Goal: Information Seeking & Learning: Check status

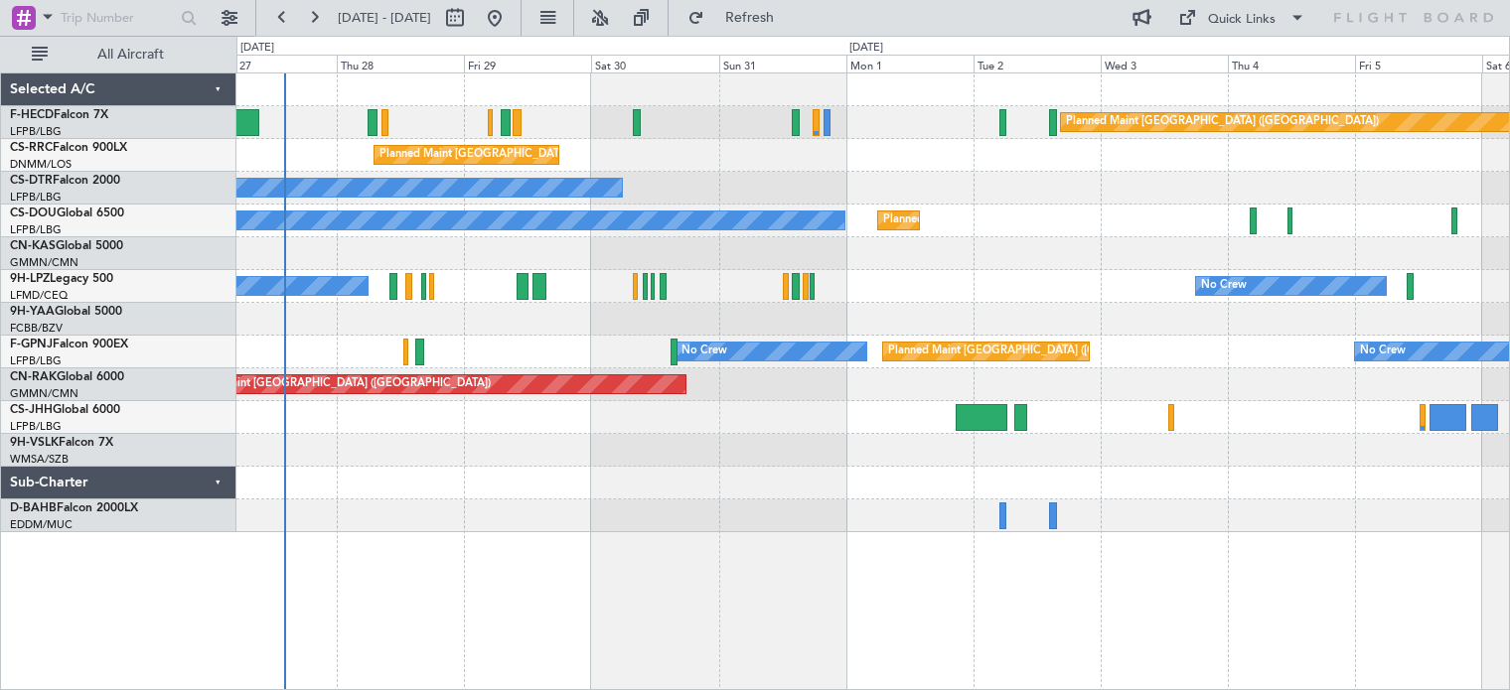
click at [829, 285] on div "Planned Maint [GEOGRAPHIC_DATA] ([GEOGRAPHIC_DATA]) No Crew Planned Maint [GEOG…" at bounding box center [872, 302] width 1272 height 459
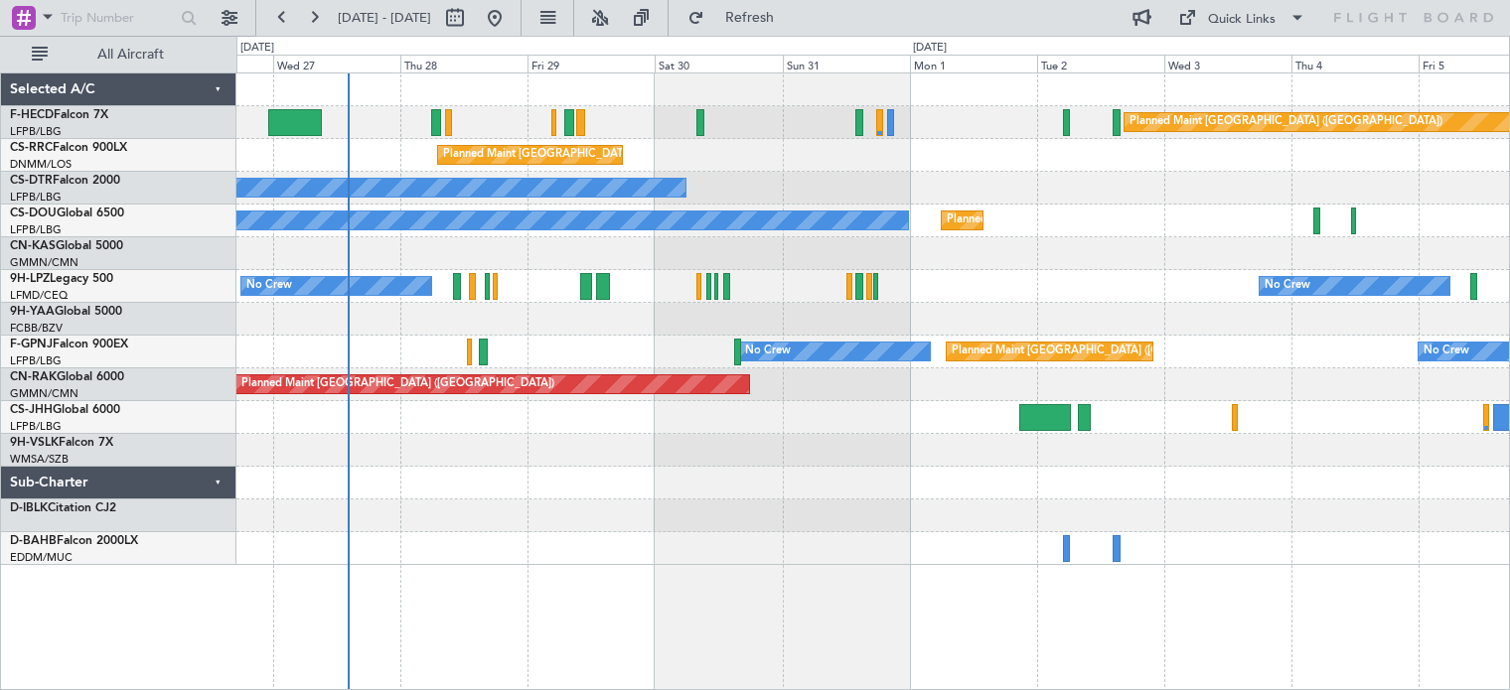
click at [699, 233] on div "Planned Maint [GEOGRAPHIC_DATA] ([GEOGRAPHIC_DATA]) No Crew Planned Maint [GEOG…" at bounding box center [872, 221] width 1272 height 33
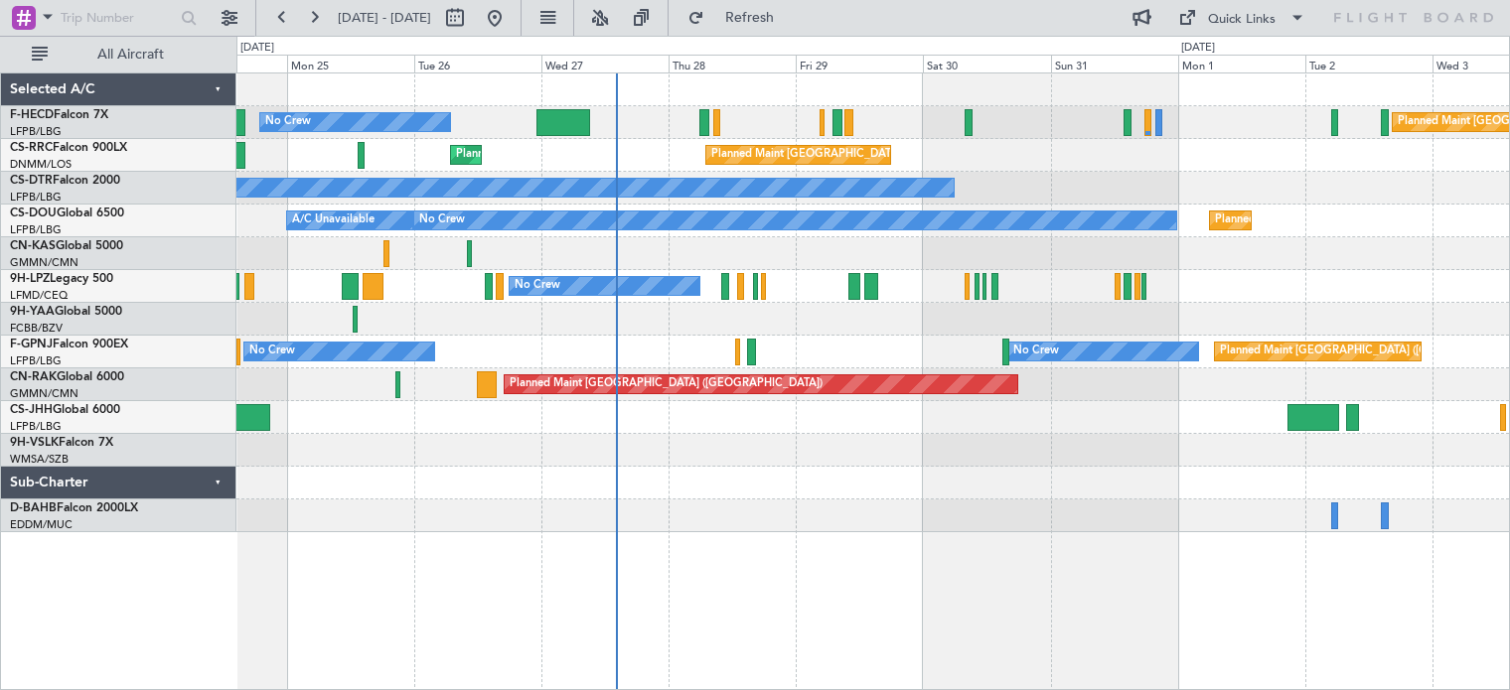
click at [1285, 187] on div "Planned Maint [GEOGRAPHIC_DATA] ([GEOGRAPHIC_DATA]) No Crew Planned Maint [GEOG…" at bounding box center [872, 302] width 1272 height 459
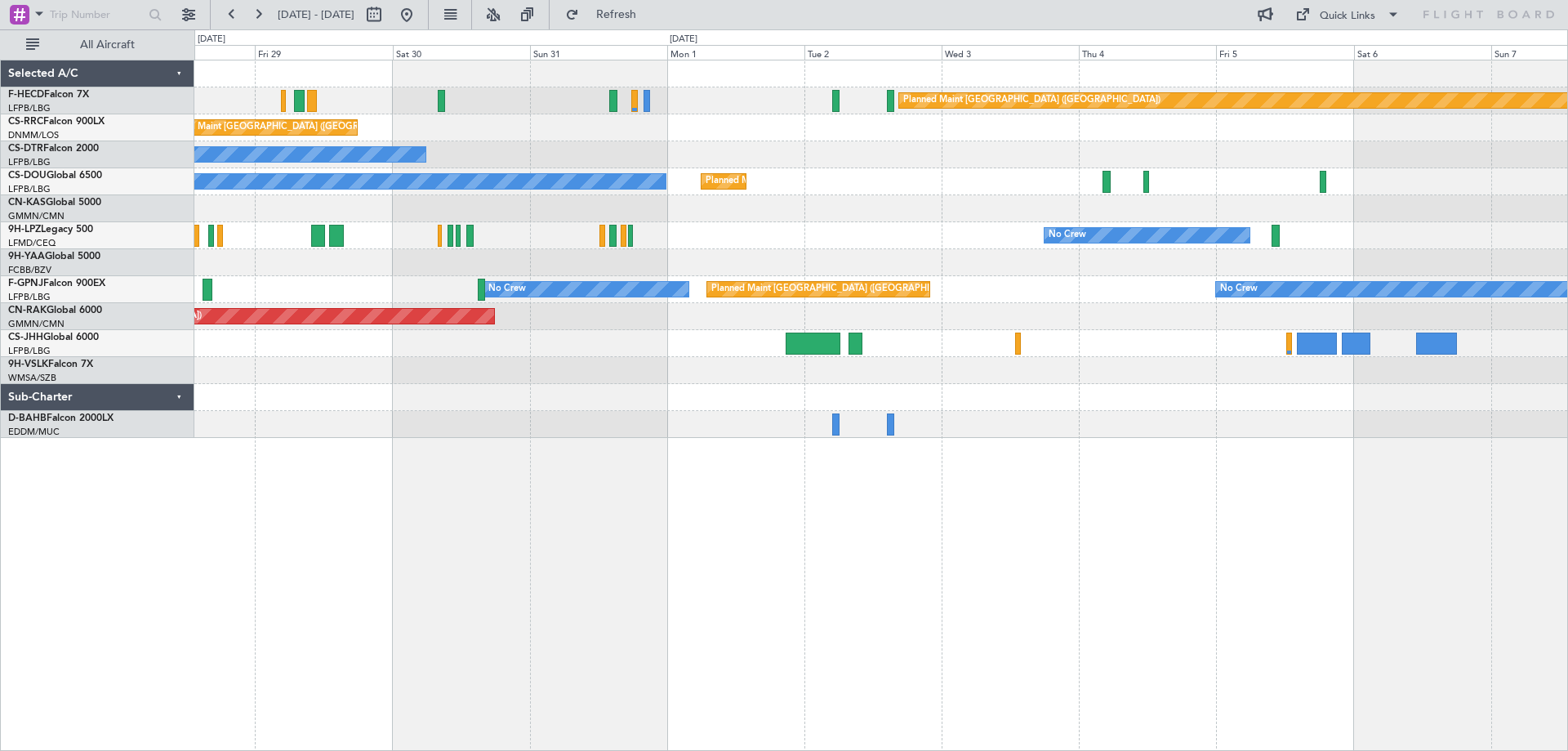
click at [667, 532] on div "Planned Maint [GEOGRAPHIC_DATA] ([GEOGRAPHIC_DATA]) No Crew Planned Maint [GEOG…" at bounding box center [881, 405] width 1373 height 691
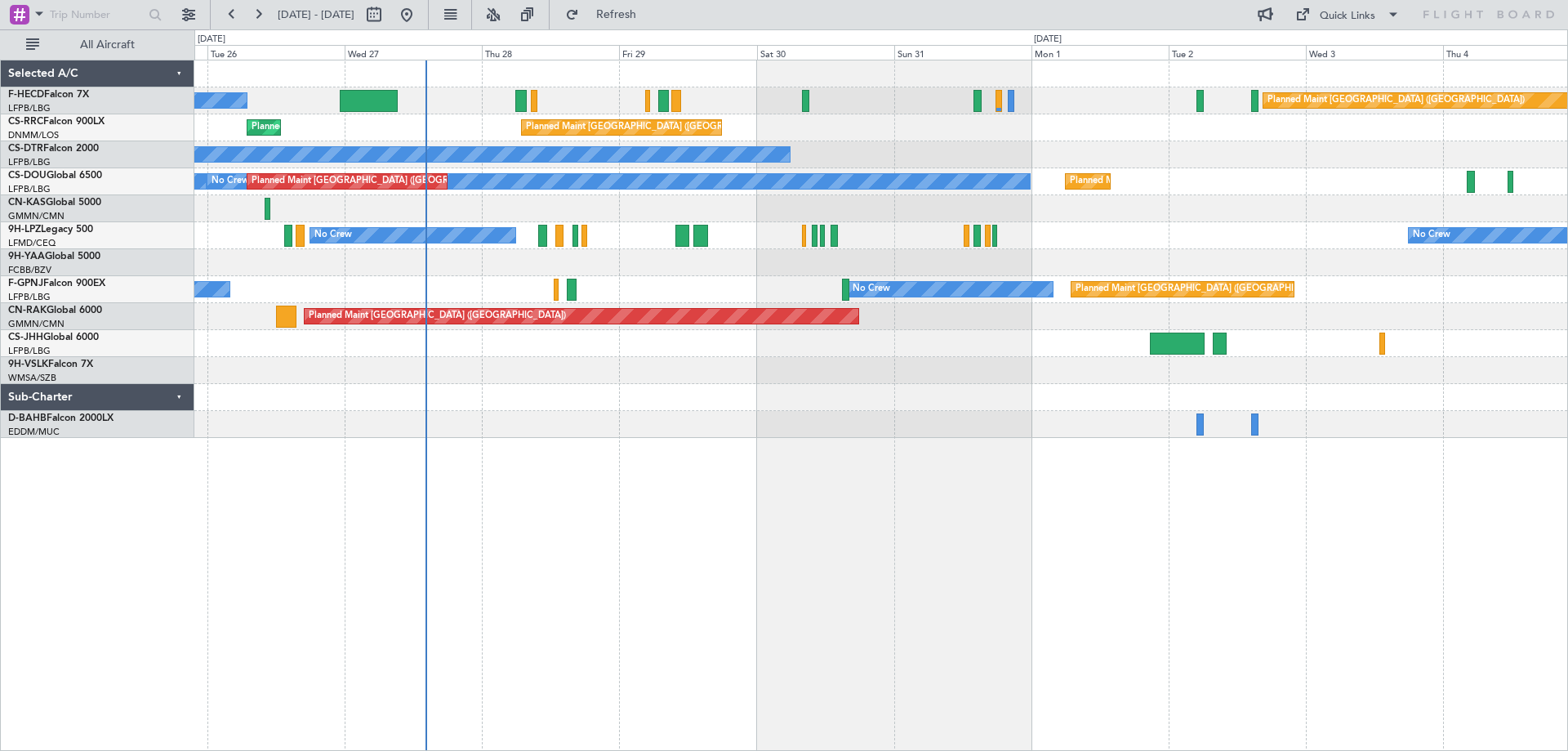
click at [1229, 527] on div "Planned Maint [GEOGRAPHIC_DATA] ([GEOGRAPHIC_DATA]) No Crew Planned Maint [GEOG…" at bounding box center [881, 405] width 1373 height 691
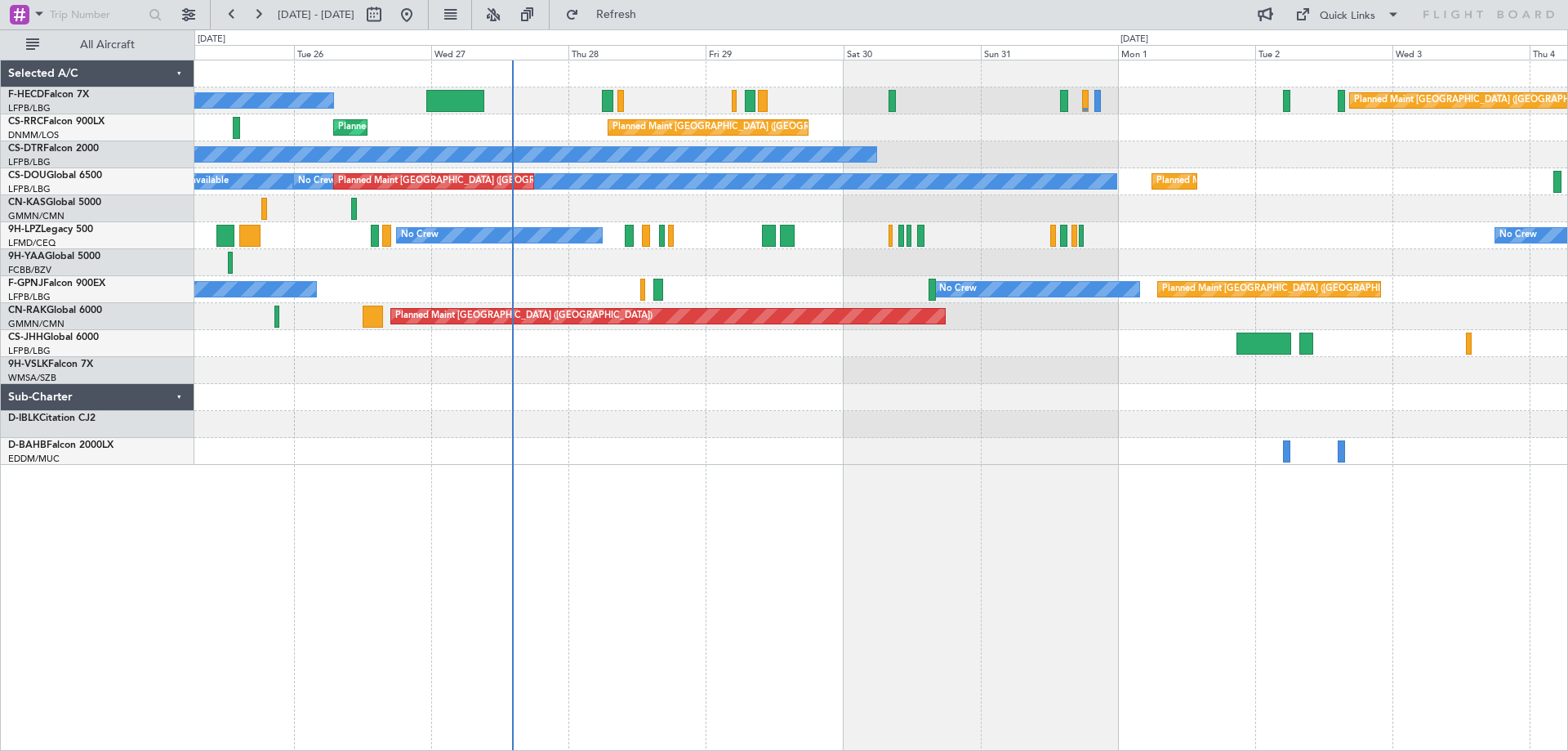
click at [781, 500] on div "Planned Maint [GEOGRAPHIC_DATA] ([GEOGRAPHIC_DATA]) No Crew Planned Maint [GEOG…" at bounding box center [881, 405] width 1373 height 691
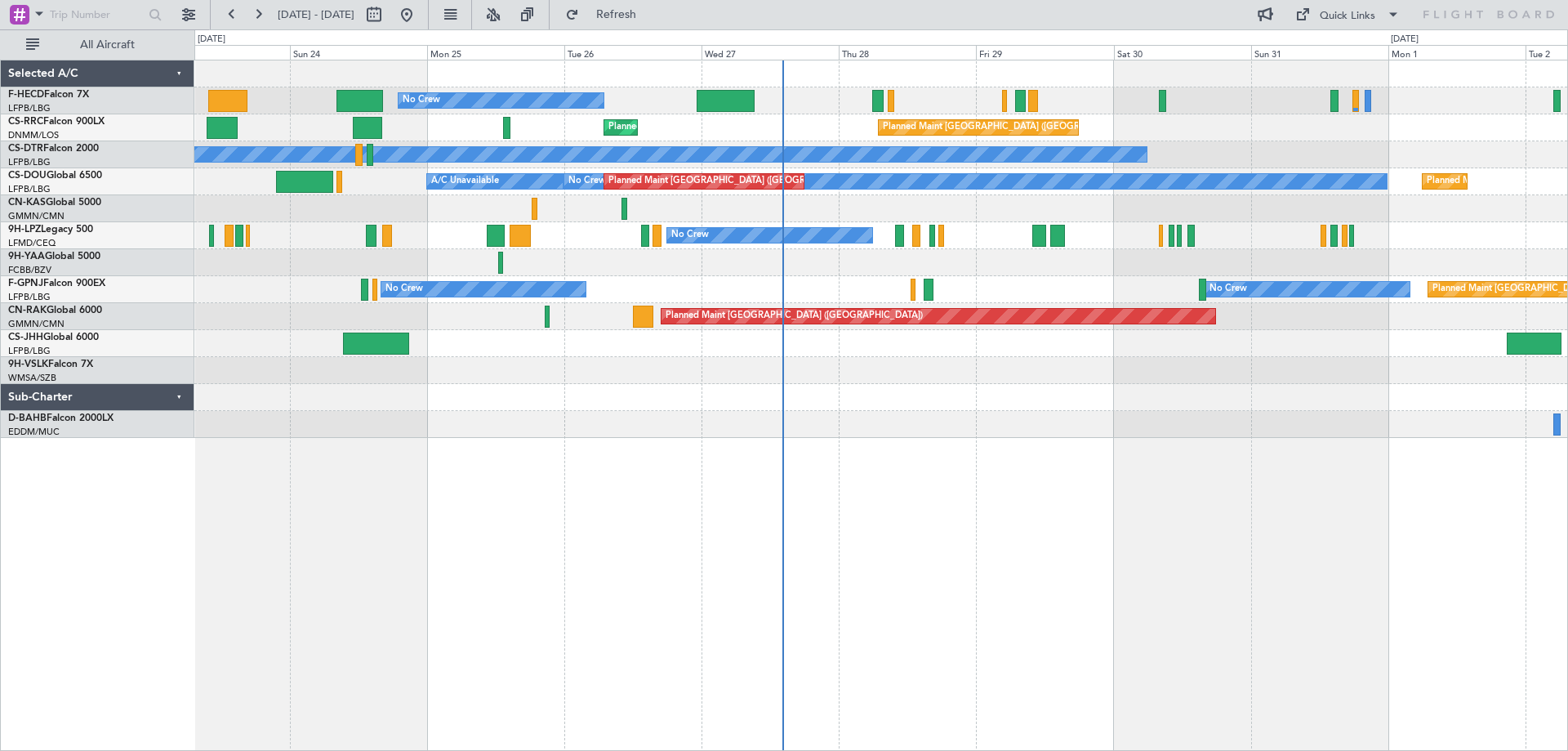
click at [867, 396] on div "No Crew Planned Maint [GEOGRAPHIC_DATA] ([GEOGRAPHIC_DATA]) Planned Maint [GEOG…" at bounding box center [880, 248] width 1372 height 378
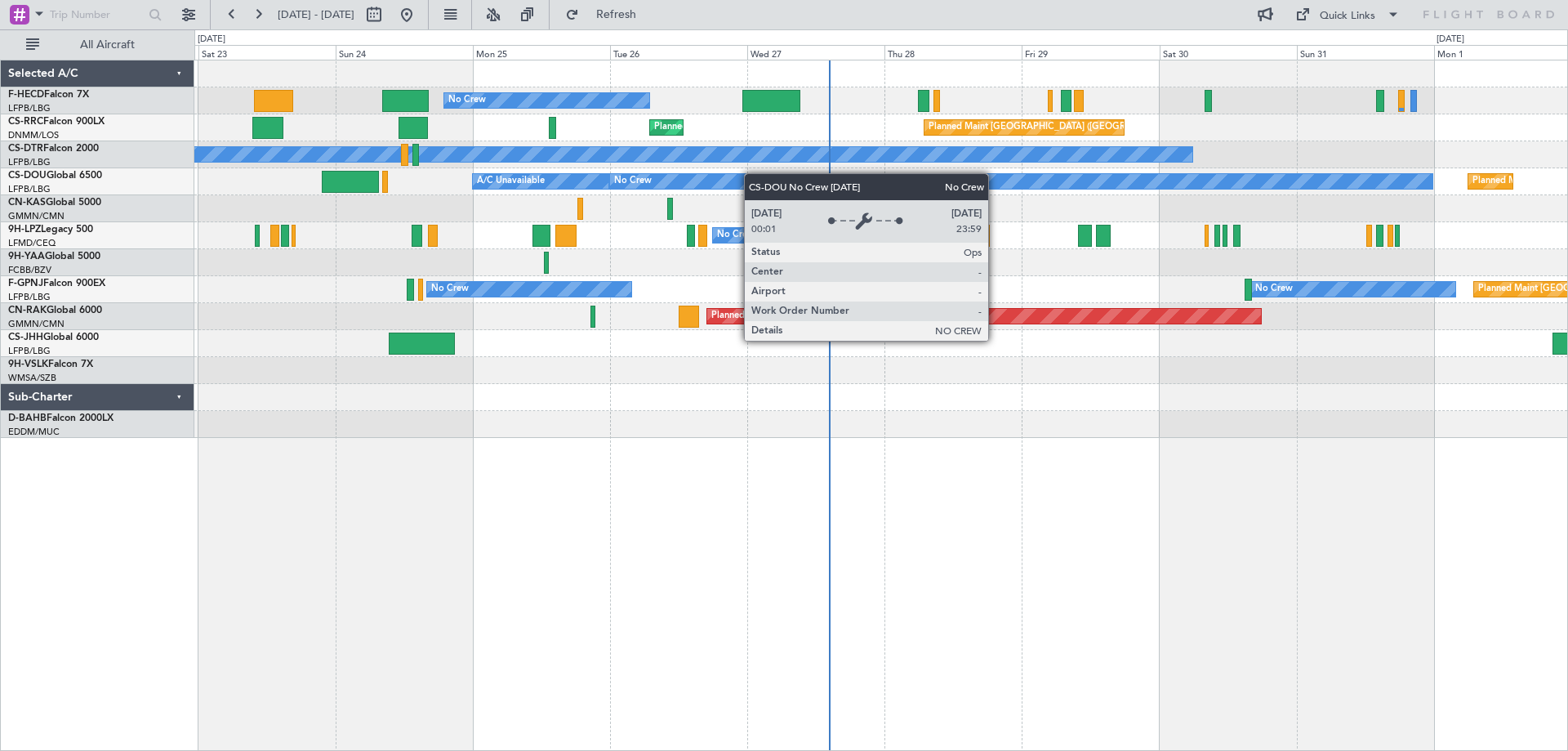
click at [756, 174] on div "No Crew Planned Maint [GEOGRAPHIC_DATA] ([GEOGRAPHIC_DATA]) Planned Maint [GEOG…" at bounding box center [880, 248] width 1372 height 378
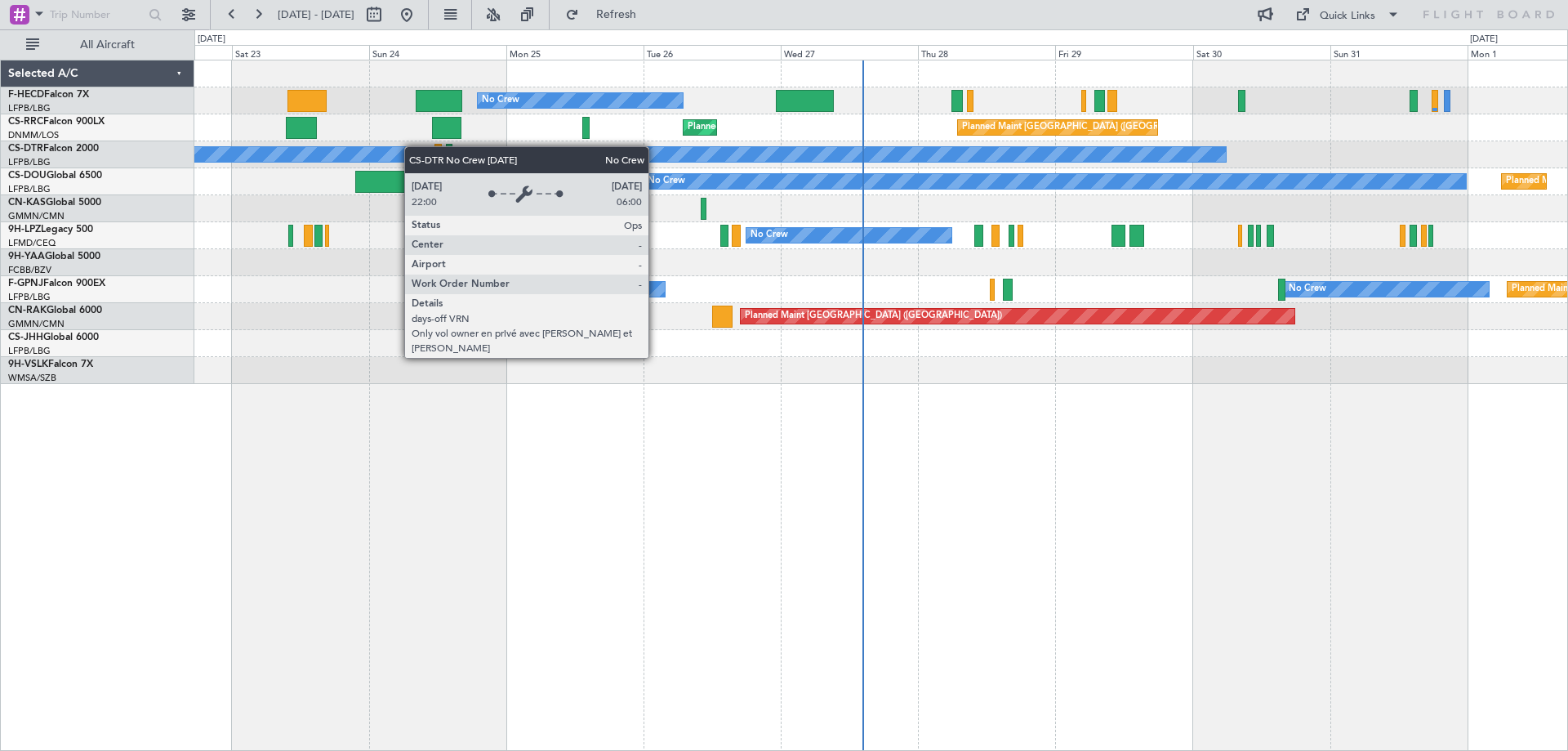
click at [648, 167] on div "No Crew" at bounding box center [880, 155] width 1372 height 27
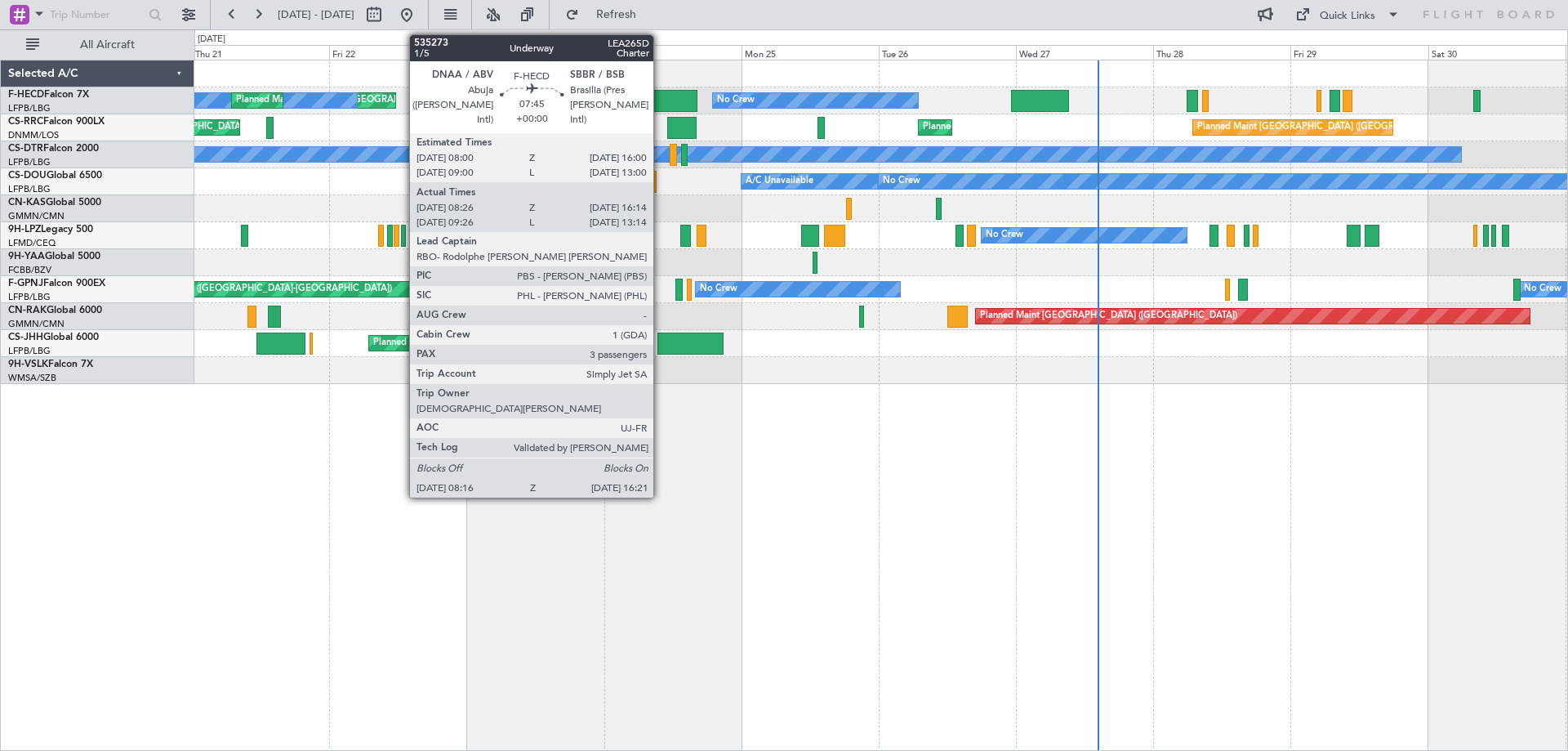
click at [660, 105] on div at bounding box center [673, 100] width 47 height 22
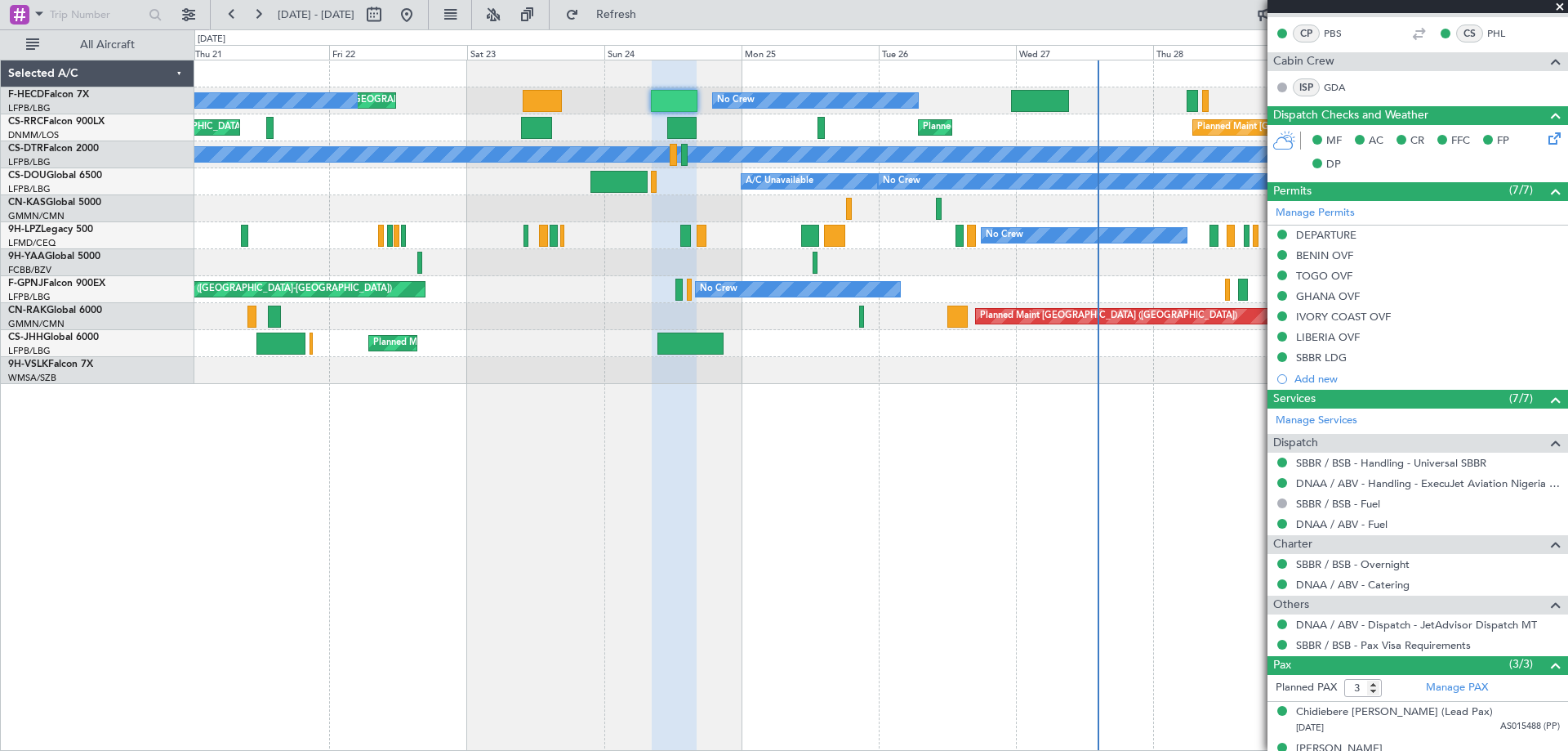
scroll to position [387, 0]
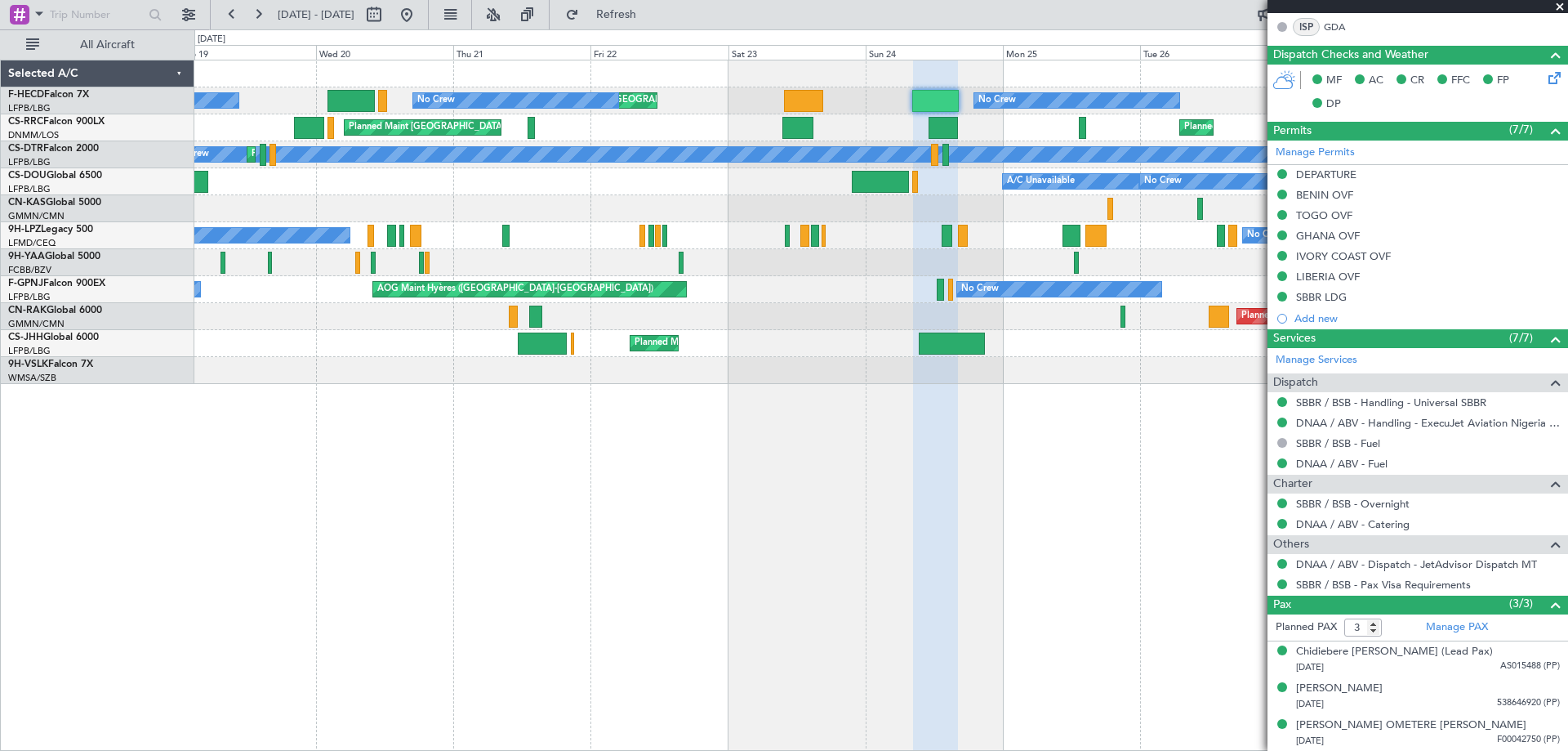
click at [861, 257] on div "No Crew Planned Maint [GEOGRAPHIC_DATA] ([GEOGRAPHIC_DATA]) Planned Maint [GEOG…" at bounding box center [880, 221] width 1372 height 323
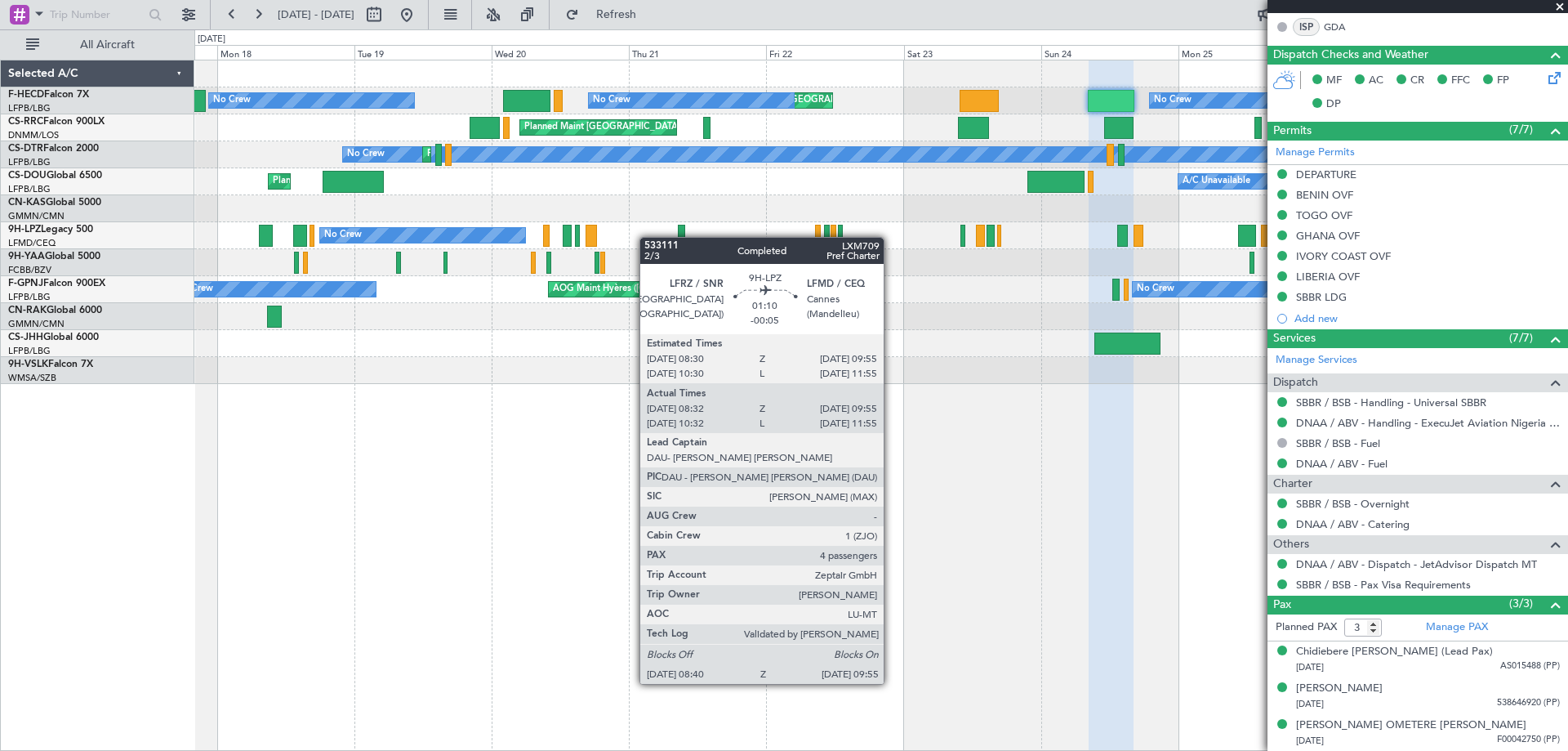
click at [716, 232] on div "No Crew Planned Maint [GEOGRAPHIC_DATA] ([GEOGRAPHIC_DATA]) Planned Maint [GEOG…" at bounding box center [880, 221] width 1372 height 323
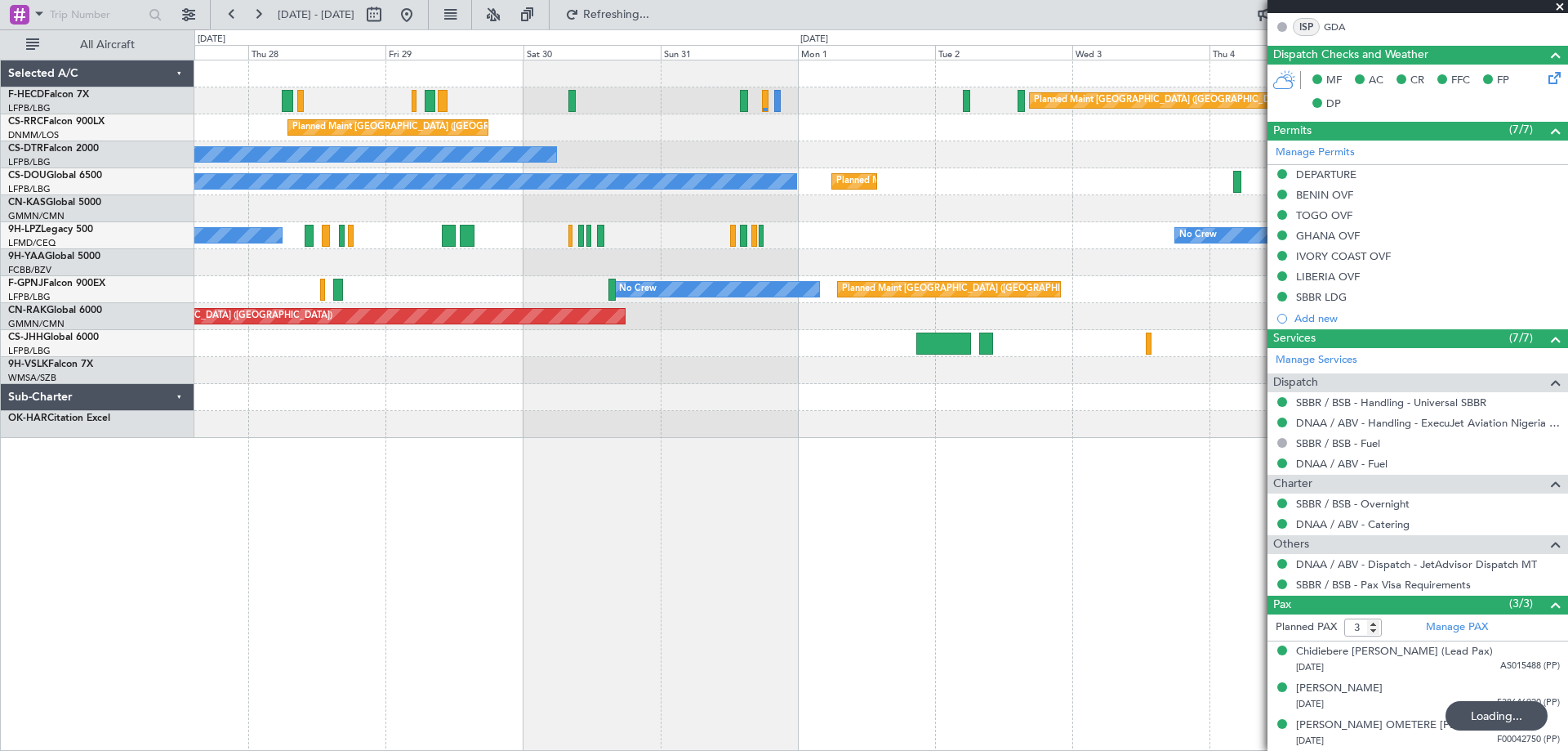
click at [0, 506] on html "[DATE] - [DATE] Refreshing... Quick Links All Aircraft Planned Maint [GEOGRAPHI…" at bounding box center [784, 375] width 1568 height 751
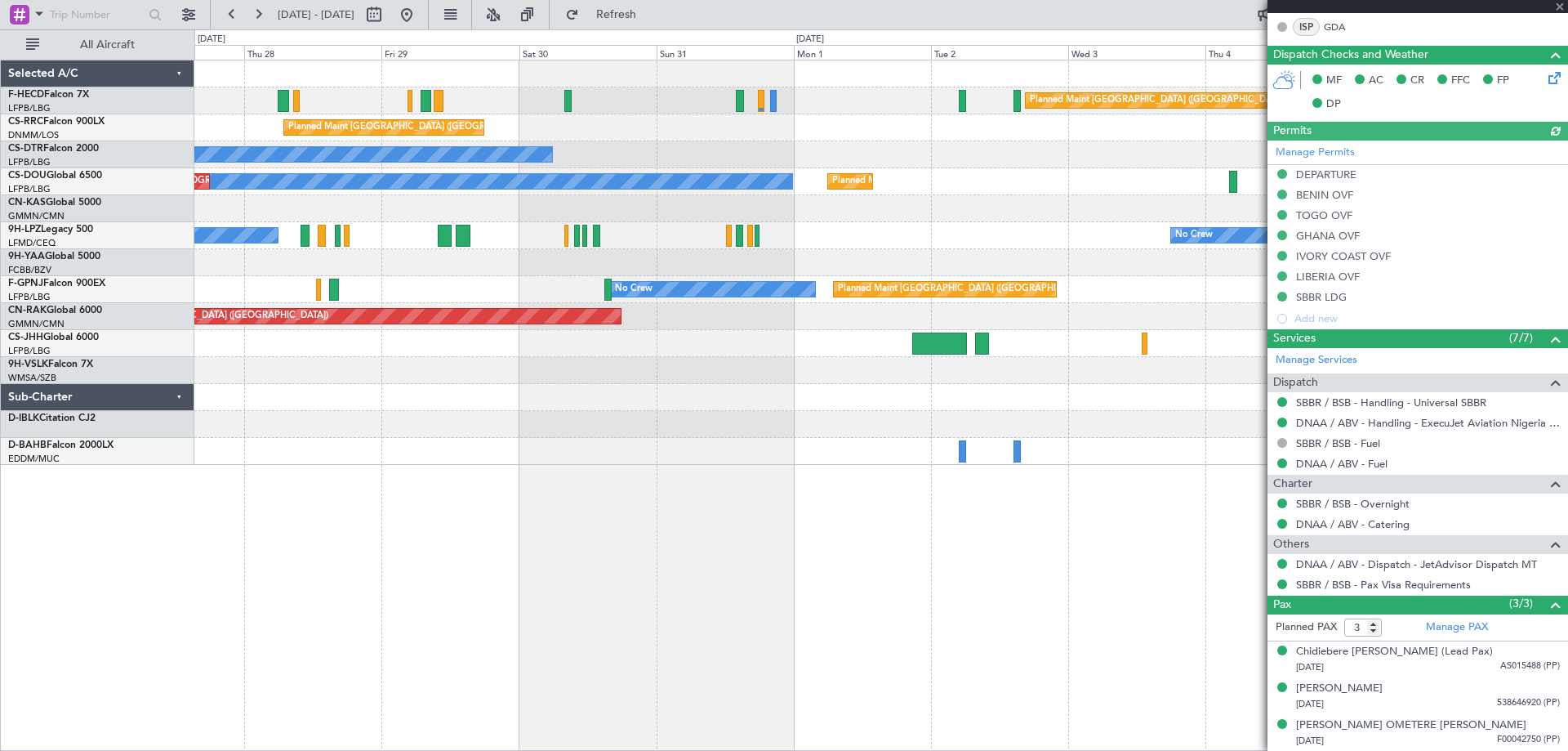
click at [1558, 7] on div at bounding box center [1417, 7] width 300 height 13
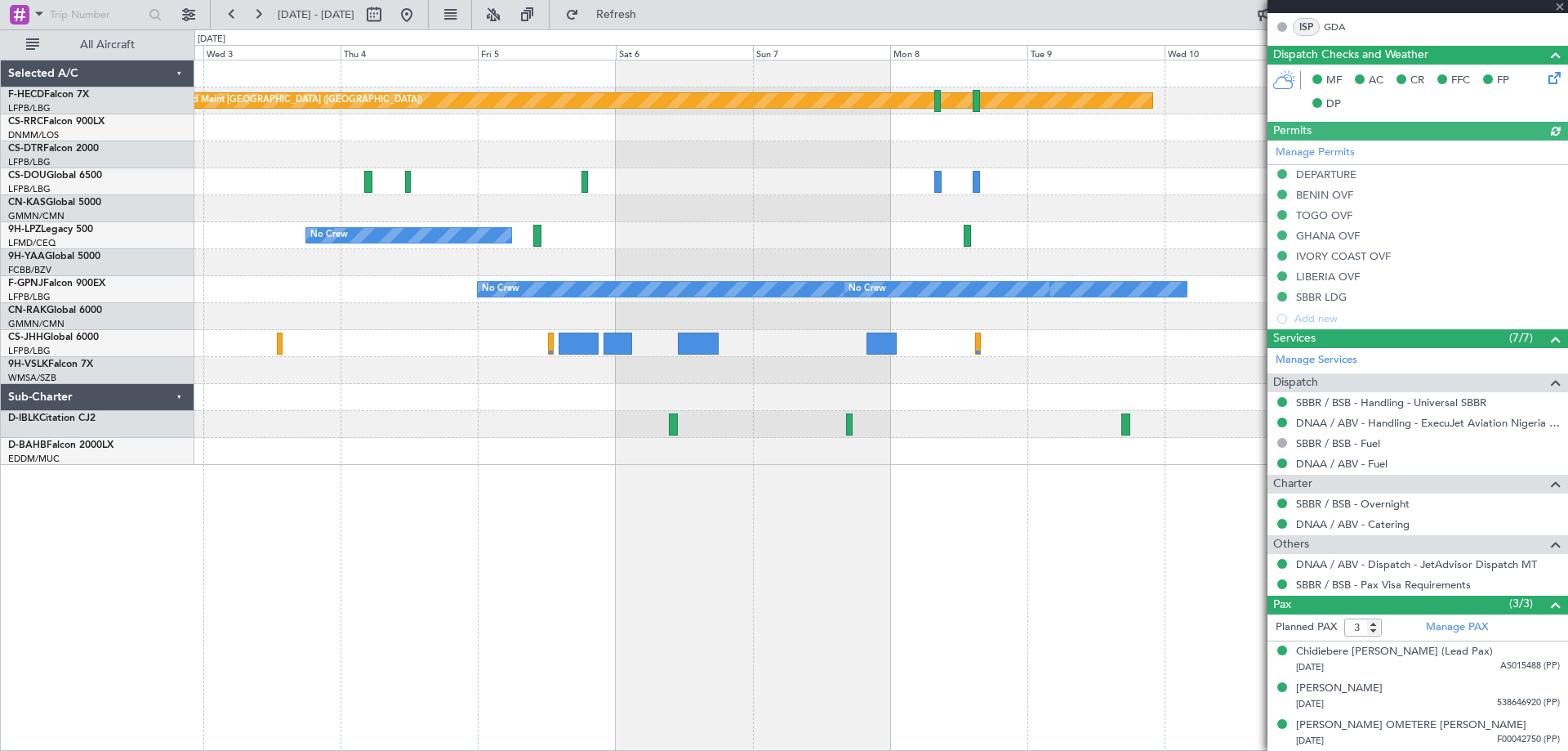
click at [246, 253] on div "Planned Maint [GEOGRAPHIC_DATA] ([GEOGRAPHIC_DATA]) Planned Maint [GEOGRAPHIC_D…" at bounding box center [880, 262] width 1372 height 405
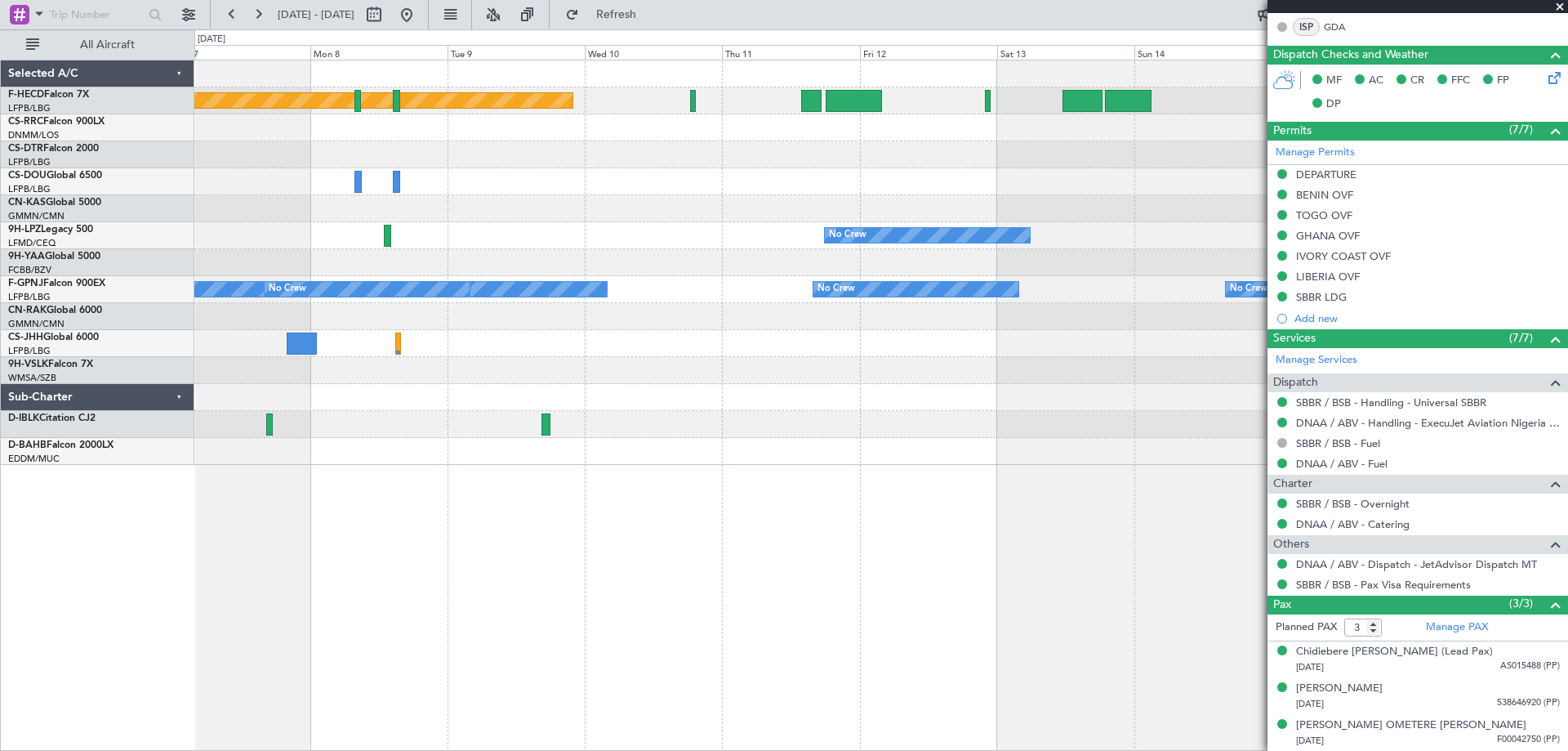
click at [363, 217] on div at bounding box center [880, 208] width 1372 height 27
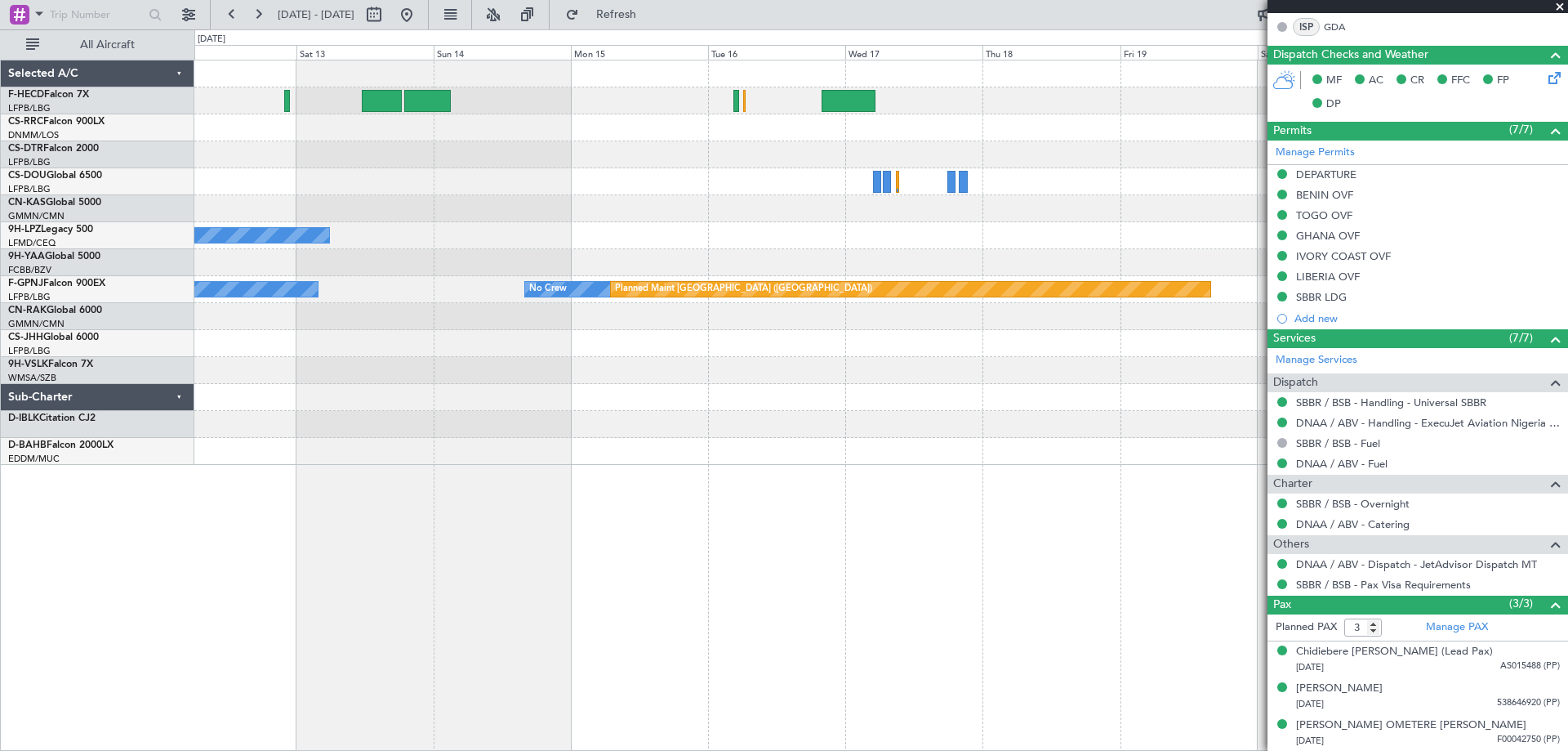
click at [224, 262] on div "Planned Maint [GEOGRAPHIC_DATA] ([GEOGRAPHIC_DATA]) No Crew No Crew No Crew Pla…" at bounding box center [880, 262] width 1372 height 405
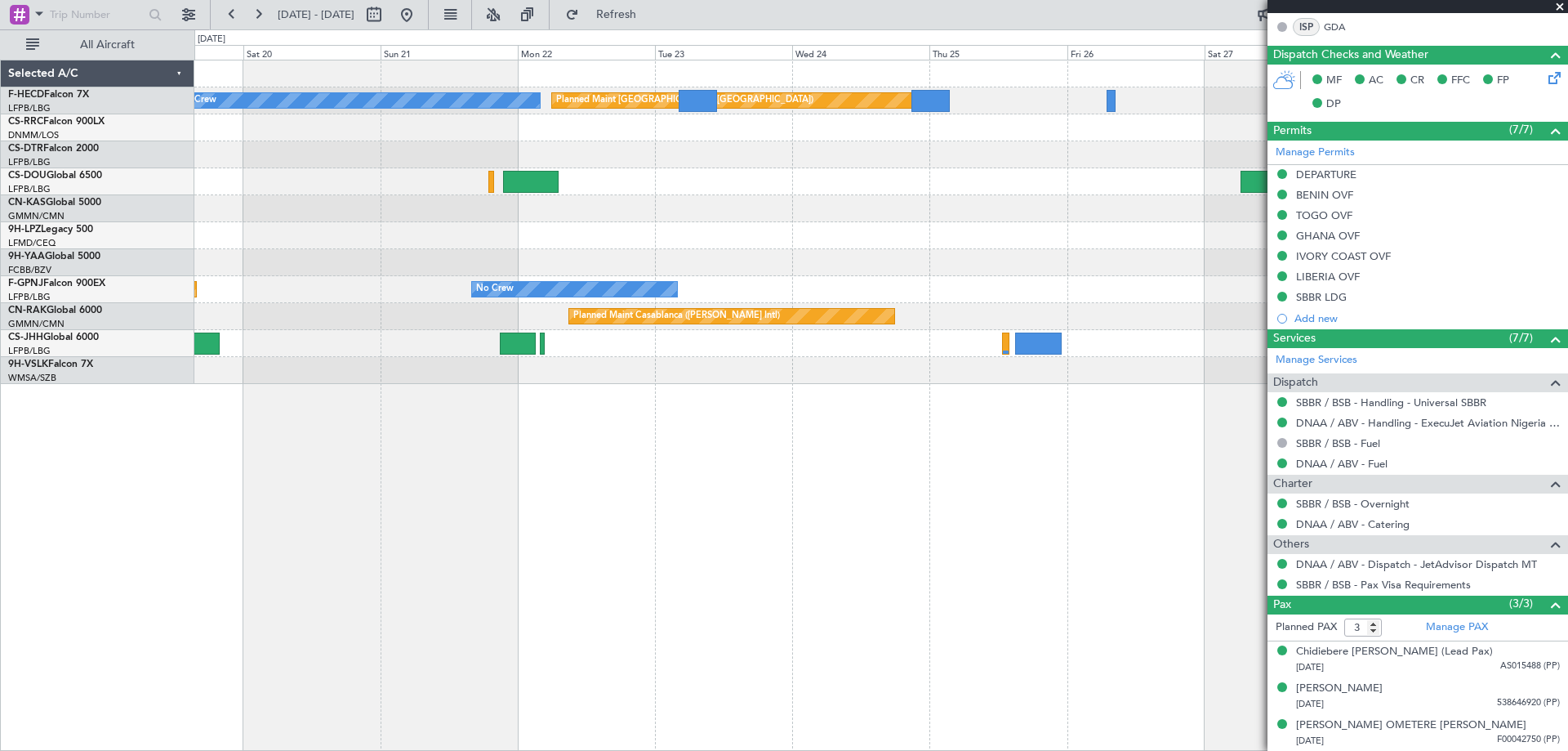
click at [488, 221] on div at bounding box center [880, 208] width 1372 height 27
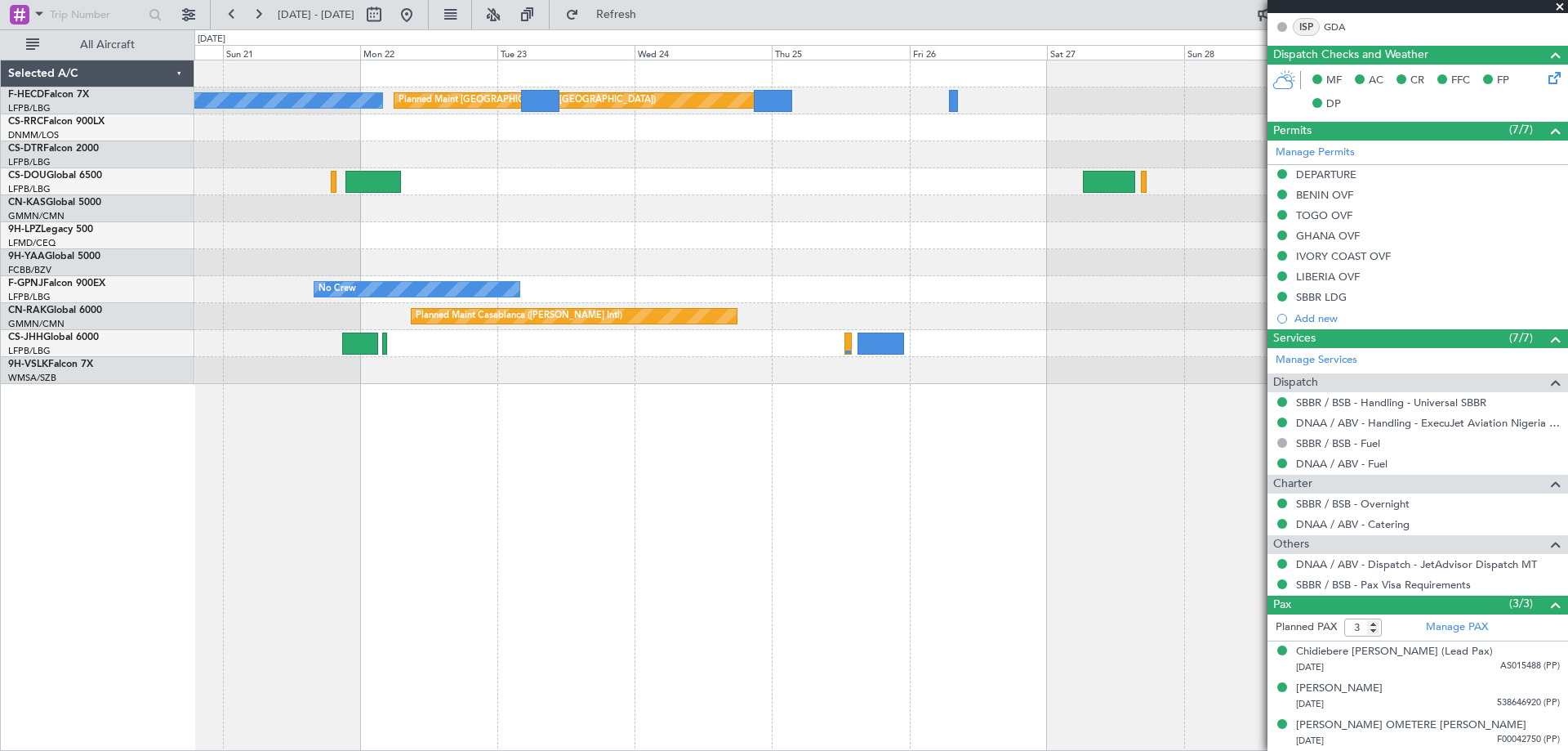
click at [769, 201] on div at bounding box center [880, 208] width 1372 height 27
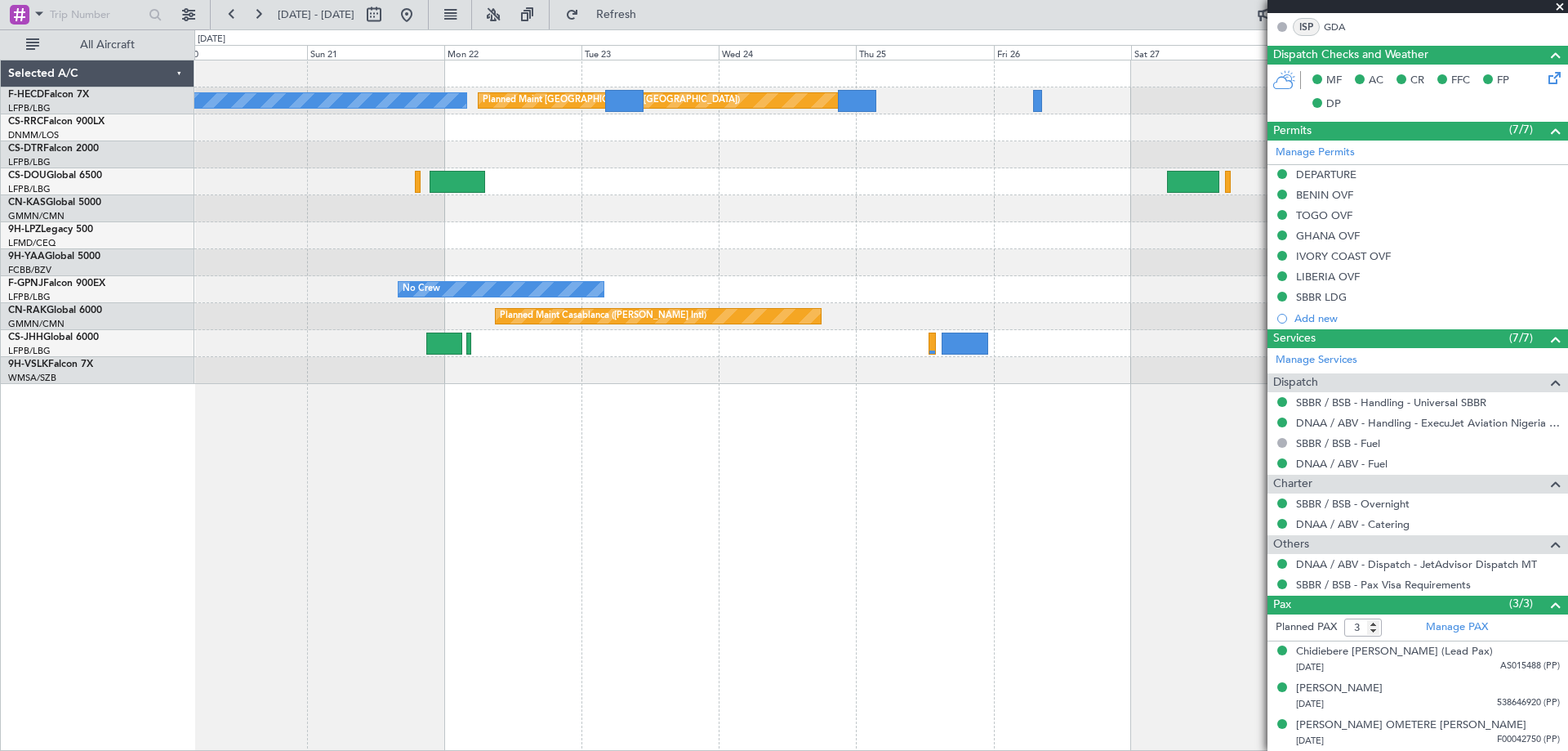
click at [1243, 239] on div "Planned Maint [GEOGRAPHIC_DATA] ([GEOGRAPHIC_DATA]) No Crew No Crew Planned Mai…" at bounding box center [880, 221] width 1372 height 323
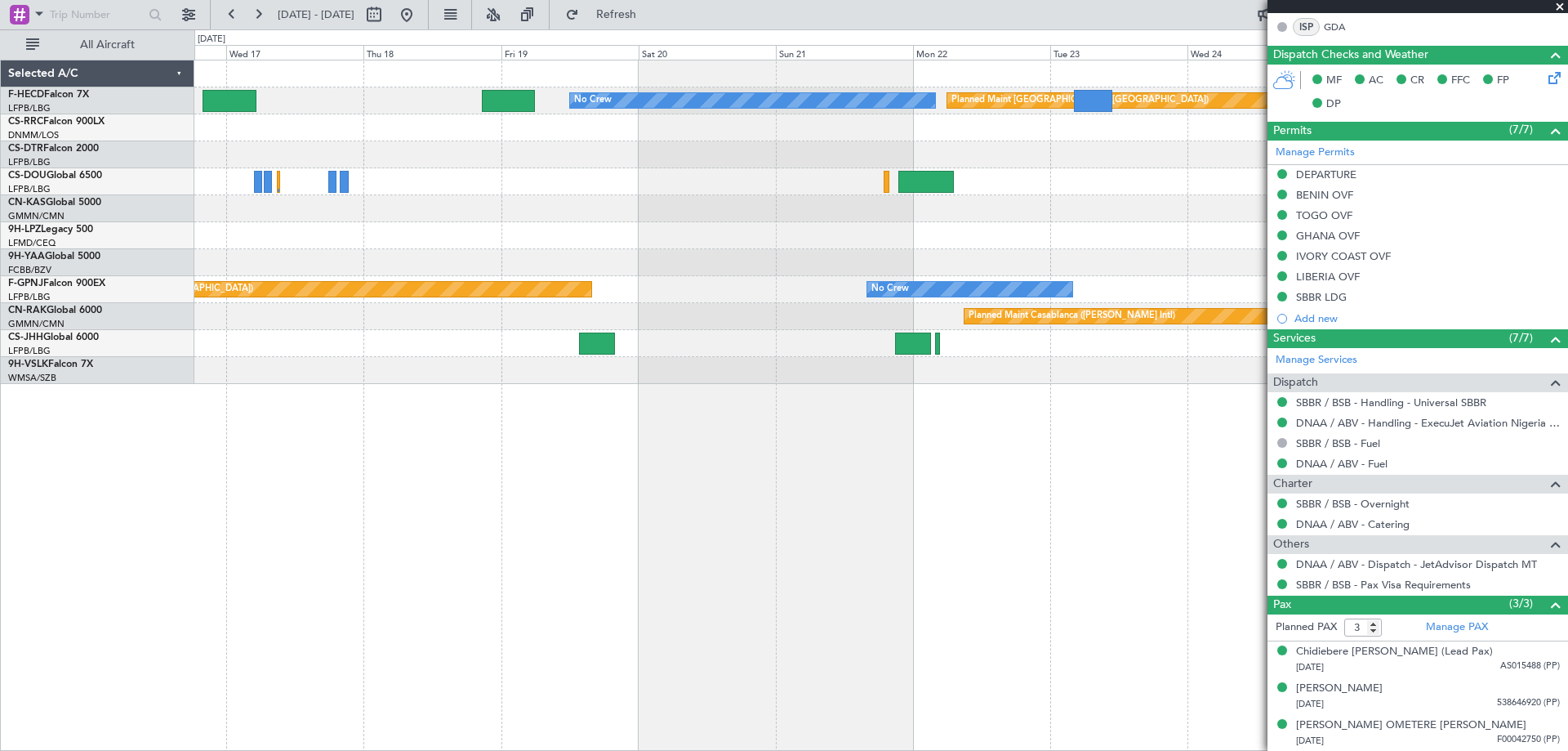
click at [487, 219] on div "Planned Maint [GEOGRAPHIC_DATA] ([GEOGRAPHIC_DATA]) No Crew No Crew Planned Mai…" at bounding box center [880, 221] width 1372 height 323
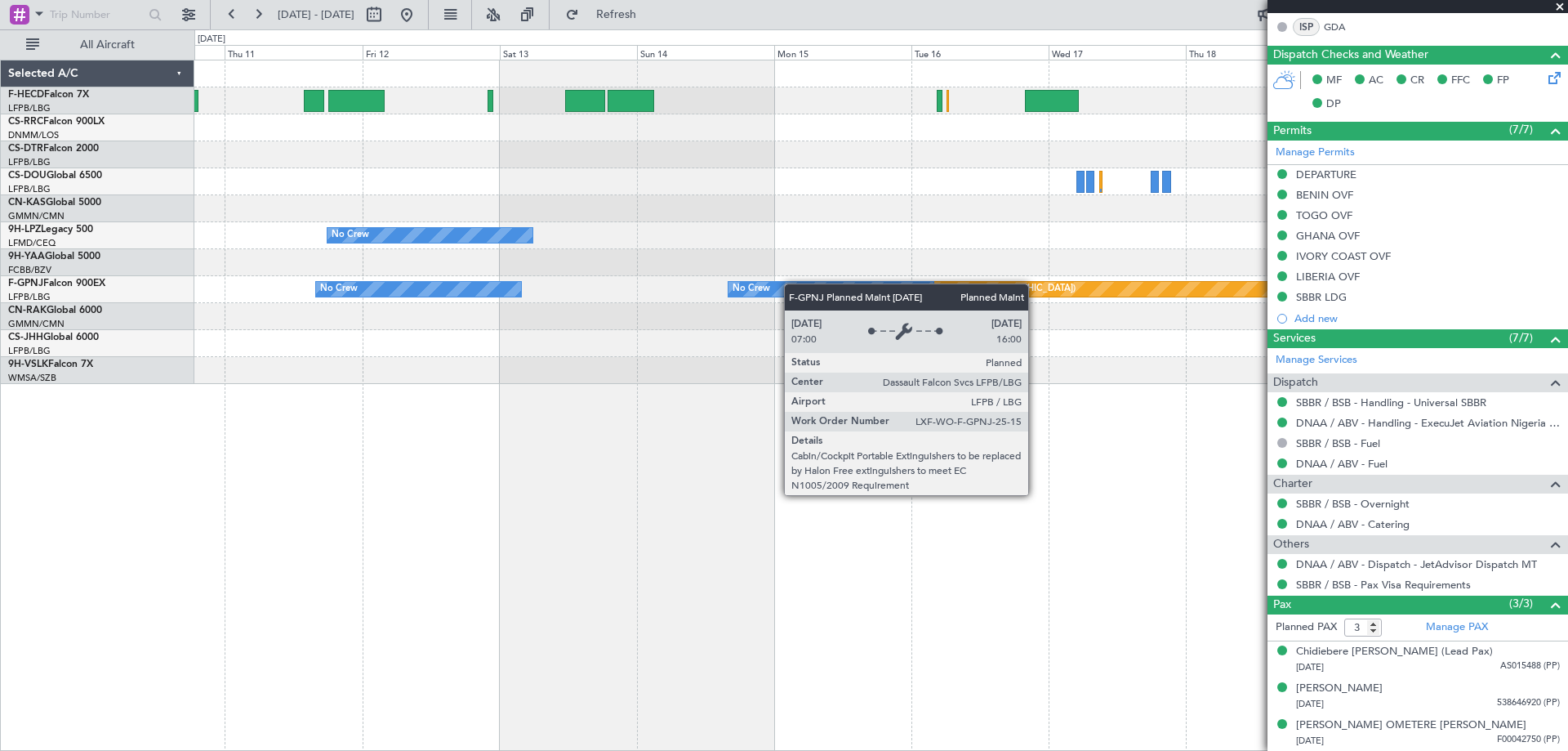
click at [1171, 295] on div "No Crew Planned Maint [GEOGRAPHIC_DATA] ([GEOGRAPHIC_DATA]) Planned Maint [GEOG…" at bounding box center [880, 221] width 1372 height 323
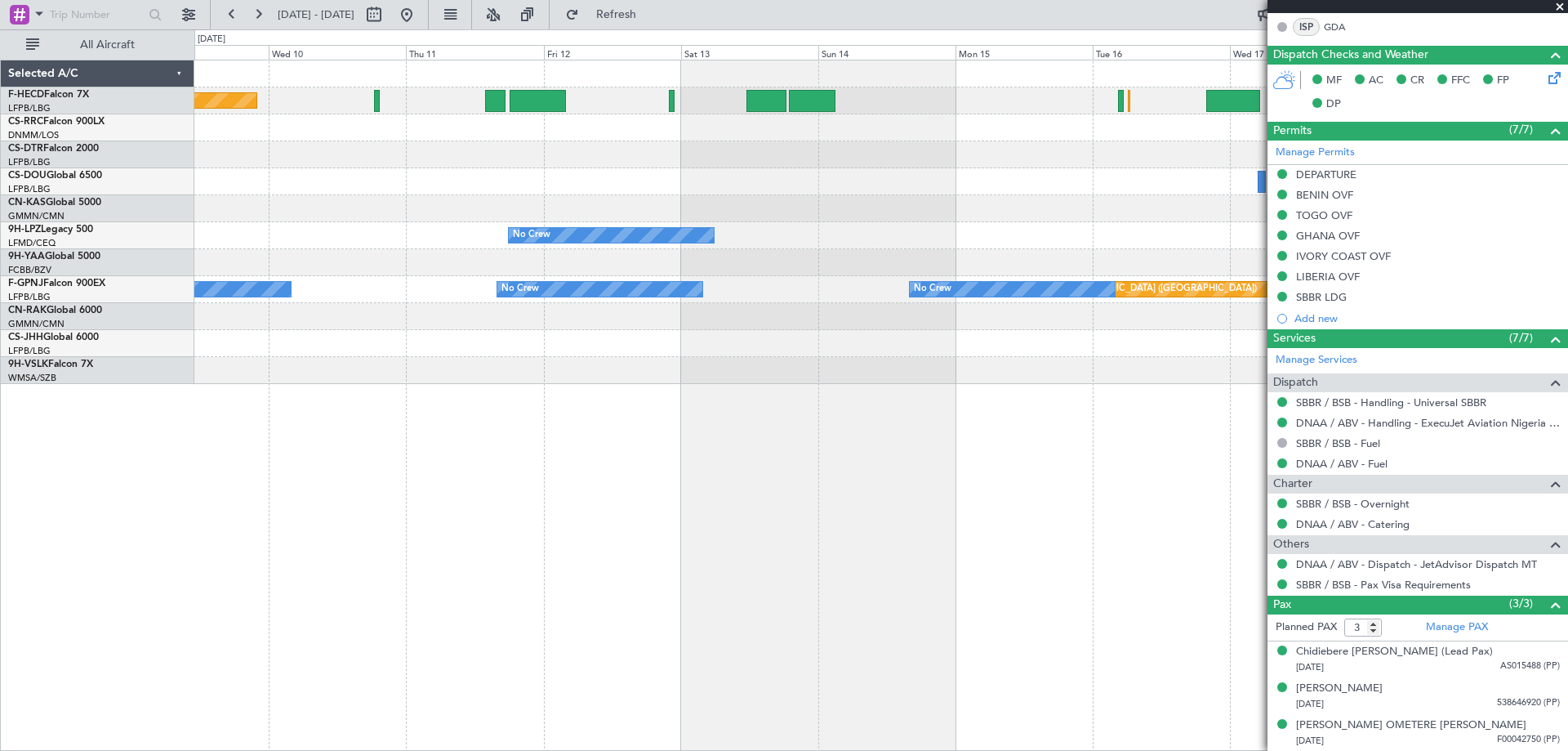
click at [808, 234] on div "Planned Maint [GEOGRAPHIC_DATA] ([GEOGRAPHIC_DATA]) No Crew No Crew Planned Mai…" at bounding box center [880, 221] width 1372 height 323
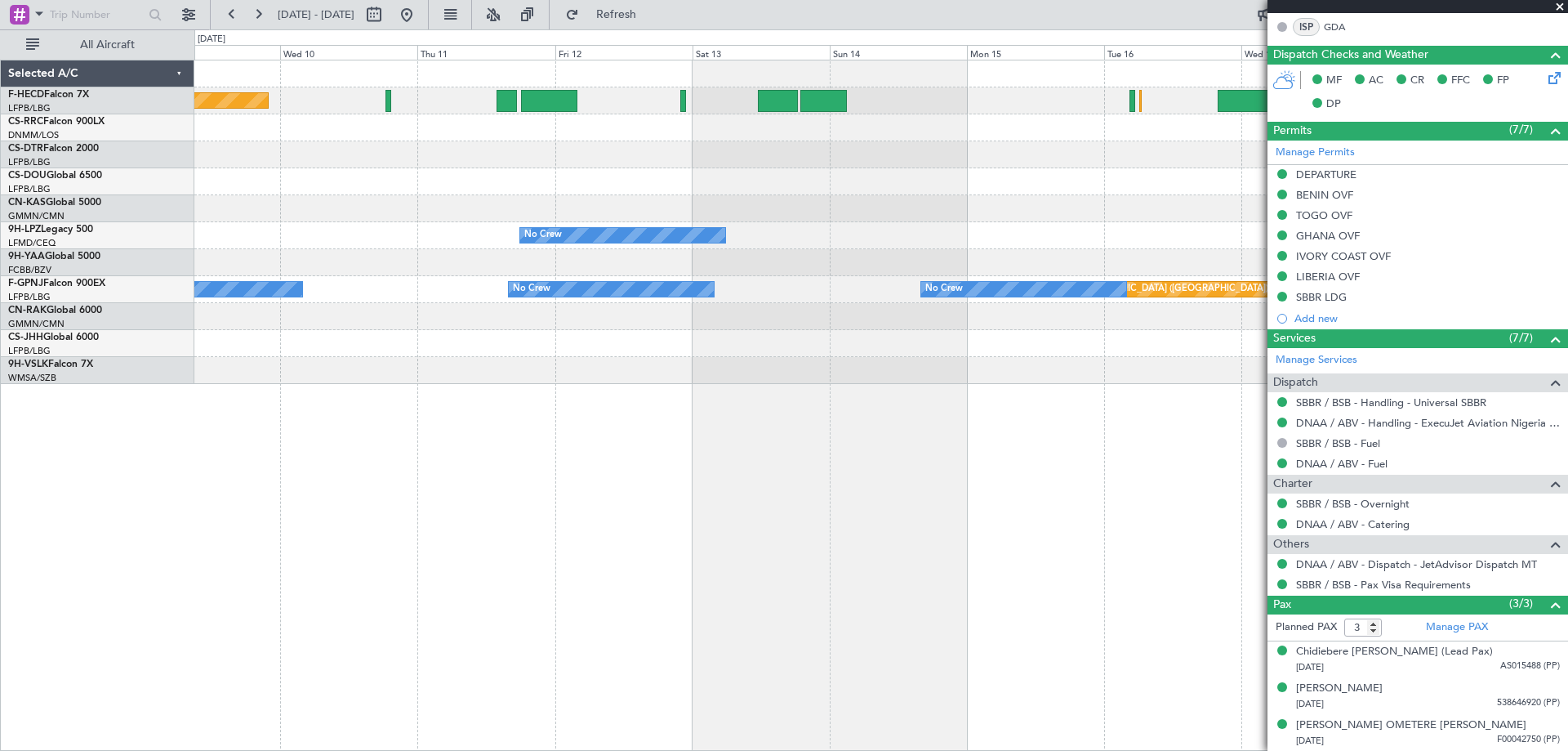
click at [886, 212] on div "Planned Maint [GEOGRAPHIC_DATA] ([GEOGRAPHIC_DATA]) No Crew No Crew Planned Mai…" at bounding box center [880, 221] width 1372 height 323
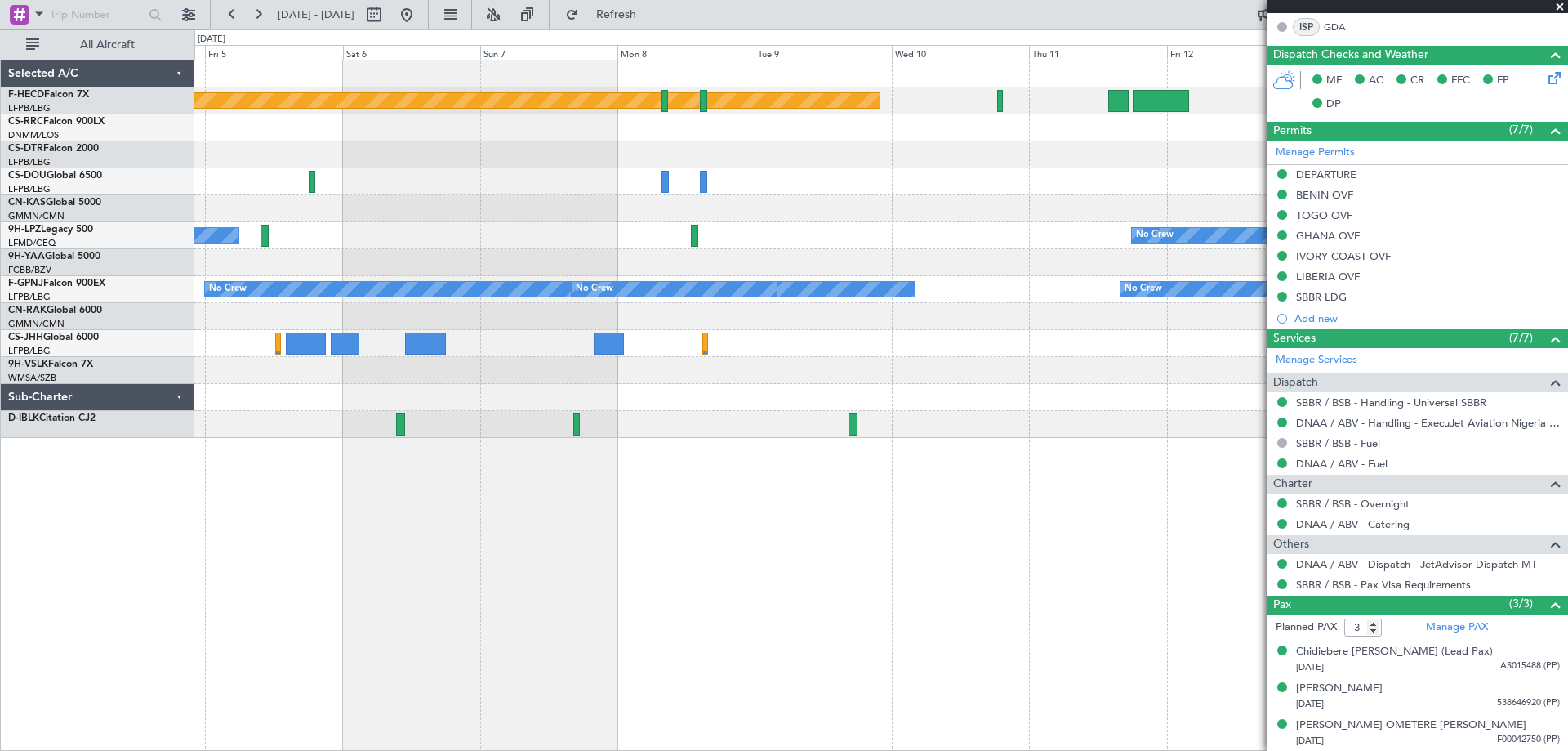
click at [995, 178] on div "Planned Maint [GEOGRAPHIC_DATA] ([GEOGRAPHIC_DATA]) No Crew No Crew No Crew No …" at bounding box center [880, 248] width 1372 height 378
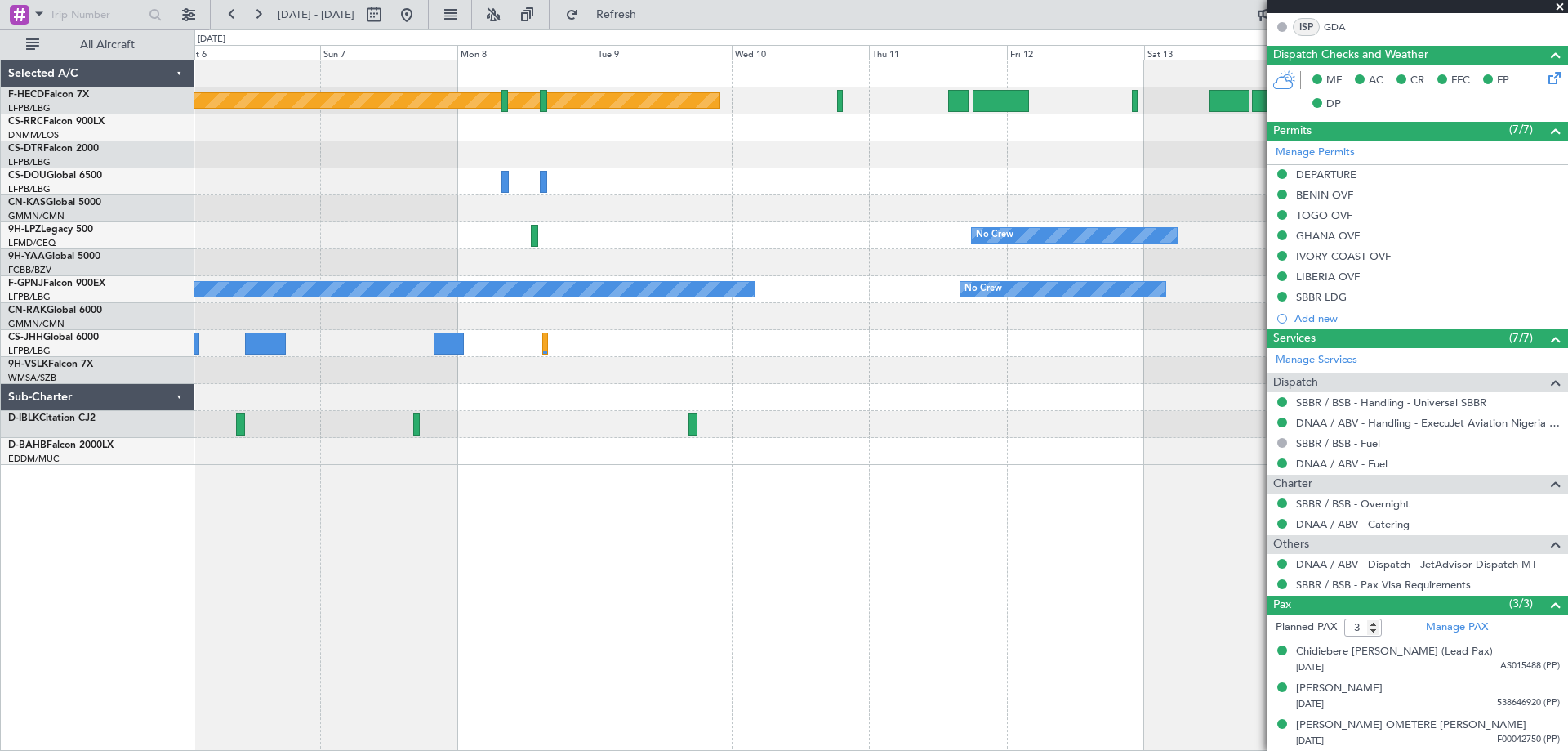
click at [395, 193] on div "Planned Maint [GEOGRAPHIC_DATA] ([GEOGRAPHIC_DATA]) No Crew No Crew No Crew No …" at bounding box center [880, 262] width 1372 height 405
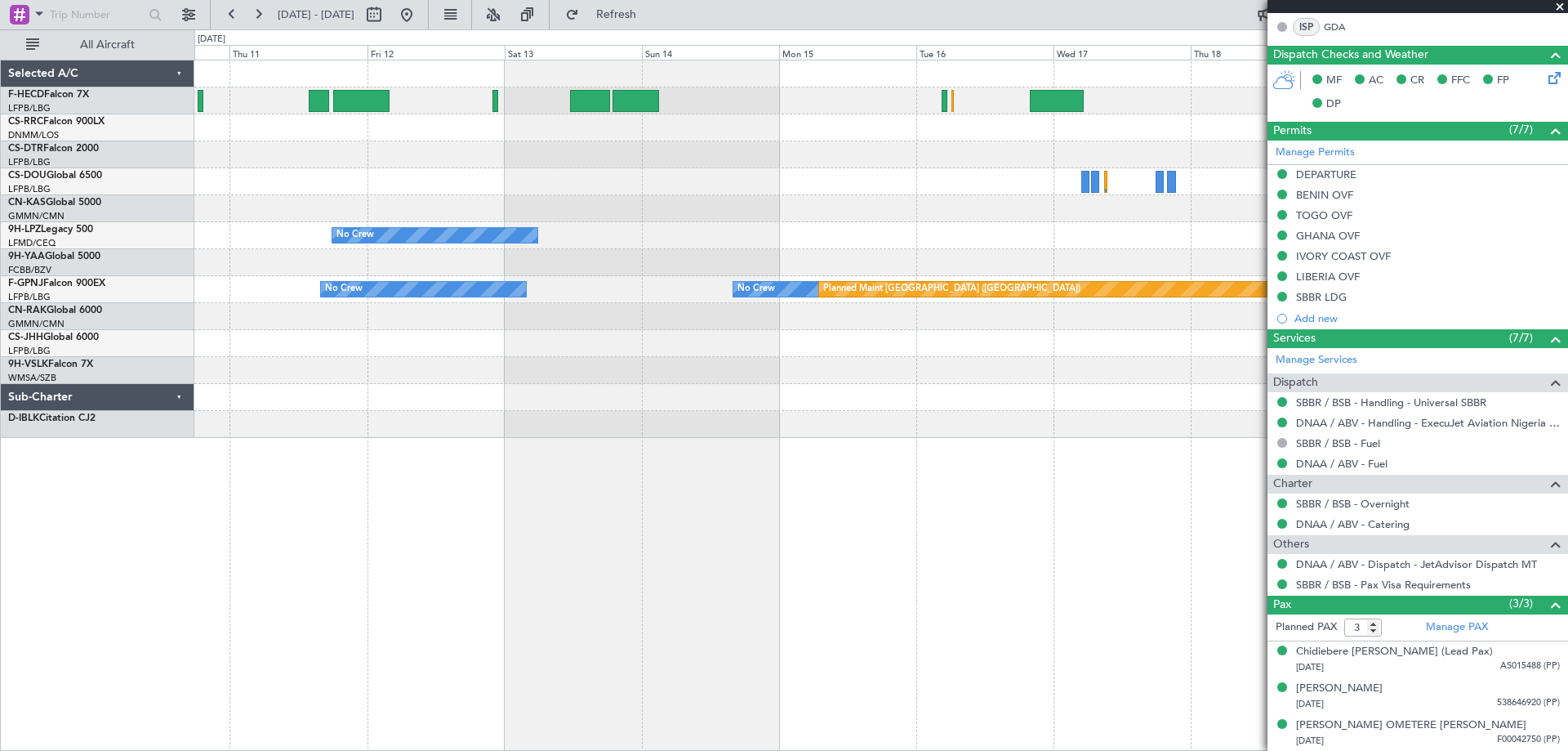
click at [249, 192] on div "No Crew Planned Maint [GEOGRAPHIC_DATA] ([GEOGRAPHIC_DATA]) Planned Maint [GEOG…" at bounding box center [880, 248] width 1372 height 378
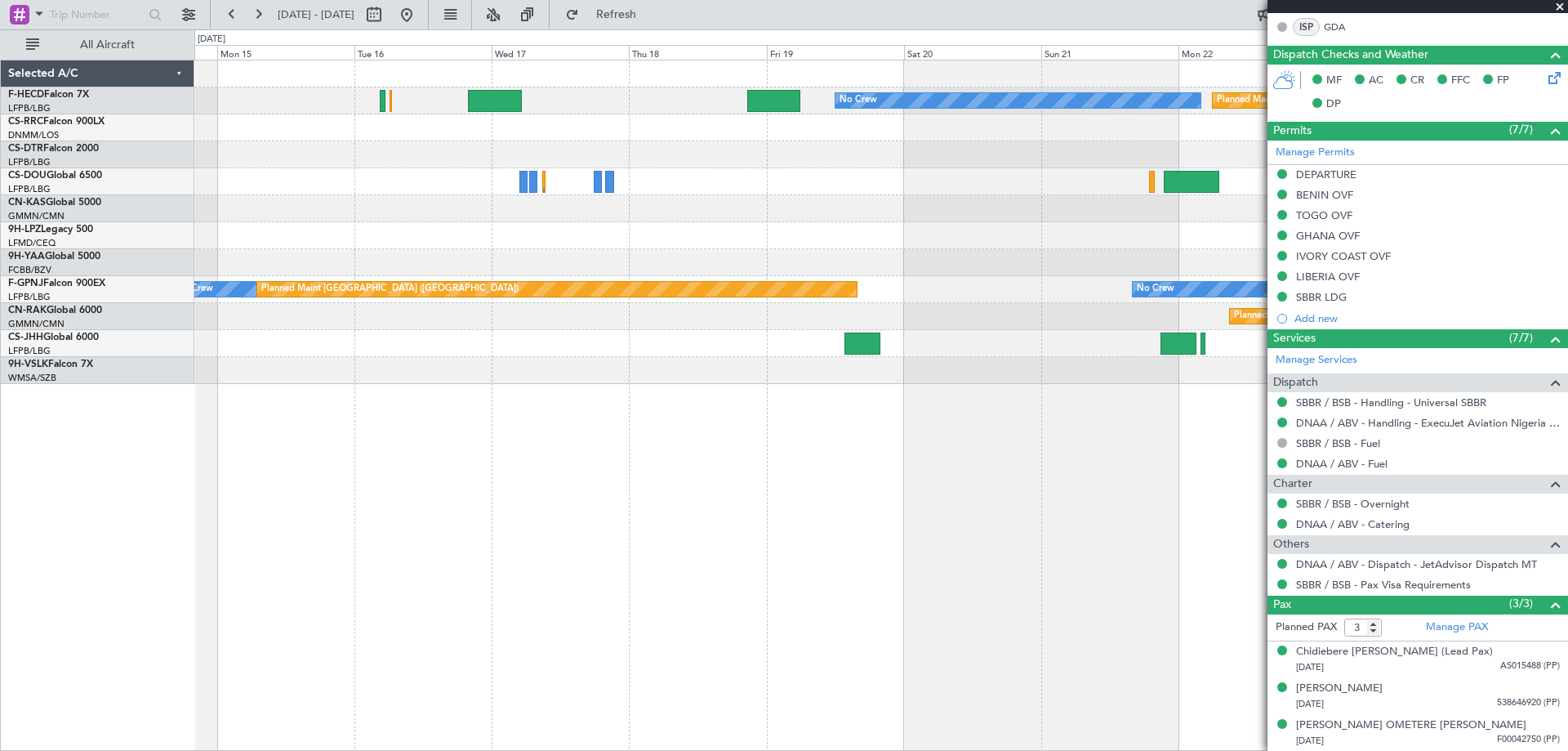
click at [328, 229] on div "No Crew Planned Maint [GEOGRAPHIC_DATA] ([GEOGRAPHIC_DATA]) No Crew No Crew Pla…" at bounding box center [880, 221] width 1372 height 323
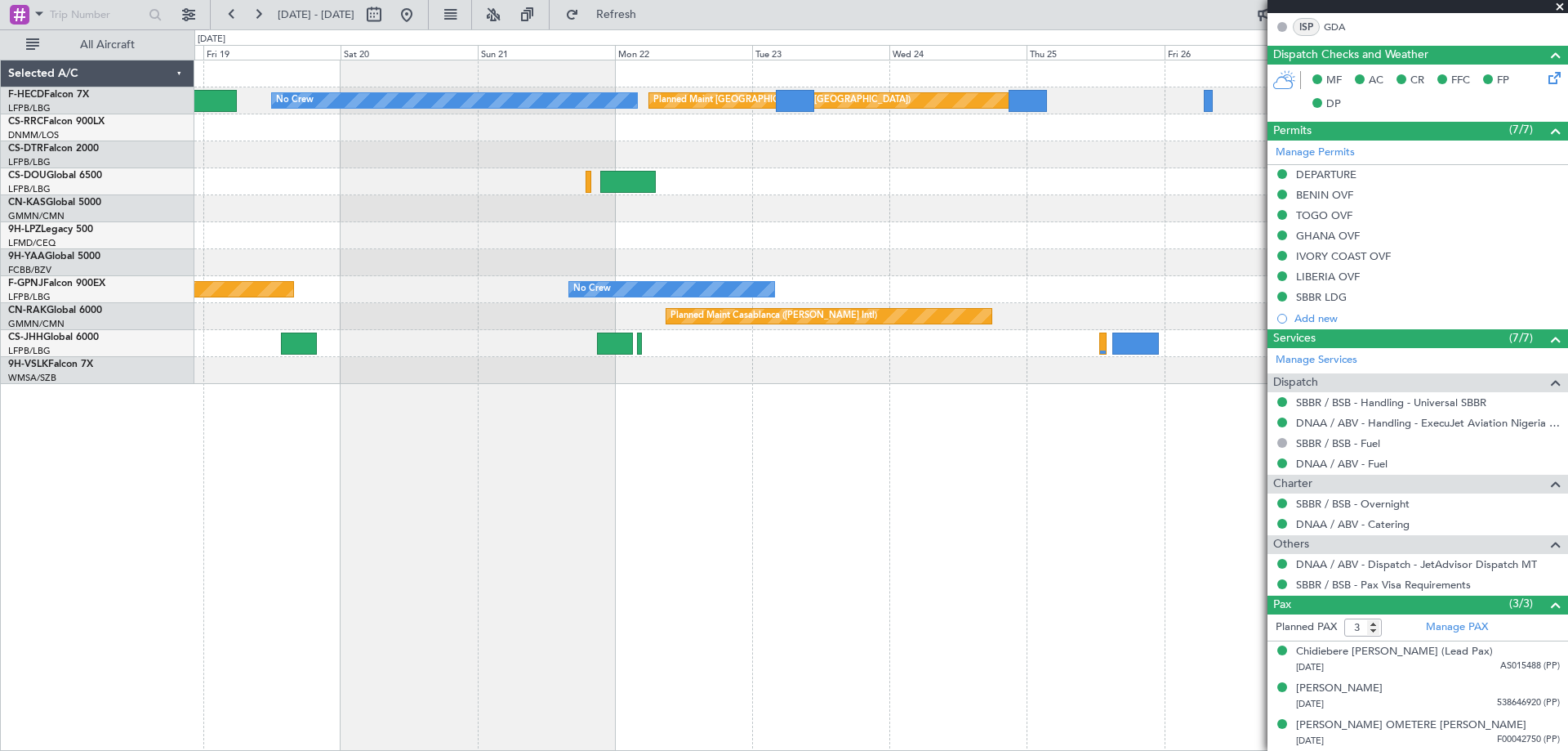
click at [376, 194] on div "No Crew Planned Maint [GEOGRAPHIC_DATA] ([GEOGRAPHIC_DATA]) Planned Maint [GEOG…" at bounding box center [880, 221] width 1372 height 323
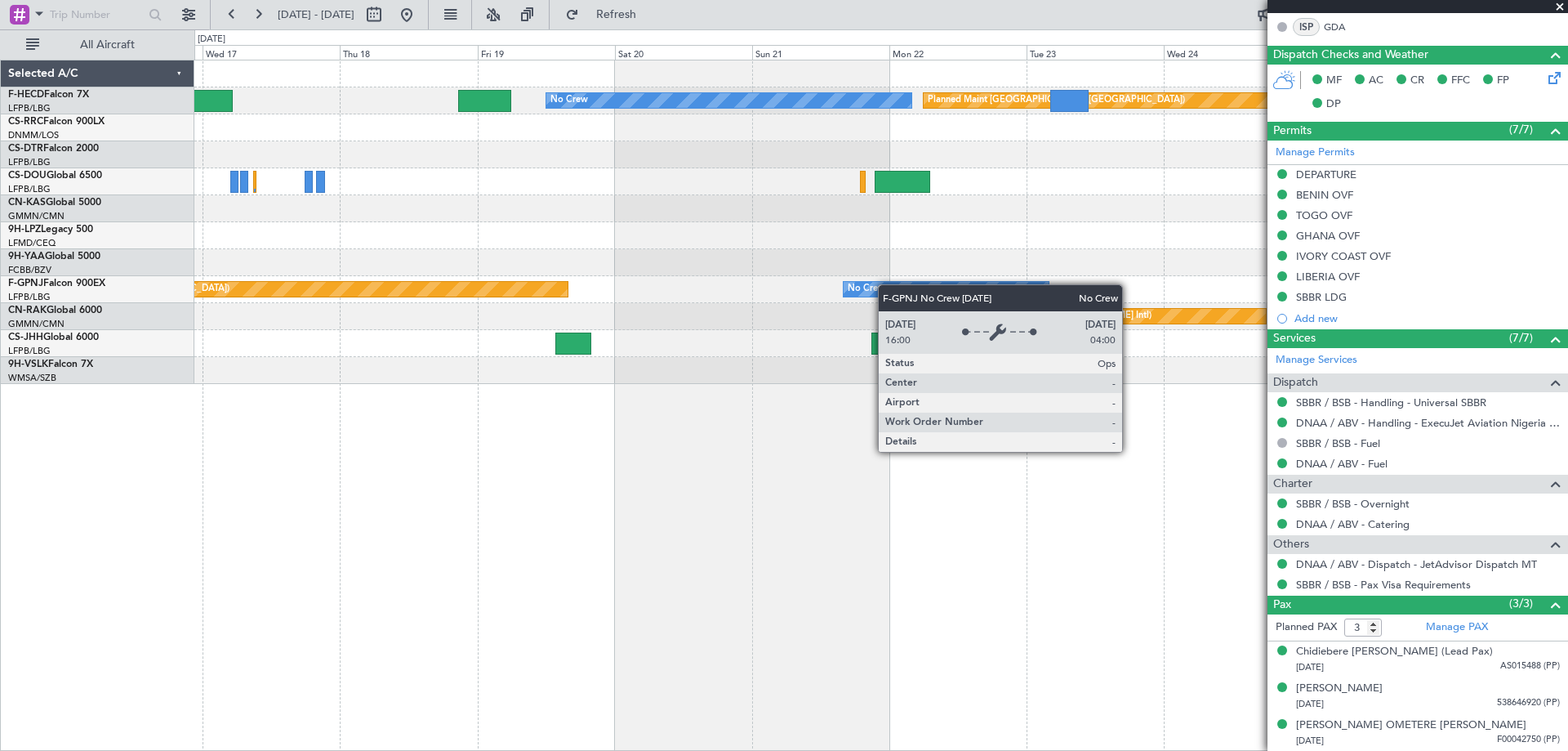
click at [1159, 297] on div "No Crew Planned Maint [GEOGRAPHIC_DATA] ([GEOGRAPHIC_DATA]) Planned Maint [GEOG…" at bounding box center [880, 221] width 1372 height 323
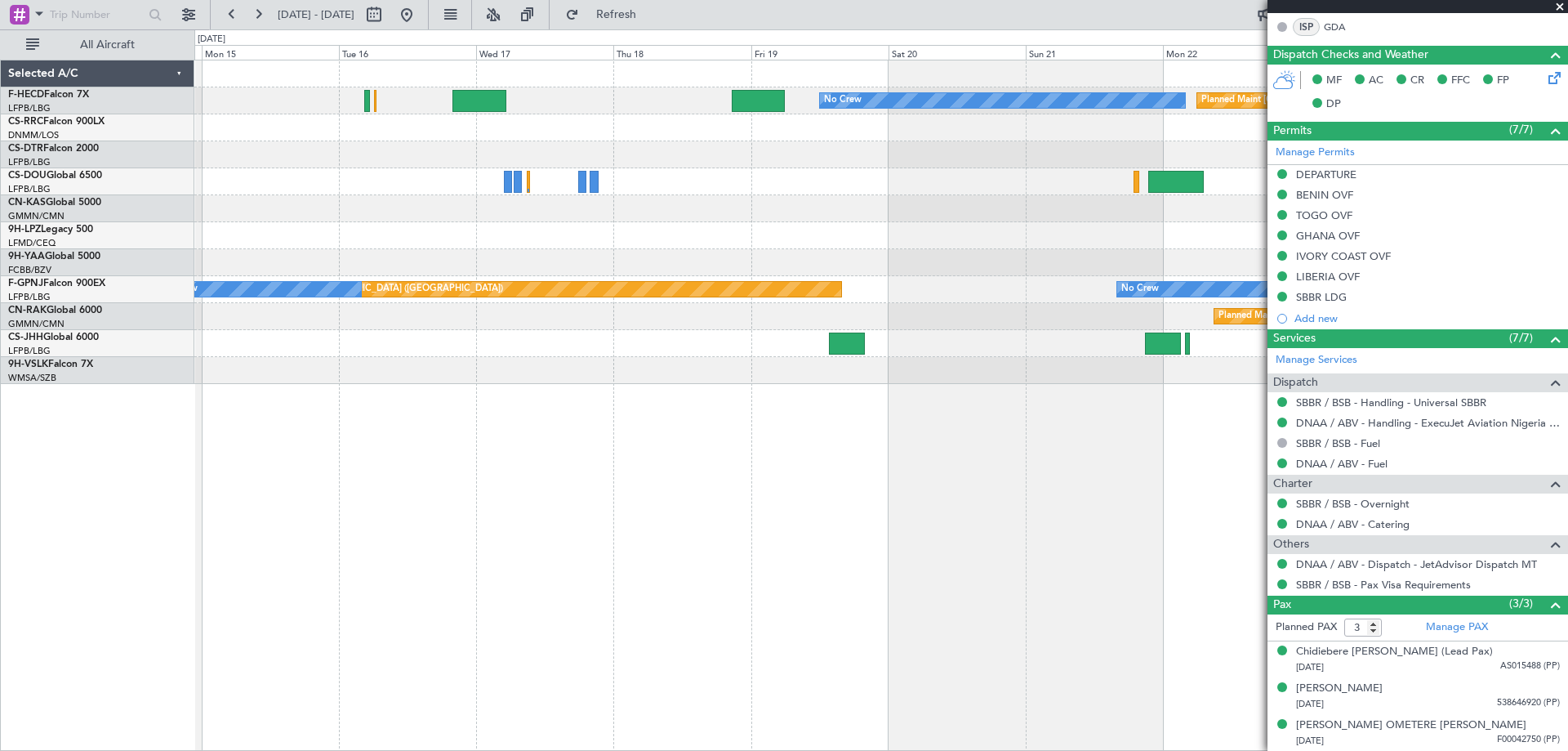
click at [1215, 229] on div "No Crew Planned Maint [GEOGRAPHIC_DATA] ([GEOGRAPHIC_DATA]) No Crew Planned Mai…" at bounding box center [880, 221] width 1372 height 323
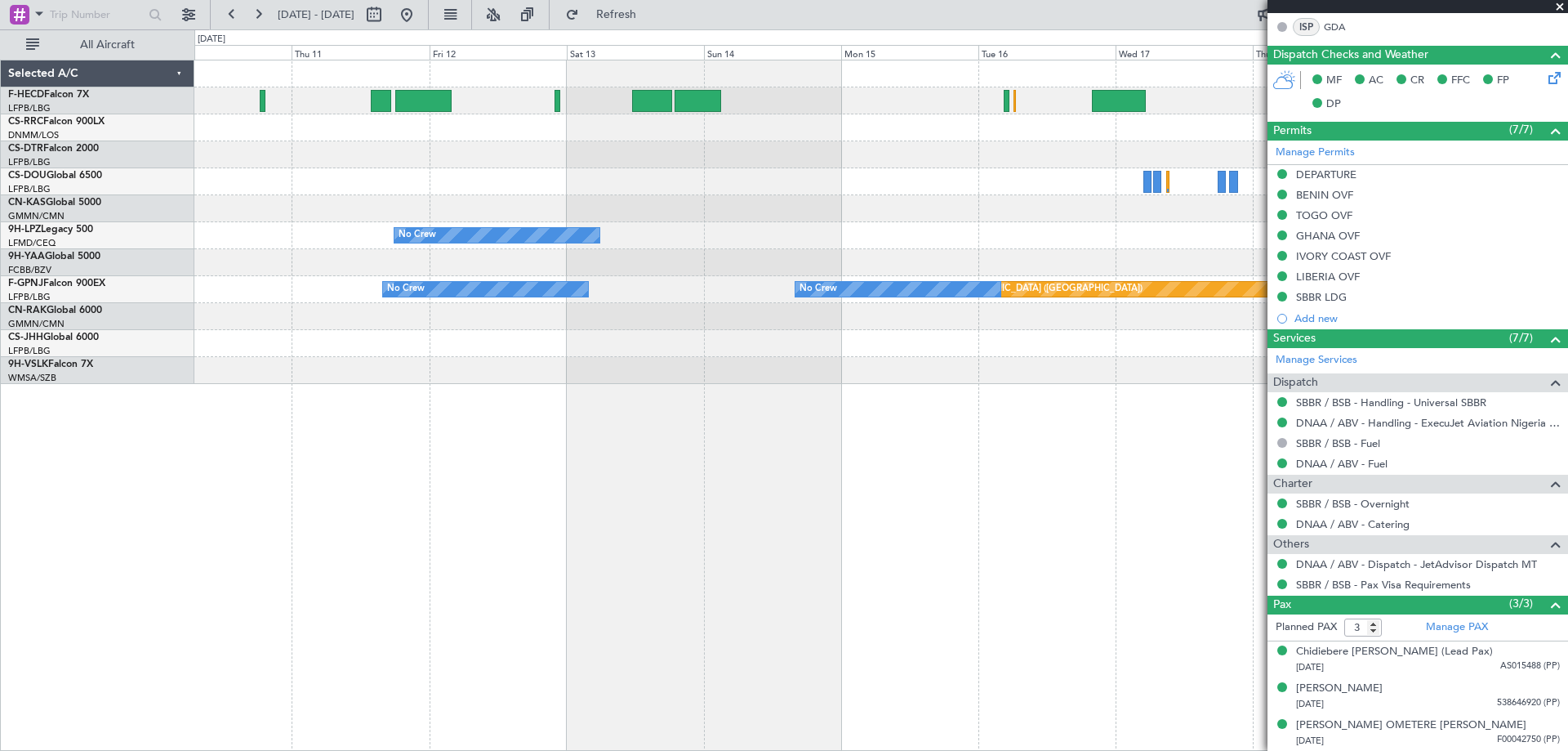
click at [975, 142] on div "No Crew Planned Maint [GEOGRAPHIC_DATA] ([GEOGRAPHIC_DATA]) Planned Maint [GEOG…" at bounding box center [880, 221] width 1372 height 323
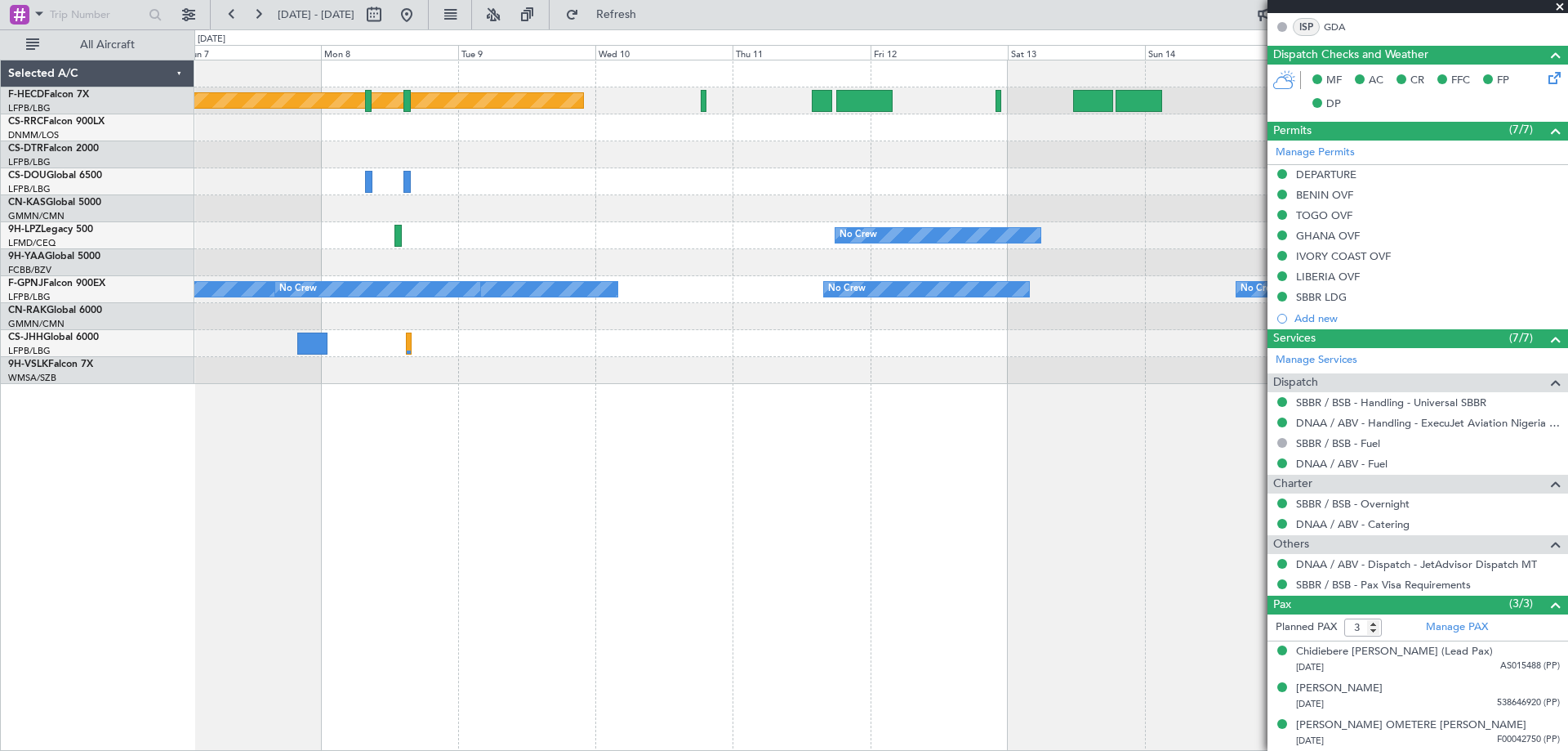
click at [997, 229] on div "Planned Maint [GEOGRAPHIC_DATA] ([GEOGRAPHIC_DATA]) No Crew No Crew No Crew Pla…" at bounding box center [880, 221] width 1372 height 323
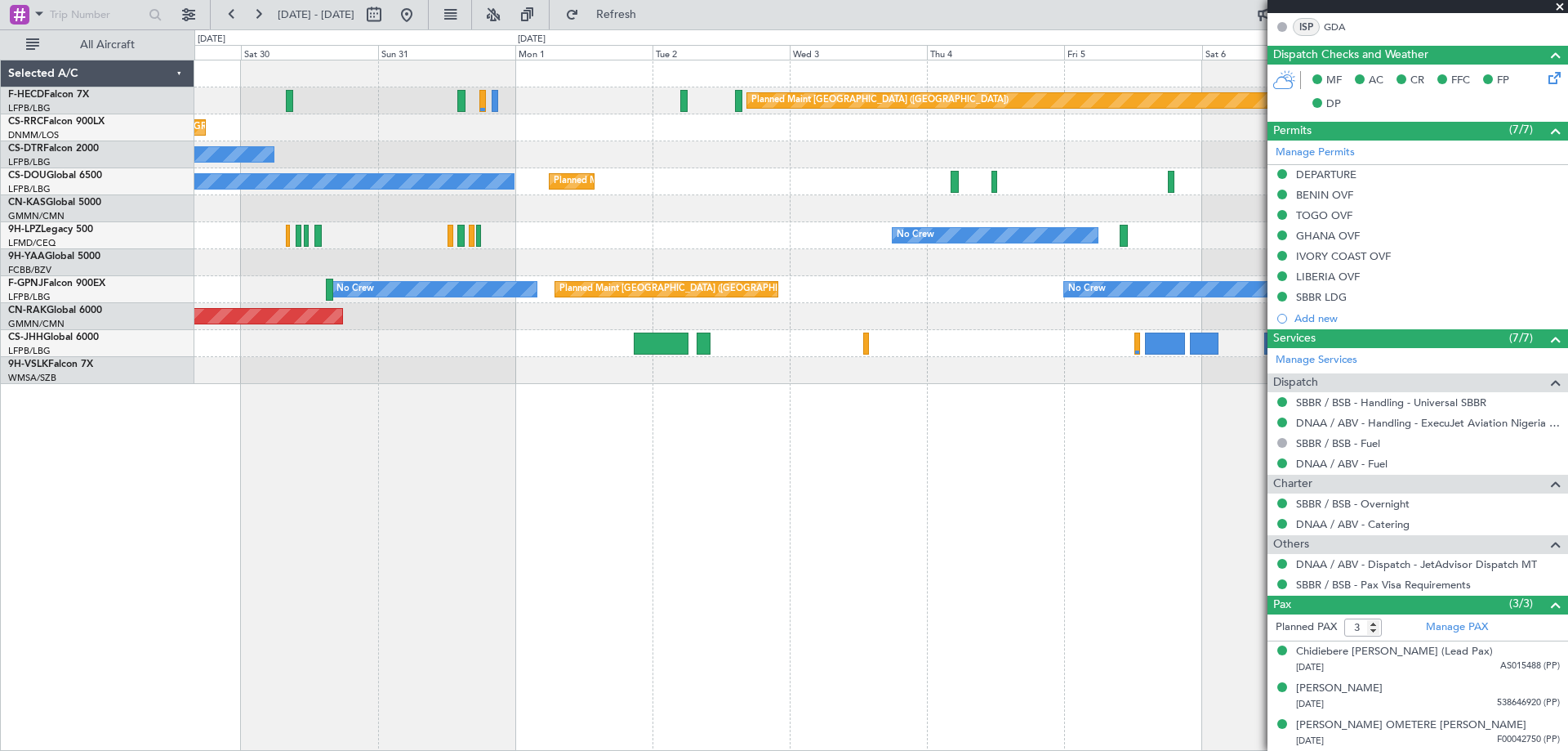
click at [918, 191] on div "Planned Maint [GEOGRAPHIC_DATA] ([GEOGRAPHIC_DATA]) No Crew Planned Maint [GEOG…" at bounding box center [880, 182] width 1372 height 27
click at [705, 164] on div "No Crew" at bounding box center [880, 155] width 1372 height 27
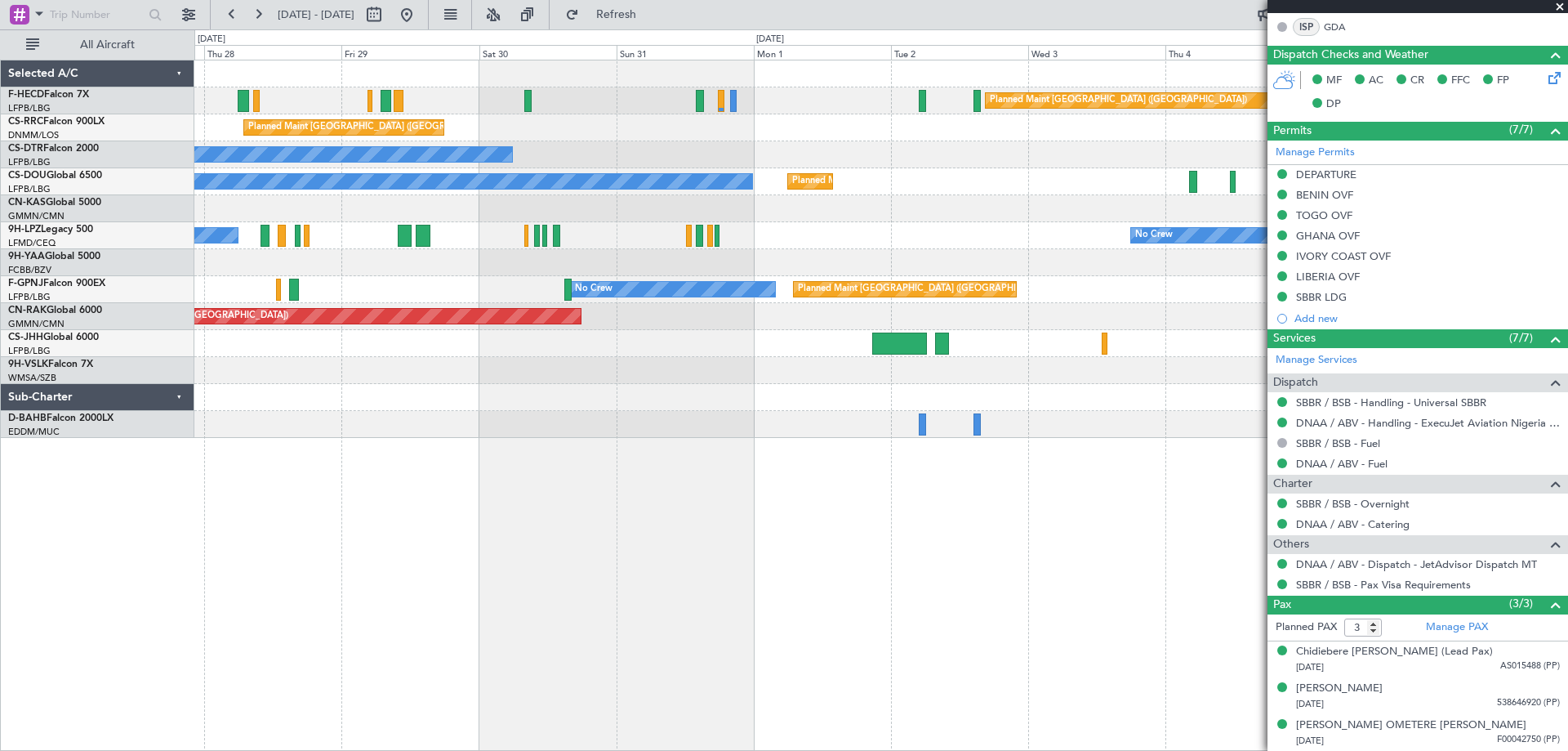
click at [691, 207] on div "Planned Maint [GEOGRAPHIC_DATA] ([GEOGRAPHIC_DATA]) No Crew Planned Maint [GEOG…" at bounding box center [880, 248] width 1372 height 378
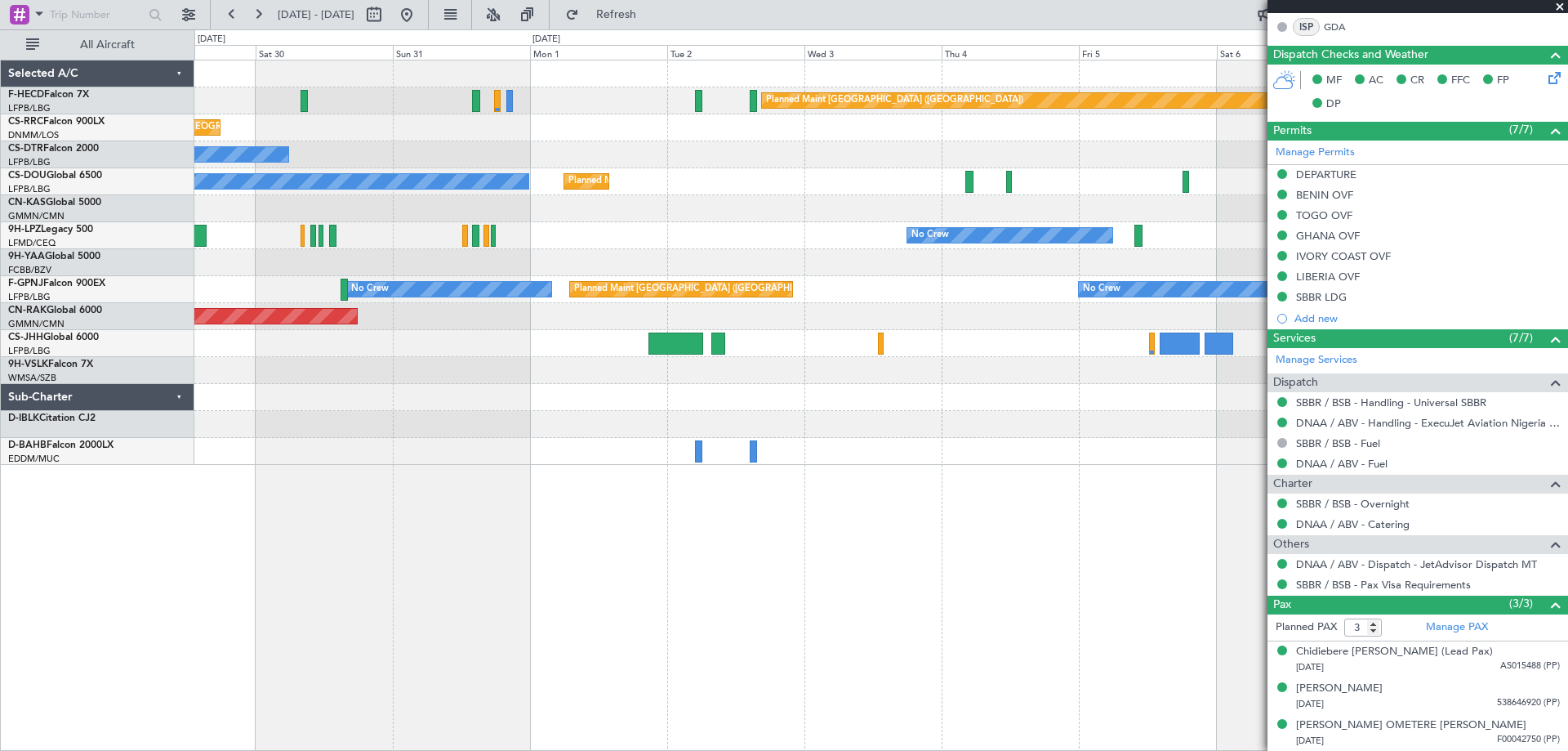
click at [301, 206] on div "Planned Maint [GEOGRAPHIC_DATA] ([GEOGRAPHIC_DATA]) Planned Maint [GEOGRAPHIC_D…" at bounding box center [880, 262] width 1372 height 405
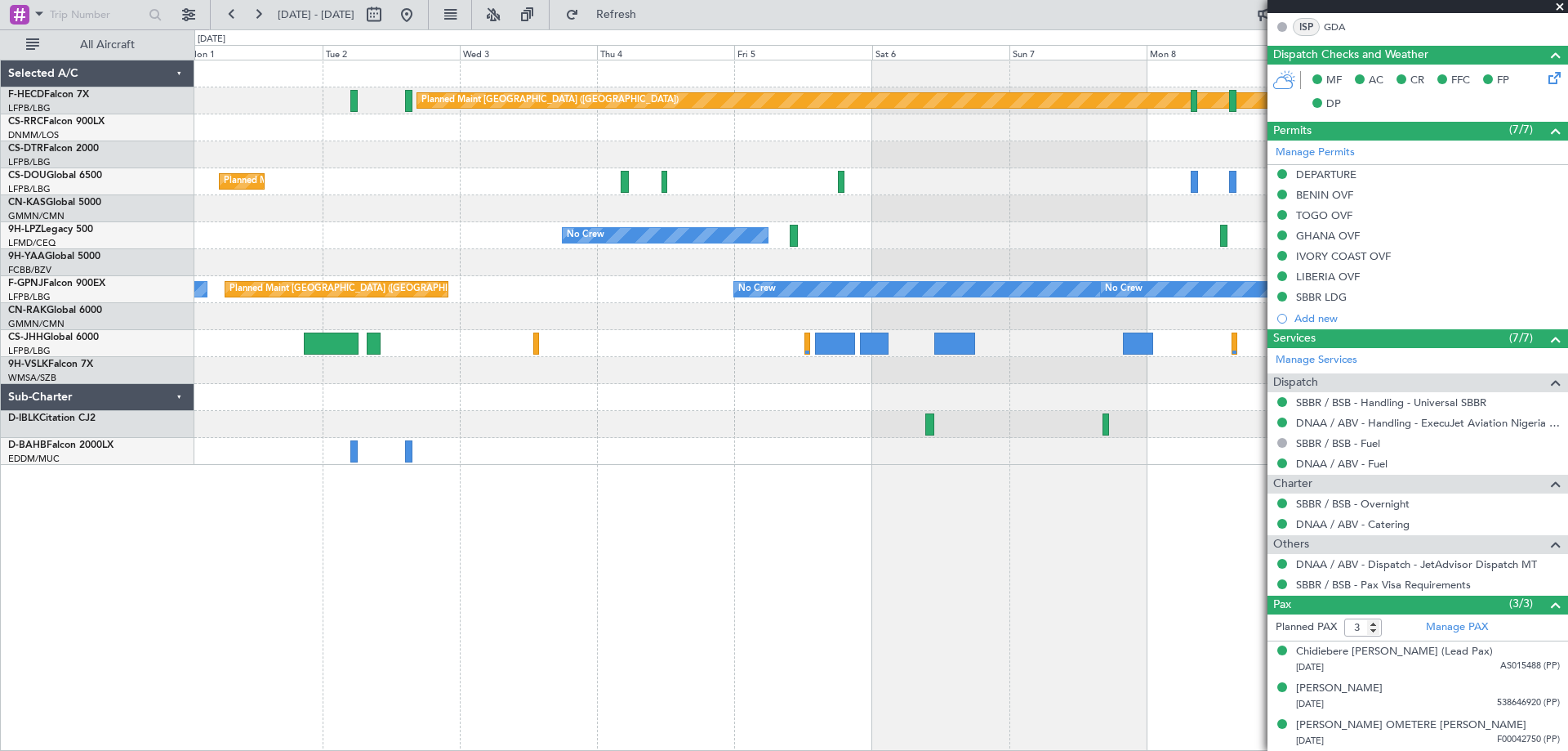
click at [1060, 296] on div "Planned Maint [GEOGRAPHIC_DATA] ([GEOGRAPHIC_DATA]) Planned Maint [GEOGRAPHIC_D…" at bounding box center [880, 262] width 1372 height 405
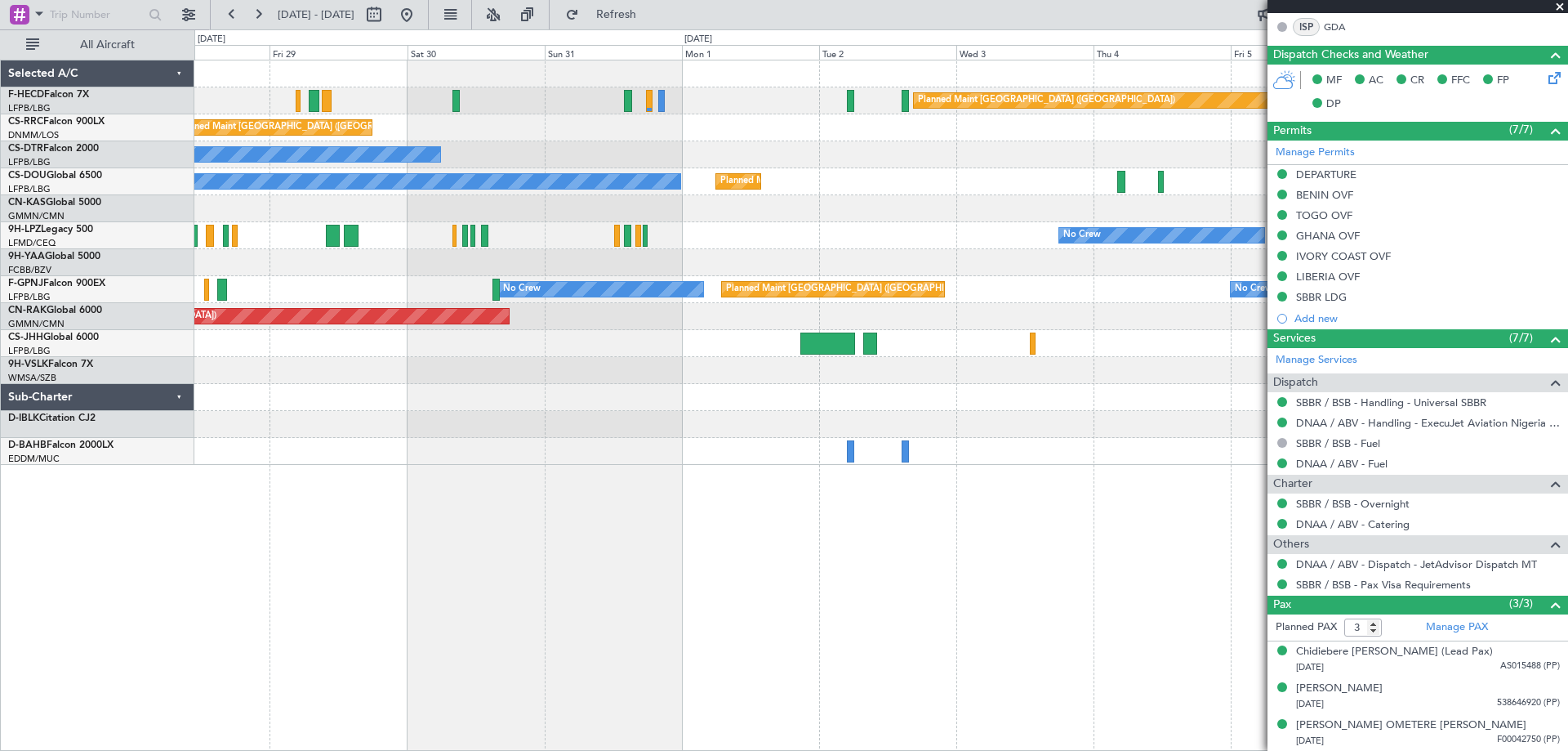
click at [614, 193] on div "Planned Maint [GEOGRAPHIC_DATA] ([GEOGRAPHIC_DATA]) No Crew Planned Maint [GEOG…" at bounding box center [880, 262] width 1372 height 405
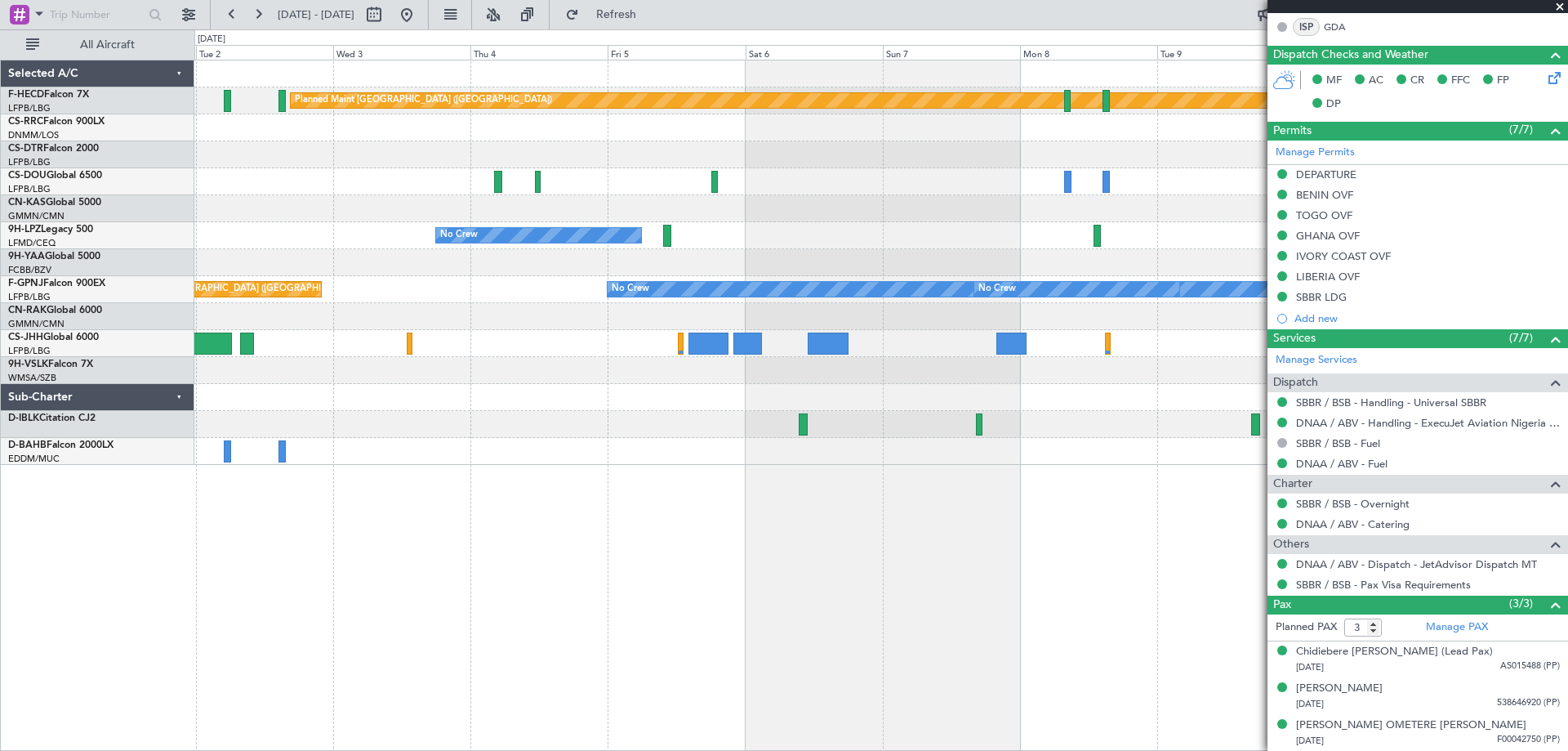
click at [465, 163] on div "Planned Maint [GEOGRAPHIC_DATA] ([GEOGRAPHIC_DATA]) Planned Maint [GEOGRAPHIC_D…" at bounding box center [880, 262] width 1372 height 405
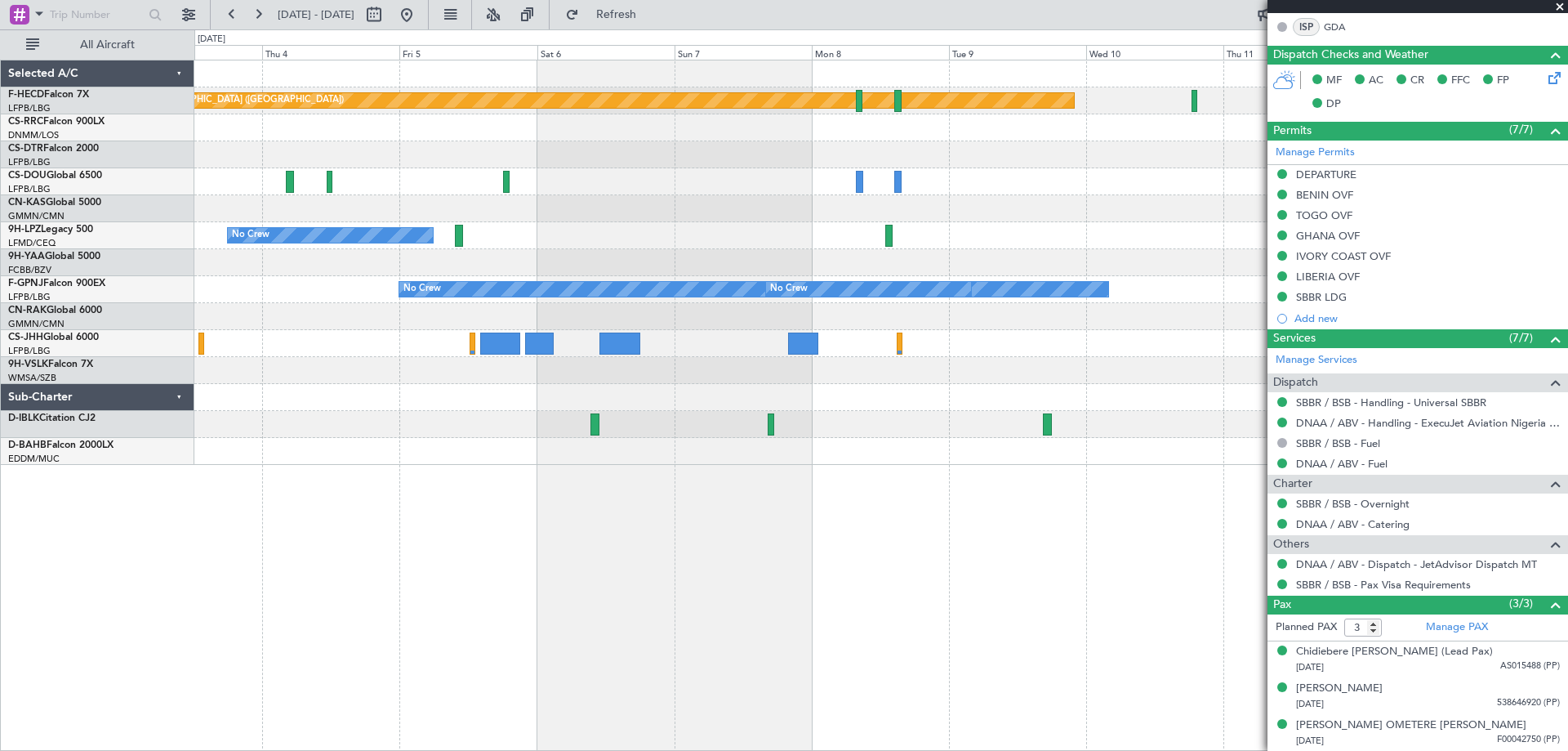
click at [519, 176] on div "Planned Maint [GEOGRAPHIC_DATA] ([GEOGRAPHIC_DATA]) Planned Maint [GEOGRAPHIC_D…" at bounding box center [880, 262] width 1372 height 405
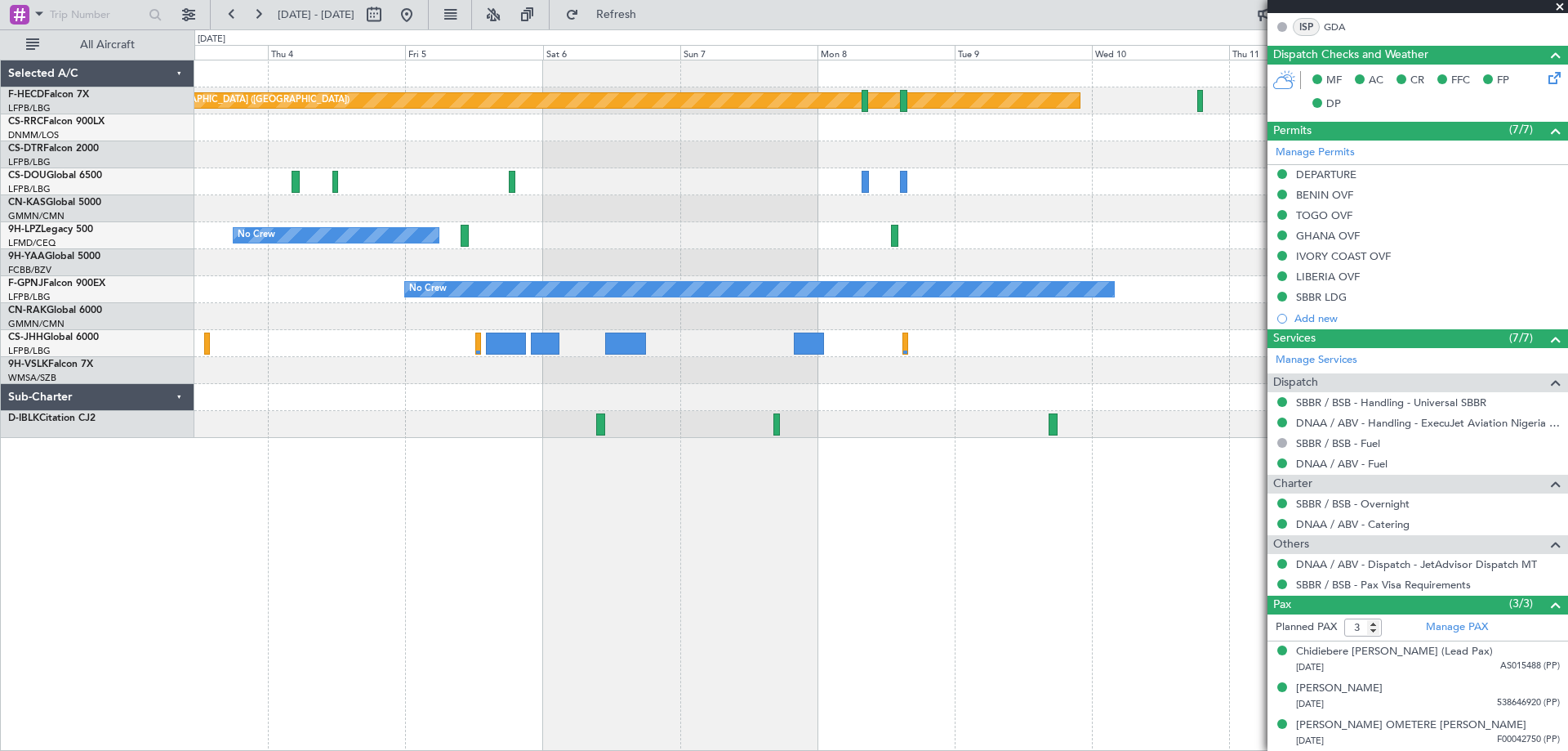
click at [1046, 246] on div "Planned Maint [GEOGRAPHIC_DATA] ([GEOGRAPHIC_DATA]) Planned Maint [GEOGRAPHIC_D…" at bounding box center [880, 248] width 1372 height 378
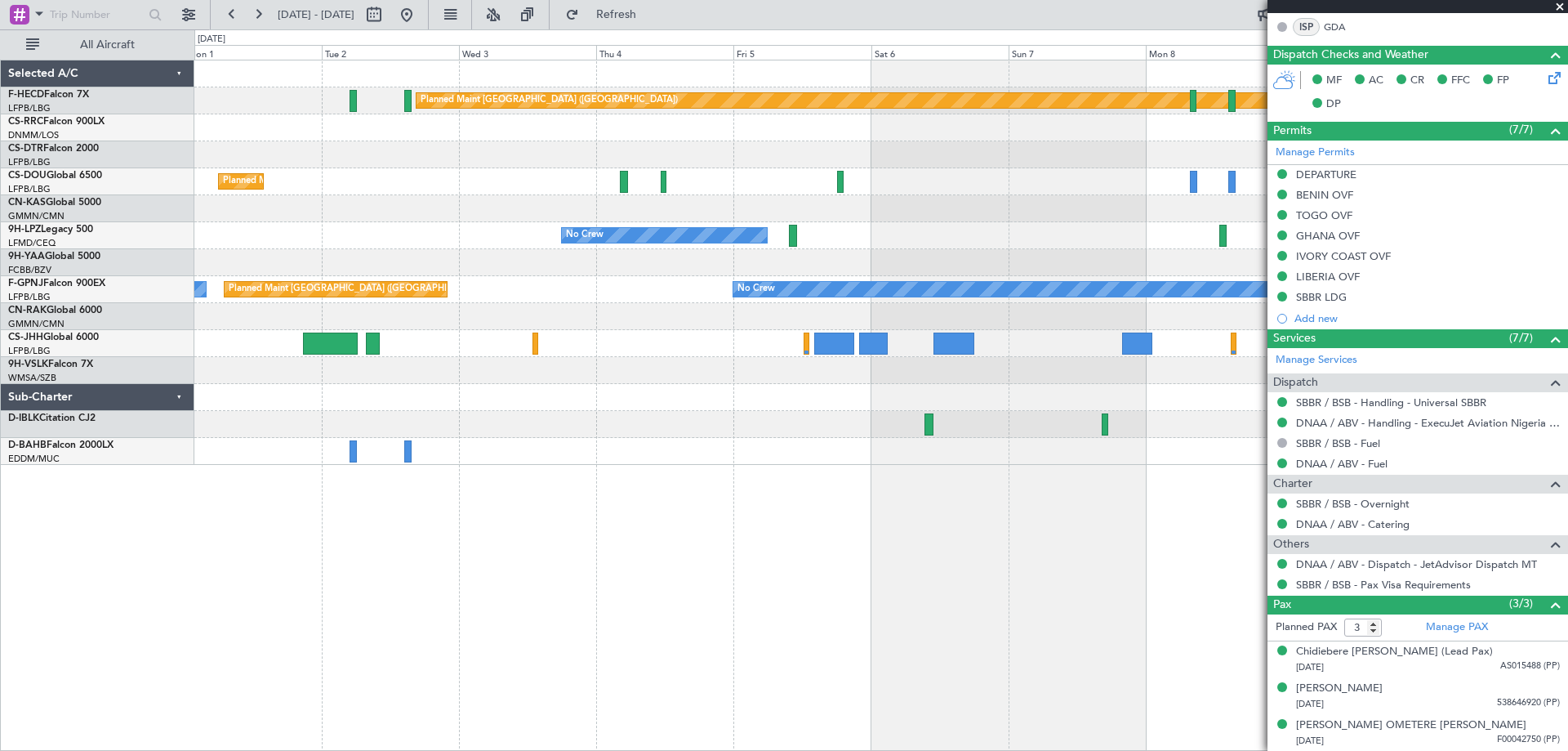
click at [1212, 143] on div "No Crew" at bounding box center [880, 155] width 1372 height 27
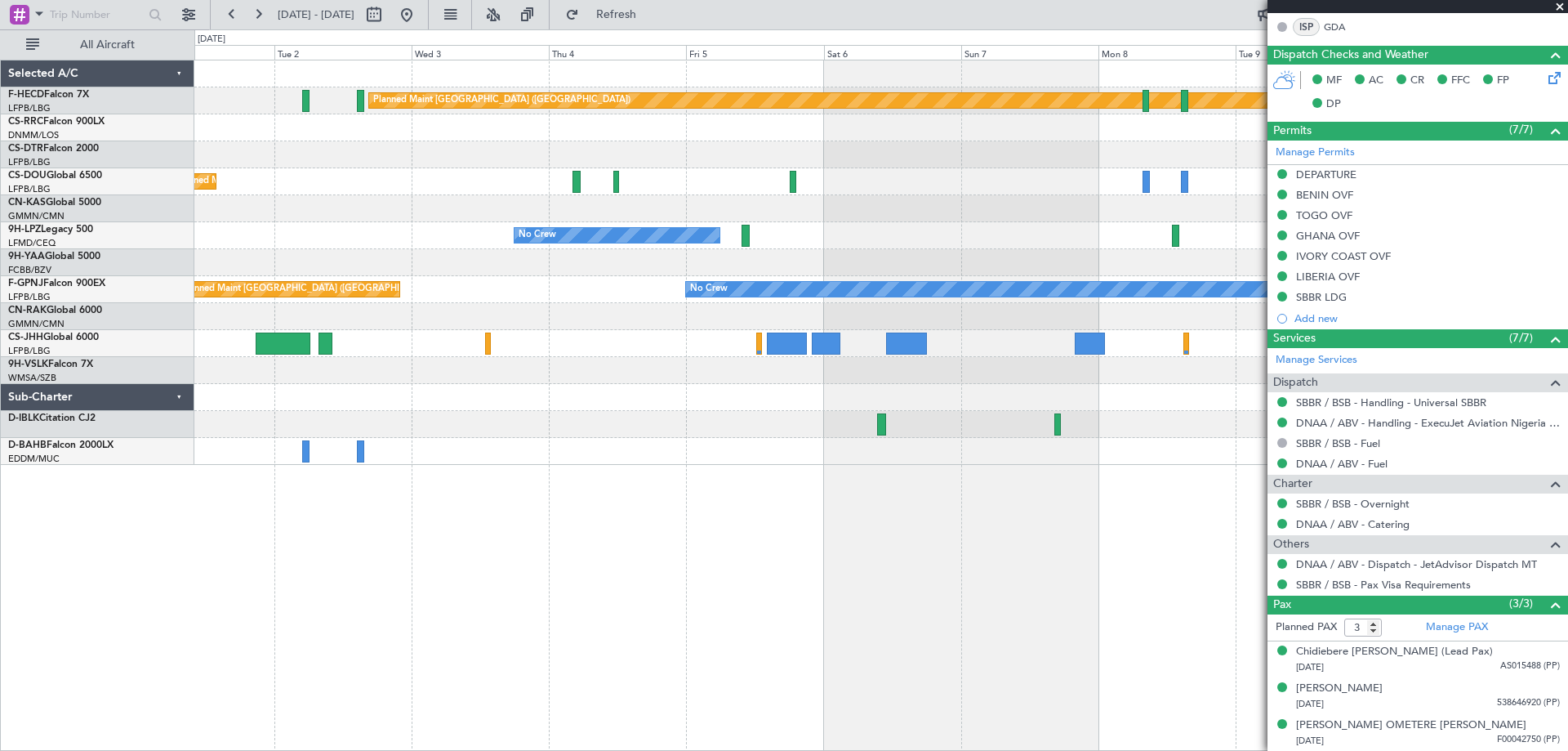
click at [117, 189] on div "Planned Maint [GEOGRAPHIC_DATA] ([GEOGRAPHIC_DATA]) No Crew Planned Maint [GEOG…" at bounding box center [784, 390] width 1568 height 721
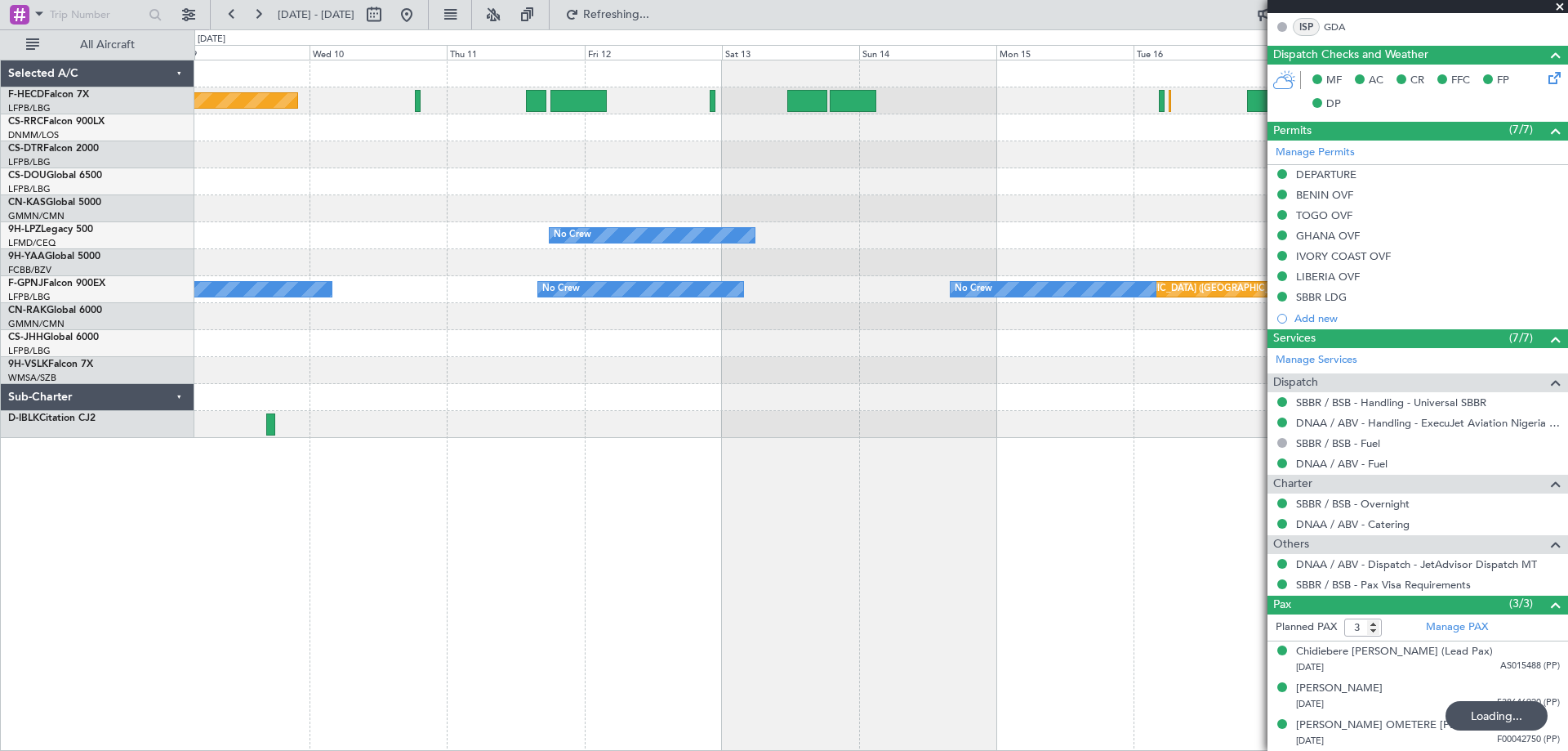
click at [1122, 265] on div "Planned Maint [GEOGRAPHIC_DATA] ([GEOGRAPHIC_DATA]) No Crew No Crew No Crew No …" at bounding box center [880, 248] width 1372 height 378
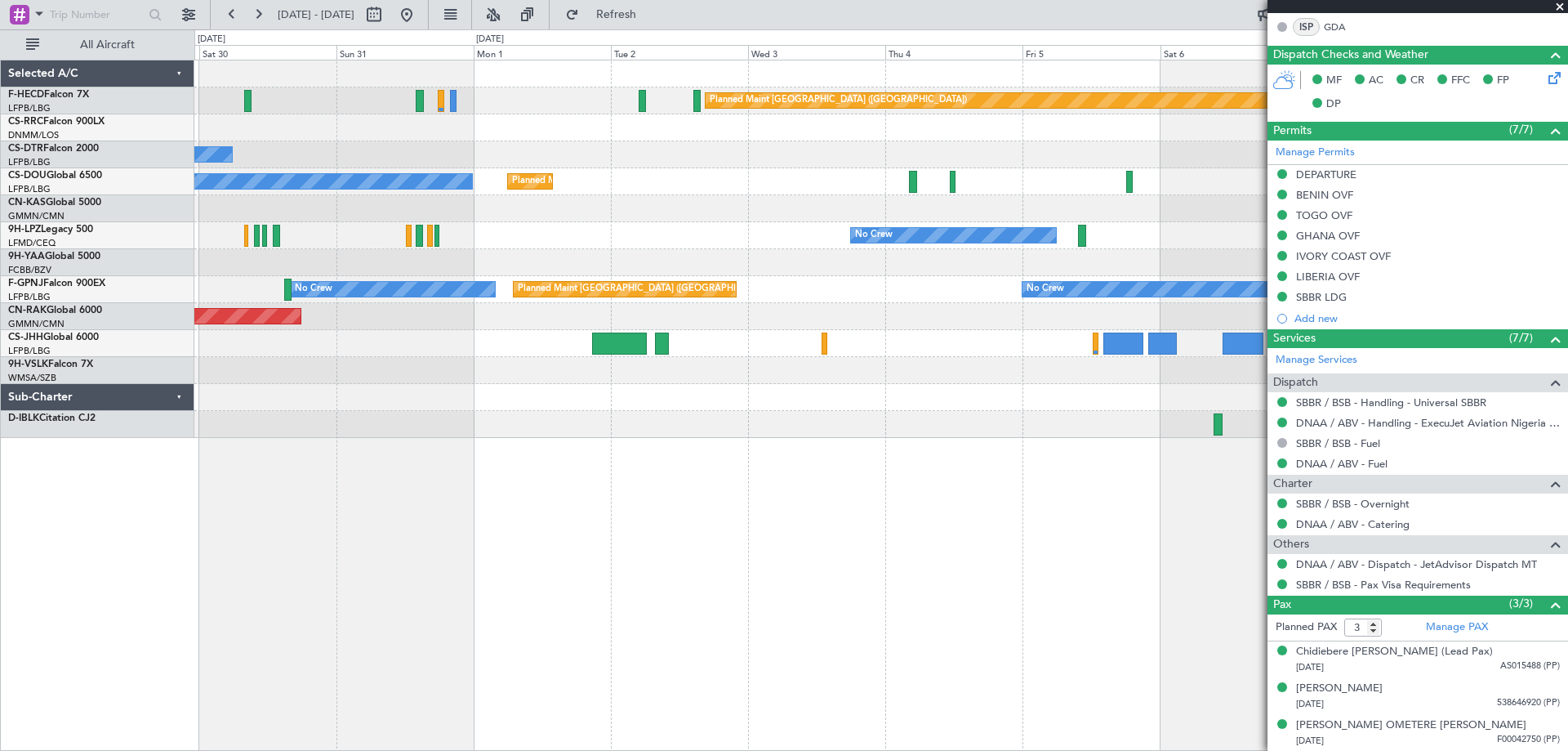
click at [789, 257] on div "Planned Maint [GEOGRAPHIC_DATA] ([GEOGRAPHIC_DATA]) Planned Maint [GEOGRAPHIC_D…" at bounding box center [880, 248] width 1372 height 378
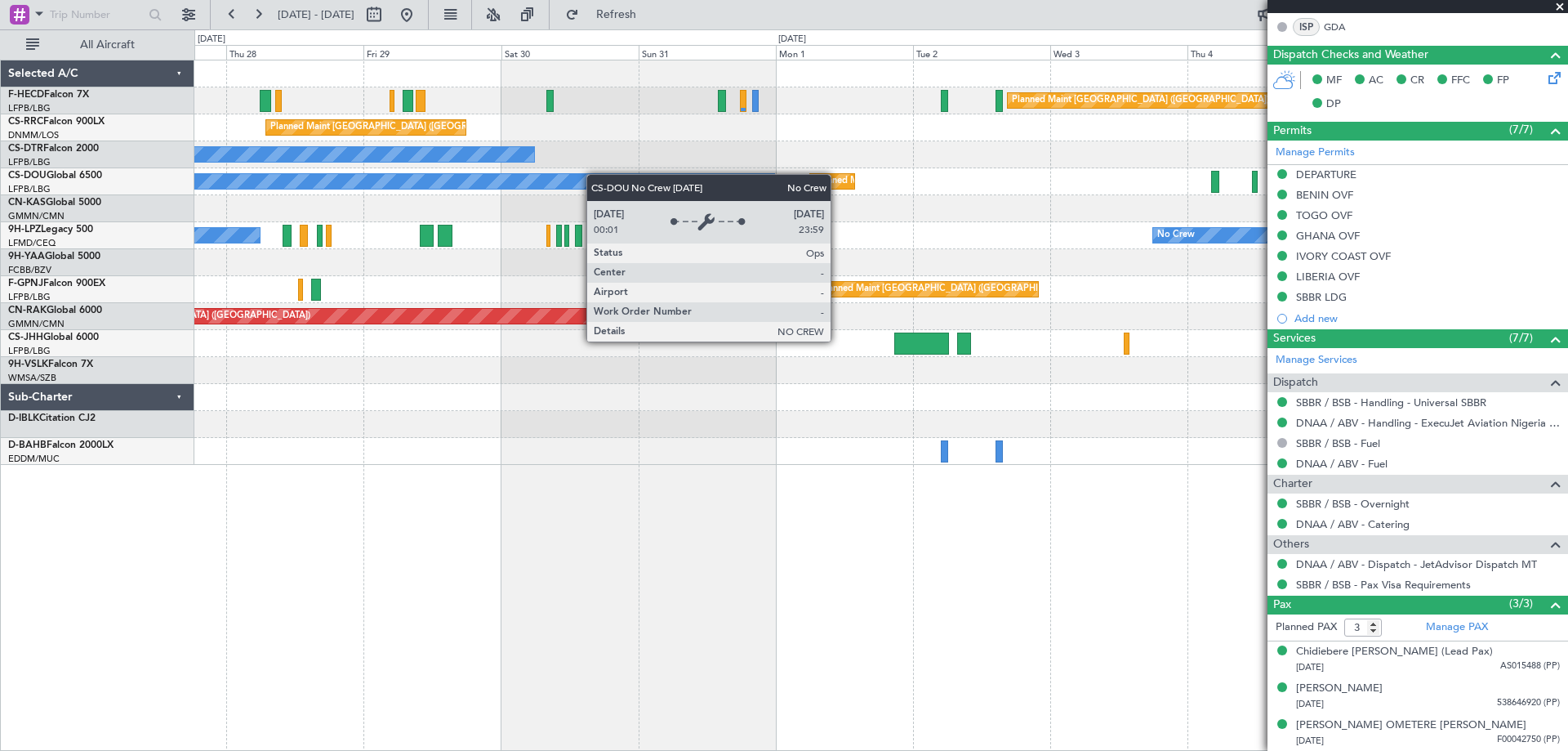
click at [664, 183] on div "Planned Maint [GEOGRAPHIC_DATA] ([GEOGRAPHIC_DATA]) No Crew Planned Maint [GEOG…" at bounding box center [880, 262] width 1372 height 405
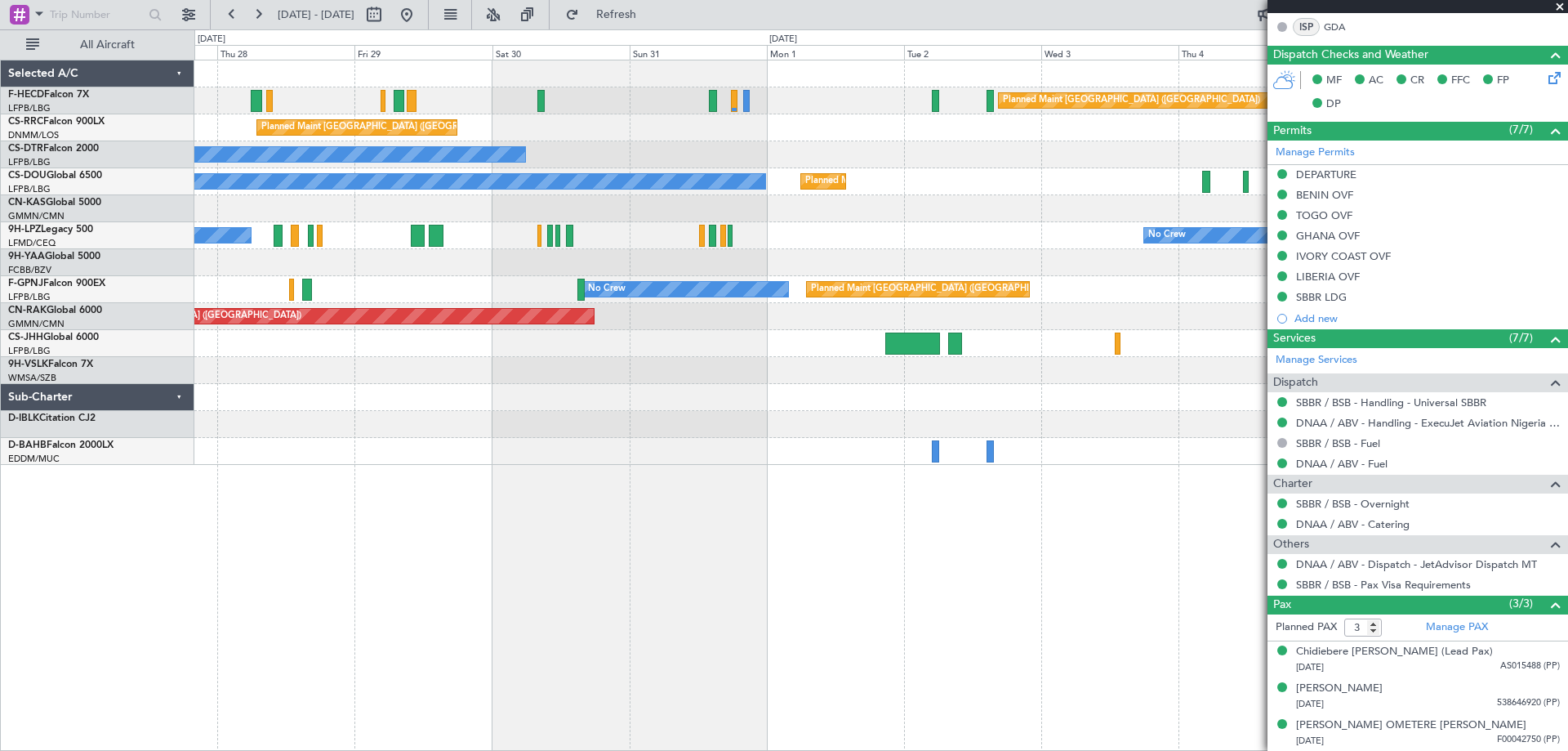
click at [563, 169] on div "Planned Maint [GEOGRAPHIC_DATA] ([GEOGRAPHIC_DATA]) No Crew Planned Maint [GEOG…" at bounding box center [880, 262] width 1372 height 405
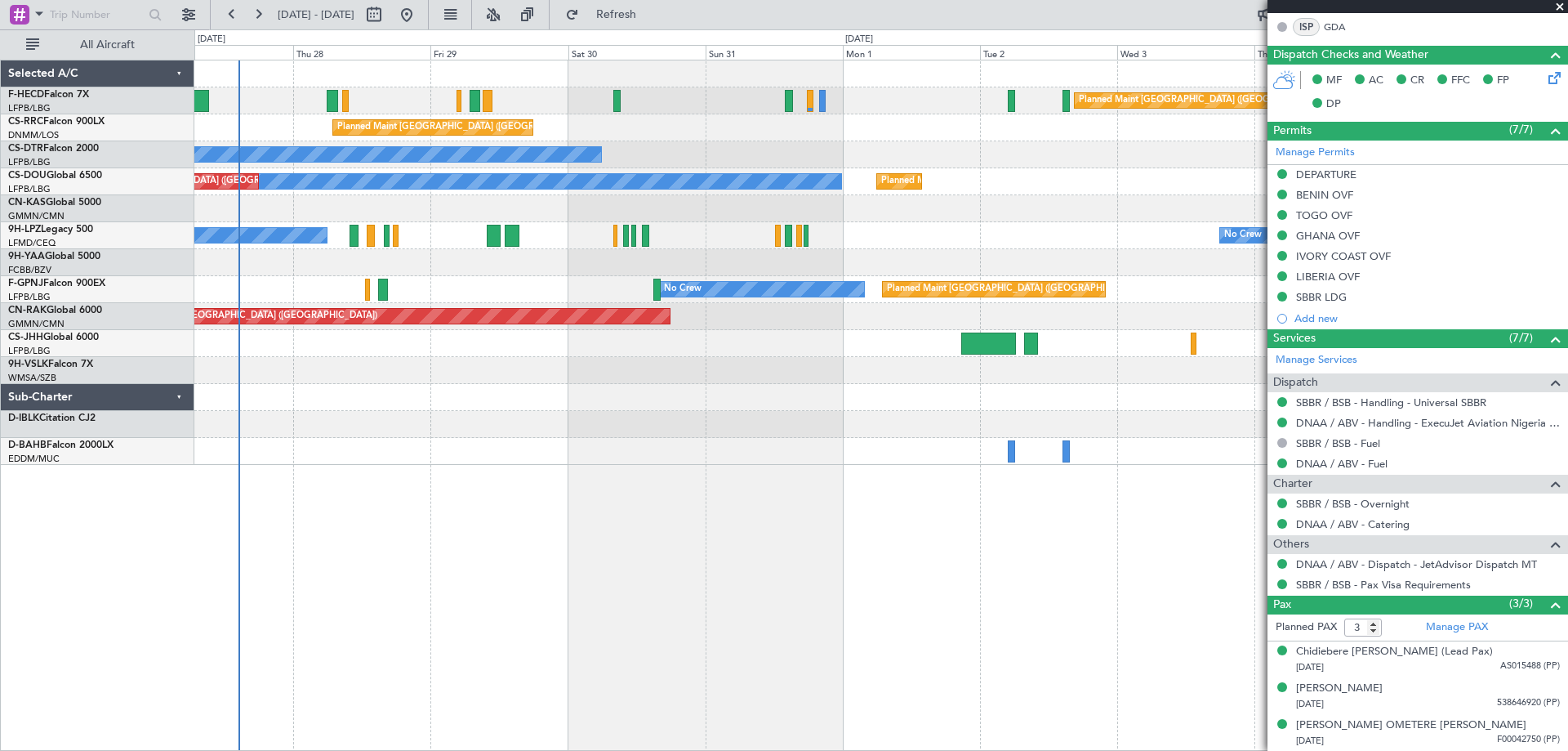
click at [849, 206] on div "Planned Maint [GEOGRAPHIC_DATA] ([GEOGRAPHIC_DATA]) No Crew Planned Maint [GEOG…" at bounding box center [880, 262] width 1372 height 405
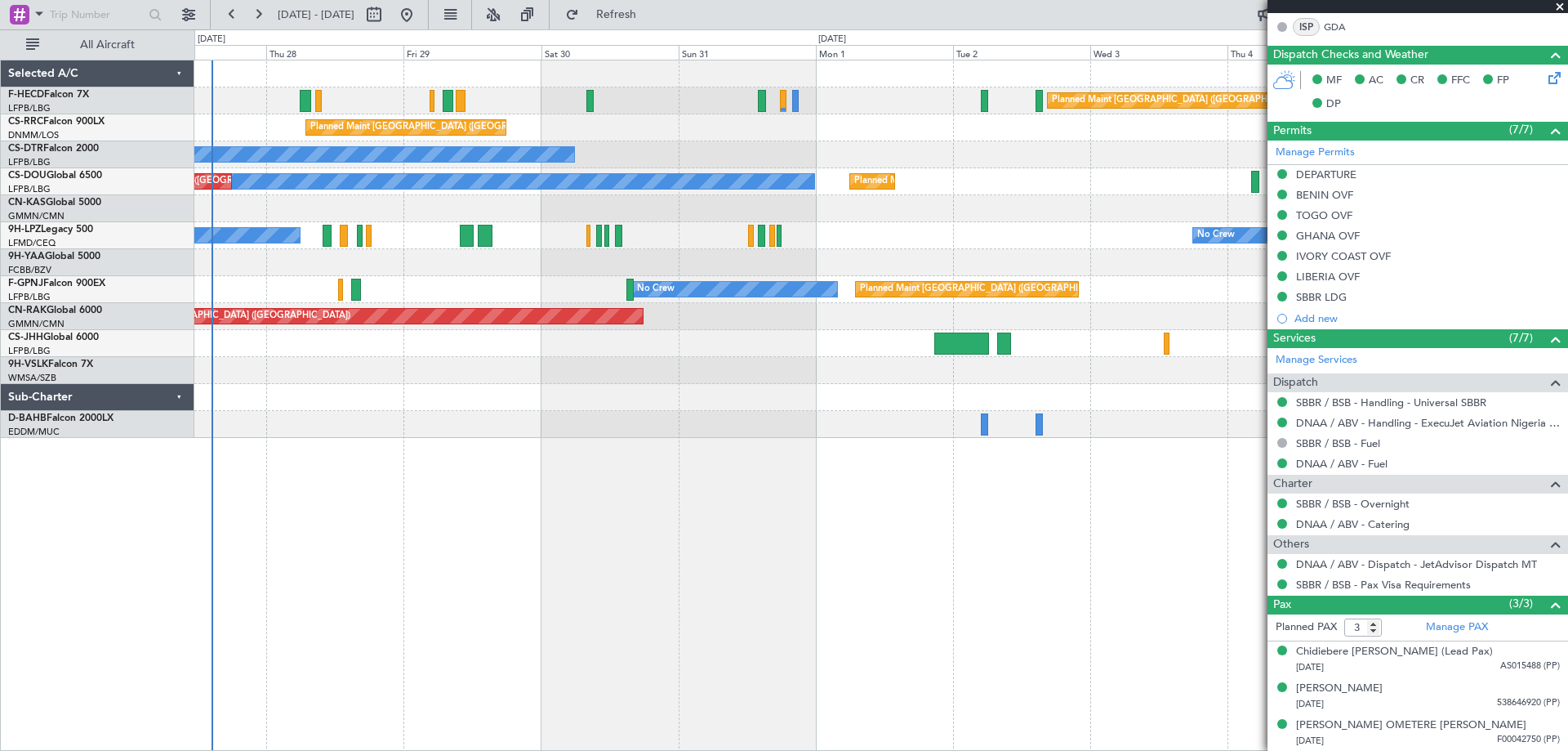
click at [557, 183] on div "Planned Maint [GEOGRAPHIC_DATA] ([GEOGRAPHIC_DATA]) No Crew Planned Maint [GEOG…" at bounding box center [880, 248] width 1372 height 378
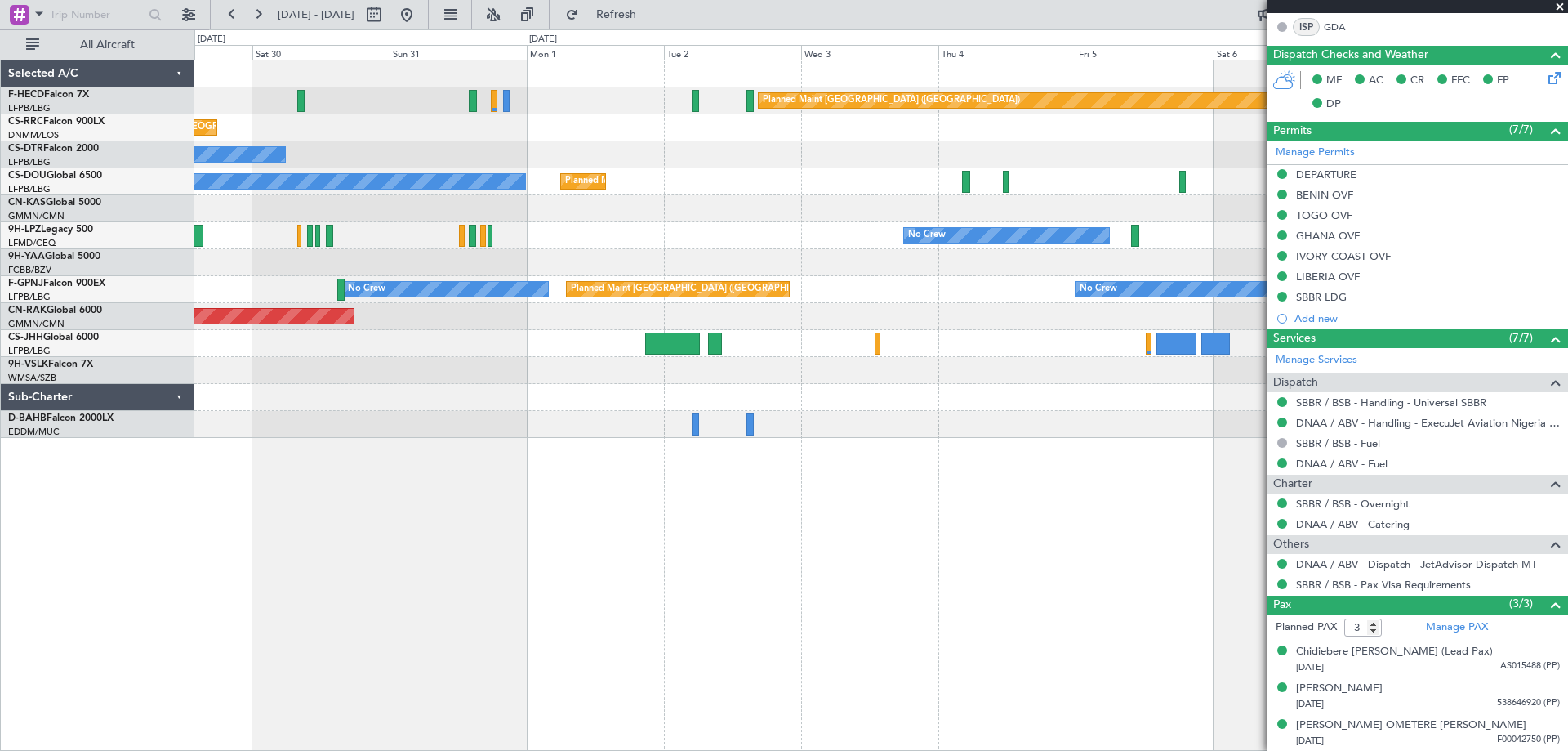
click at [496, 264] on div "Planned Maint [GEOGRAPHIC_DATA] ([GEOGRAPHIC_DATA]) Planned Maint [GEOGRAPHIC_D…" at bounding box center [880, 248] width 1372 height 378
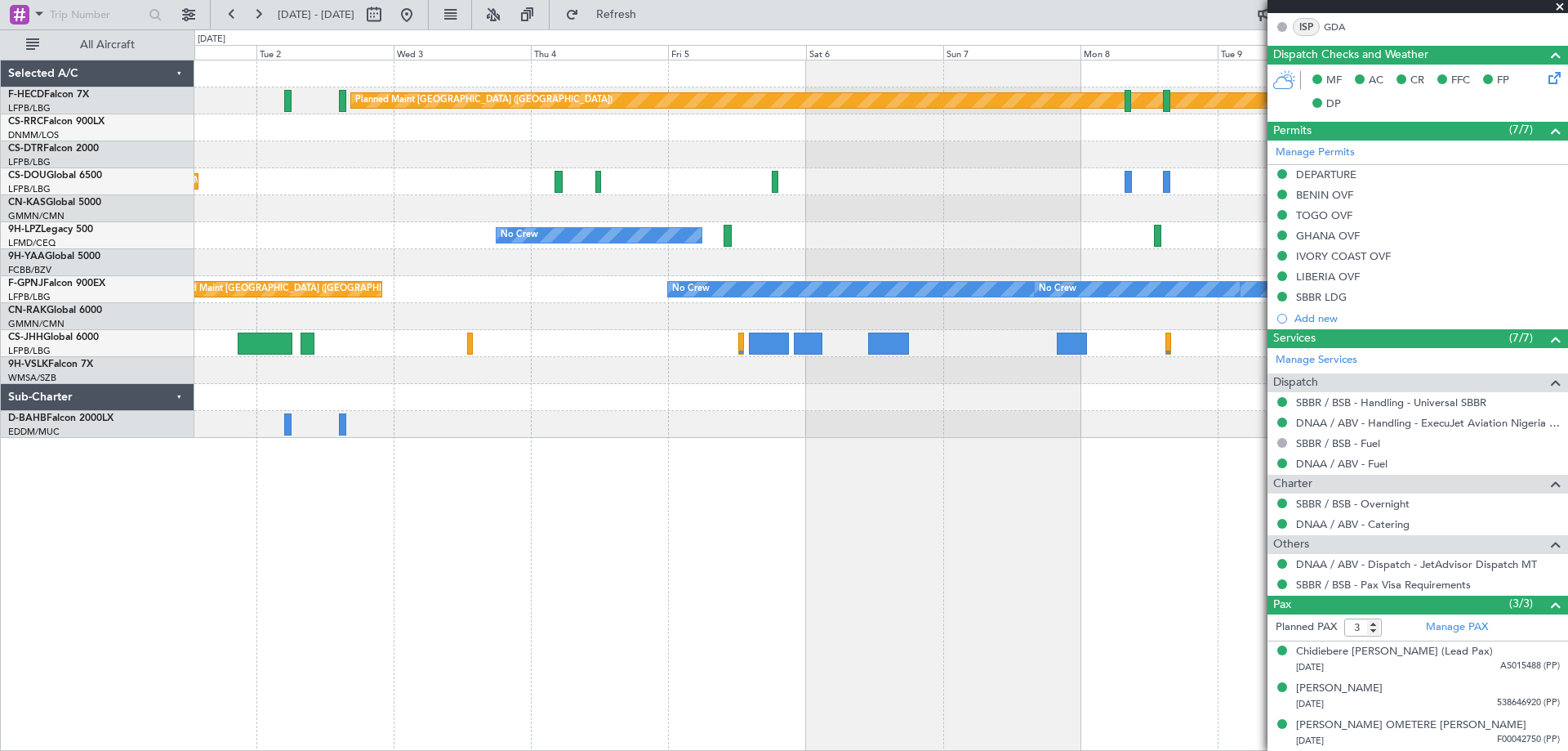
click at [566, 226] on div "Planned Maint [GEOGRAPHIC_DATA] ([GEOGRAPHIC_DATA]) No Crew Planned Maint [GEOG…" at bounding box center [880, 248] width 1372 height 378
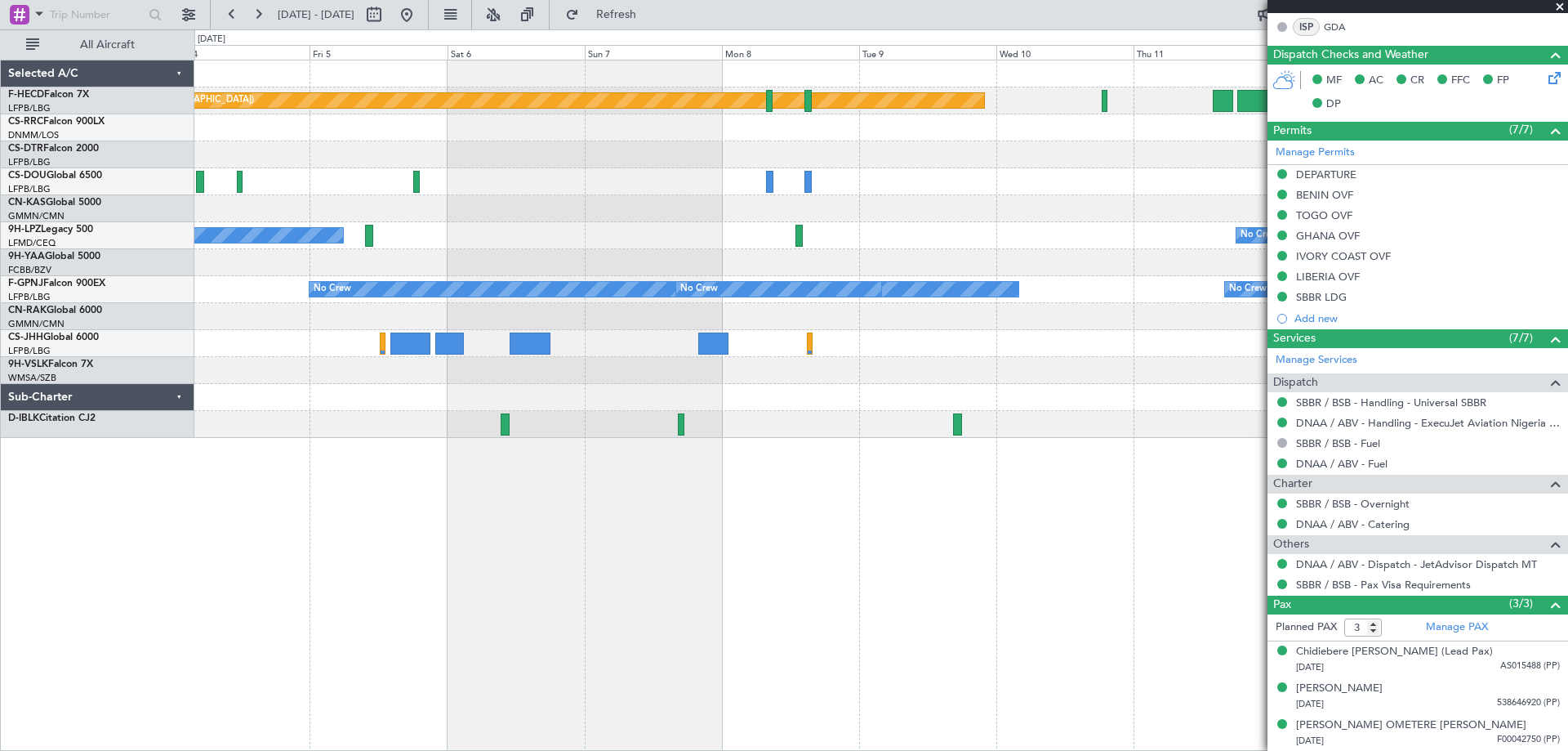
click at [48, 267] on div "Planned Maint [GEOGRAPHIC_DATA] ([GEOGRAPHIC_DATA]) No Crew No Crew No Crew No …" at bounding box center [784, 390] width 1568 height 721
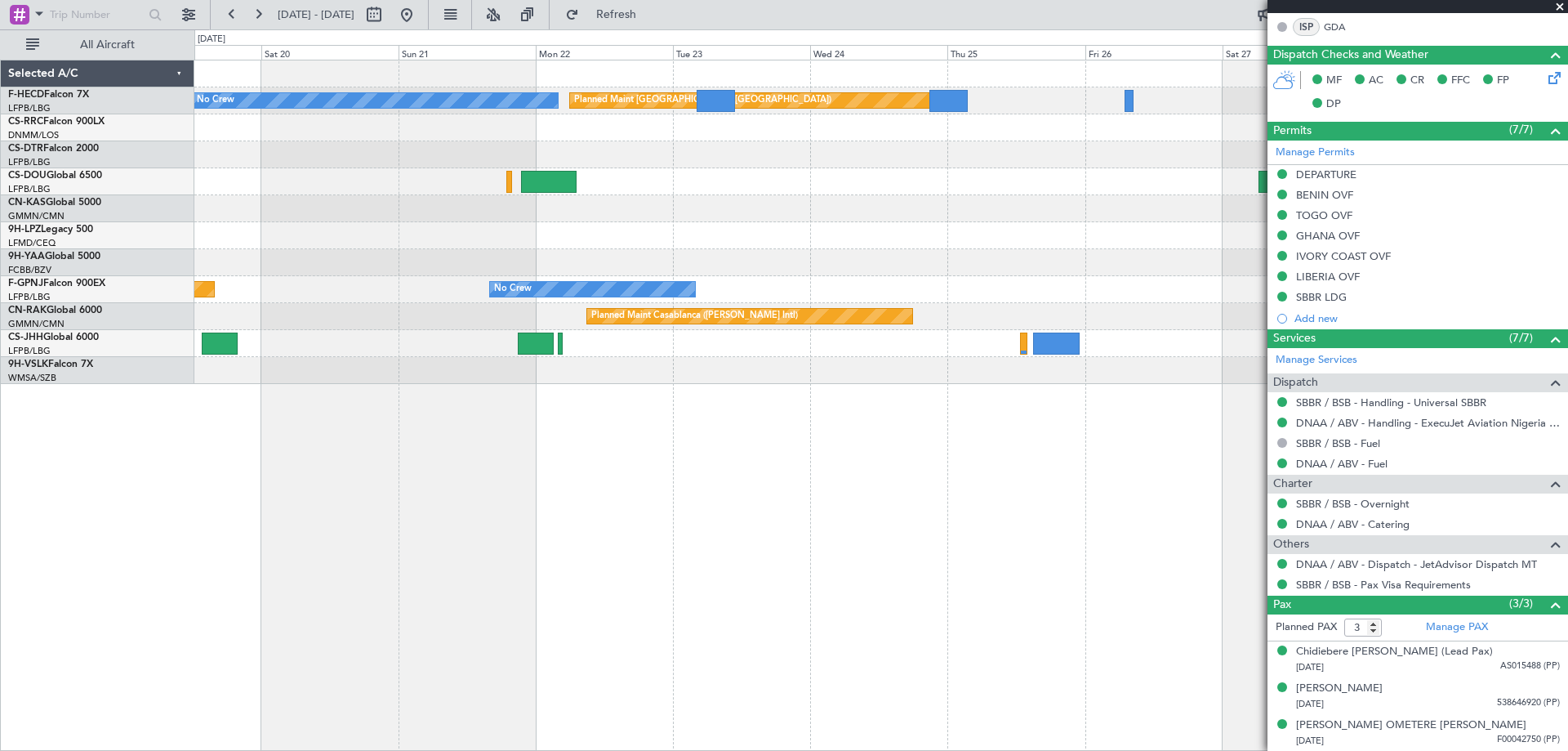
click at [503, 131] on div at bounding box center [880, 127] width 1372 height 27
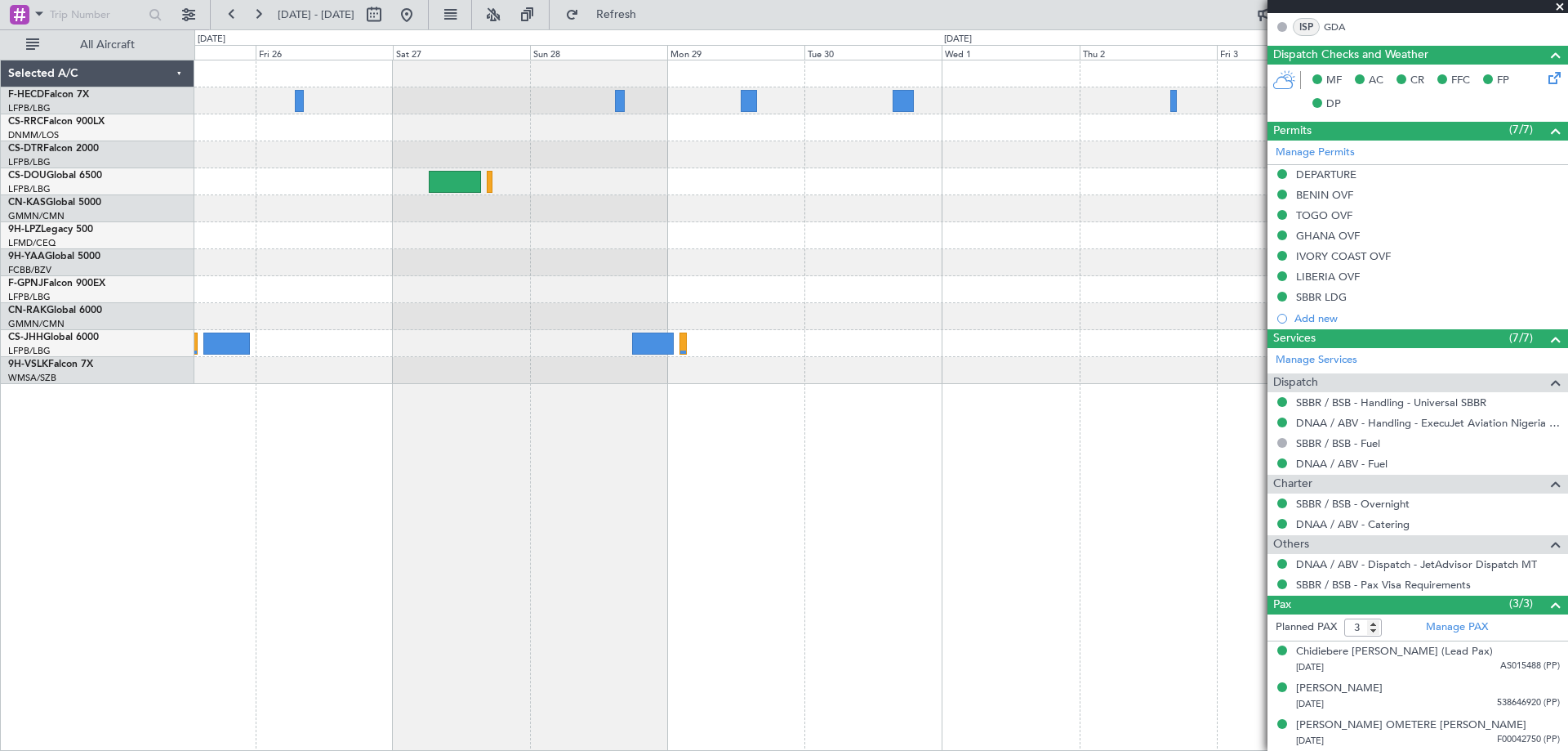
click at [410, 105] on div "Planned Maint [GEOGRAPHIC_DATA] ([GEOGRAPHIC_DATA]) No Crew Planned Maint Casab…" at bounding box center [880, 221] width 1372 height 323
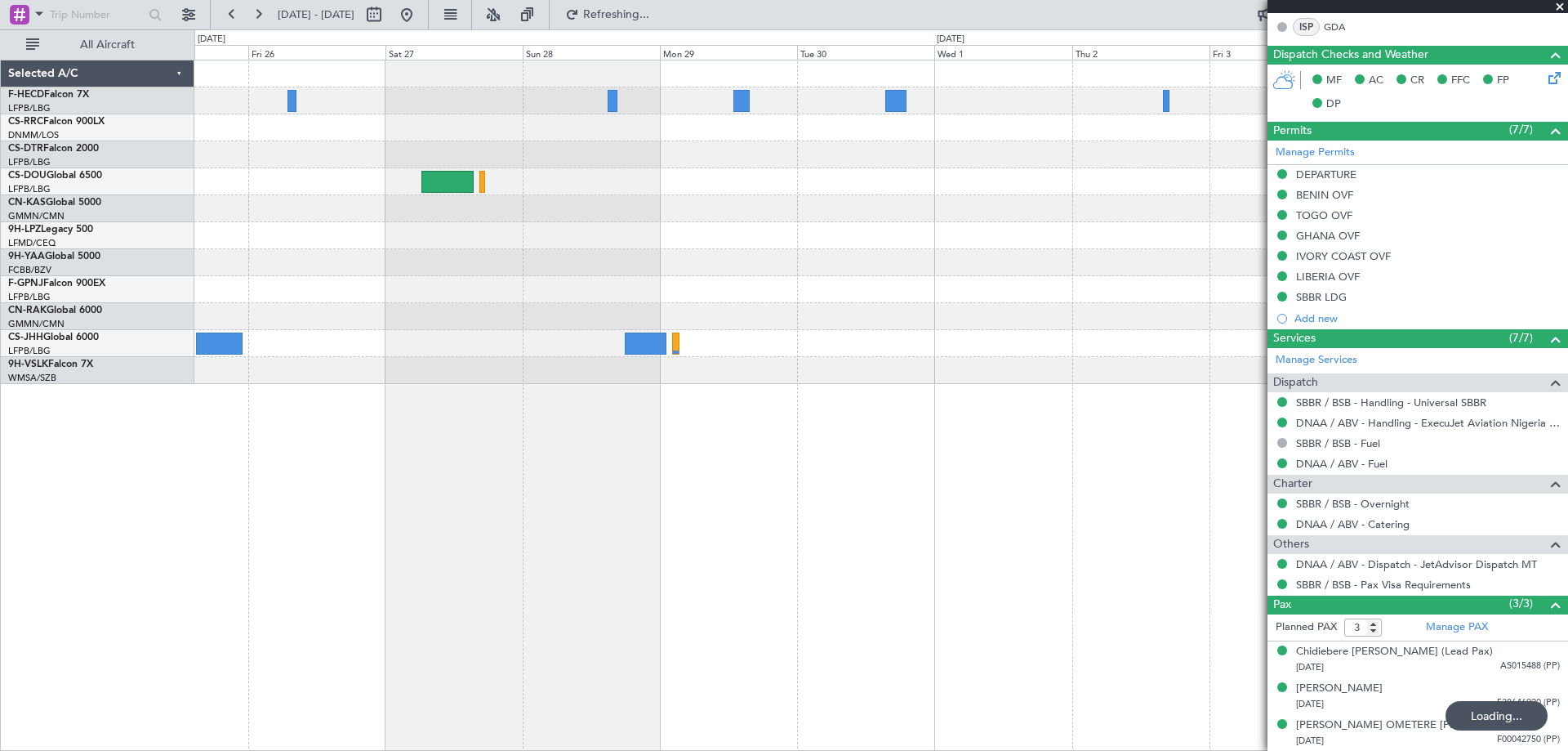
click at [387, 258] on div "Planned Maint [GEOGRAPHIC_DATA] ([GEOGRAPHIC_DATA]) No Crew Planned Maint Casab…" at bounding box center [880, 221] width 1372 height 323
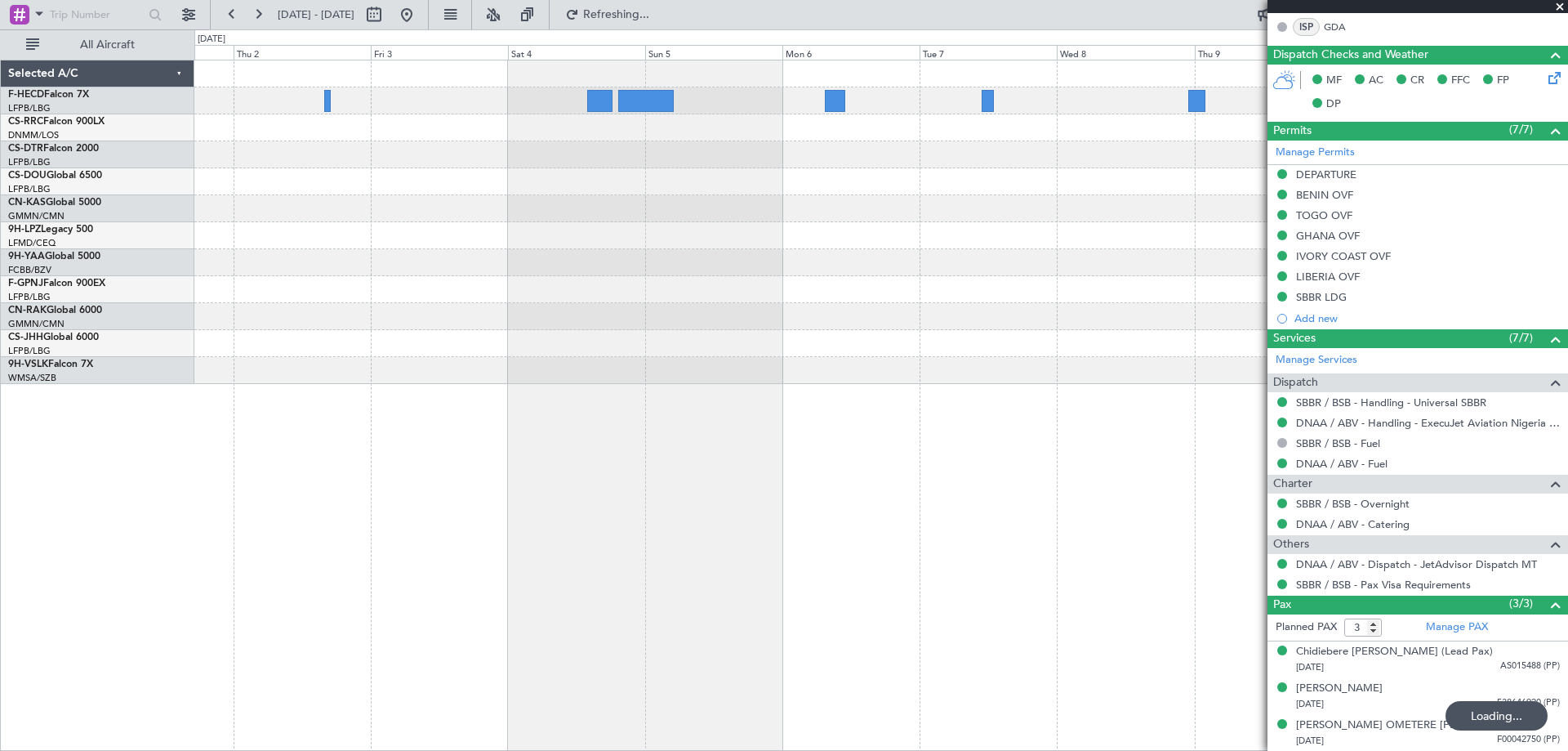
click at [302, 332] on div at bounding box center [880, 221] width 1372 height 323
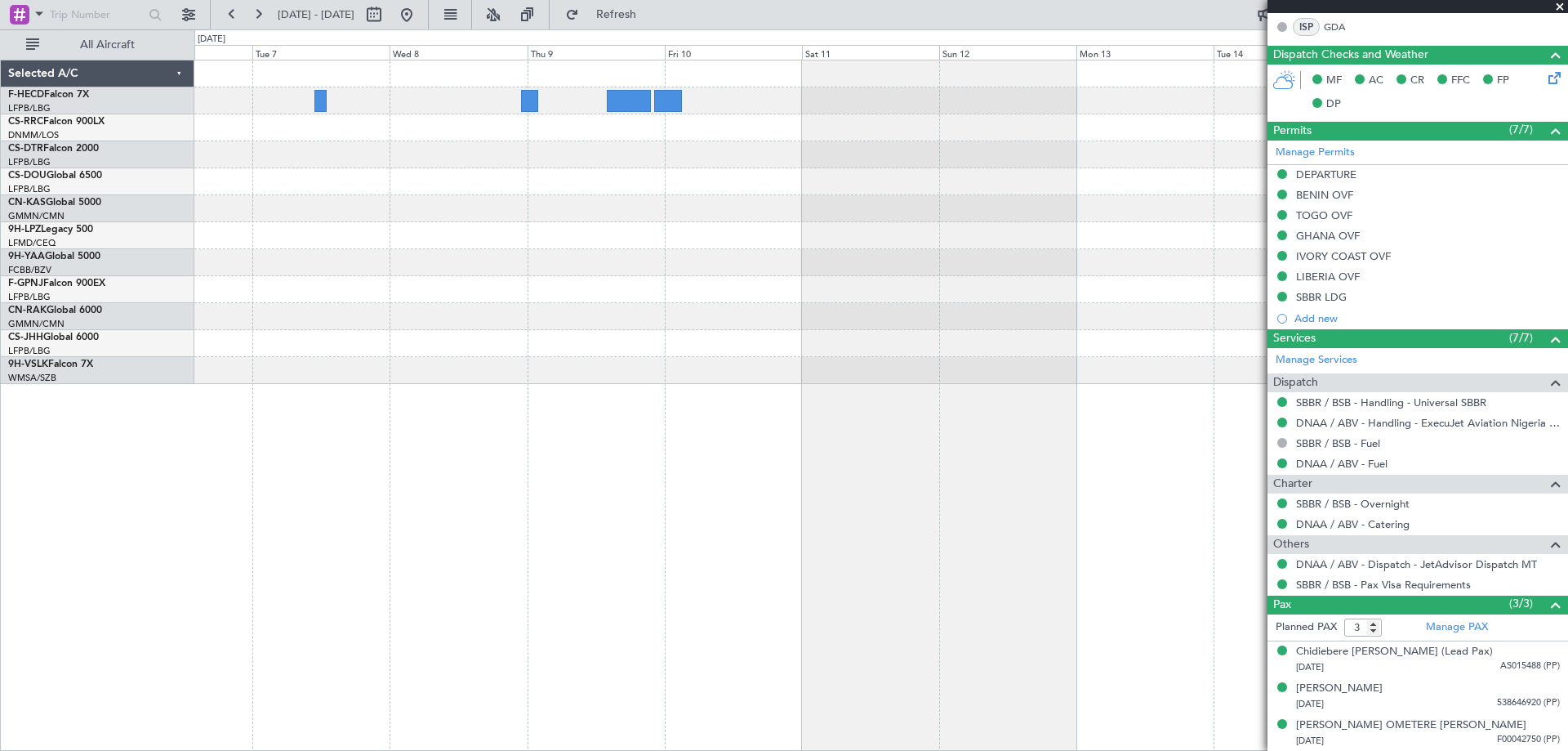
click at [547, 266] on div at bounding box center [880, 221] width 1372 height 323
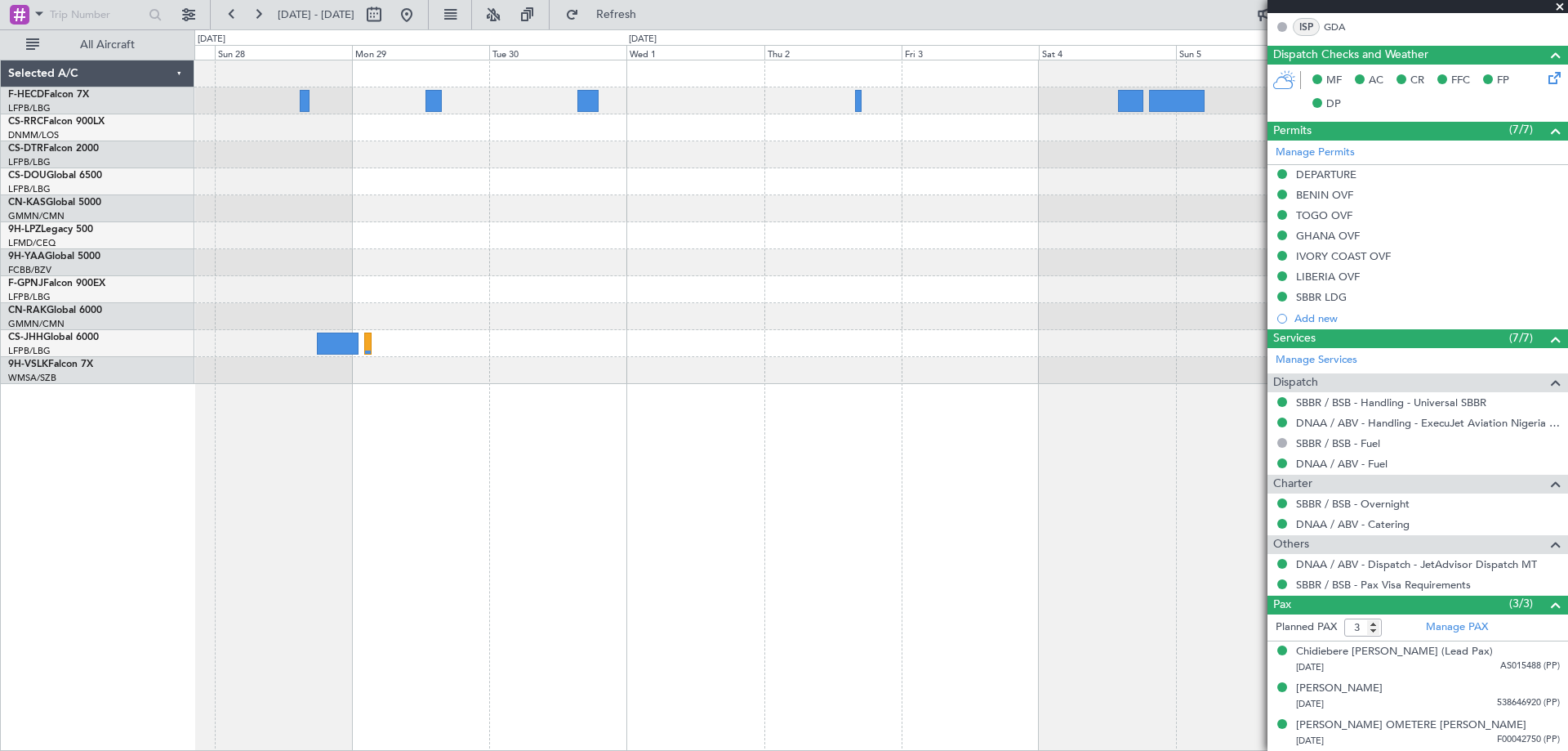
click at [1001, 256] on div at bounding box center [880, 221] width 1372 height 323
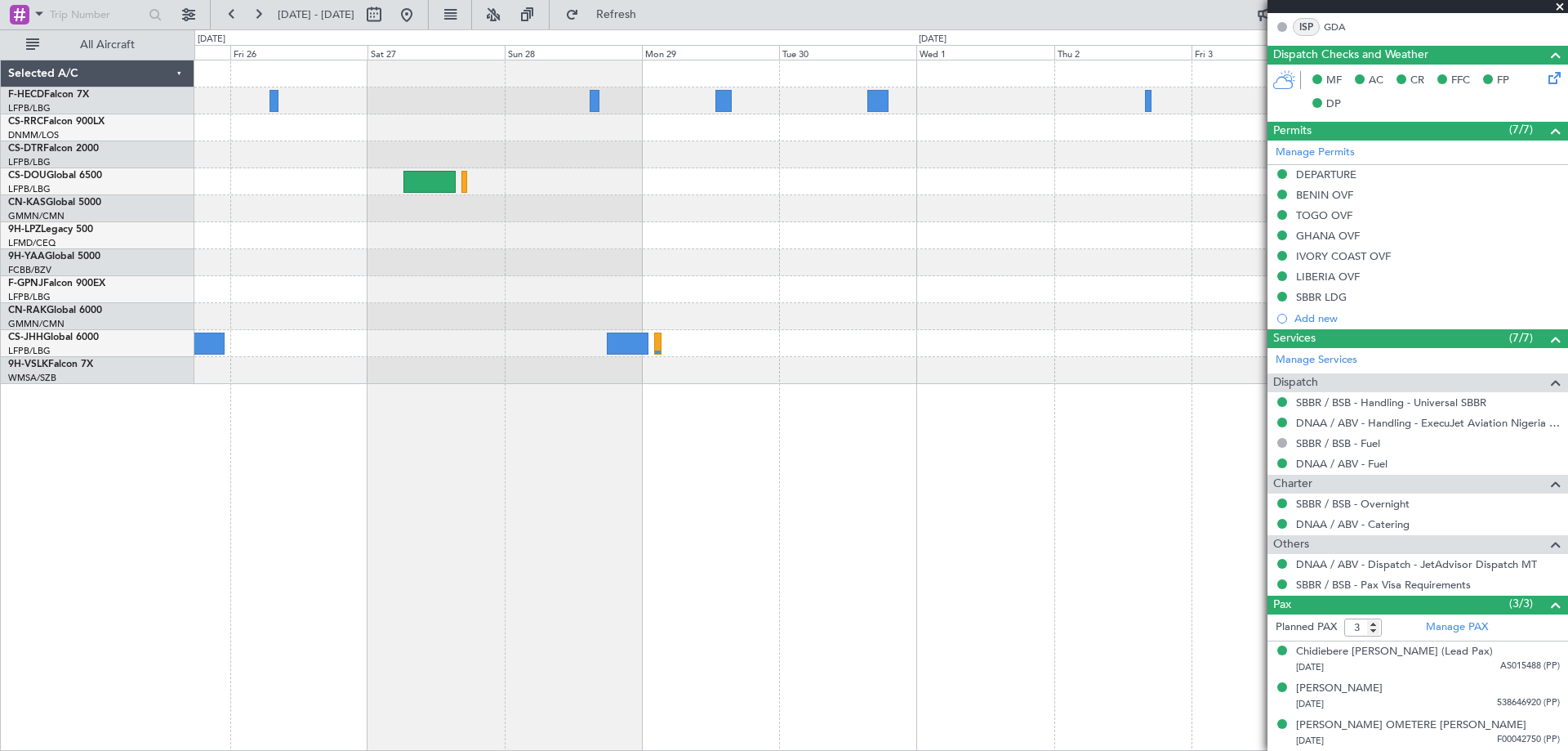
click at [699, 223] on div "Planned Maint [GEOGRAPHIC_DATA] ([GEOGRAPHIC_DATA]) Planned Maint Casablanca ([…" at bounding box center [880, 221] width 1372 height 323
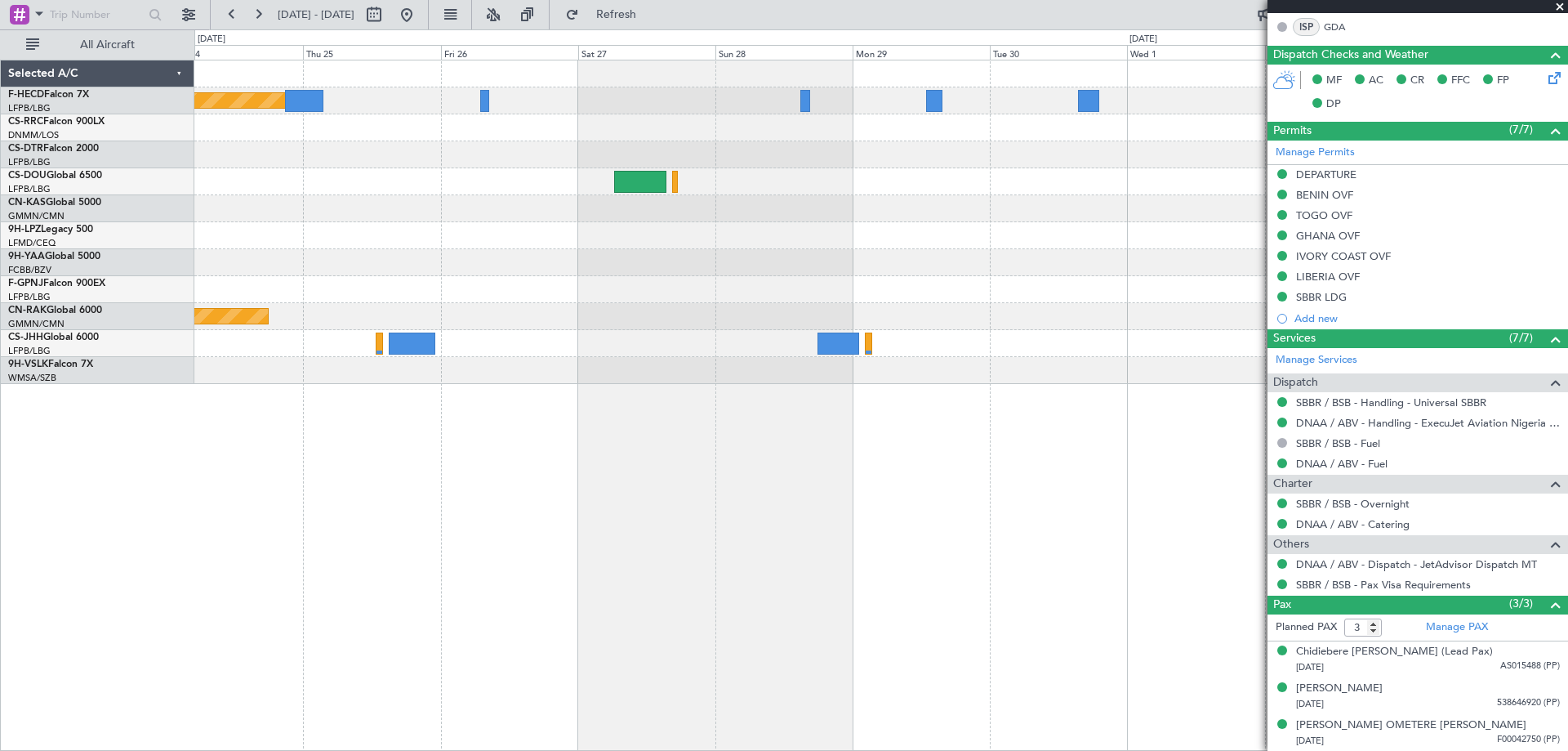
click at [700, 220] on div "Planned Maint [GEOGRAPHIC_DATA] ([GEOGRAPHIC_DATA]) Planned Maint Casablanca ([…" at bounding box center [880, 221] width 1372 height 323
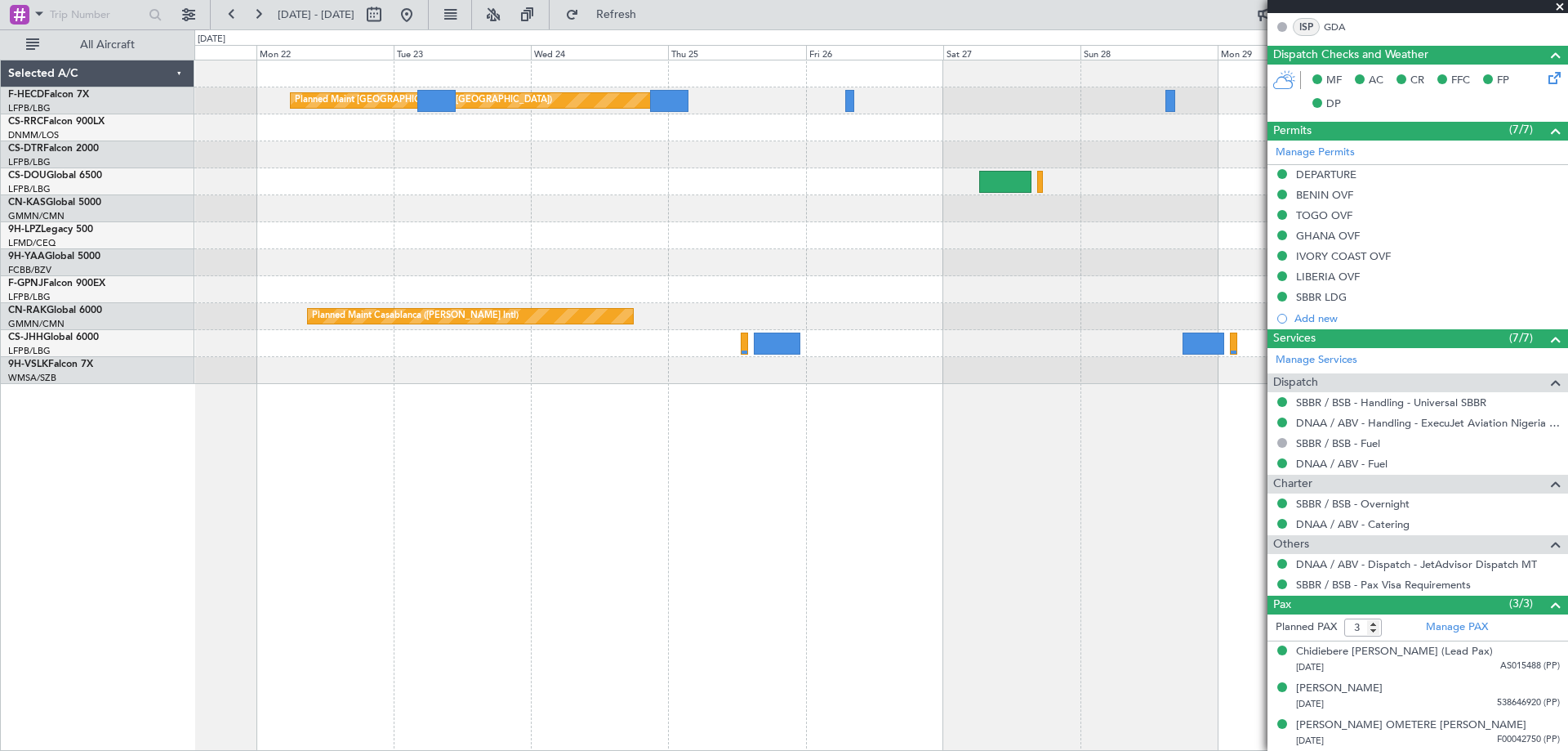
click at [676, 224] on div "Planned Maint [GEOGRAPHIC_DATA] ([GEOGRAPHIC_DATA]) Planned Maint [GEOGRAPHIC_D…" at bounding box center [880, 221] width 1372 height 323
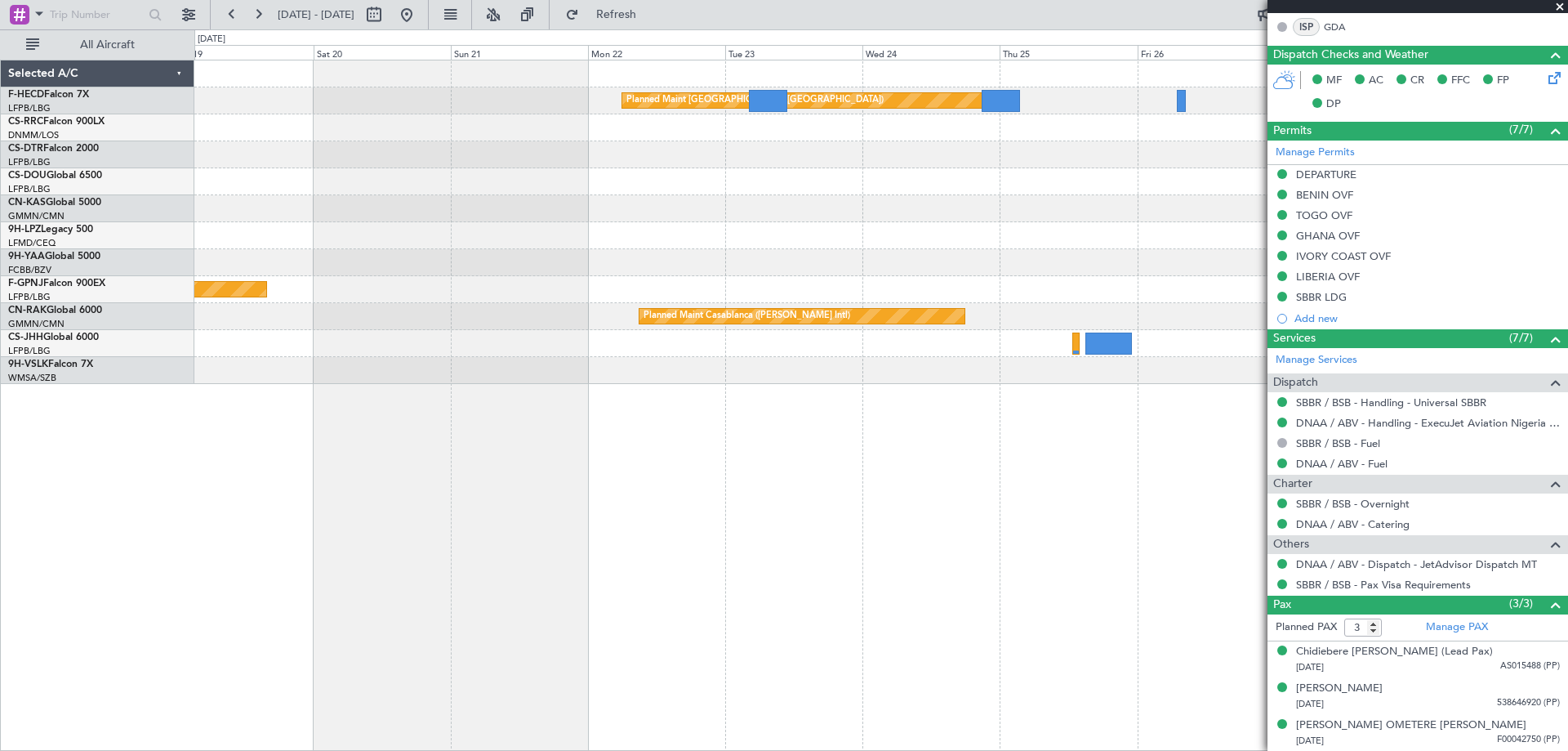
click at [751, 170] on div at bounding box center [880, 182] width 1372 height 27
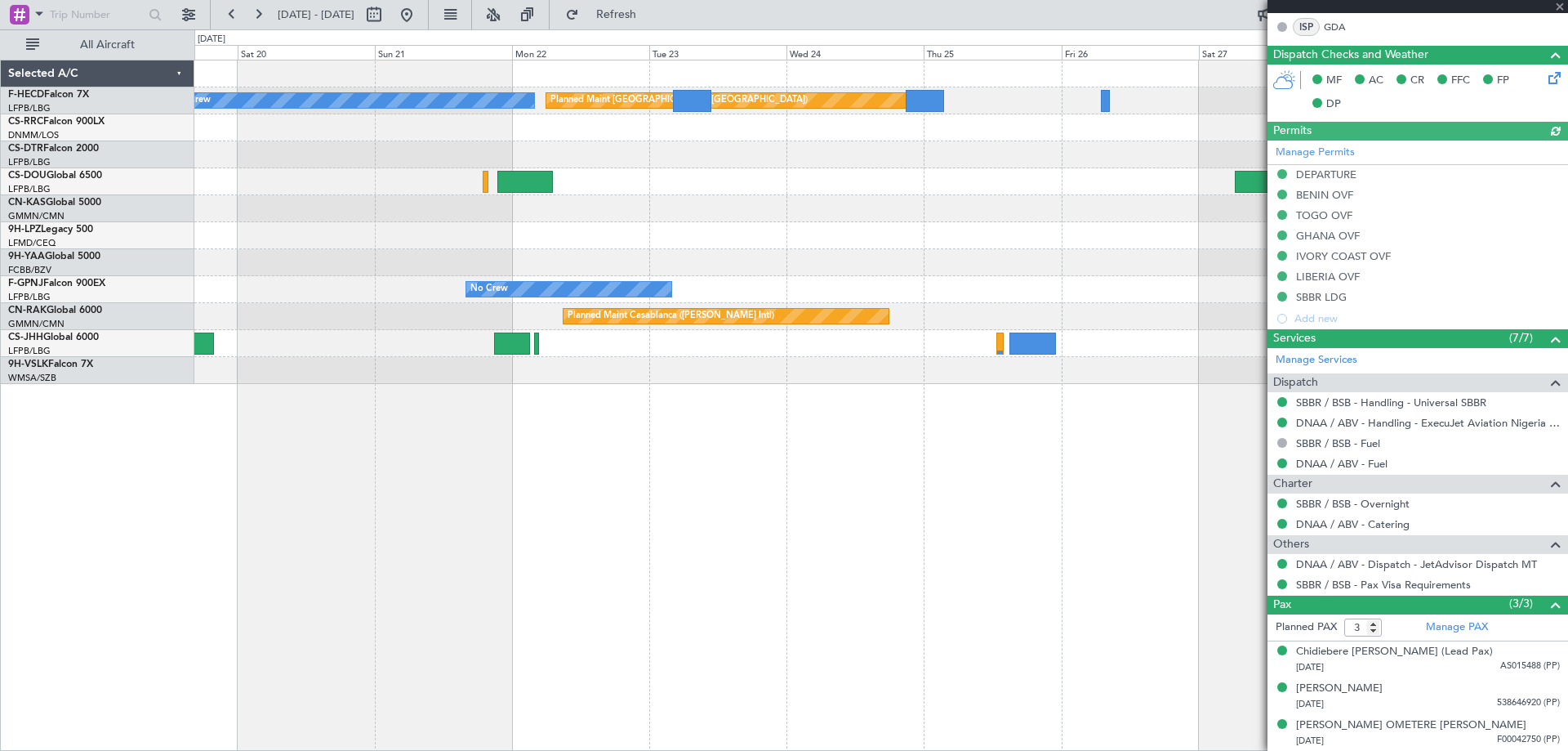
click at [413, 212] on div "Planned Maint [GEOGRAPHIC_DATA] ([GEOGRAPHIC_DATA]) No Crew No Crew Planned Mai…" at bounding box center [880, 221] width 1372 height 323
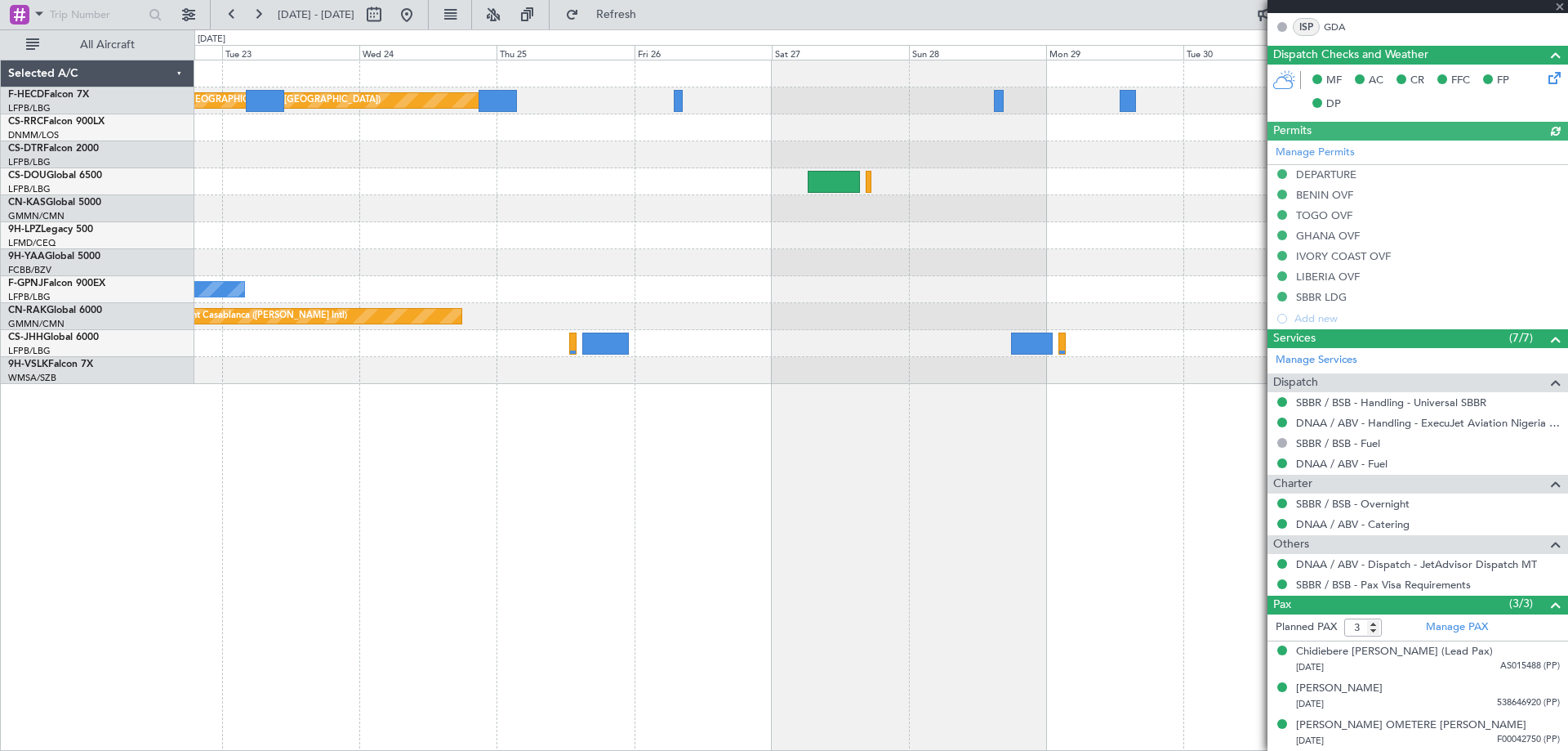
click at [972, 236] on div "Planned Maint [GEOGRAPHIC_DATA] ([GEOGRAPHIC_DATA]) No Crew No Crew Planned Mai…" at bounding box center [880, 221] width 1372 height 323
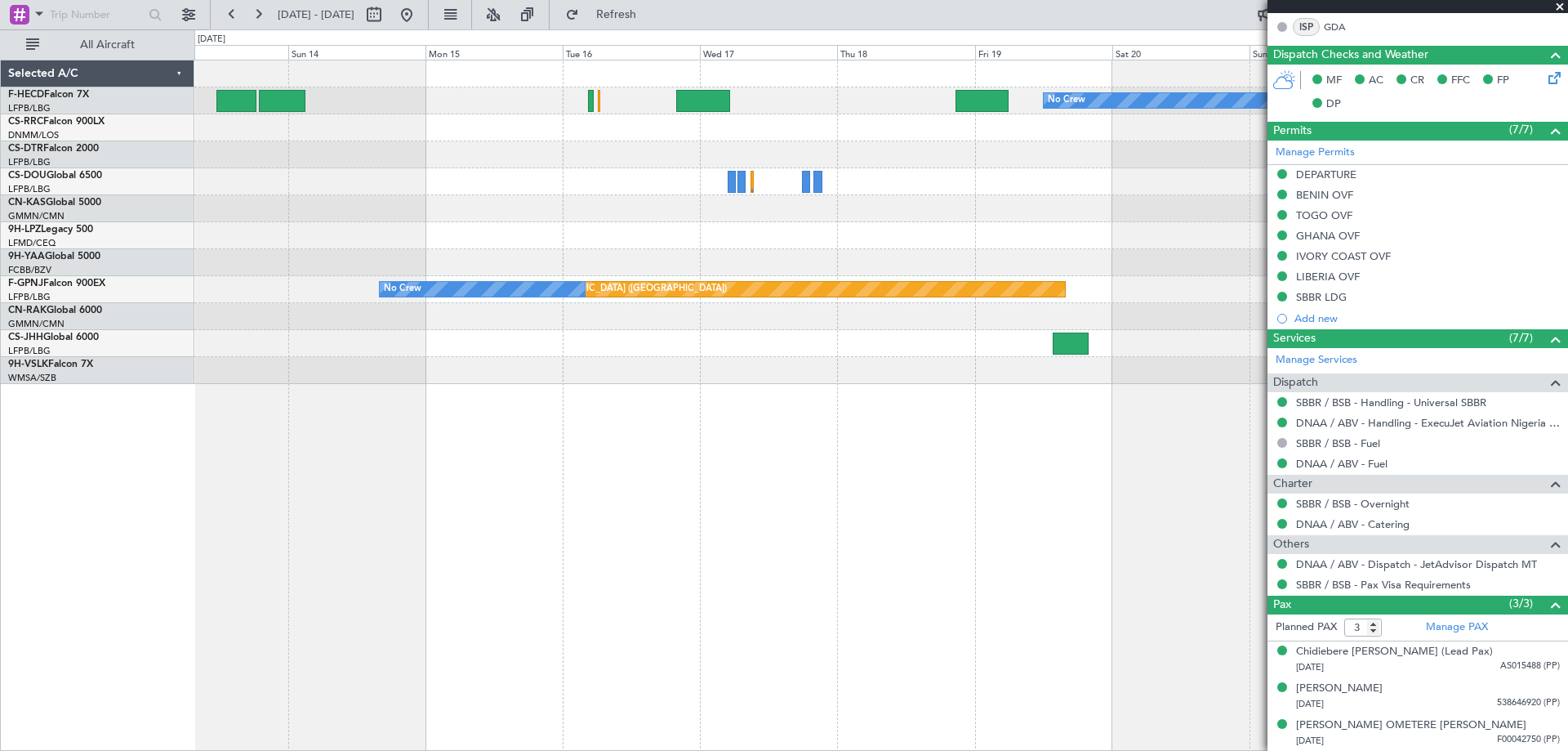
click at [950, 203] on div "Planned Maint [GEOGRAPHIC_DATA] ([GEOGRAPHIC_DATA]) No Crew No Crew No Crew Pla…" at bounding box center [880, 221] width 1372 height 323
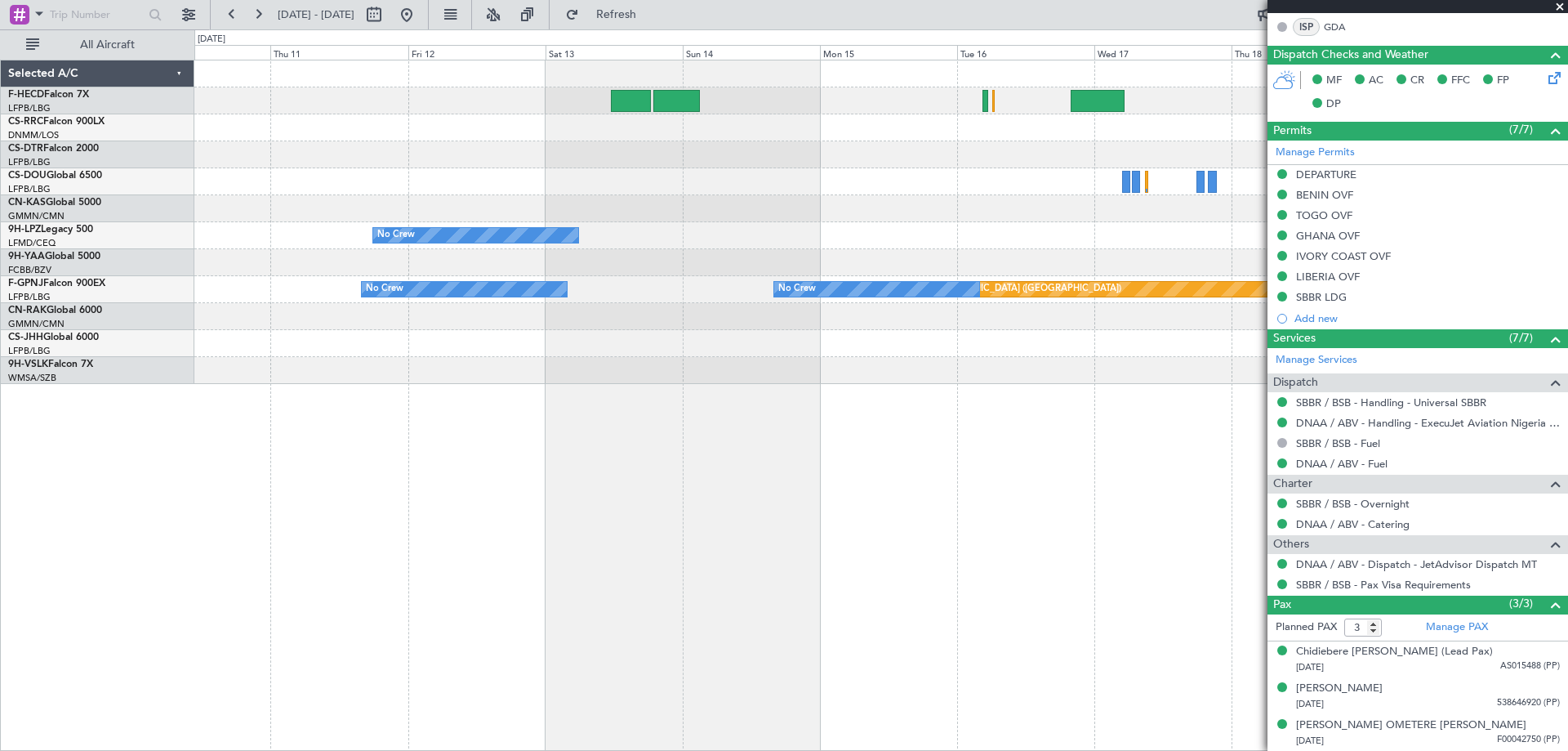
click at [867, 229] on div "No Crew Planned Maint [GEOGRAPHIC_DATA] ([GEOGRAPHIC_DATA]) Planned Maint [GEOG…" at bounding box center [880, 221] width 1372 height 323
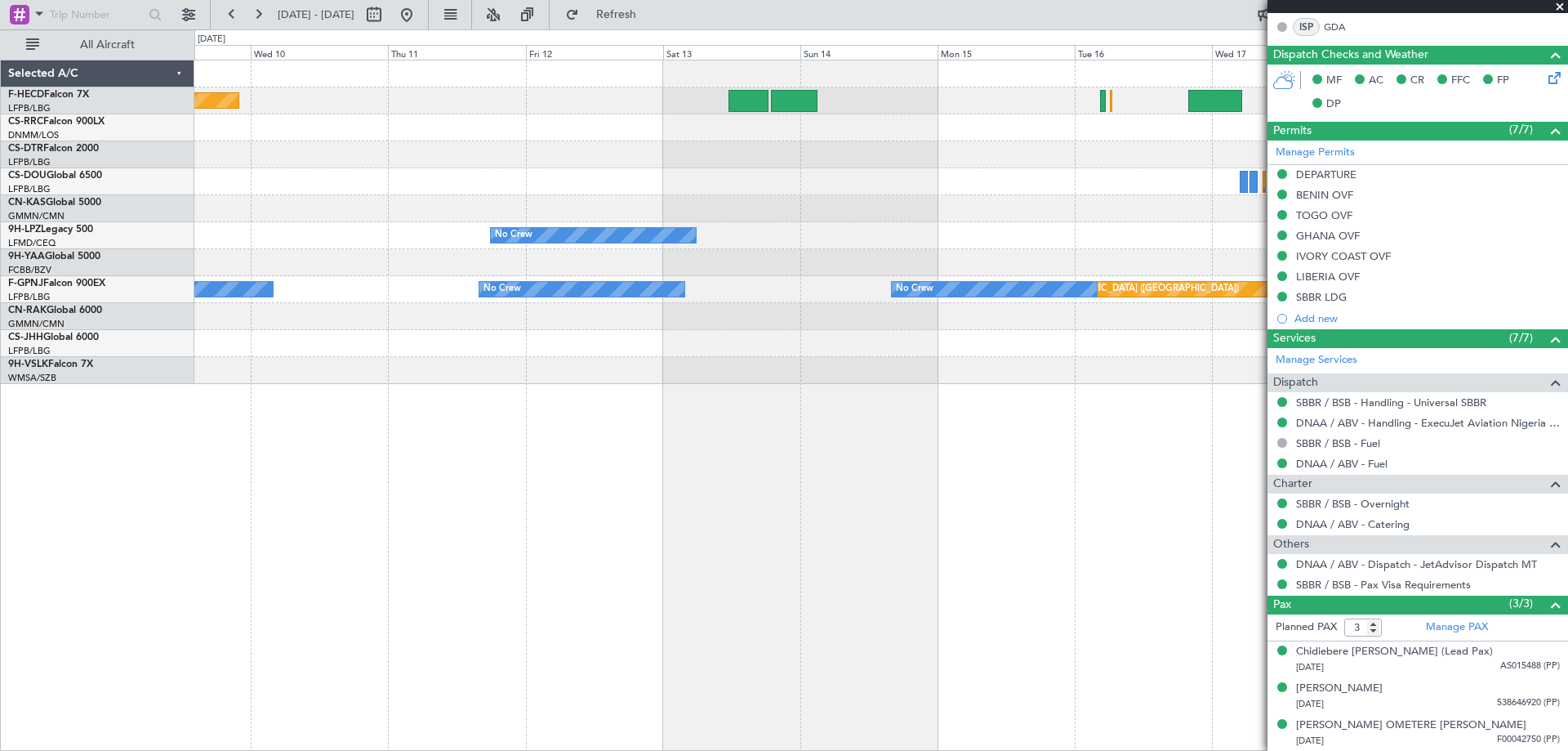
click at [796, 189] on div at bounding box center [880, 182] width 1372 height 27
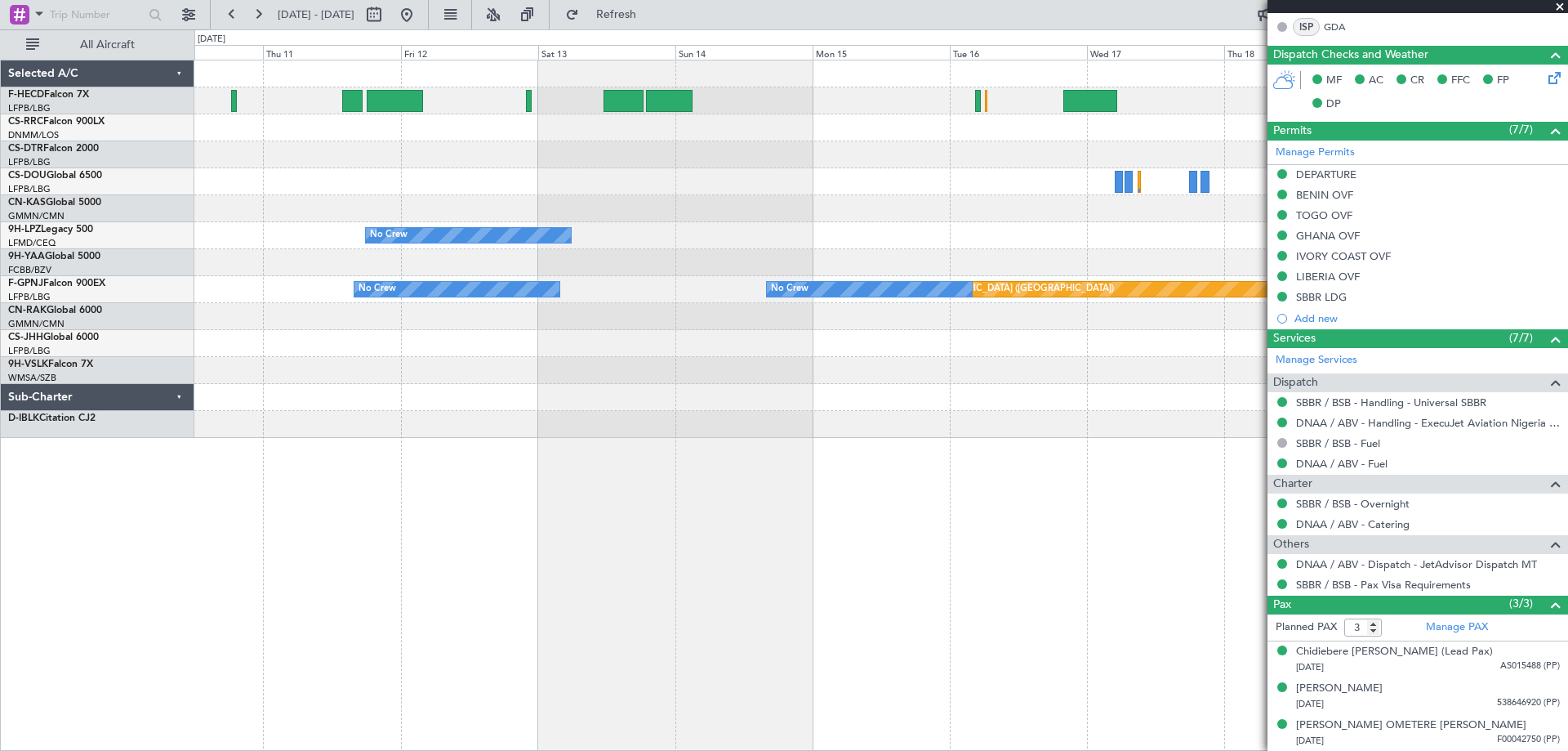
click at [294, 206] on div "No Crew Planned Maint [GEOGRAPHIC_DATA] ([GEOGRAPHIC_DATA]) Planned Maint [GEOG…" at bounding box center [880, 248] width 1372 height 378
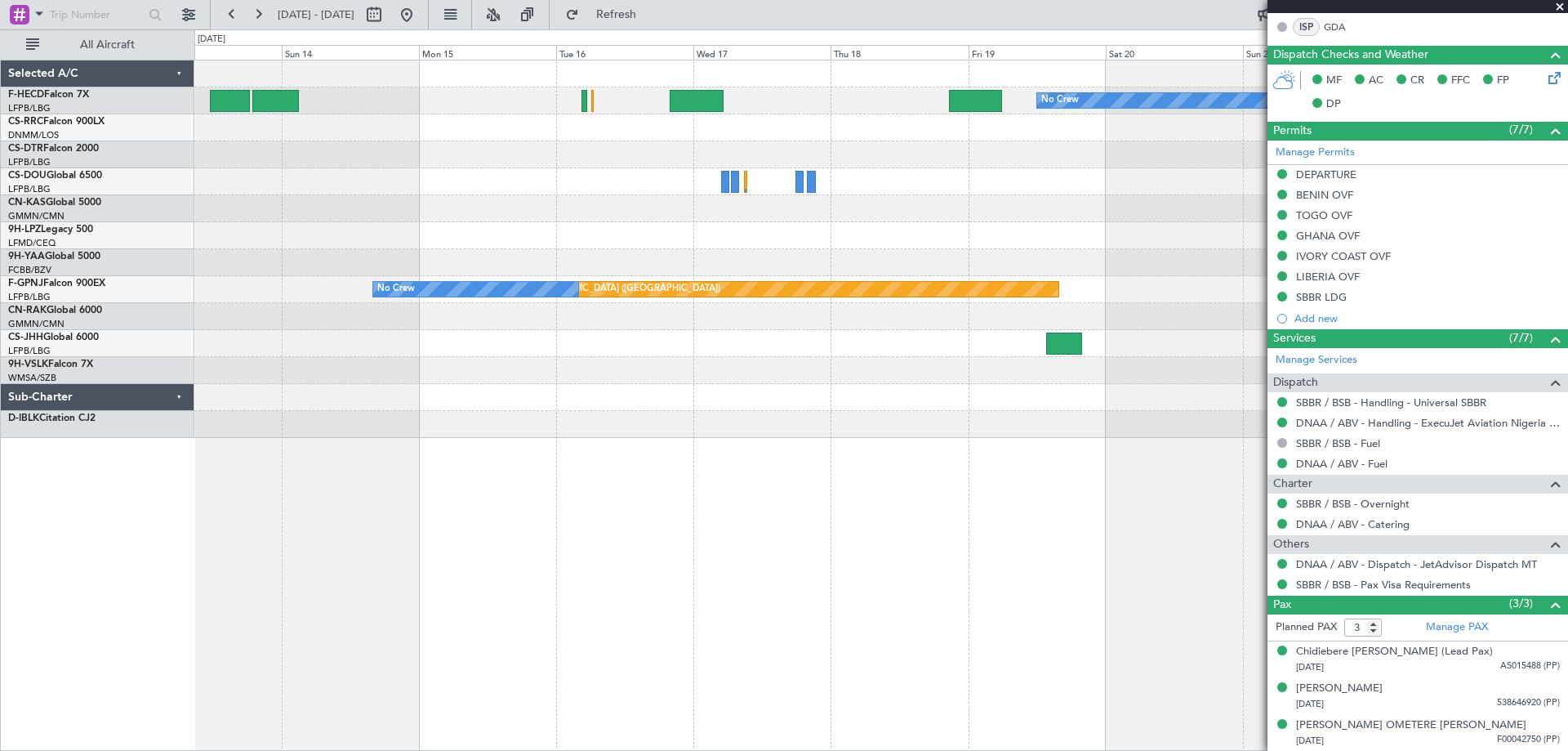
click at [245, 224] on div "No Crew Planned Maint [GEOGRAPHIC_DATA] ([GEOGRAPHIC_DATA]) No Crew Planned Mai…" at bounding box center [880, 248] width 1372 height 378
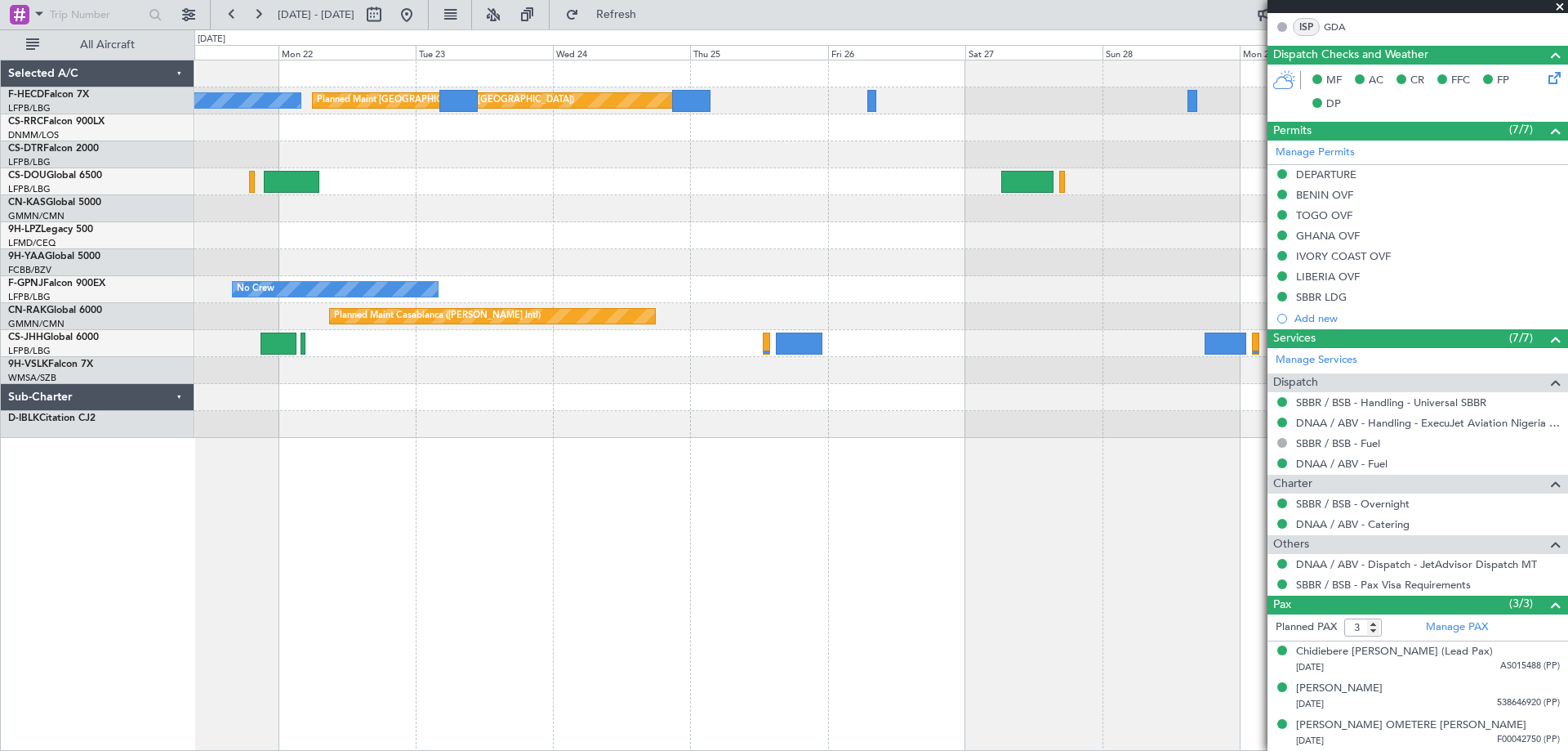
click at [336, 197] on div "No Crew Planned Maint [GEOGRAPHIC_DATA] ([GEOGRAPHIC_DATA]) No Crew Planned Mai…" at bounding box center [880, 248] width 1372 height 378
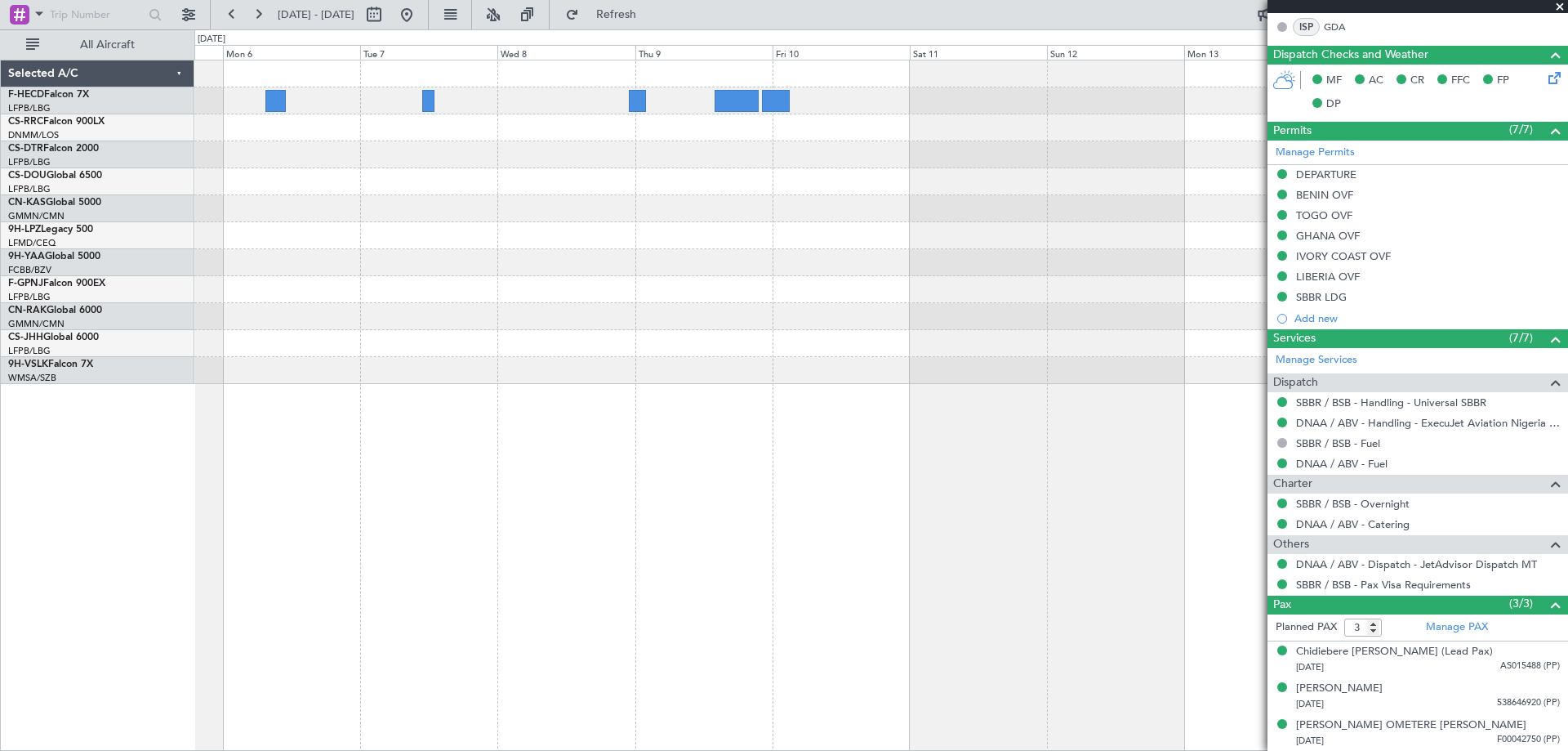
click at [478, 251] on div at bounding box center [880, 221] width 1372 height 323
click at [933, 161] on div at bounding box center [880, 221] width 1372 height 323
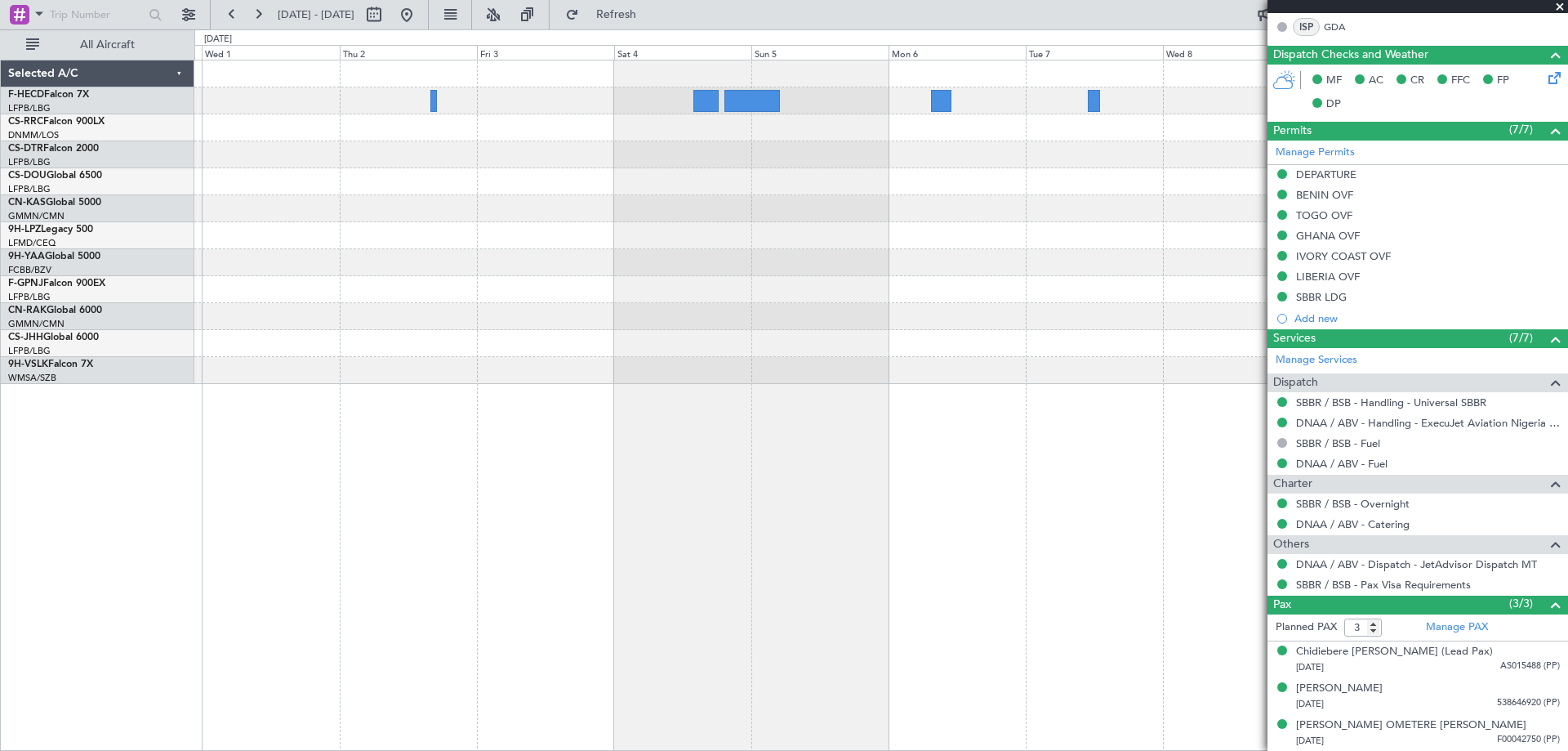
click at [765, 227] on div at bounding box center [880, 221] width 1372 height 323
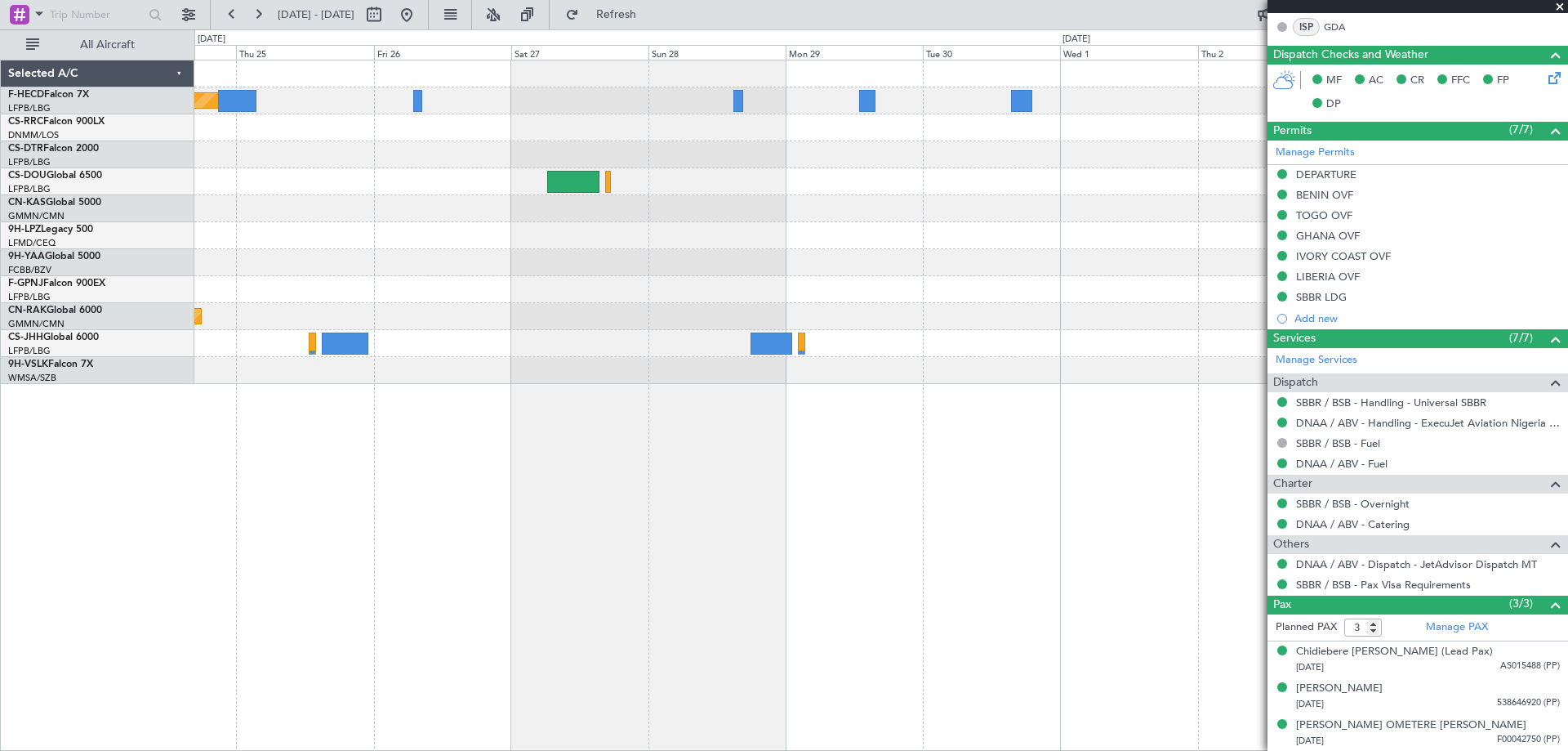
click at [825, 281] on div "Planned Maint [GEOGRAPHIC_DATA] ([GEOGRAPHIC_DATA]) No Crew Planned Maint Casab…" at bounding box center [880, 221] width 1372 height 323
click at [835, 262] on div "Planned Maint [GEOGRAPHIC_DATA] ([GEOGRAPHIC_DATA]) No Crew Planned Maint Casab…" at bounding box center [880, 221] width 1372 height 323
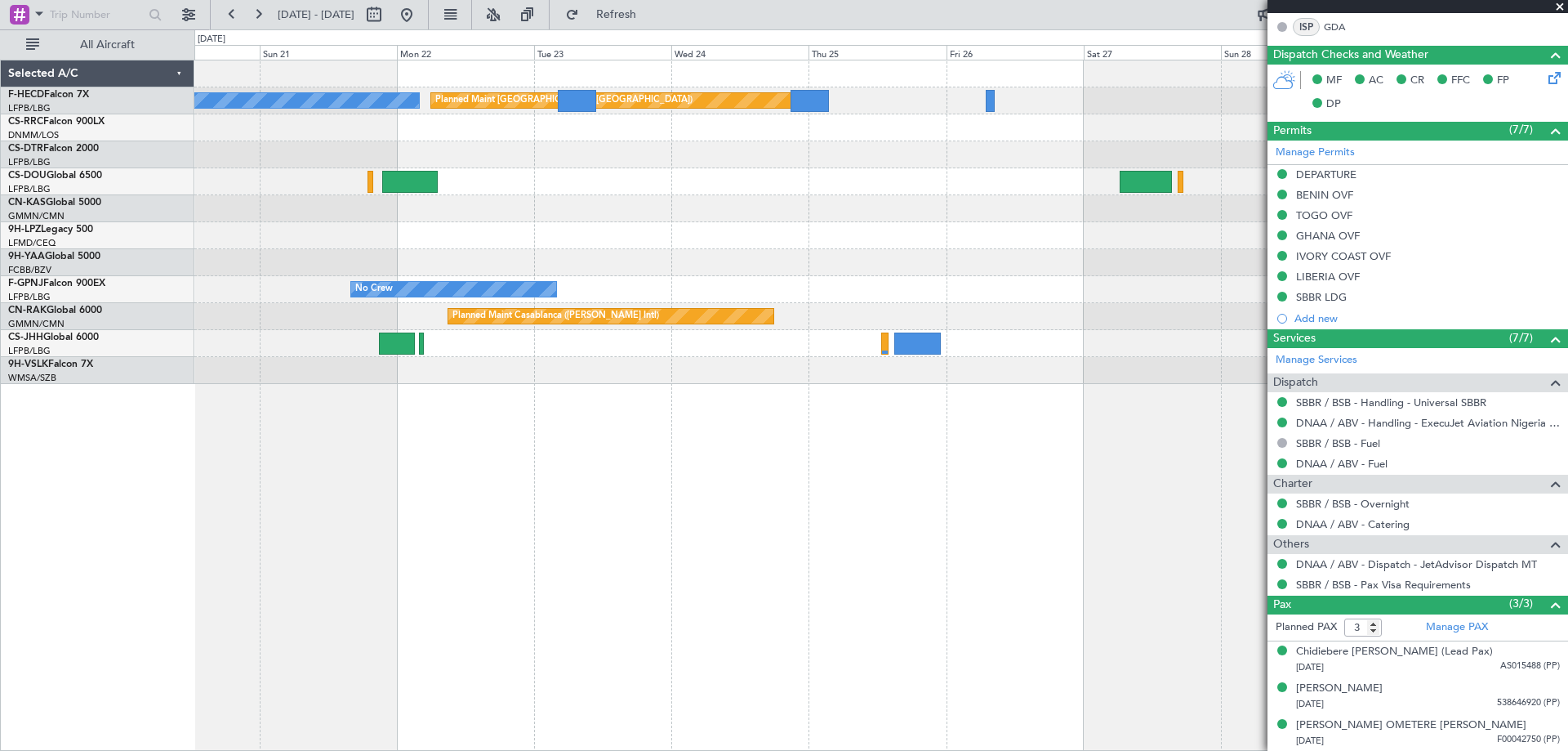
click at [714, 227] on div "Planned Maint [GEOGRAPHIC_DATA] ([GEOGRAPHIC_DATA]) No Crew No Crew Planned Mai…" at bounding box center [880, 221] width 1372 height 323
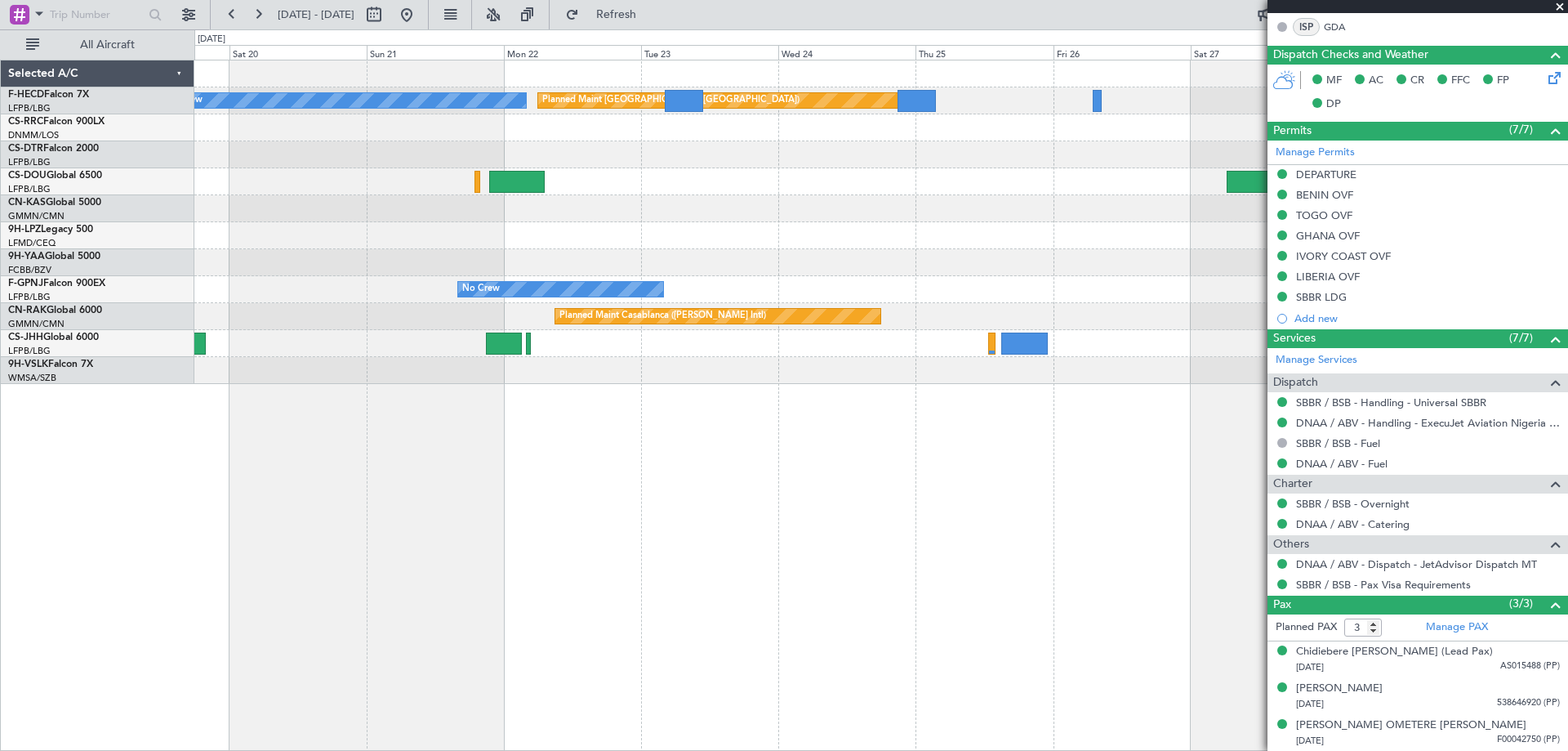
click at [650, 132] on div "Planned Maint [GEOGRAPHIC_DATA] ([GEOGRAPHIC_DATA]) No Crew No Crew Planned Mai…" at bounding box center [880, 221] width 1372 height 323
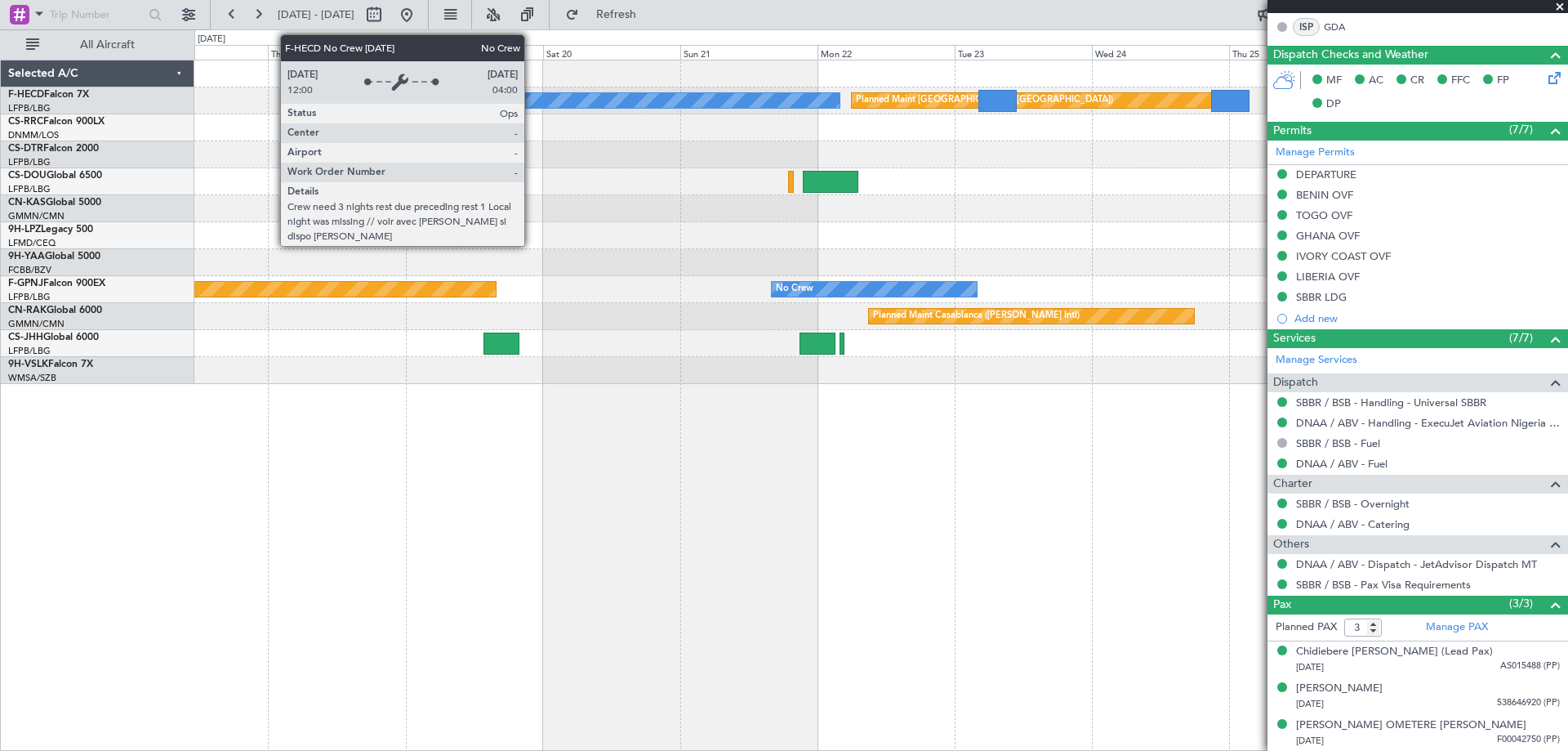
click at [805, 142] on div "Planned Maint [GEOGRAPHIC_DATA] ([GEOGRAPHIC_DATA]) No Crew No Crew Planned Mai…" at bounding box center [880, 221] width 1372 height 323
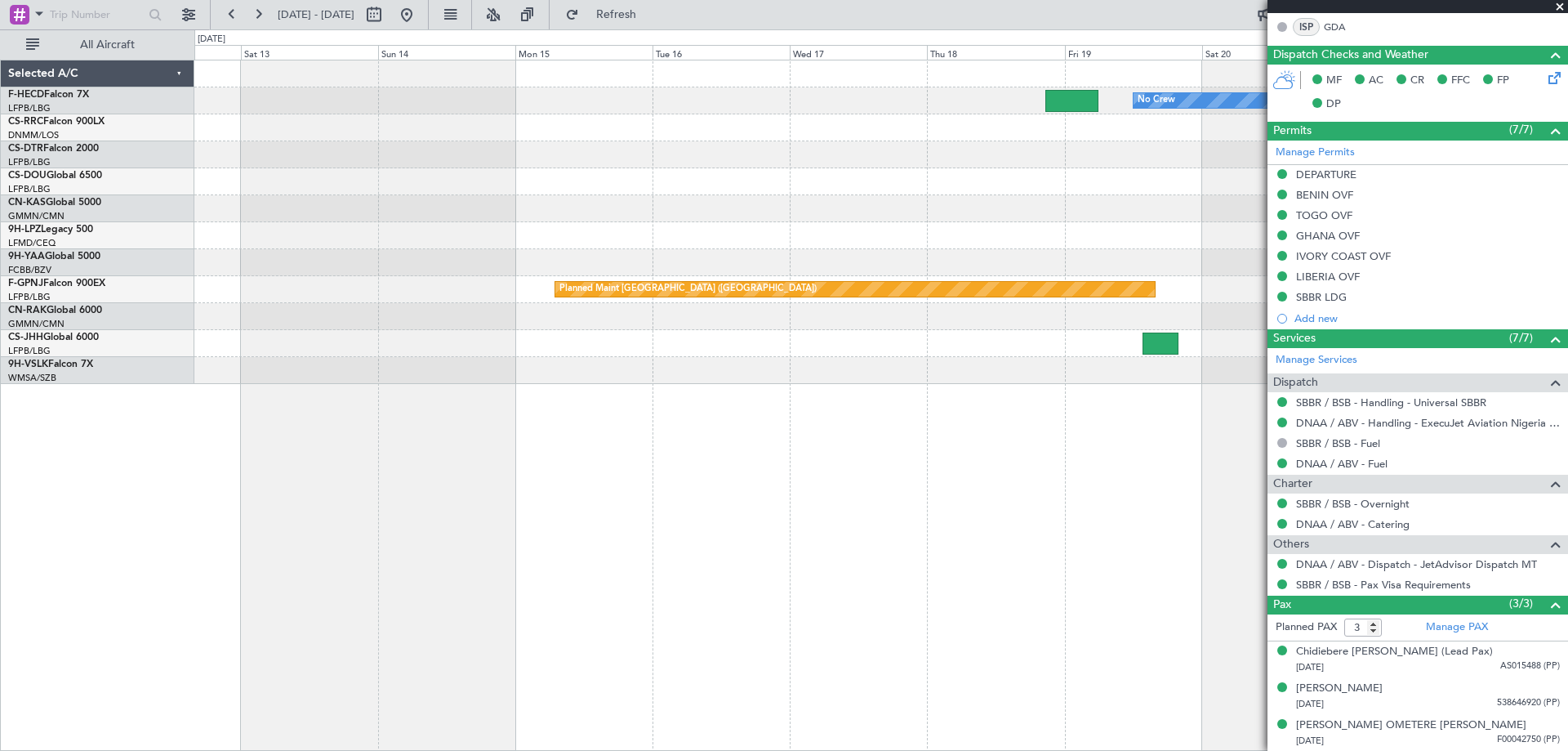
click at [763, 144] on div at bounding box center [880, 155] width 1372 height 27
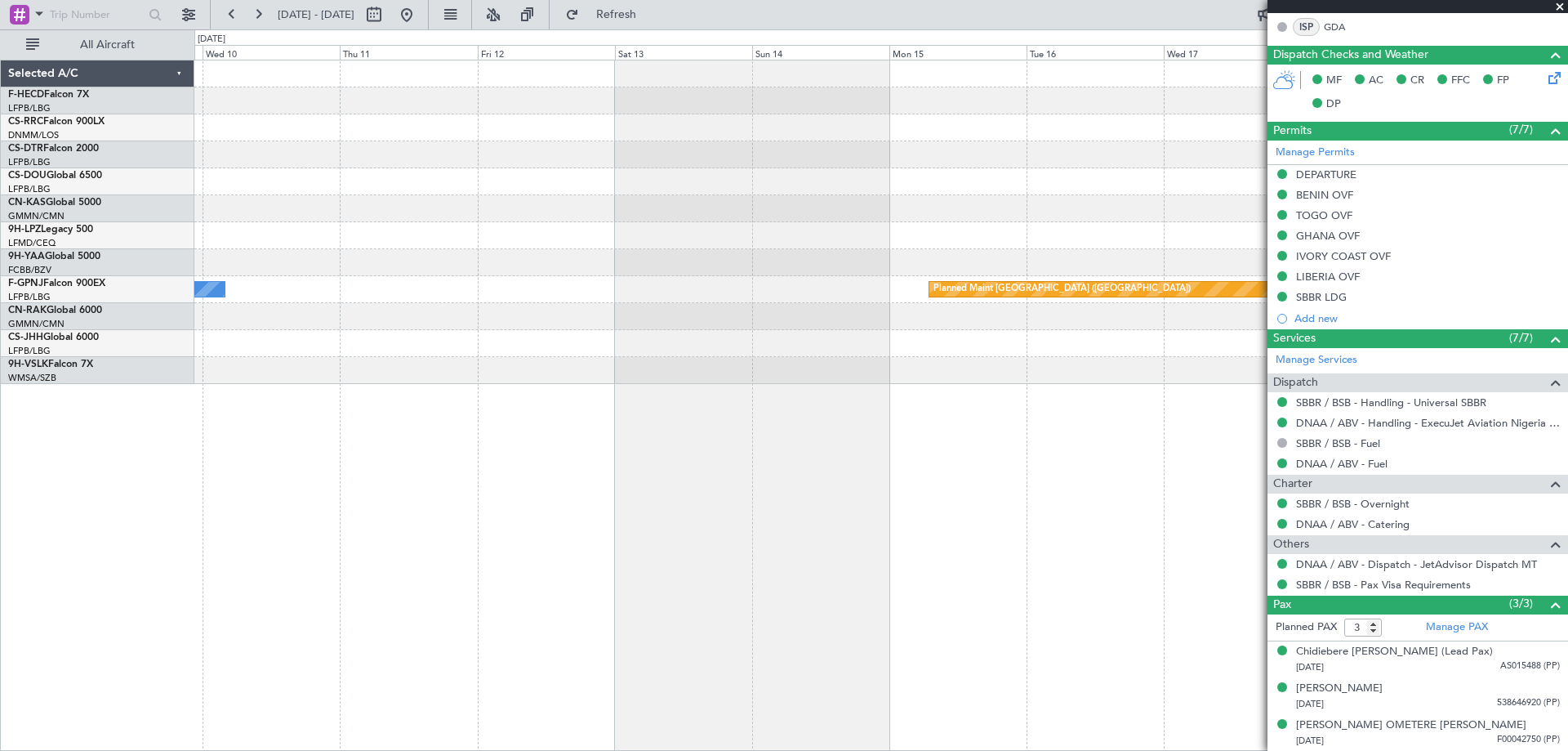
click at [828, 178] on div "No Crew Planned Maint [GEOGRAPHIC_DATA] ([GEOGRAPHIC_DATA]) Planned Maint [GEOG…" at bounding box center [880, 221] width 1372 height 323
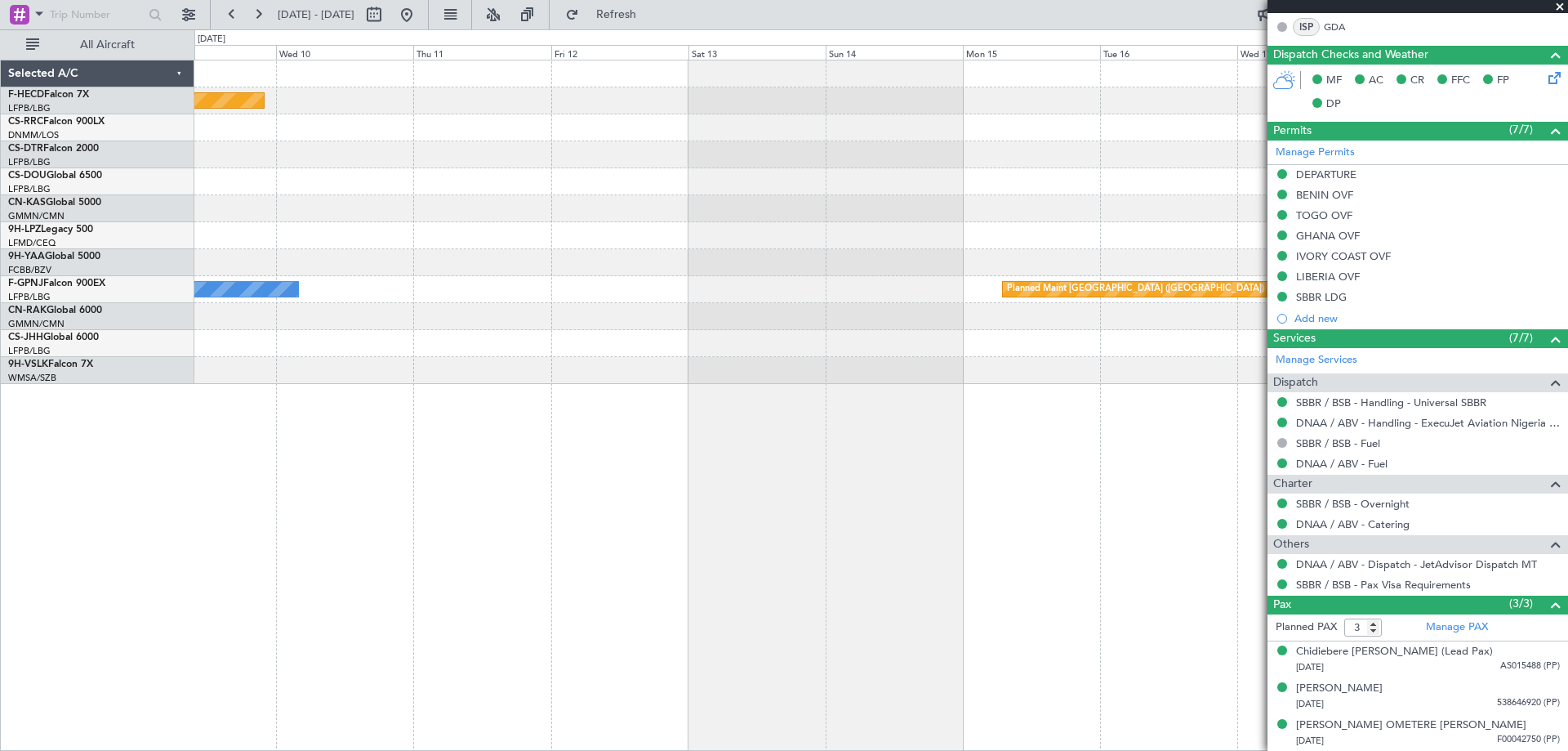
click at [800, 276] on div "Planned Maint [GEOGRAPHIC_DATA] ([GEOGRAPHIC_DATA]) No Crew Planned Maint [GEOG…" at bounding box center [880, 221] width 1372 height 323
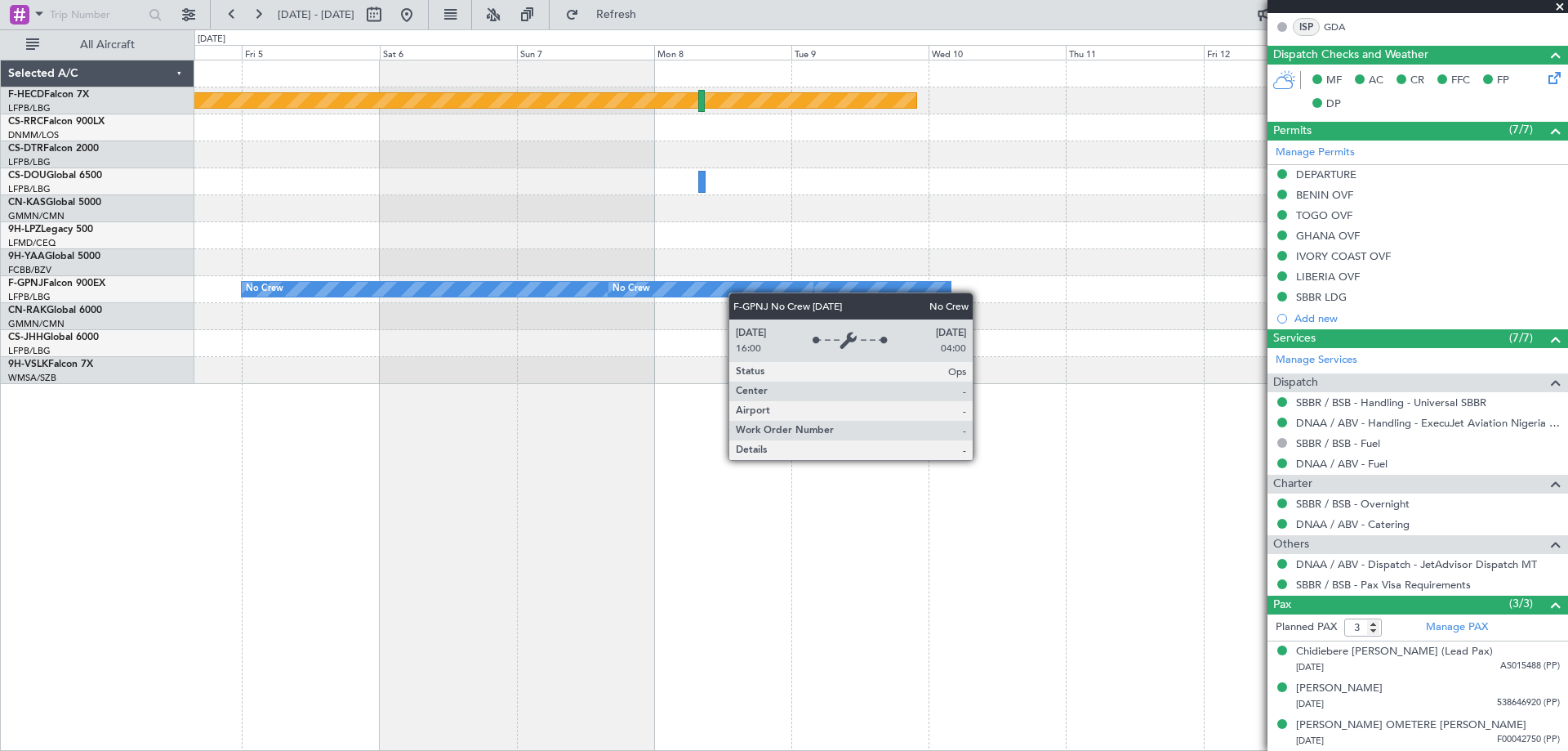
click at [768, 294] on div "Planned Maint [GEOGRAPHIC_DATA] ([GEOGRAPHIC_DATA]) No Crew No Crew Planned Mai…" at bounding box center [880, 221] width 1372 height 323
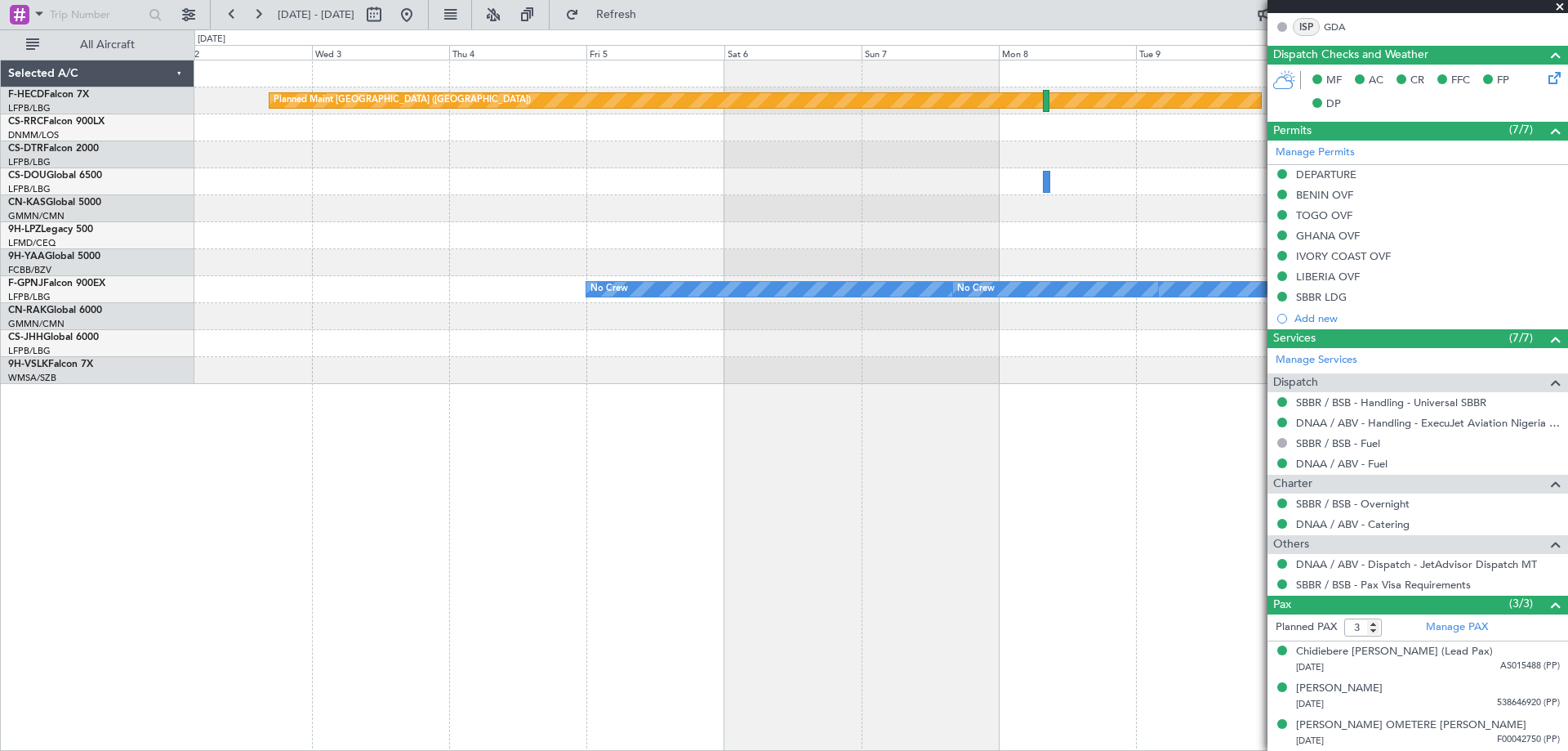
click at [890, 211] on div "Planned Maint [GEOGRAPHIC_DATA] ([GEOGRAPHIC_DATA]) No Crew No Crew No Crew Pla…" at bounding box center [880, 221] width 1372 height 323
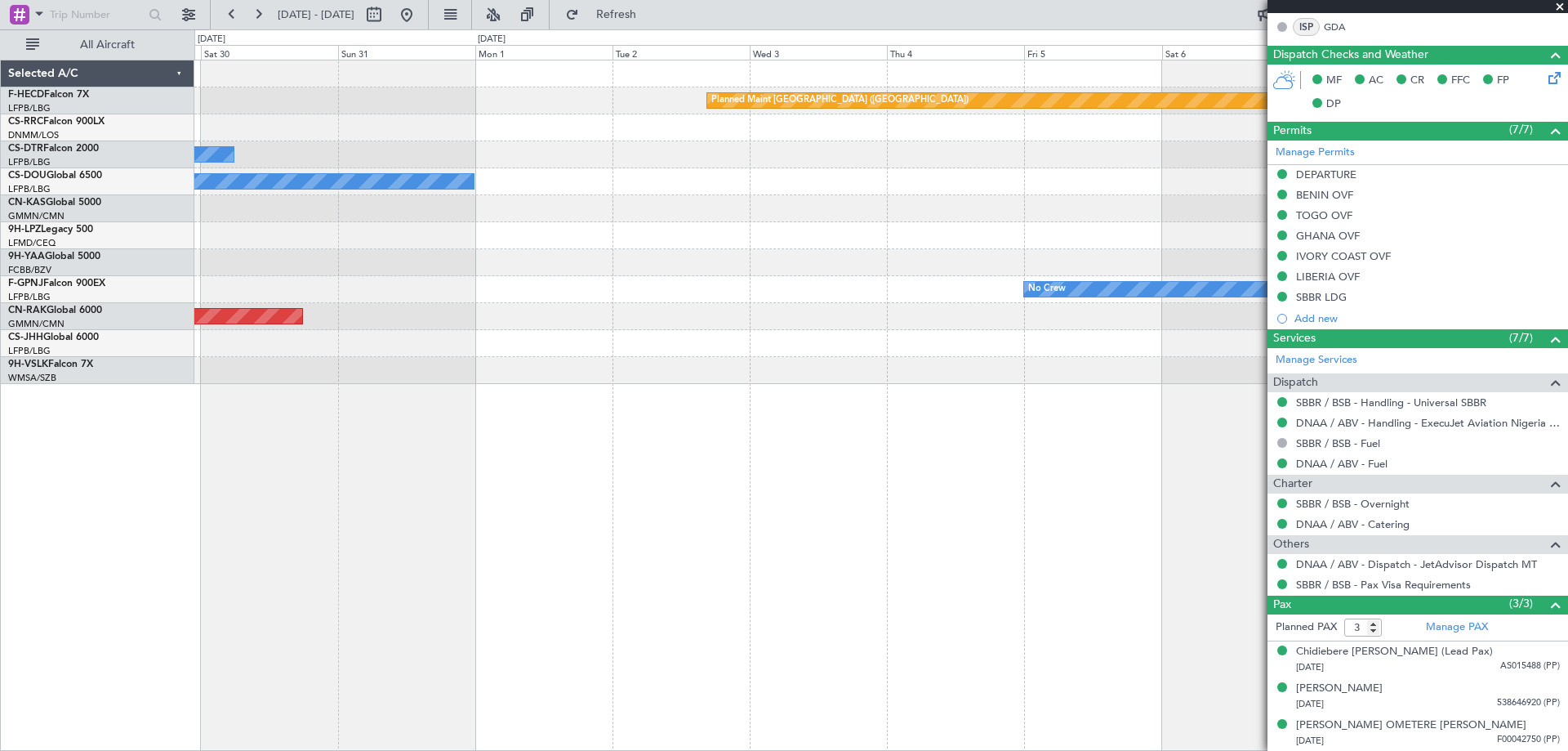
click at [1076, 243] on div "Planned Maint [GEOGRAPHIC_DATA] ([GEOGRAPHIC_DATA]) Planned Maint [GEOGRAPHIC_D…" at bounding box center [880, 221] width 1372 height 323
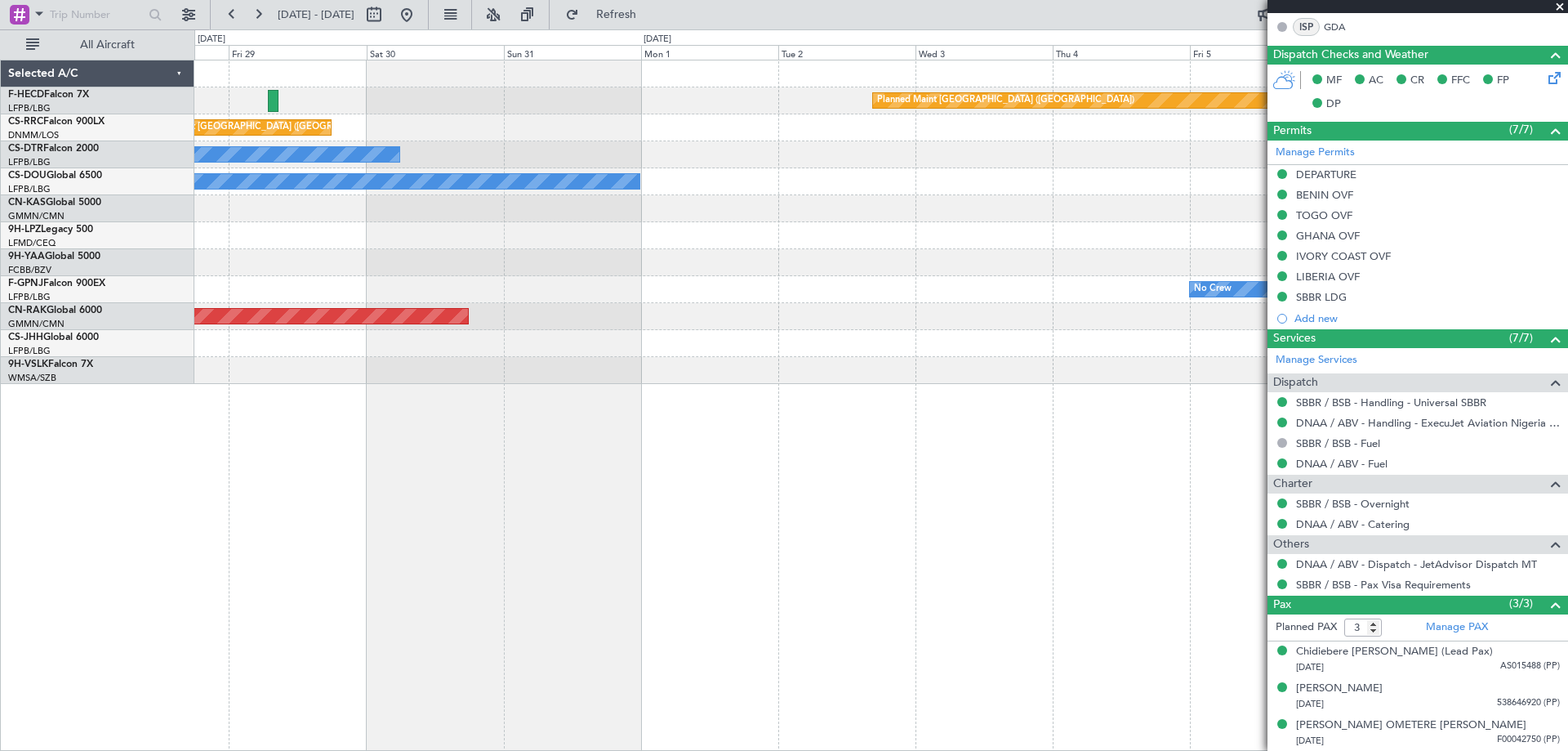
click at [1013, 234] on div "Planned Maint [GEOGRAPHIC_DATA] ([GEOGRAPHIC_DATA]) Planned Maint [GEOGRAPHIC_D…" at bounding box center [880, 221] width 1372 height 323
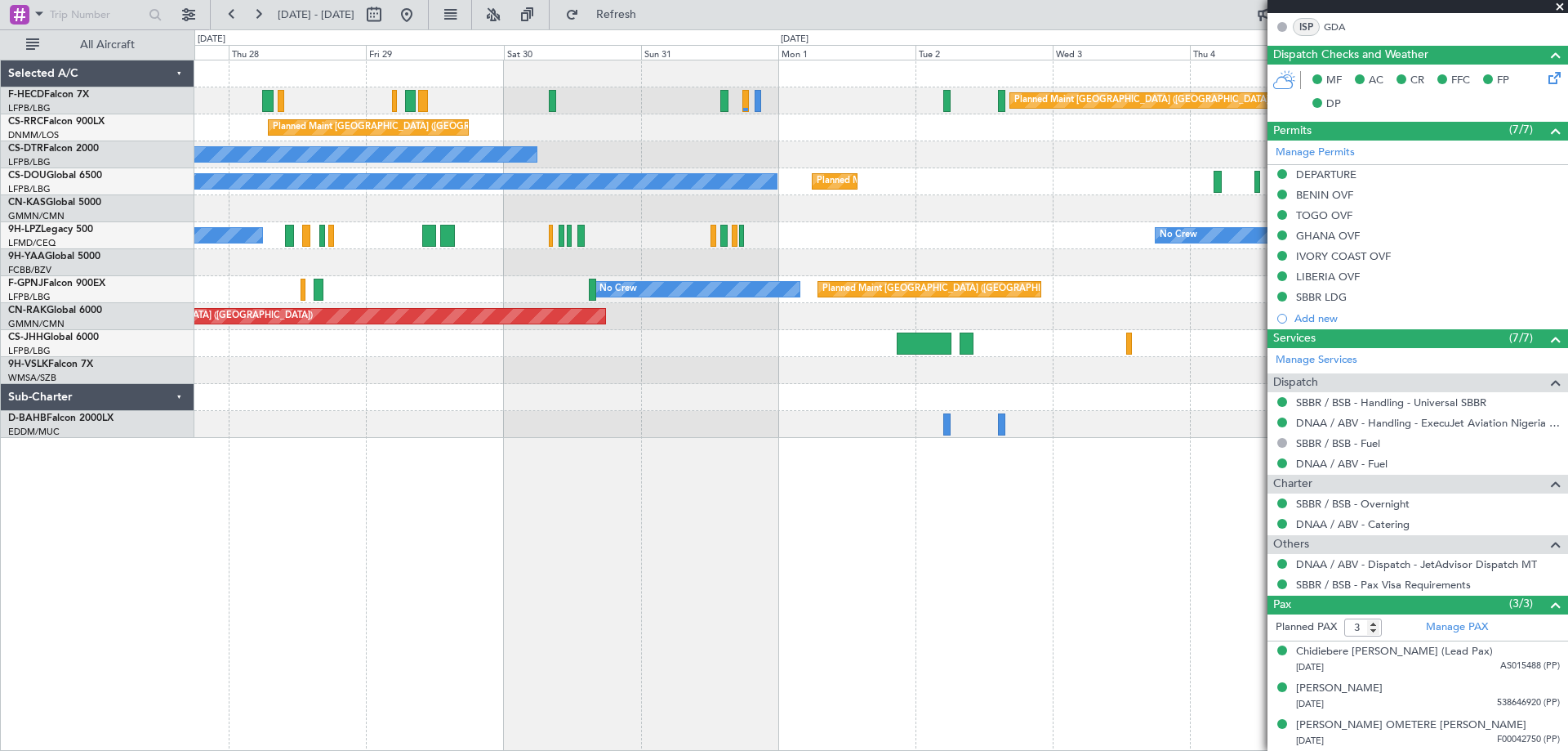
click at [76, 271] on div "Planned Maint [GEOGRAPHIC_DATA] ([GEOGRAPHIC_DATA]) No Crew Planned Maint [GEOG…" at bounding box center [784, 390] width 1568 height 721
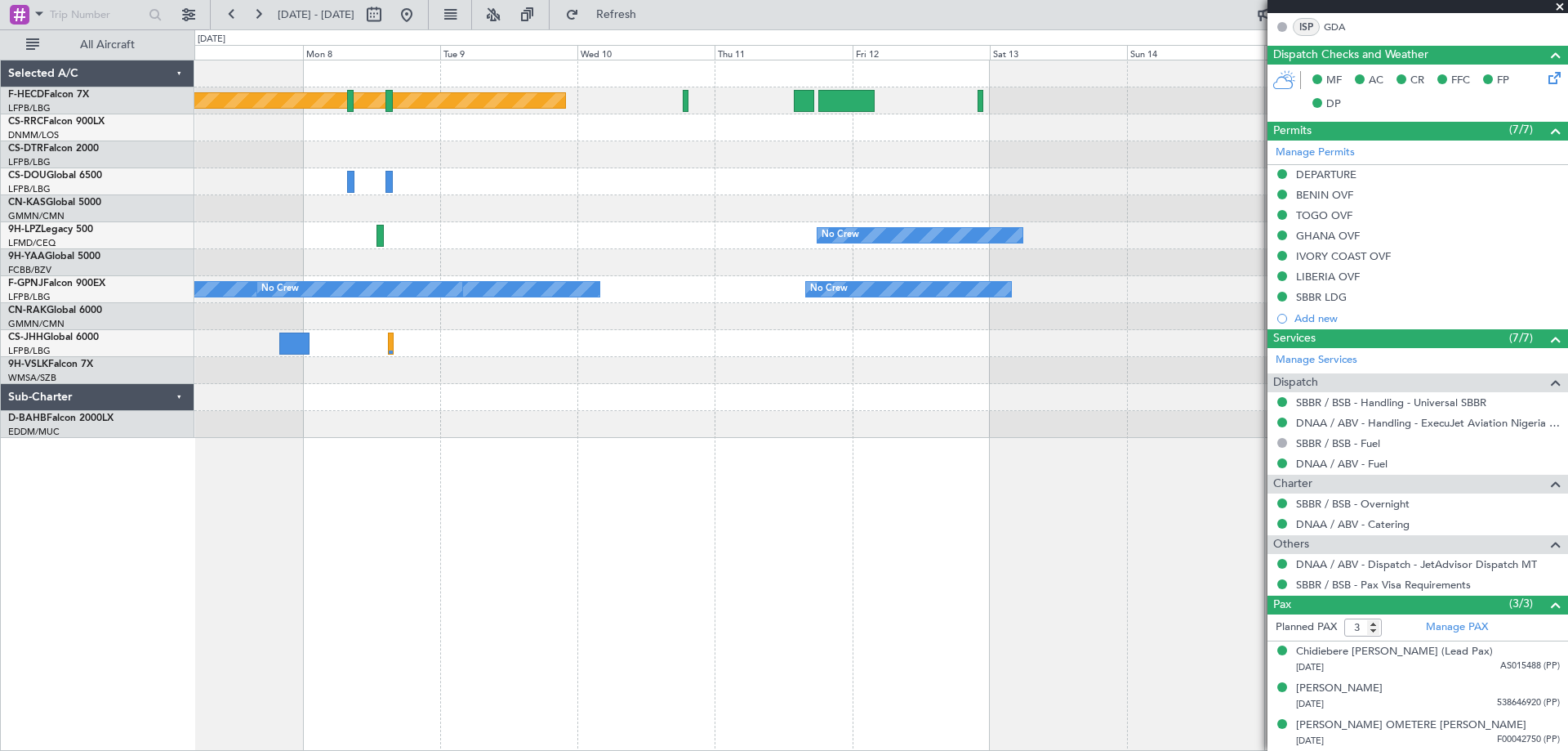
click at [93, 197] on div "Planned Maint [GEOGRAPHIC_DATA] ([GEOGRAPHIC_DATA]) No Crew No Crew No Crew No …" at bounding box center [784, 390] width 1568 height 721
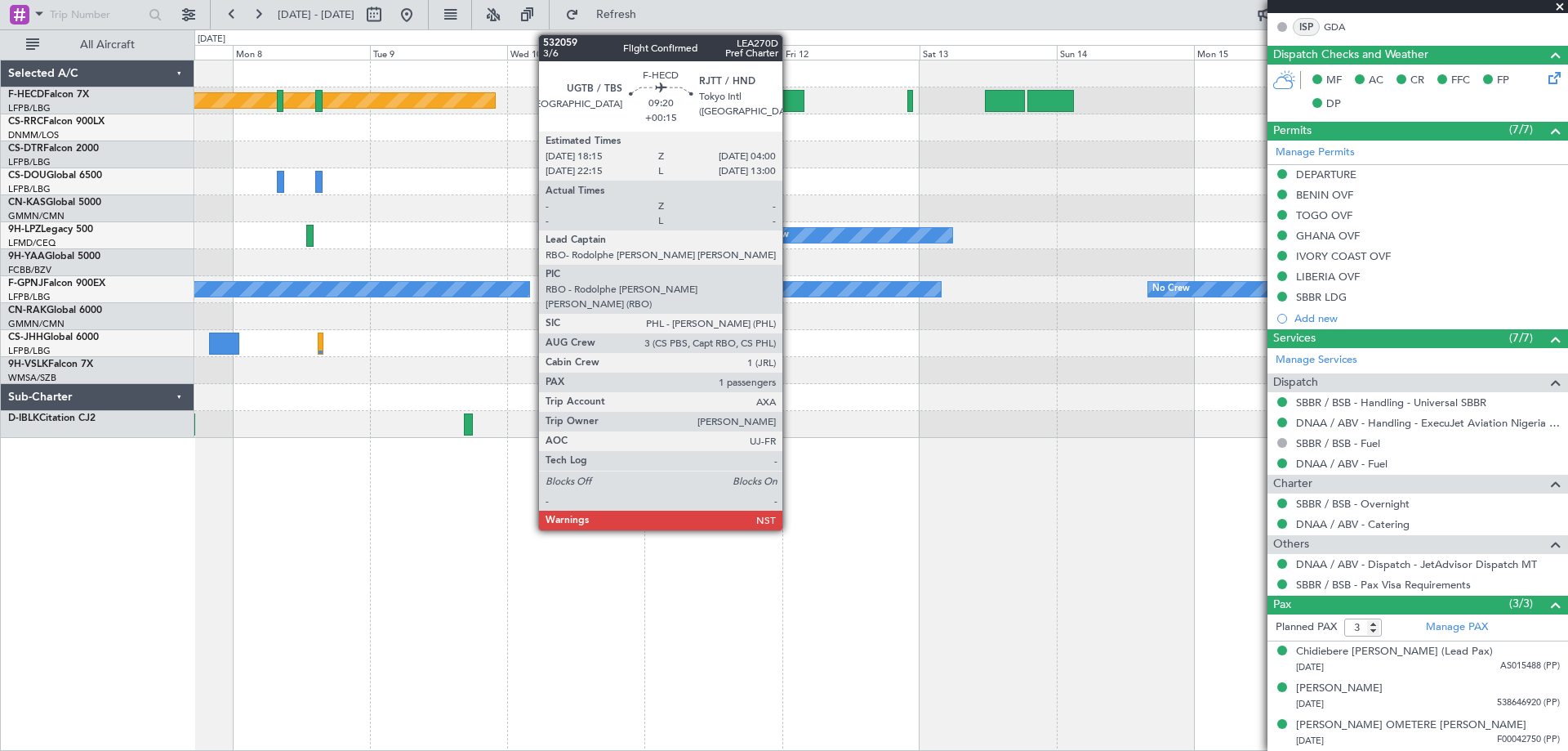
click at [789, 100] on div at bounding box center [776, 100] width 57 height 22
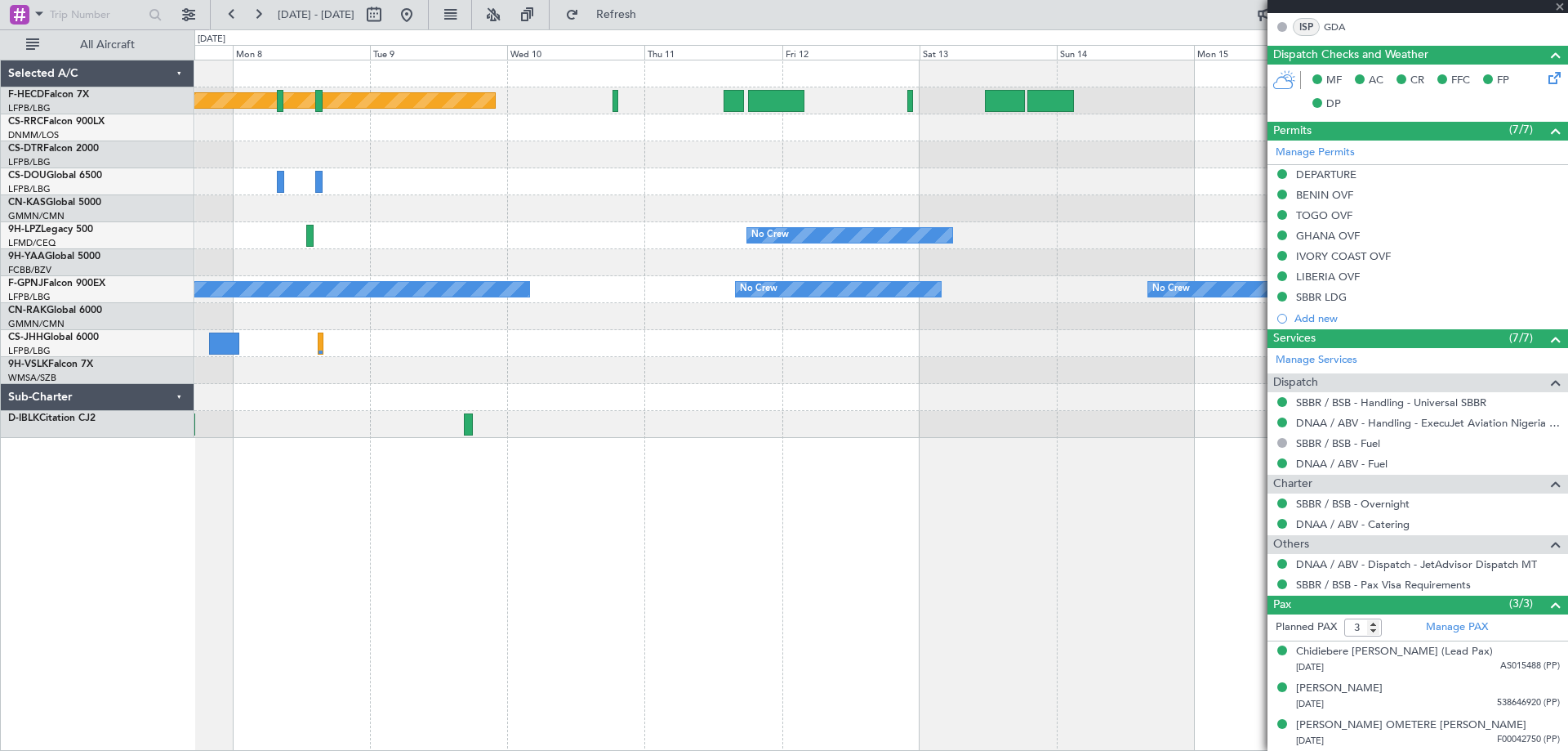
type input "+00:15"
type input "1"
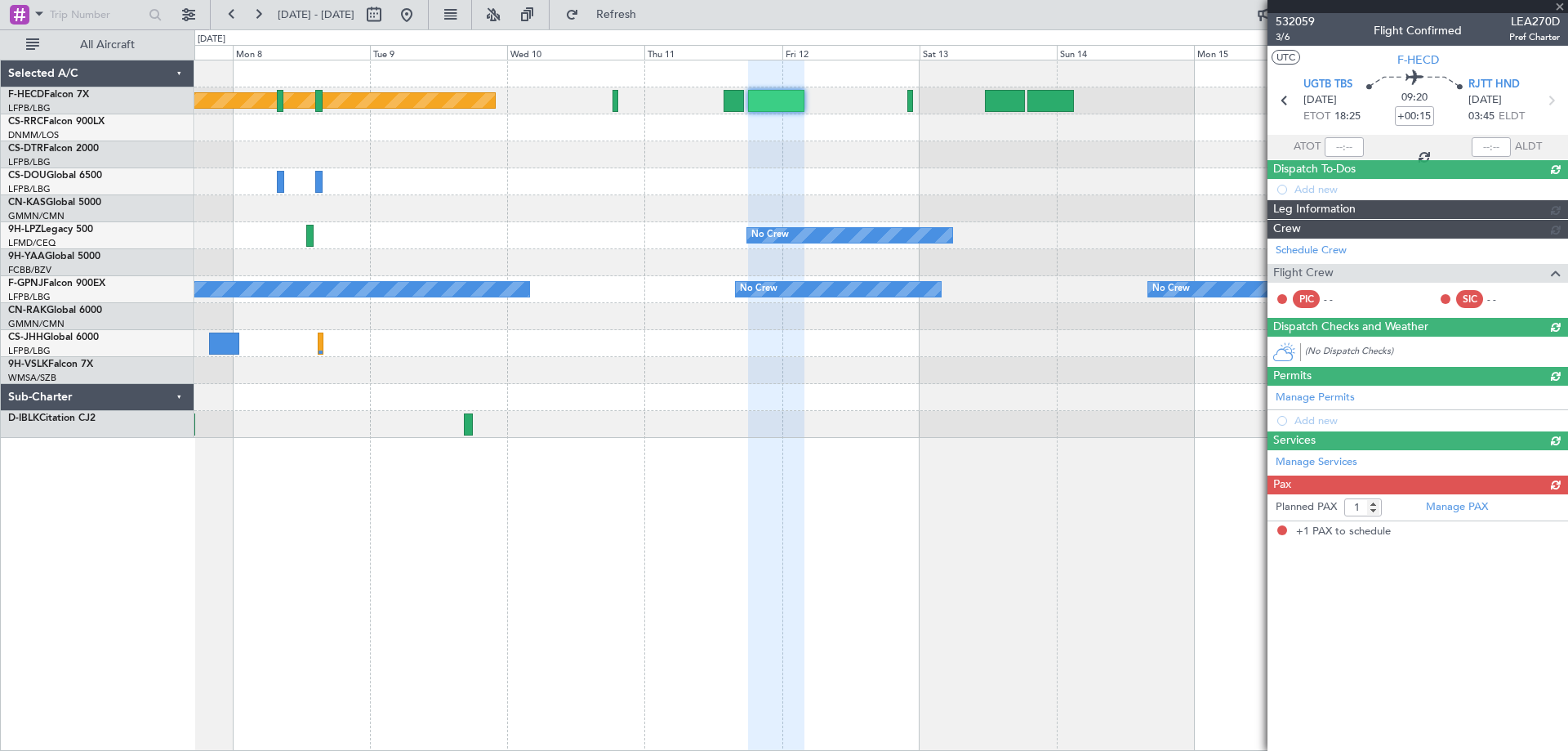
scroll to position [0, 0]
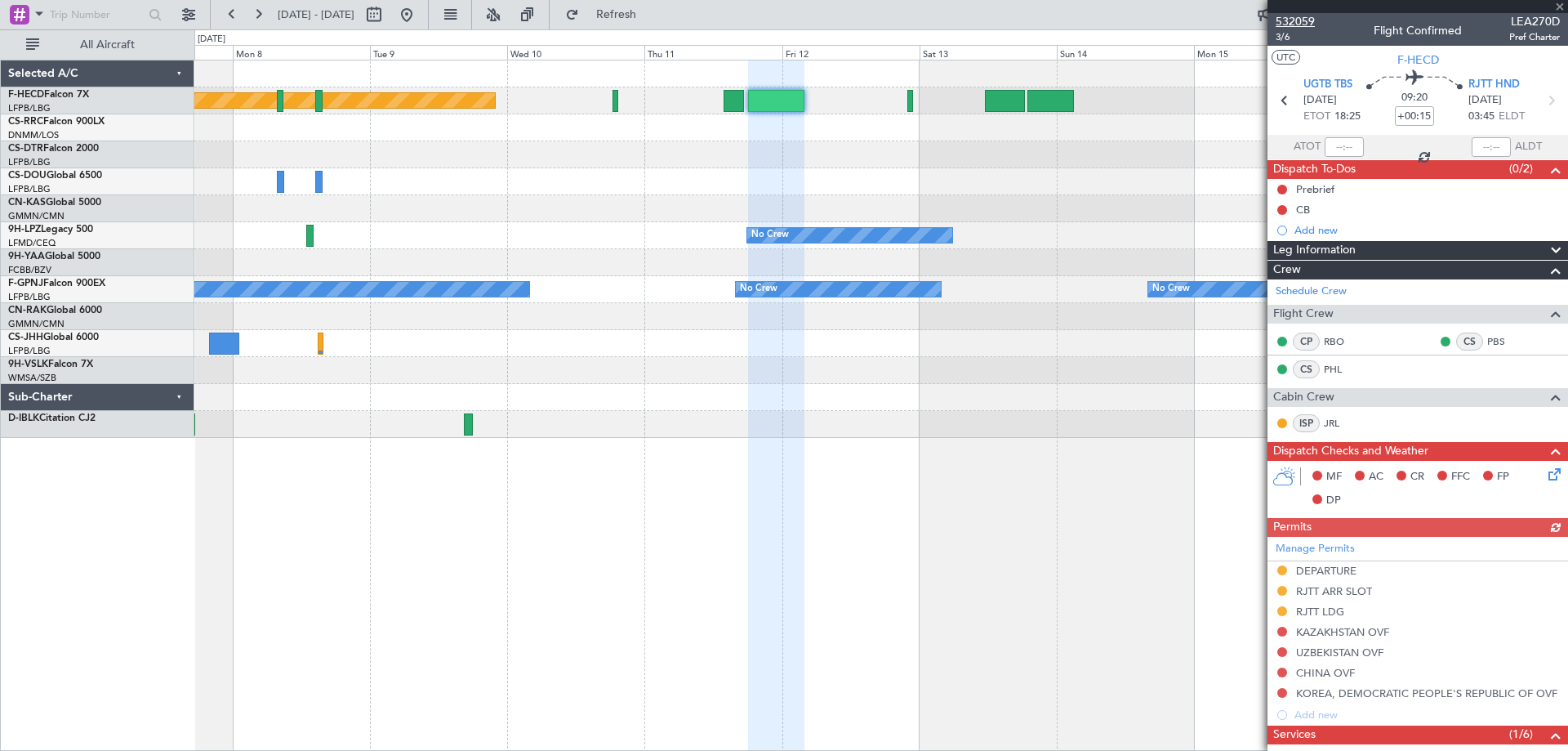
click at [1292, 23] on span "532059" at bounding box center [1295, 21] width 39 height 17
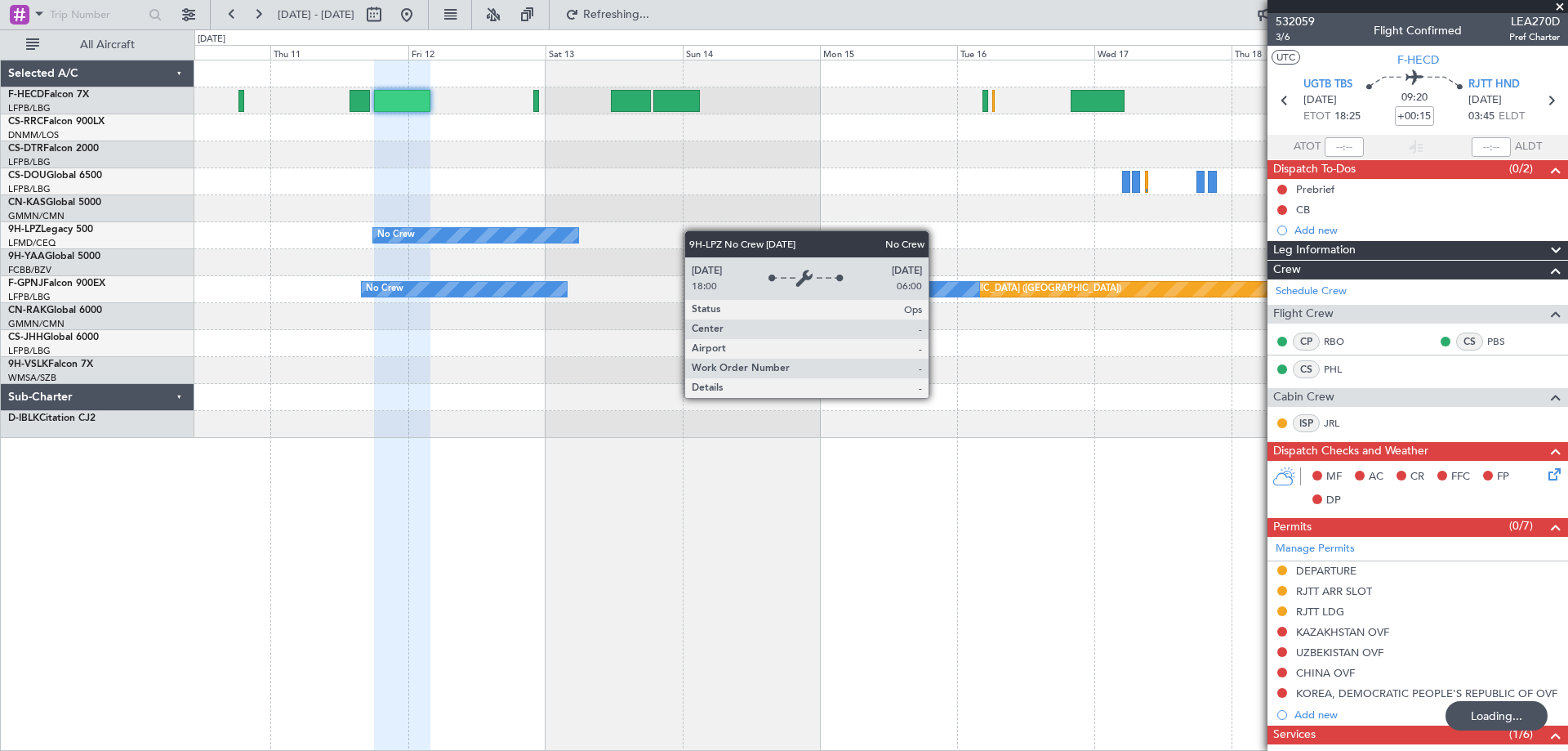
click at [62, 224] on div "No Crew Planned Maint [GEOGRAPHIC_DATA] ([GEOGRAPHIC_DATA]) Planned Maint [GEOG…" at bounding box center [784, 390] width 1568 height 721
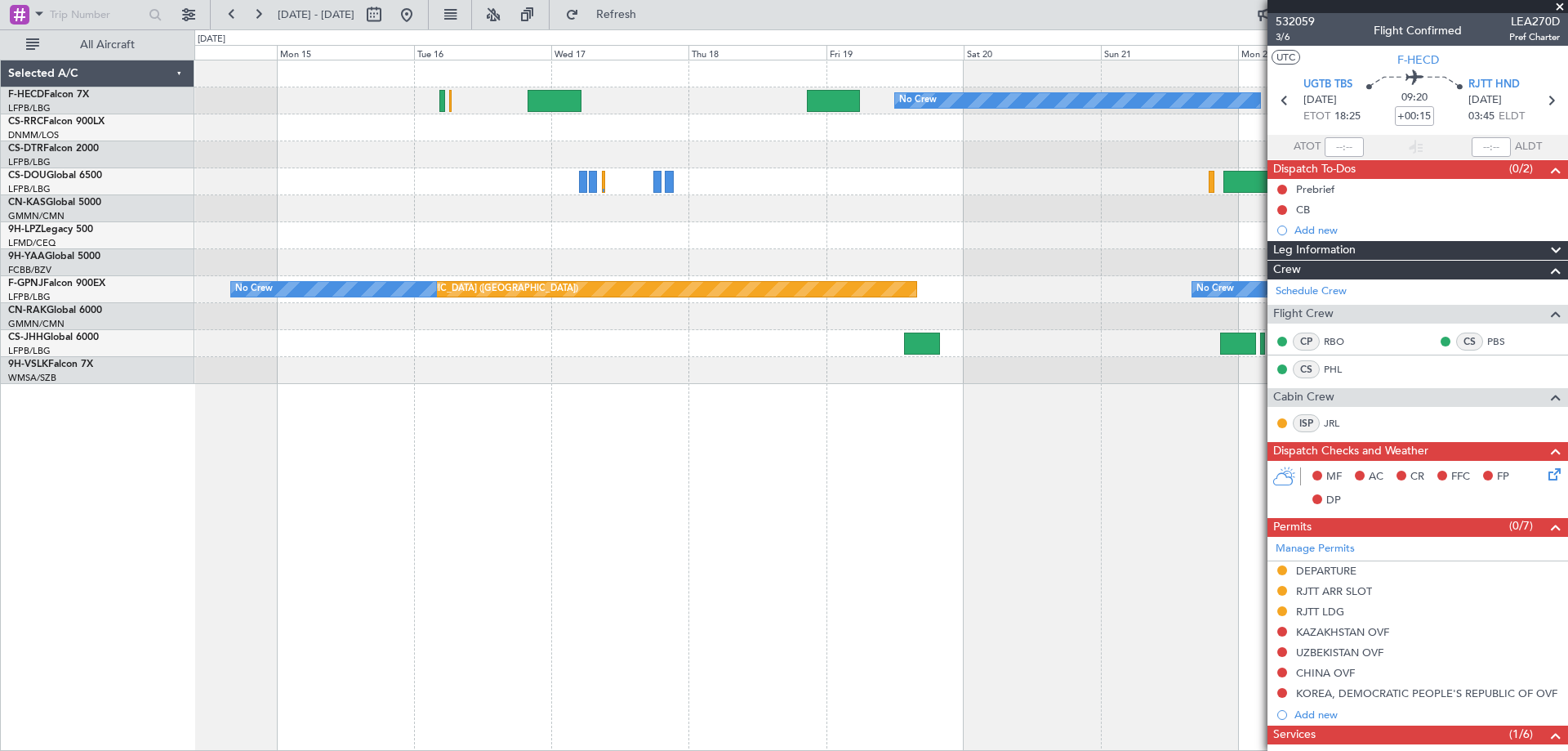
click at [567, 85] on div at bounding box center [880, 73] width 1372 height 27
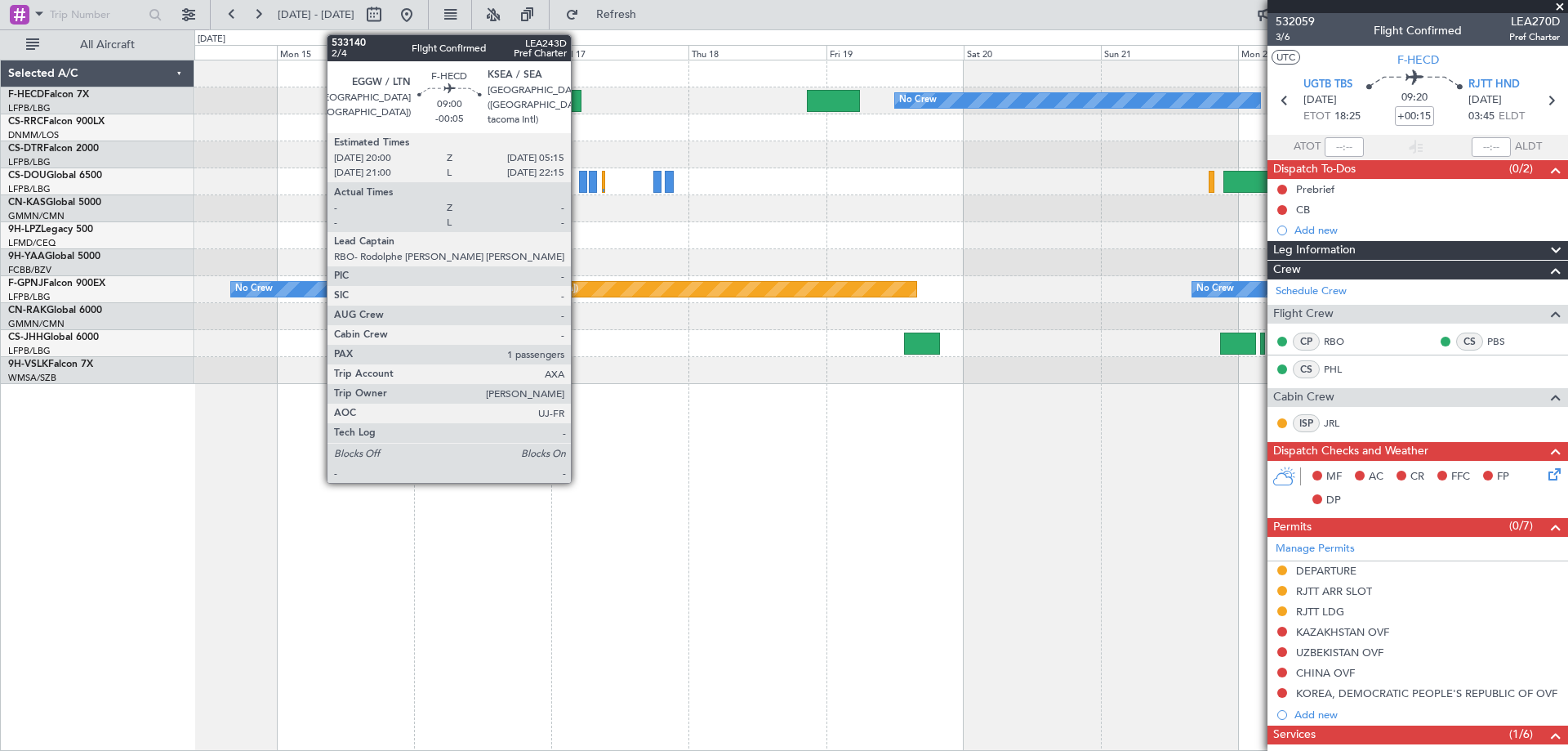
click at [578, 101] on div at bounding box center [554, 100] width 53 height 22
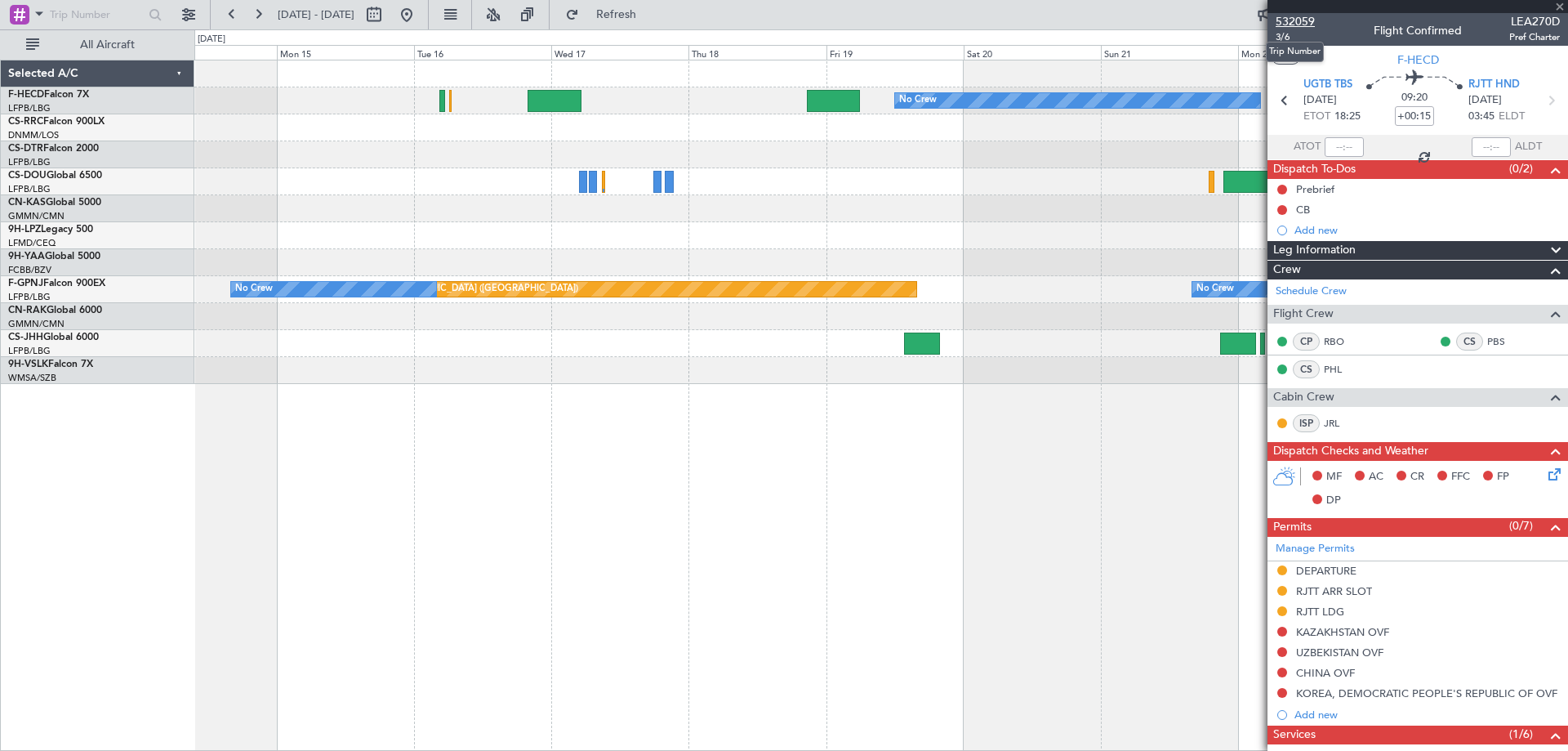
click at [1295, 16] on span "532059" at bounding box center [1295, 21] width 39 height 17
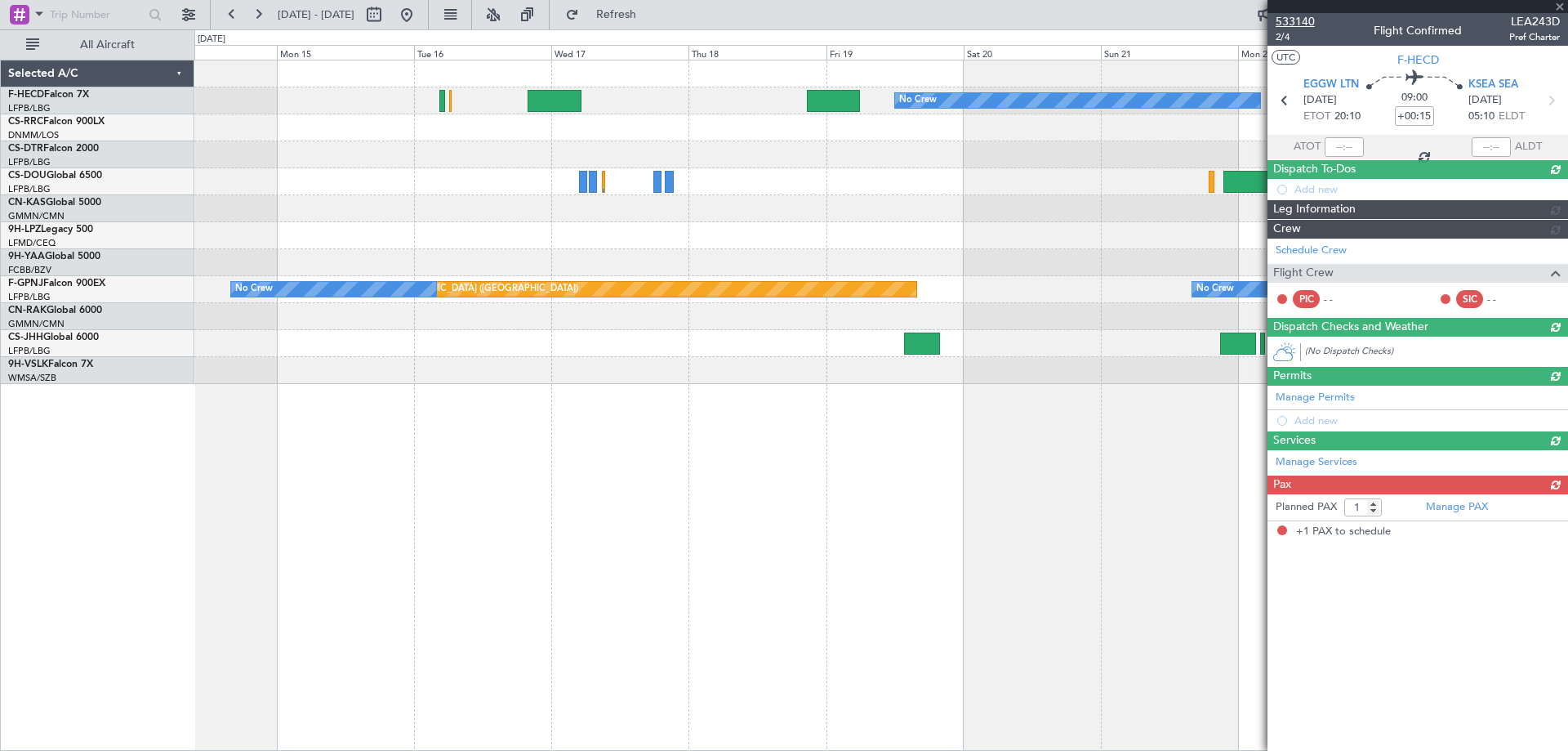
type input "-00:05"
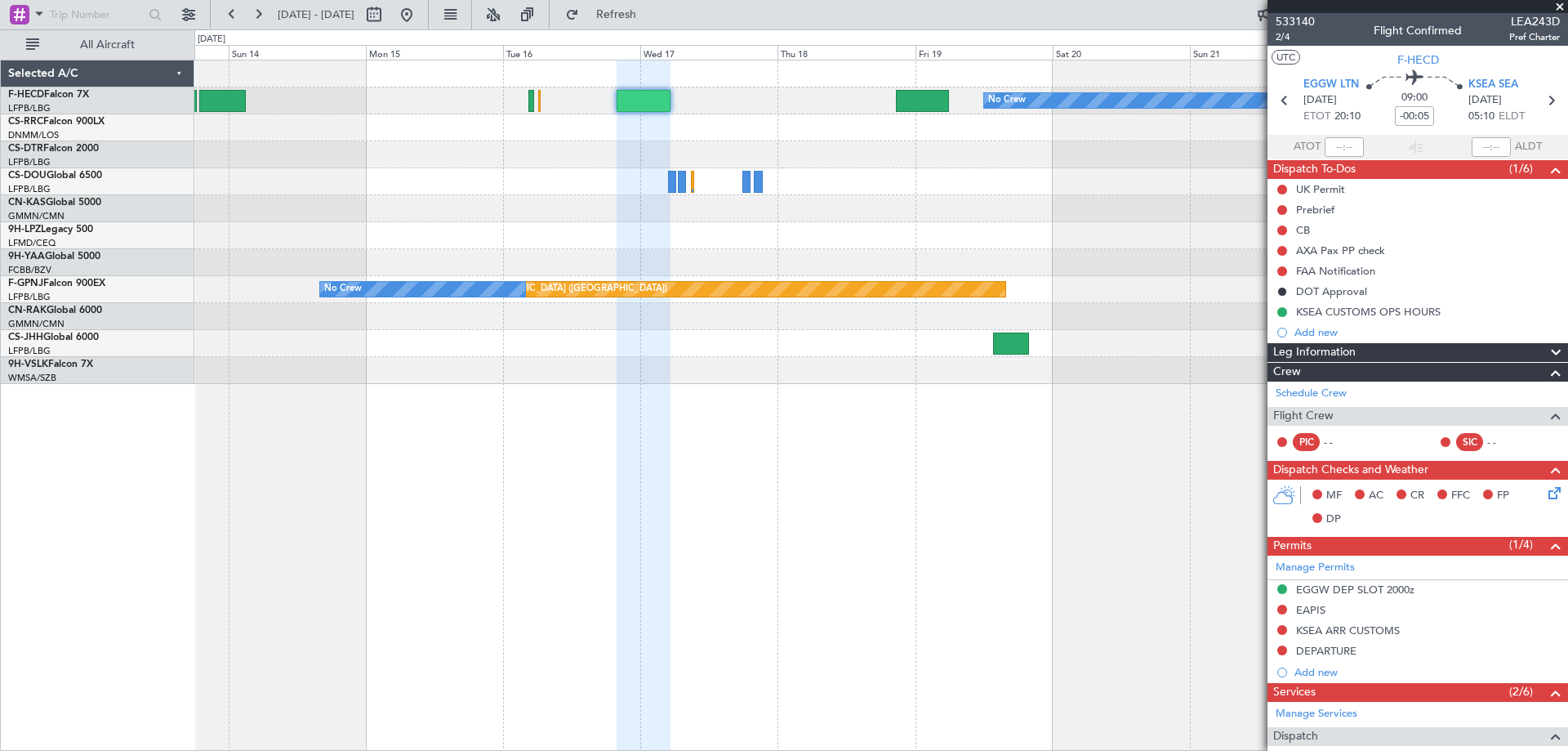
click at [613, 145] on div "Planned Maint [GEOGRAPHIC_DATA] ([GEOGRAPHIC_DATA]) No Crew No Crew Planned Mai…" at bounding box center [880, 221] width 1372 height 323
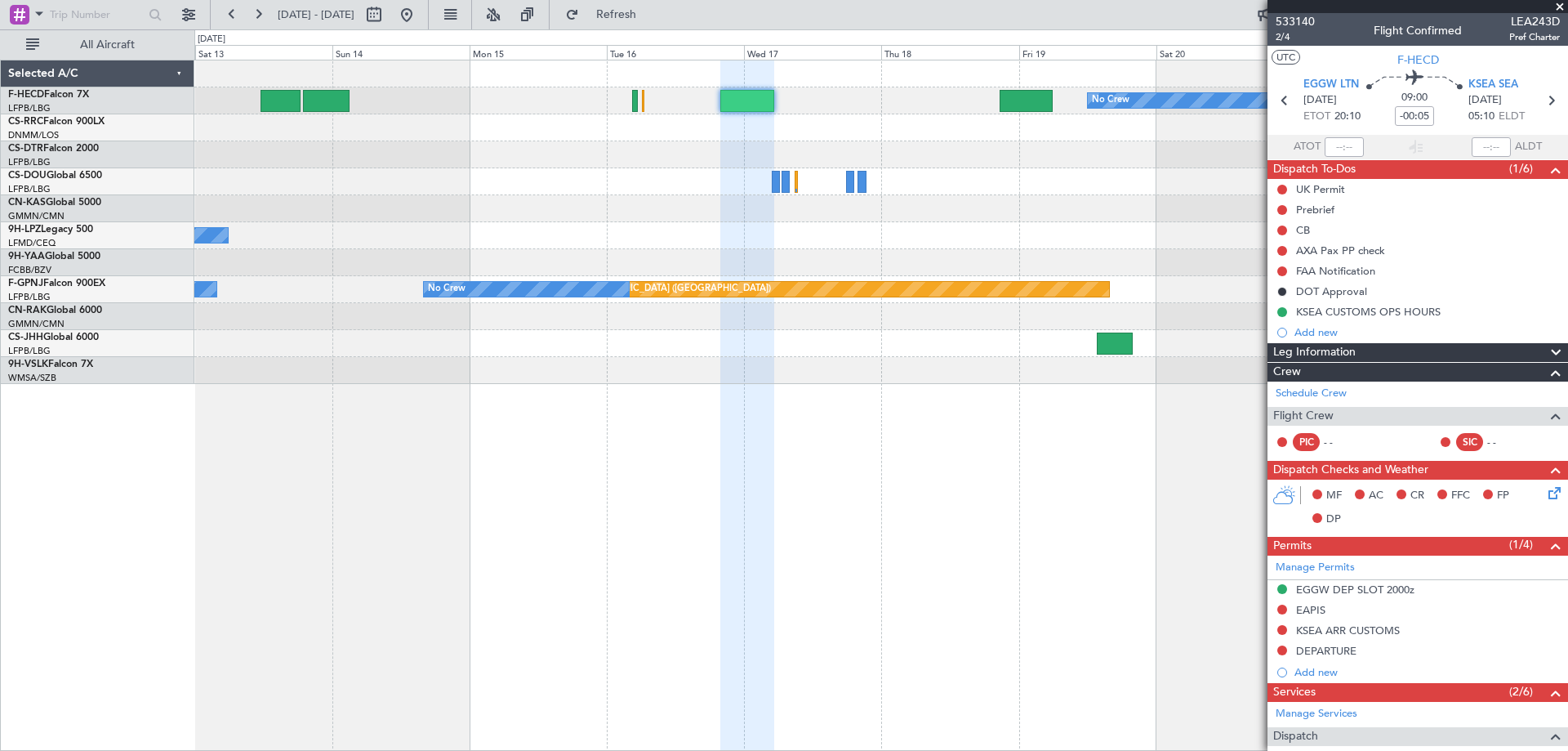
click at [560, 175] on div "Planned Maint [GEOGRAPHIC_DATA] ([GEOGRAPHIC_DATA]) No Crew No Crew Planned Mai…" at bounding box center [880, 221] width 1372 height 323
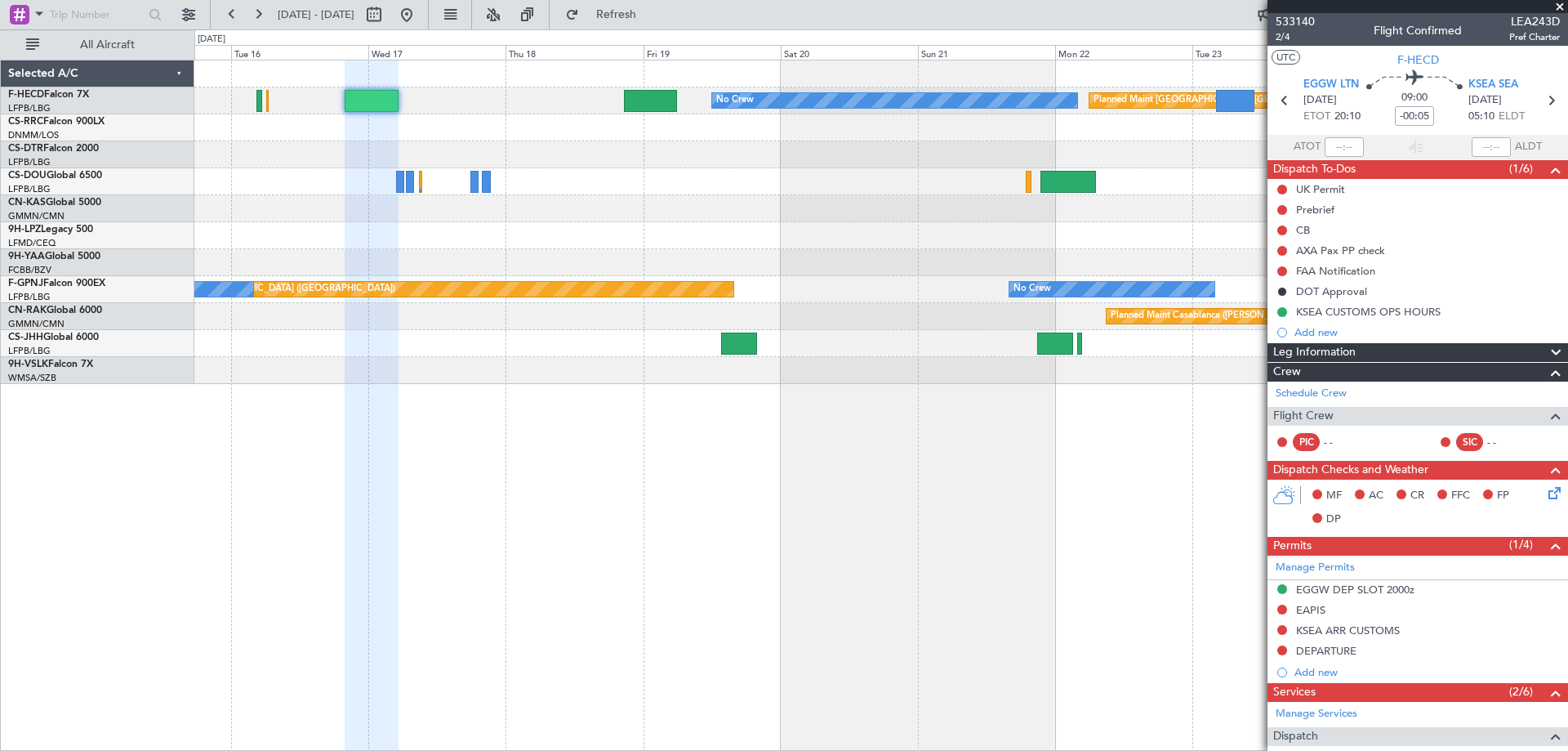
click at [0, 174] on div "Planned Maint [GEOGRAPHIC_DATA] ([GEOGRAPHIC_DATA]) No Crew No Crew Planned Mai…" at bounding box center [784, 390] width 1568 height 721
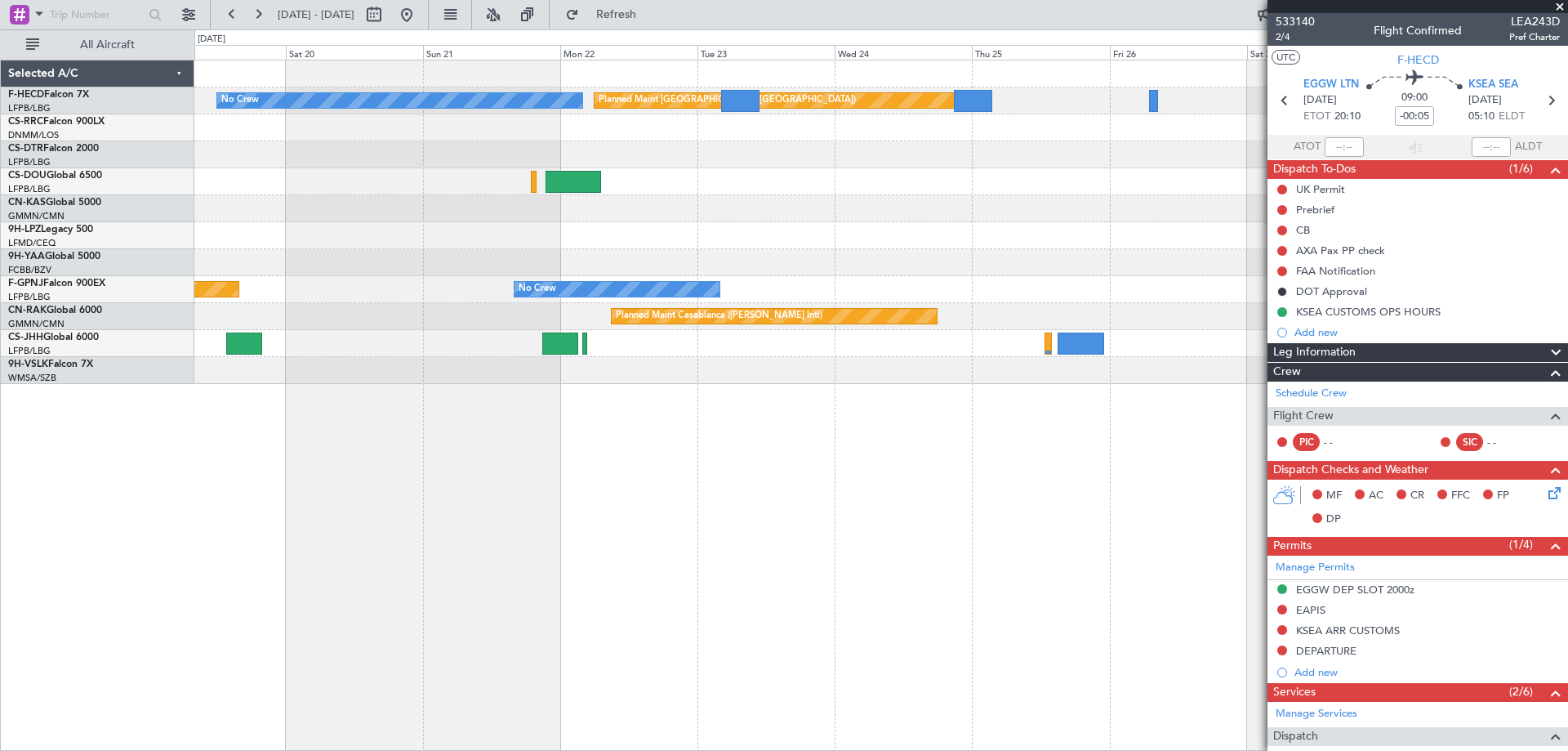
click at [660, 212] on div "Planned Maint [GEOGRAPHIC_DATA] ([GEOGRAPHIC_DATA]) No Crew Planned Maint [GEOG…" at bounding box center [880, 221] width 1372 height 323
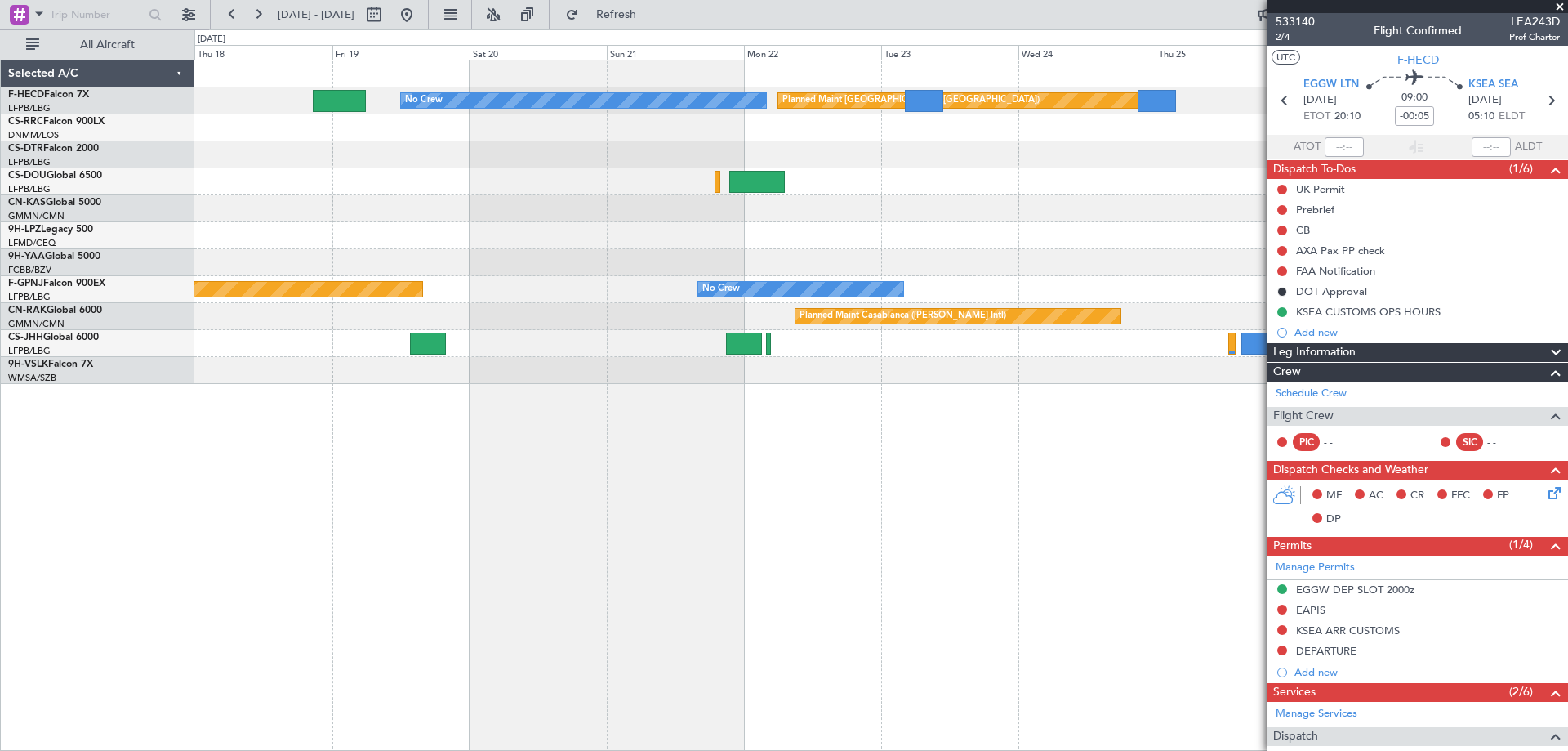
click at [1007, 215] on div "Planned Maint [GEOGRAPHIC_DATA] ([GEOGRAPHIC_DATA]) No Crew No Crew Planned Mai…" at bounding box center [880, 221] width 1372 height 323
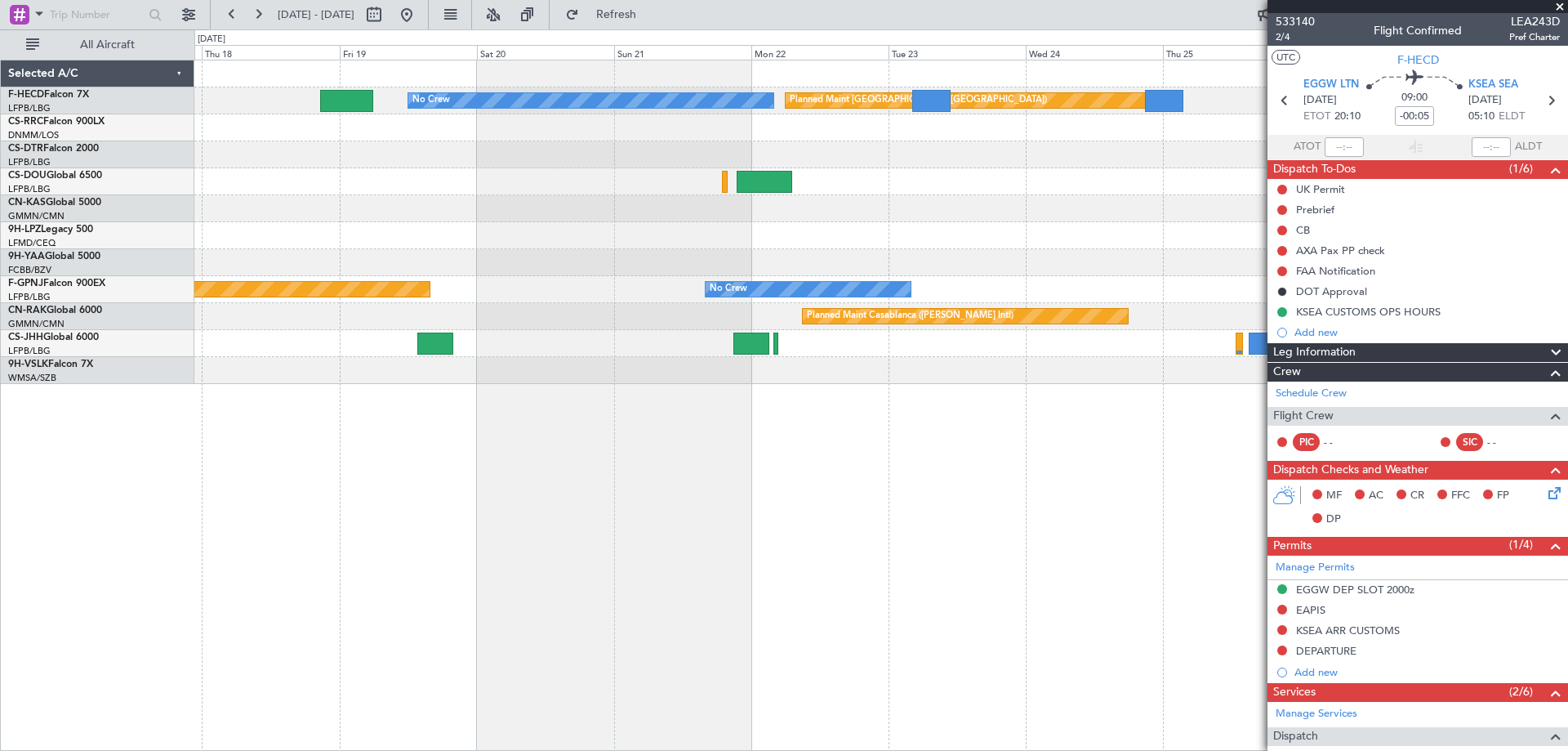
click at [616, 225] on div "Planned Maint [GEOGRAPHIC_DATA] ([GEOGRAPHIC_DATA]) No Crew No Crew Planned Mai…" at bounding box center [880, 221] width 1372 height 323
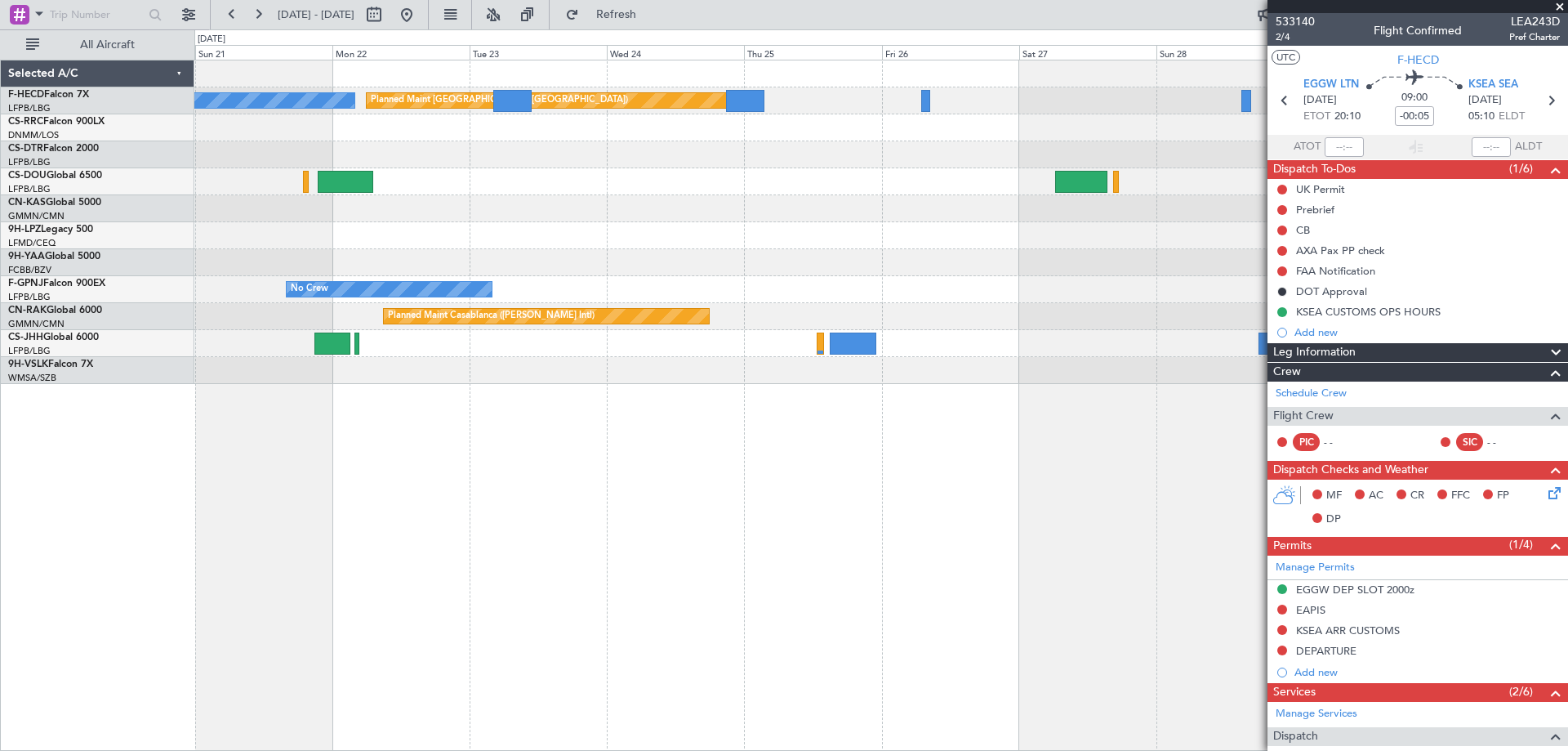
click at [611, 216] on div "Planned Maint [GEOGRAPHIC_DATA] ([GEOGRAPHIC_DATA]) No Crew No Crew Planned Mai…" at bounding box center [880, 221] width 1372 height 323
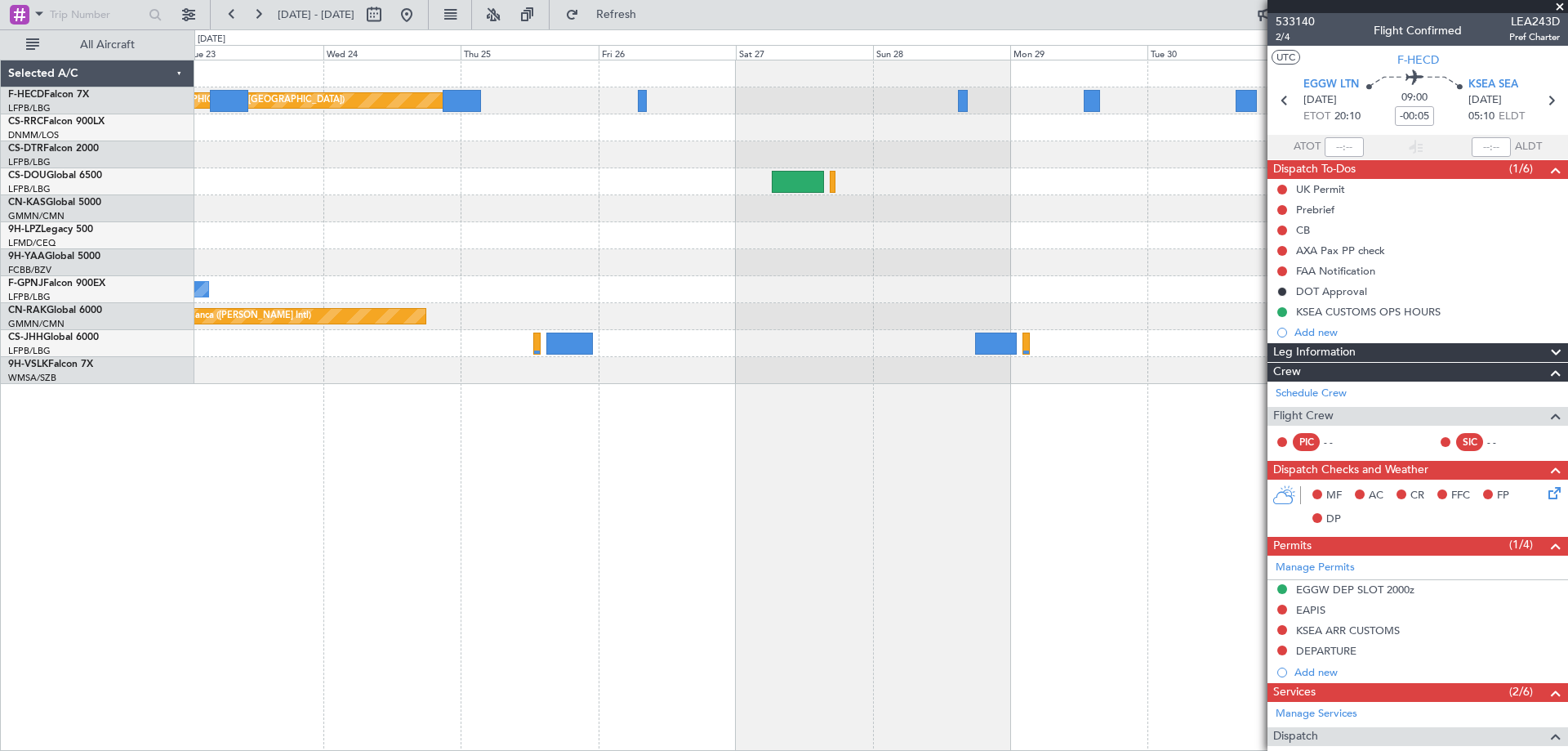
click at [907, 253] on div "Planned Maint [GEOGRAPHIC_DATA] ([GEOGRAPHIC_DATA]) No Crew No Crew Planned Mai…" at bounding box center [880, 221] width 1372 height 323
click at [1243, 287] on div "Planned Maint [GEOGRAPHIC_DATA] ([GEOGRAPHIC_DATA]) No Crew No Crew Planned Mai…" at bounding box center [880, 221] width 1372 height 323
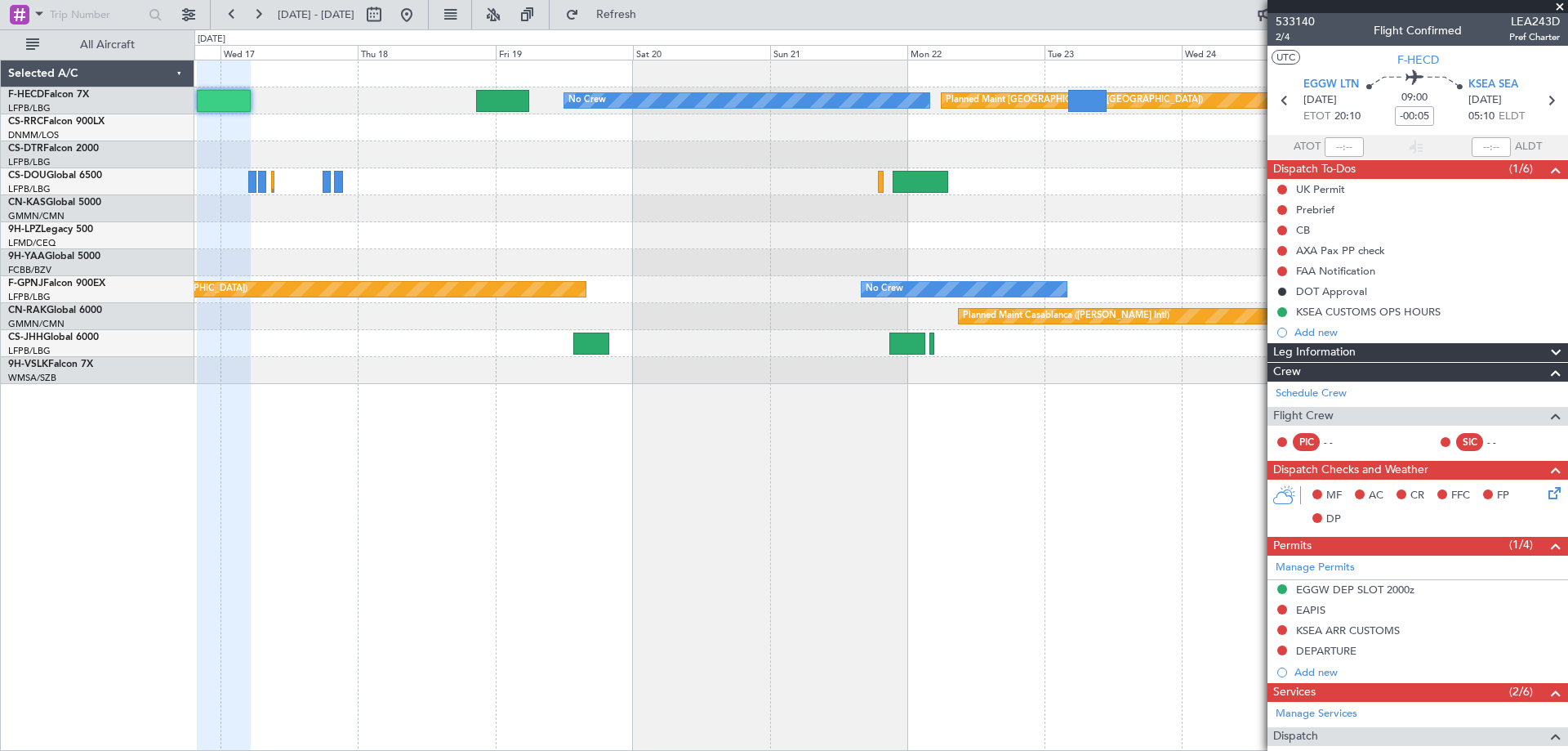
click at [1248, 285] on div "Planned Maint [GEOGRAPHIC_DATA] ([GEOGRAPHIC_DATA]) No Crew No Crew Planned Mai…" at bounding box center [880, 221] width 1372 height 323
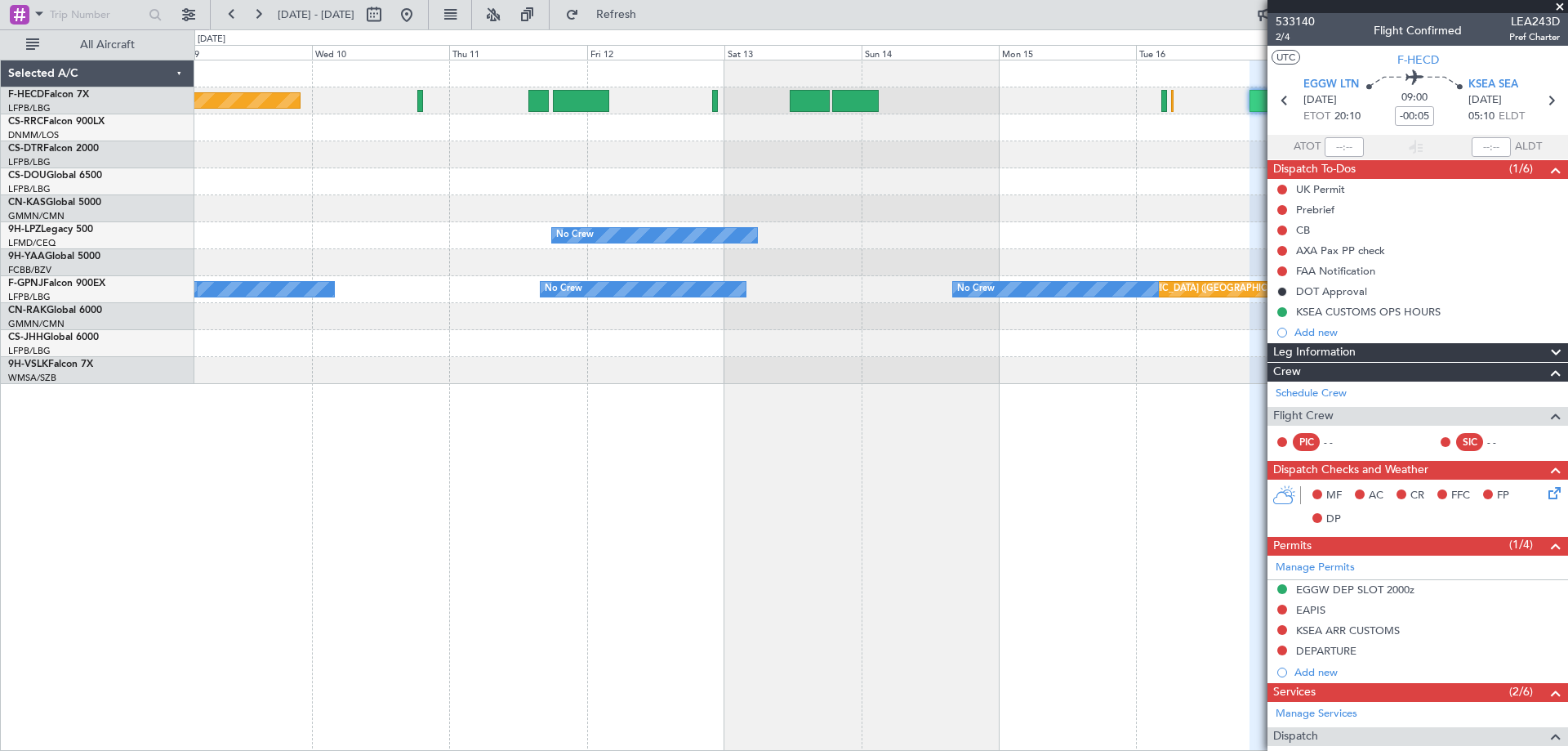
click at [898, 188] on div "Planned Maint [GEOGRAPHIC_DATA] ([GEOGRAPHIC_DATA]) No Crew No Crew Planned Mai…" at bounding box center [880, 221] width 1372 height 323
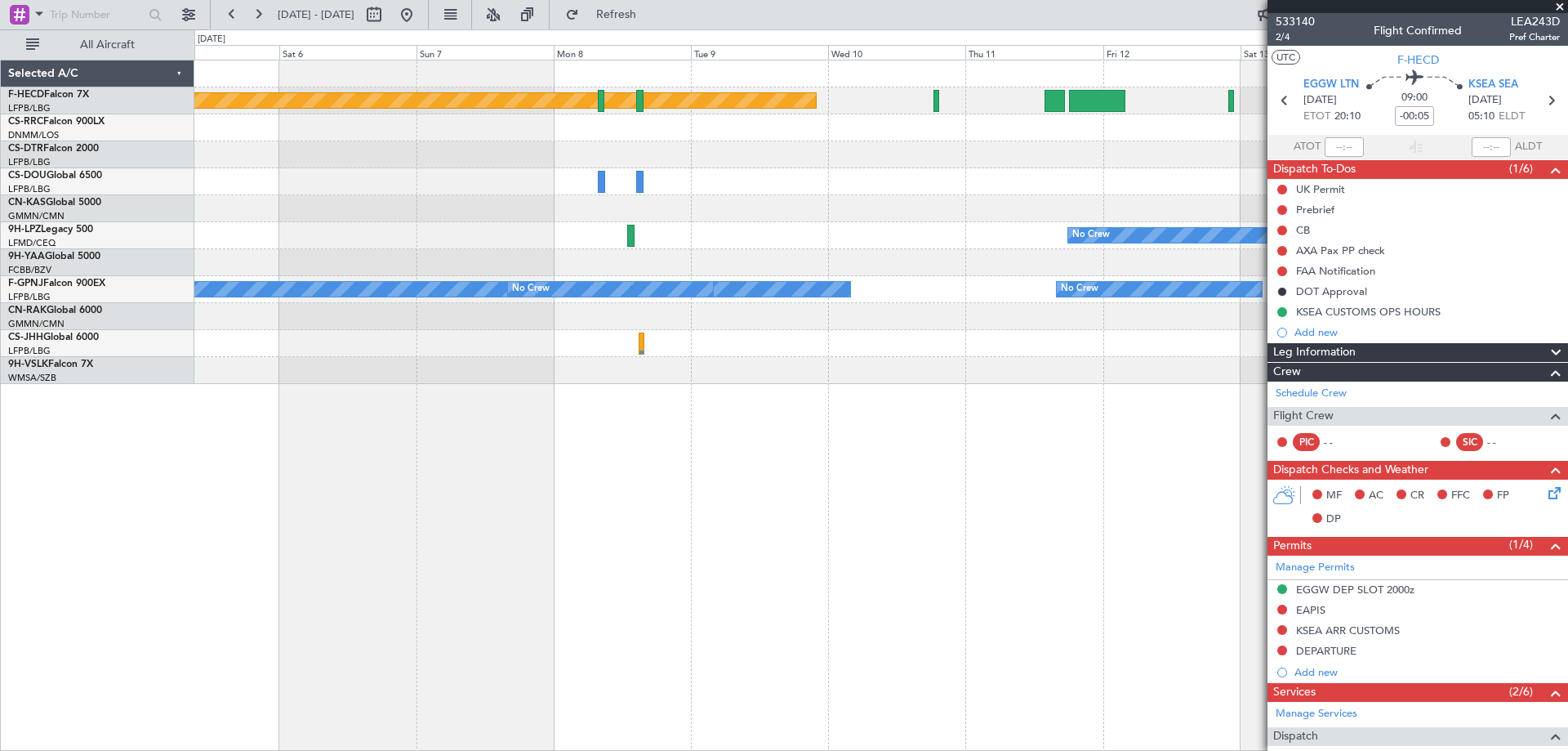
click at [805, 177] on div "Planned Maint [GEOGRAPHIC_DATA] ([GEOGRAPHIC_DATA]) No Crew Planned Maint [GEOG…" at bounding box center [880, 221] width 1372 height 323
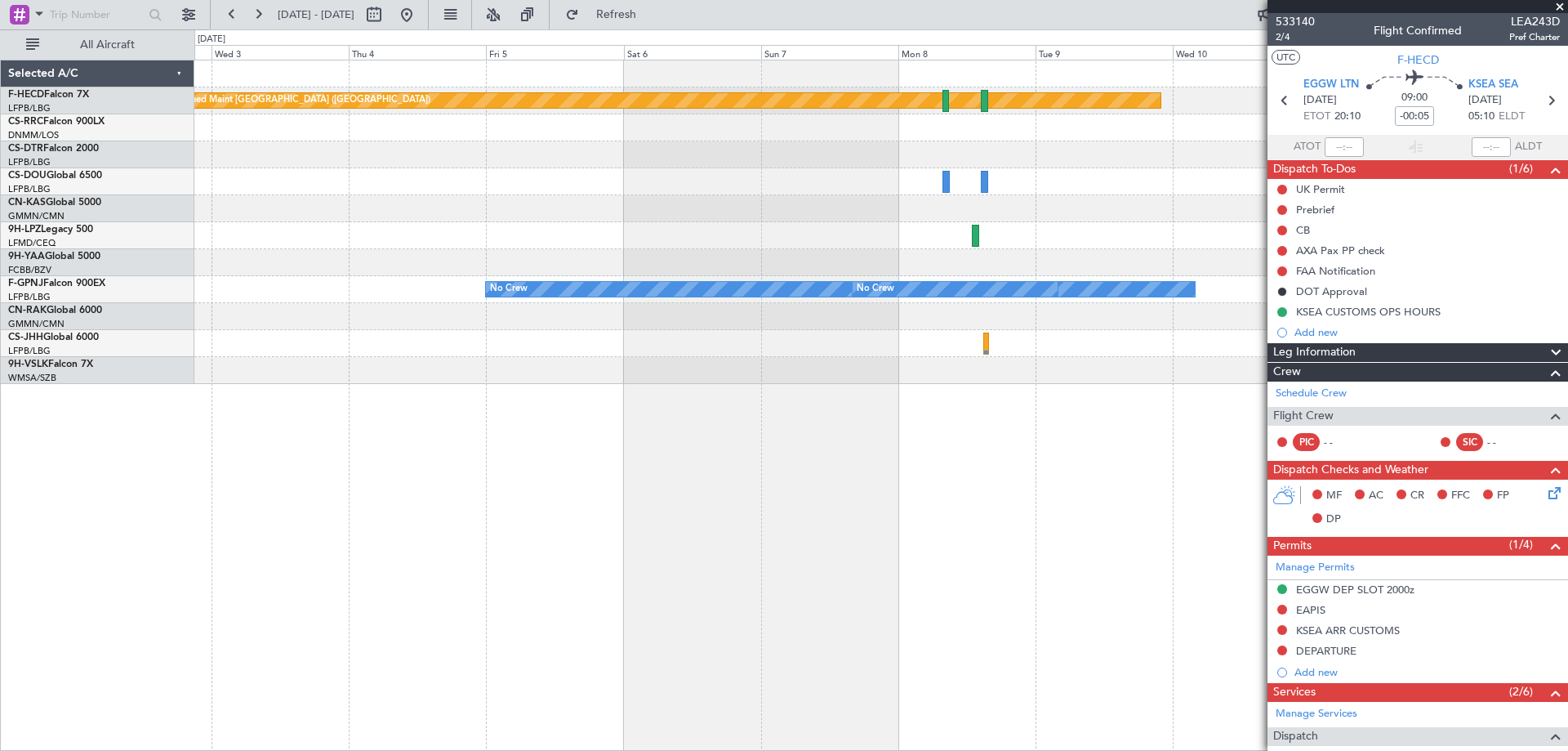
click at [926, 195] on div "Planned Maint [GEOGRAPHIC_DATA] ([GEOGRAPHIC_DATA]) No Crew No Crew No Crew No …" at bounding box center [880, 221] width 1372 height 323
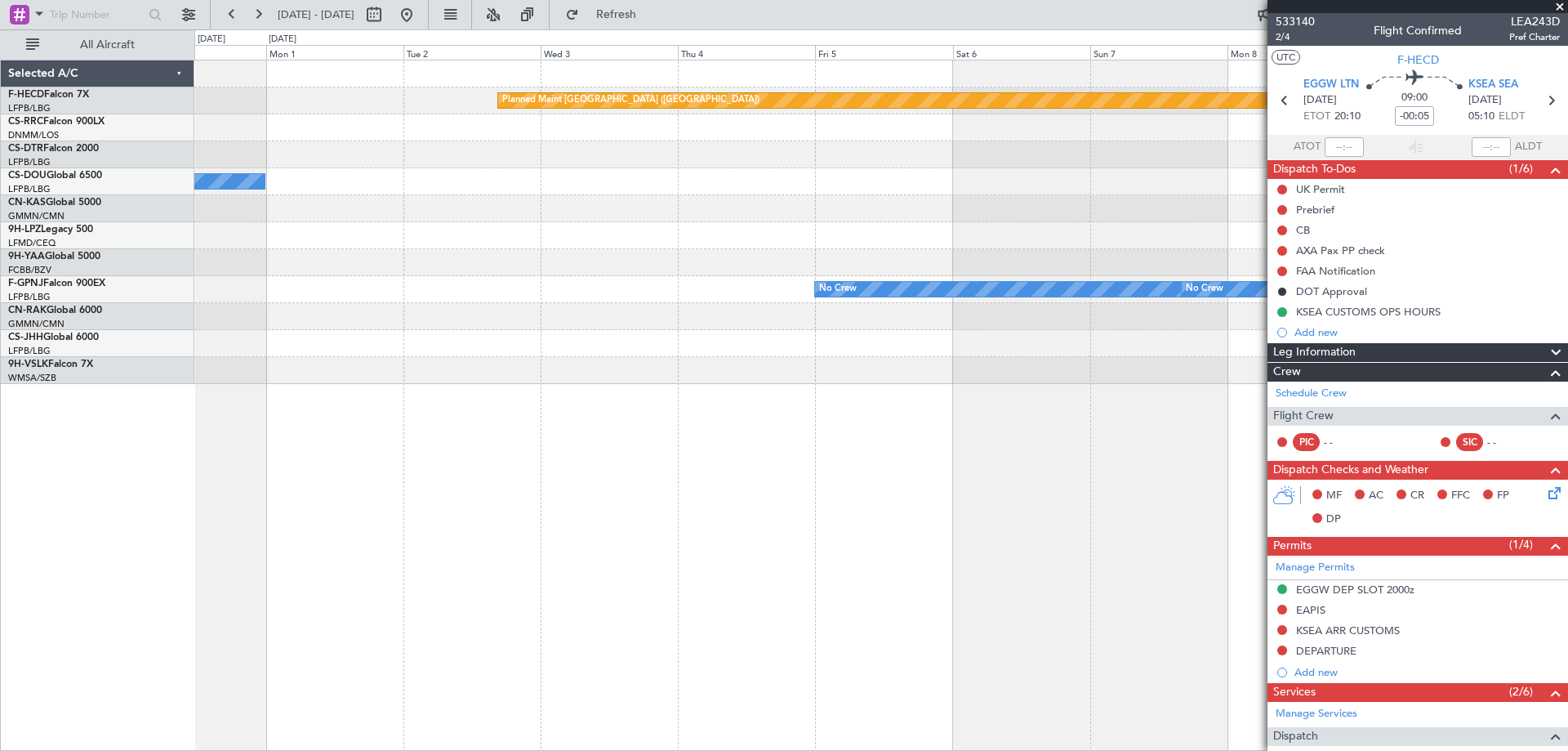
click at [872, 186] on div "Planned Maint [GEOGRAPHIC_DATA] ([GEOGRAPHIC_DATA]) Planned Maint [GEOGRAPHIC_D…" at bounding box center [880, 221] width 1372 height 323
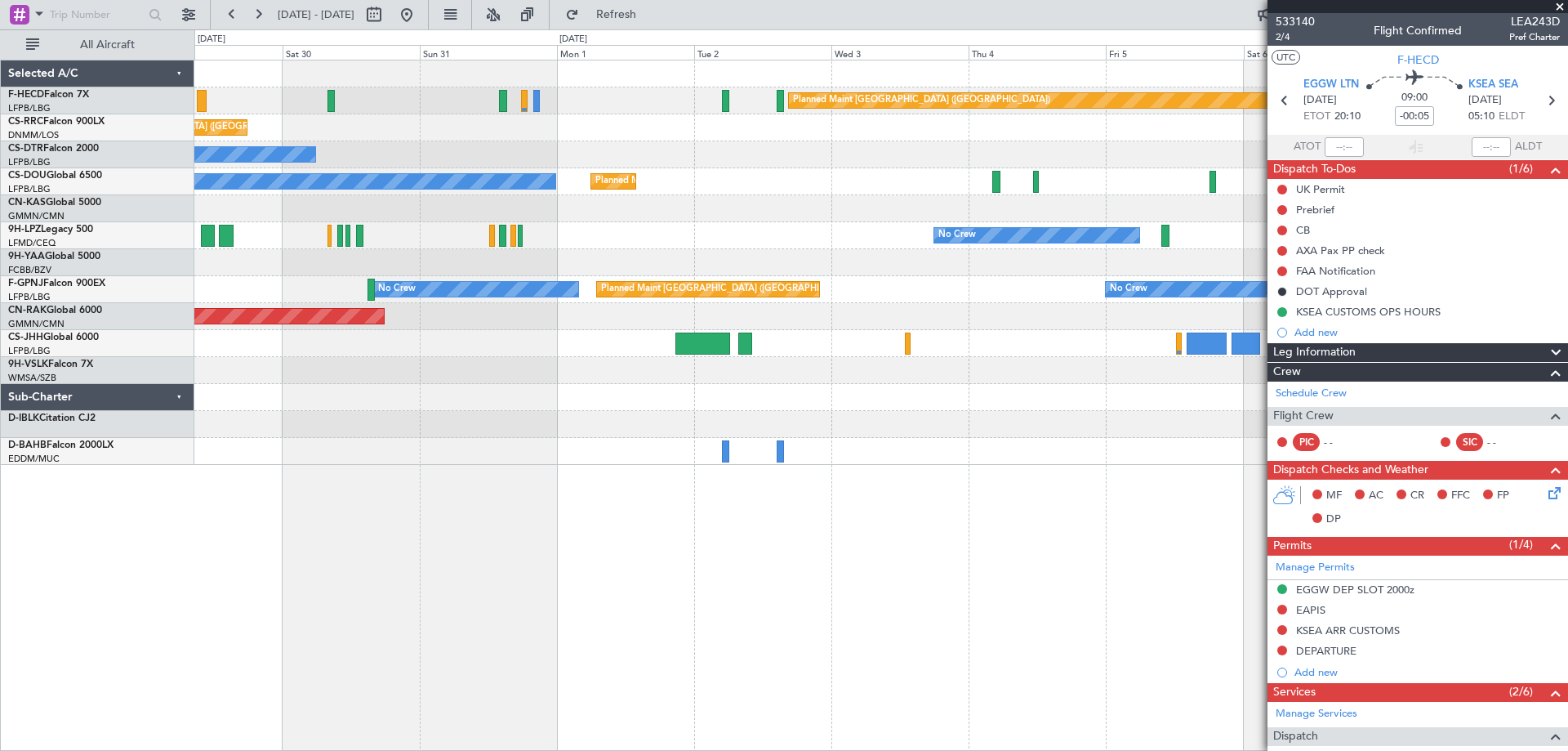
click at [865, 184] on div "Planned Maint [GEOGRAPHIC_DATA] ([GEOGRAPHIC_DATA]) Planned Maint [GEOGRAPHIC_D…" at bounding box center [880, 262] width 1372 height 405
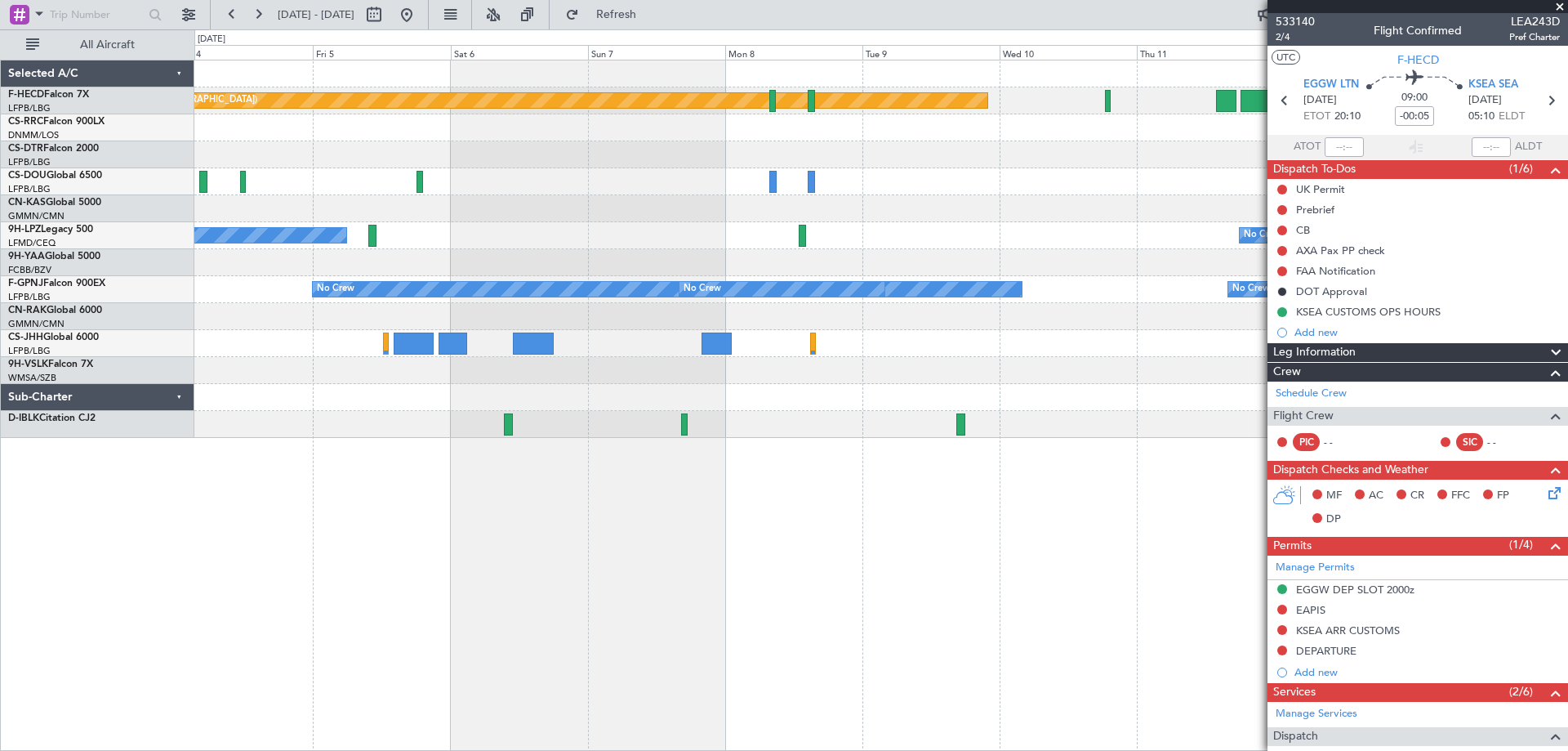
click at [477, 211] on div at bounding box center [880, 208] width 1372 height 27
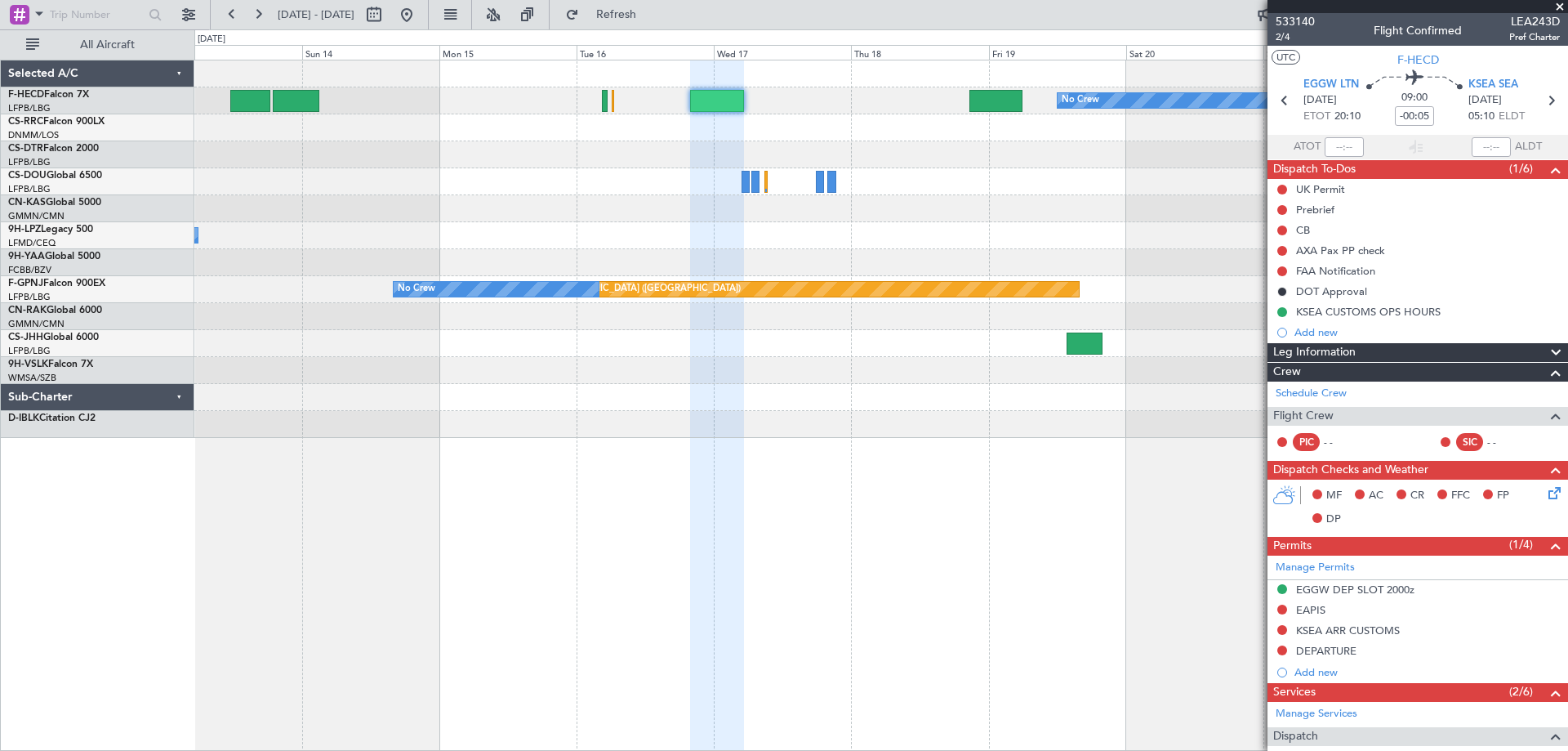
click at [626, 204] on div "No Crew Planned Maint [GEOGRAPHIC_DATA] ([GEOGRAPHIC_DATA]) No Crew Planned Mai…" at bounding box center [880, 248] width 1372 height 378
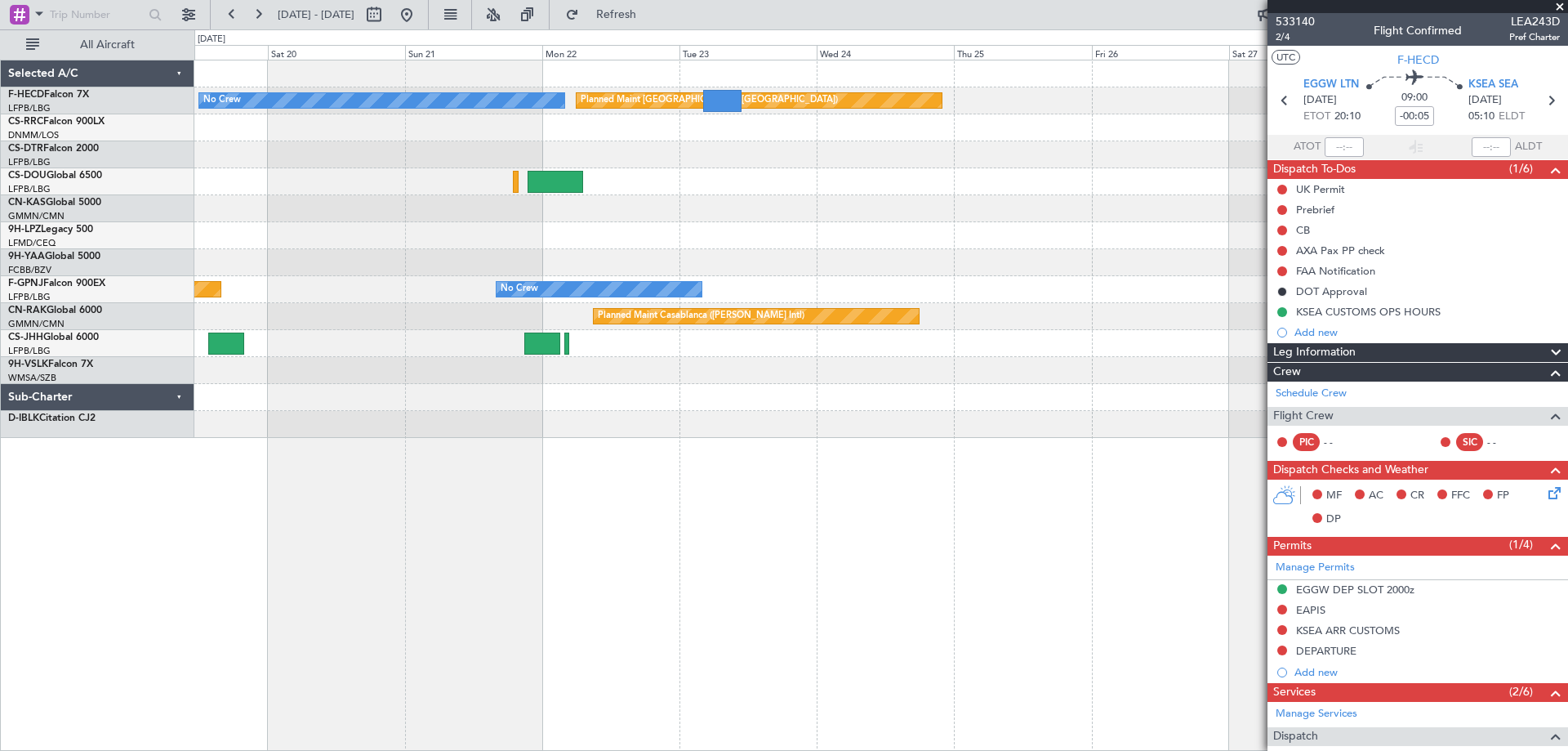
click at [234, 132] on div "No Crew Planned Maint [GEOGRAPHIC_DATA] ([GEOGRAPHIC_DATA]) Planned Maint [GEOG…" at bounding box center [880, 248] width 1372 height 378
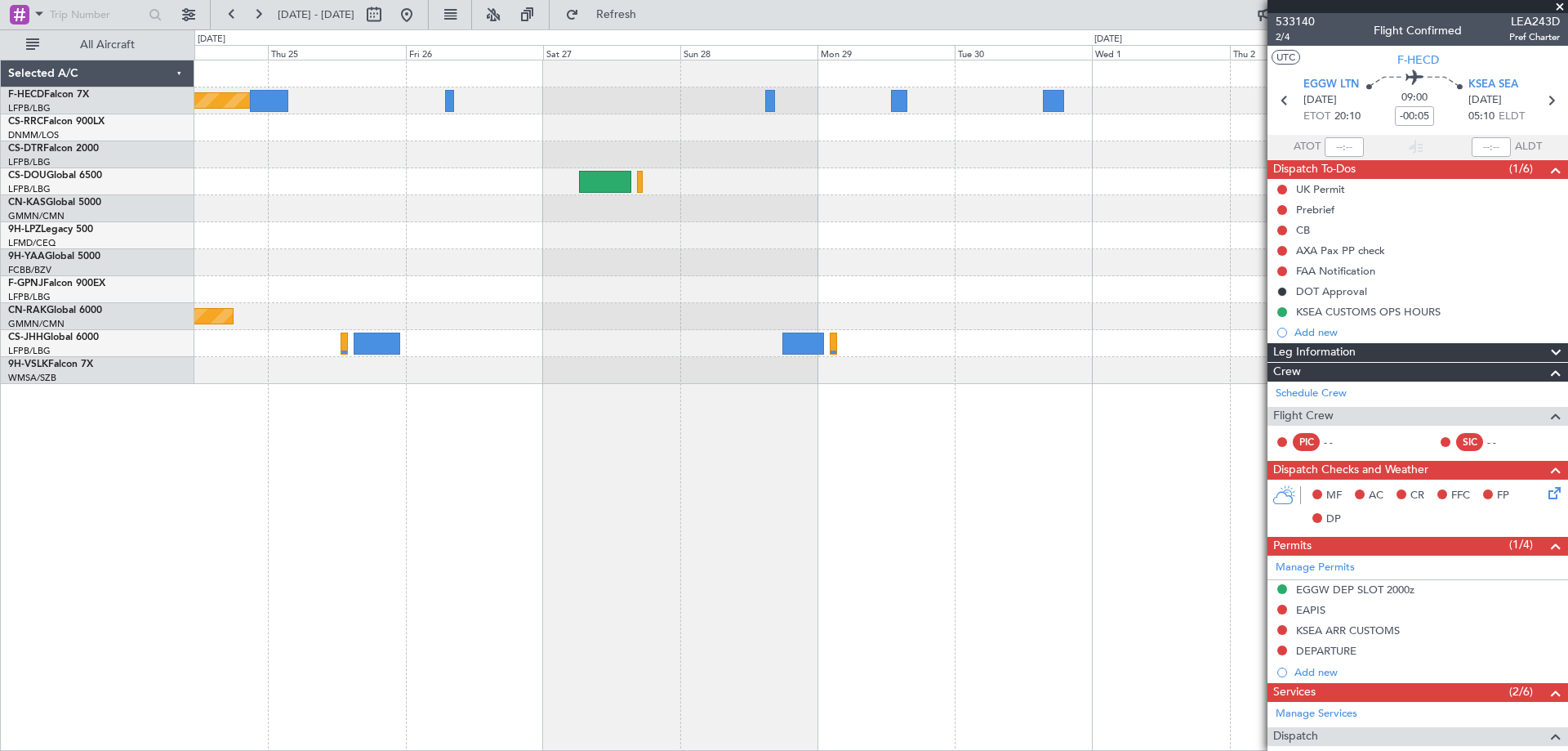
click at [0, 211] on div "Planned Maint [GEOGRAPHIC_DATA] ([GEOGRAPHIC_DATA]) No Crew No Crew Planned Mai…" at bounding box center [784, 390] width 1568 height 721
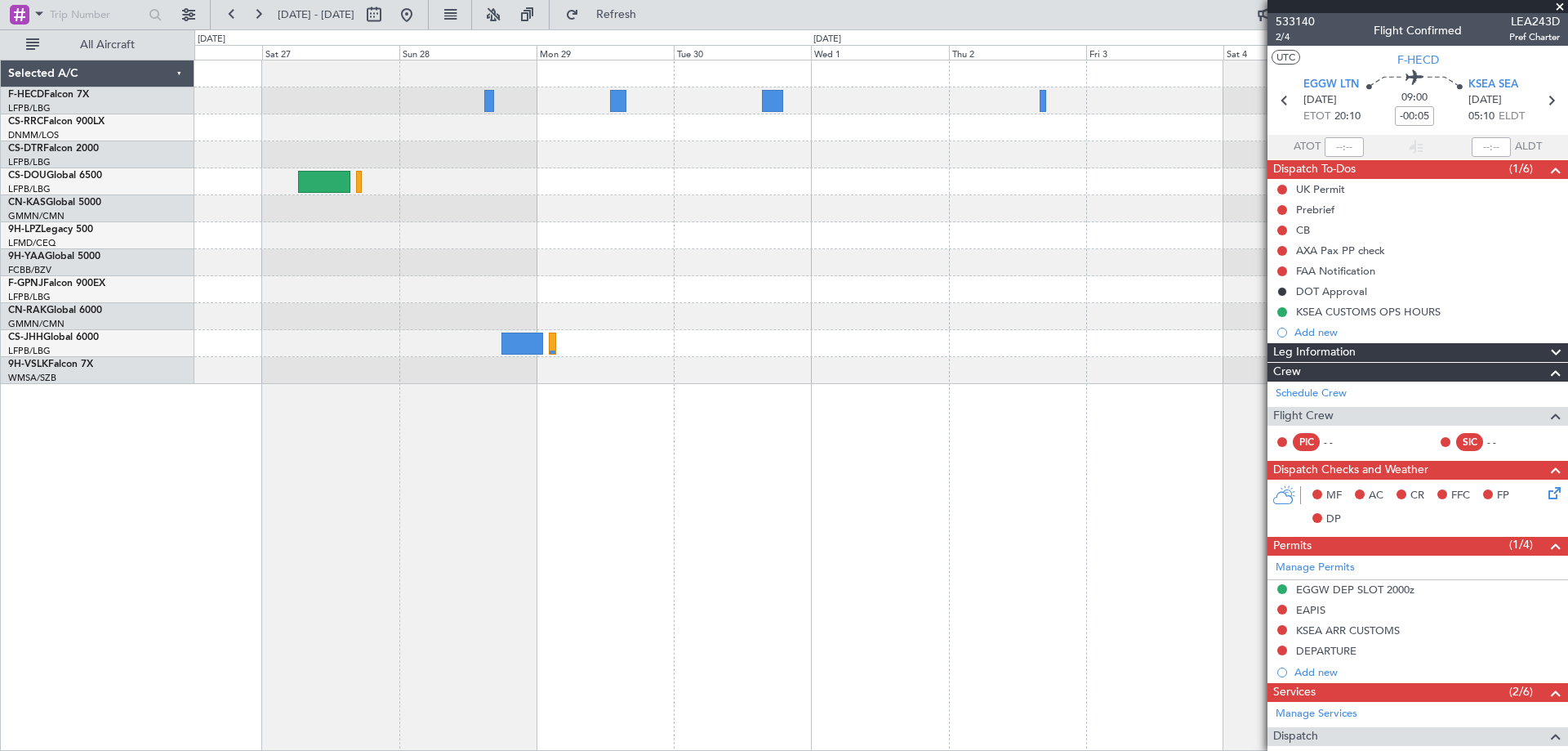
click at [571, 152] on div "Planned Maint [GEOGRAPHIC_DATA] ([GEOGRAPHIC_DATA]) Planned Maint Casablanca ([…" at bounding box center [880, 221] width 1372 height 323
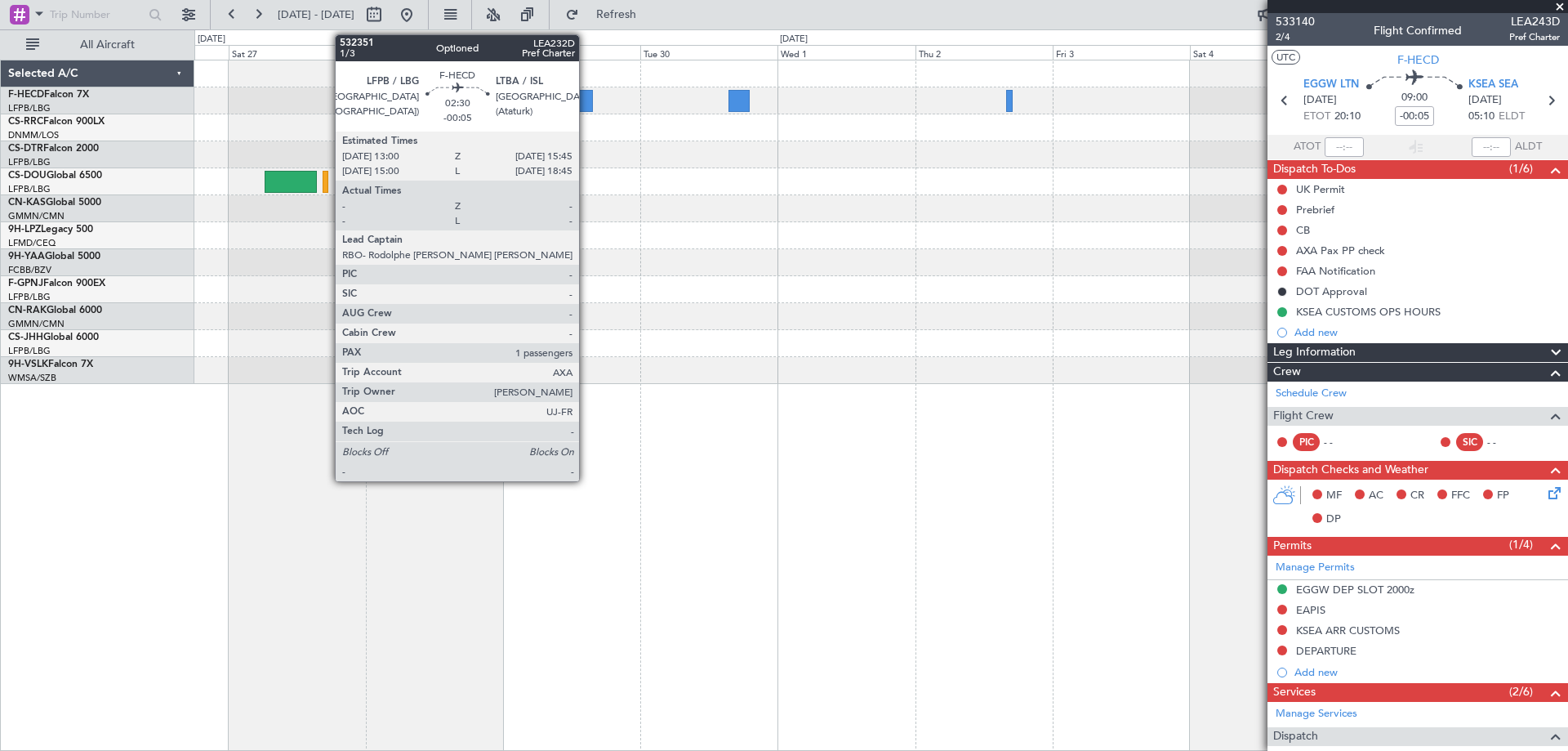
click at [586, 106] on div at bounding box center [585, 100] width 16 height 22
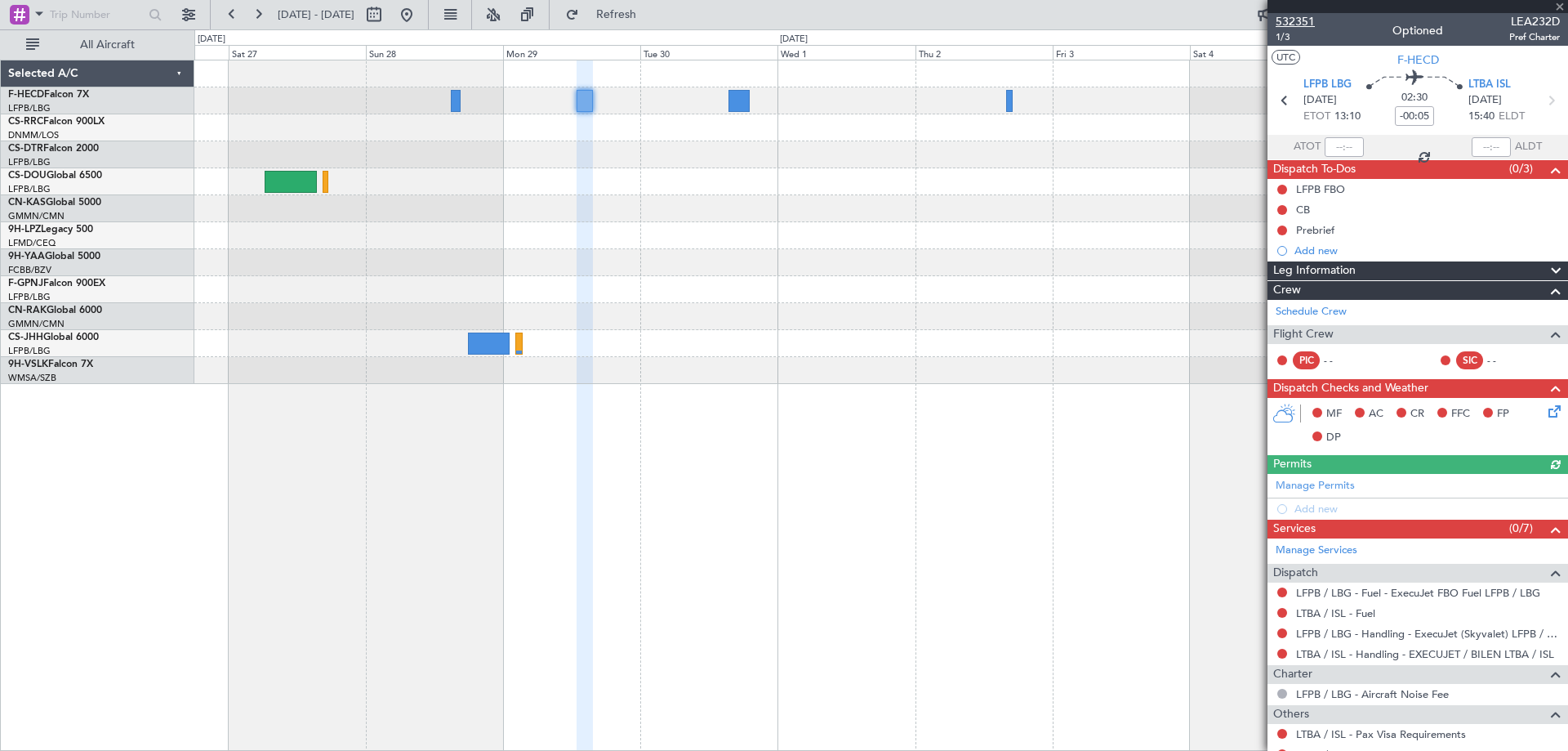
click at [1305, 18] on span "532351" at bounding box center [1295, 21] width 39 height 17
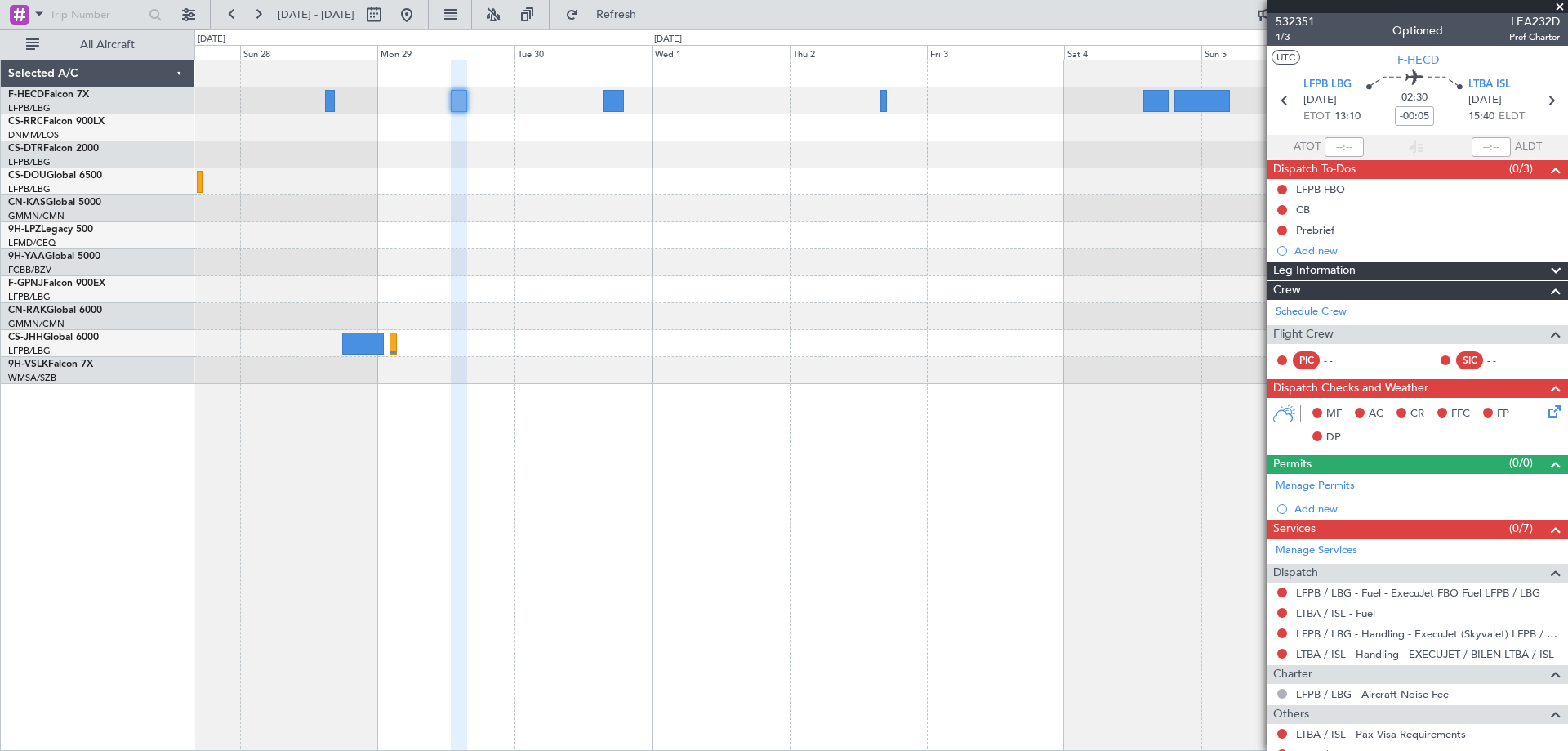
click at [533, 291] on div at bounding box center [880, 221] width 1372 height 323
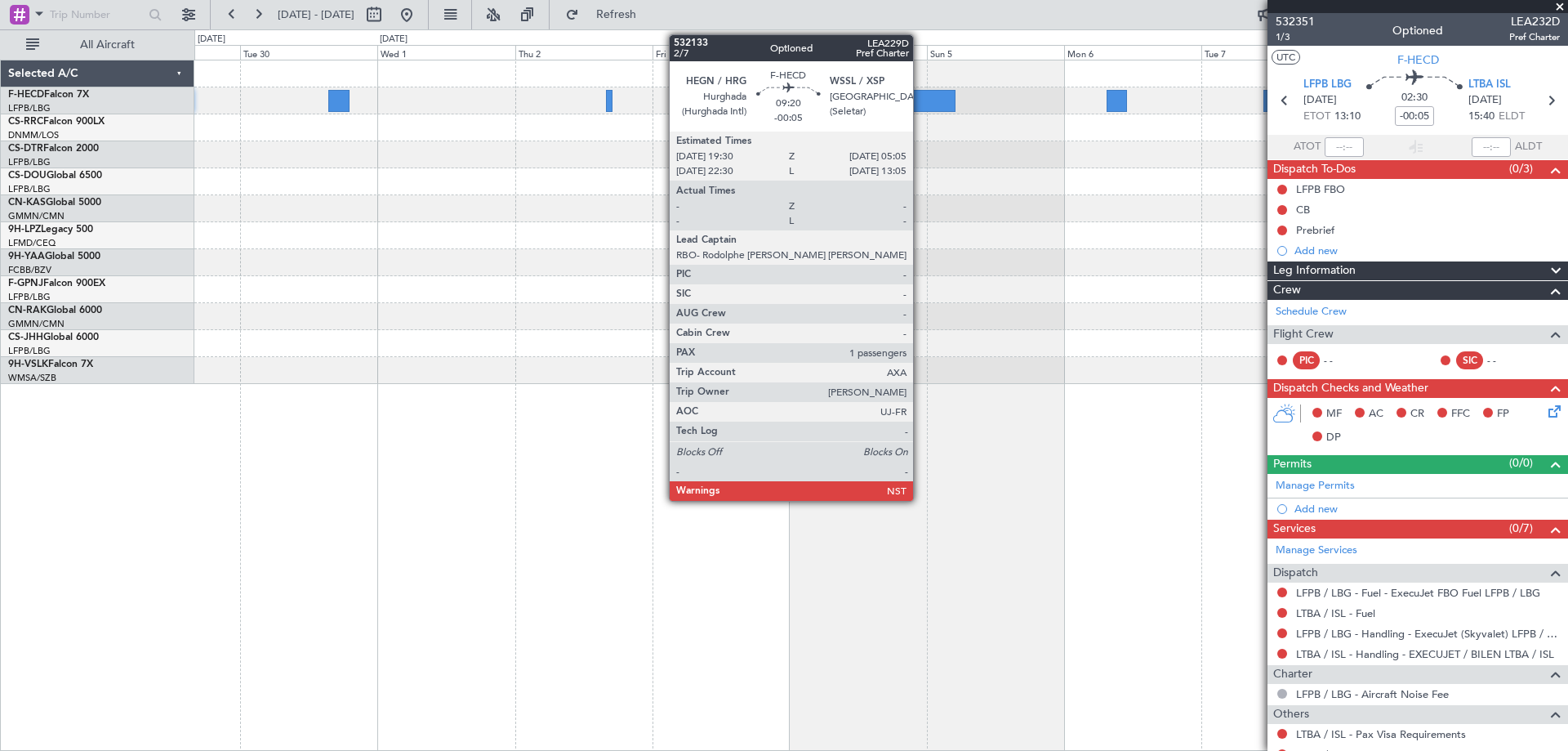
click at [920, 104] on div at bounding box center [927, 100] width 56 height 22
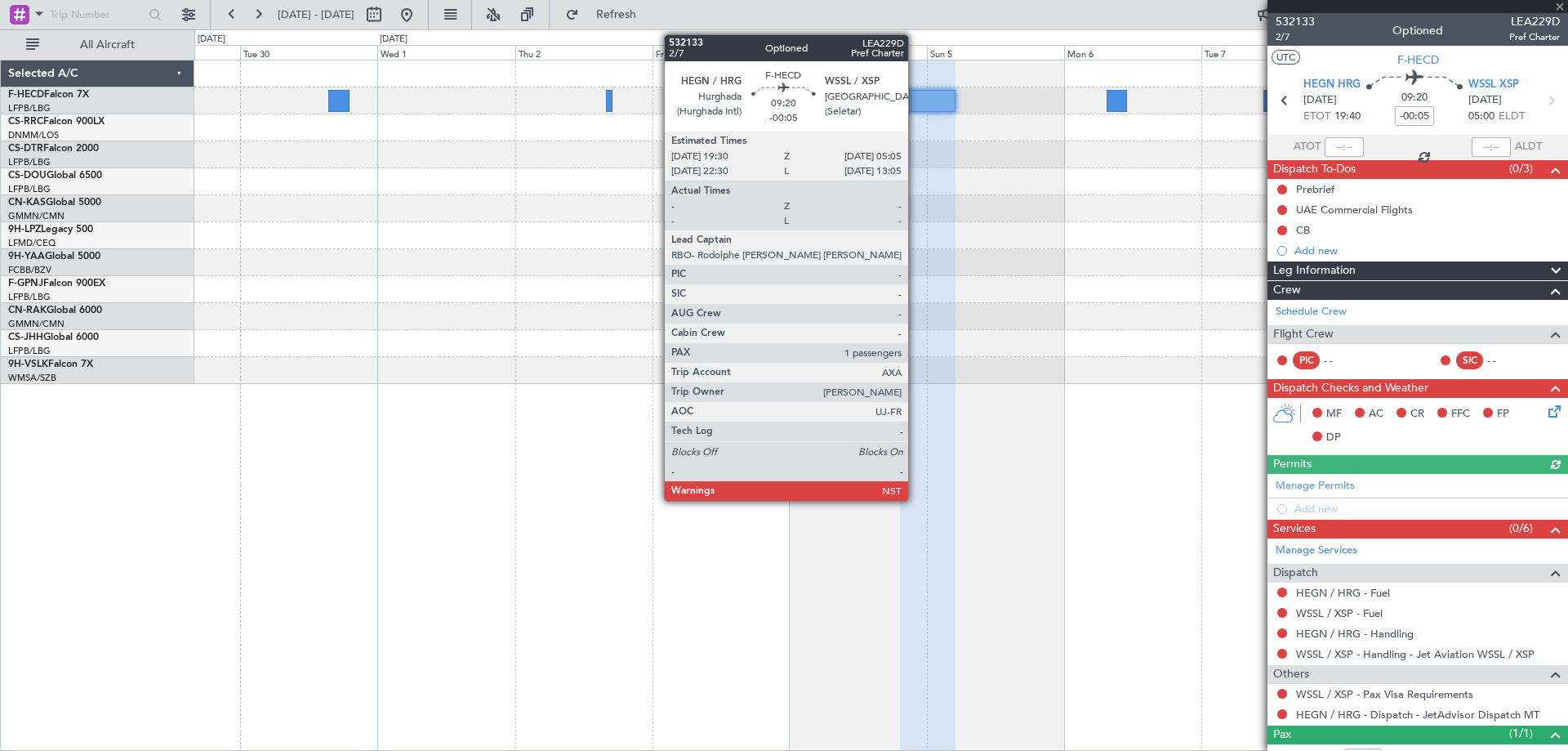
click at [915, 100] on div at bounding box center [927, 100] width 56 height 22
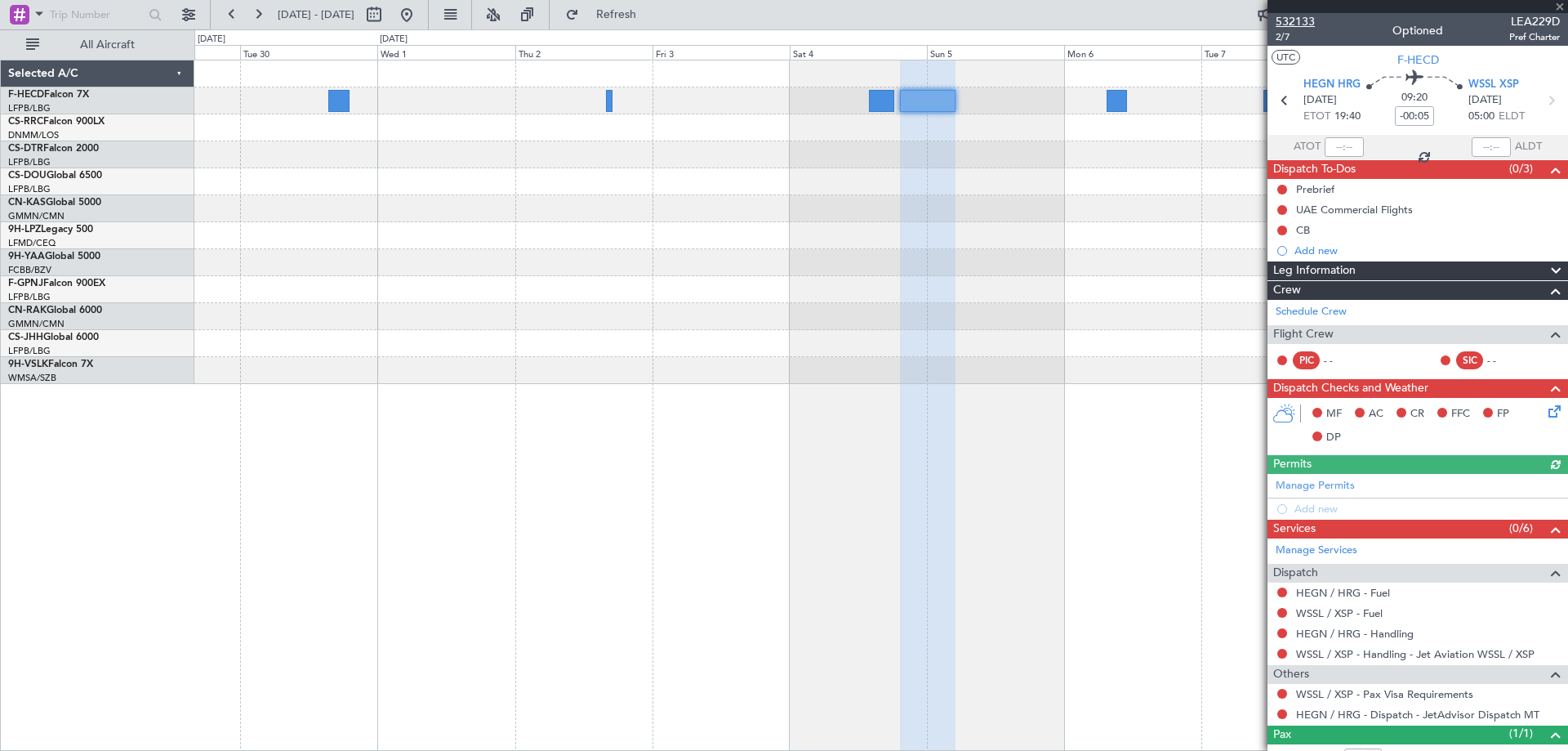
click at [1303, 20] on span "532133" at bounding box center [1295, 21] width 39 height 17
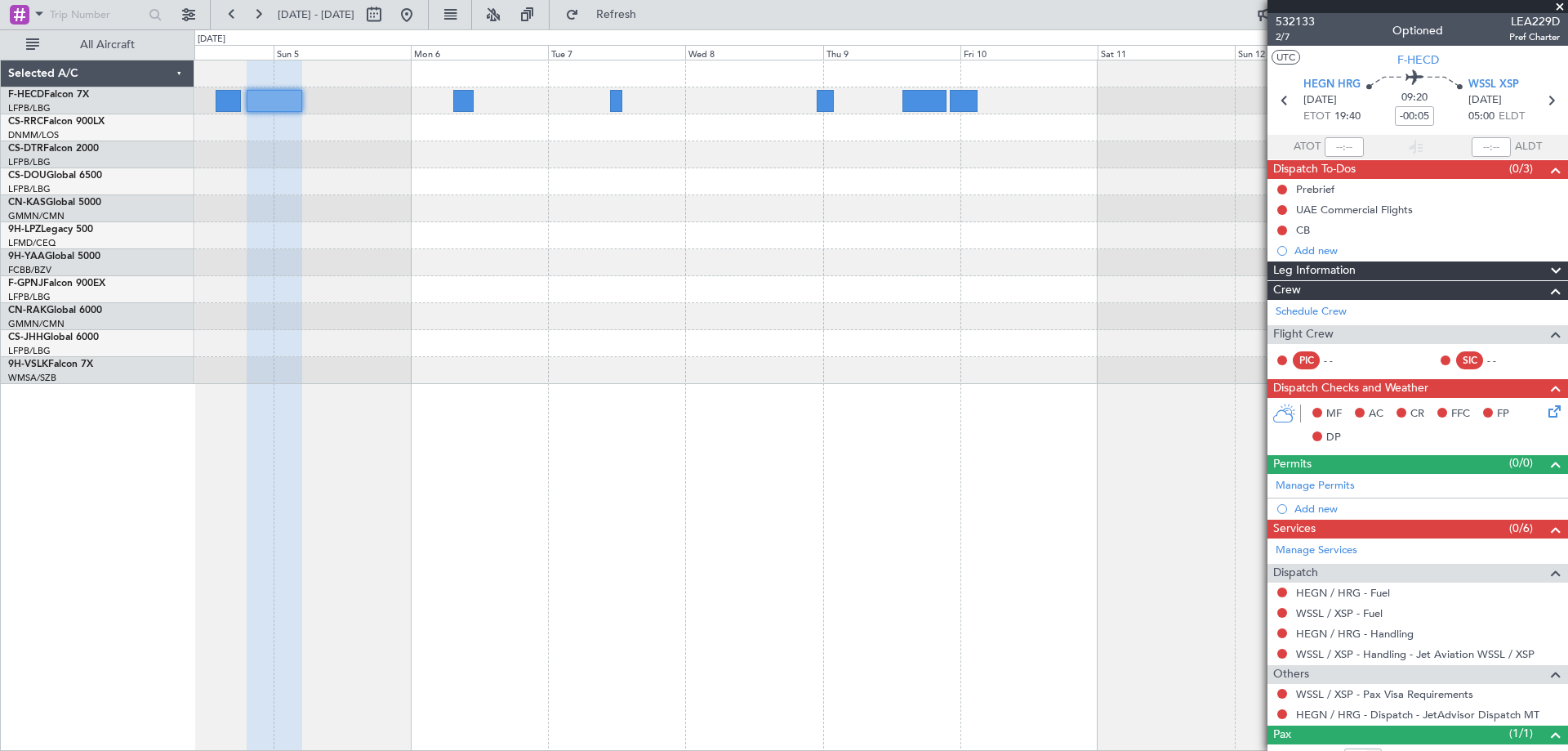
click at [58, 123] on div "Selected A/C F-HECD Falcon 7X LFPB/LBG Paris ([GEOGRAPHIC_DATA]) CS-RRC Falcon …" at bounding box center [784, 390] width 1568 height 721
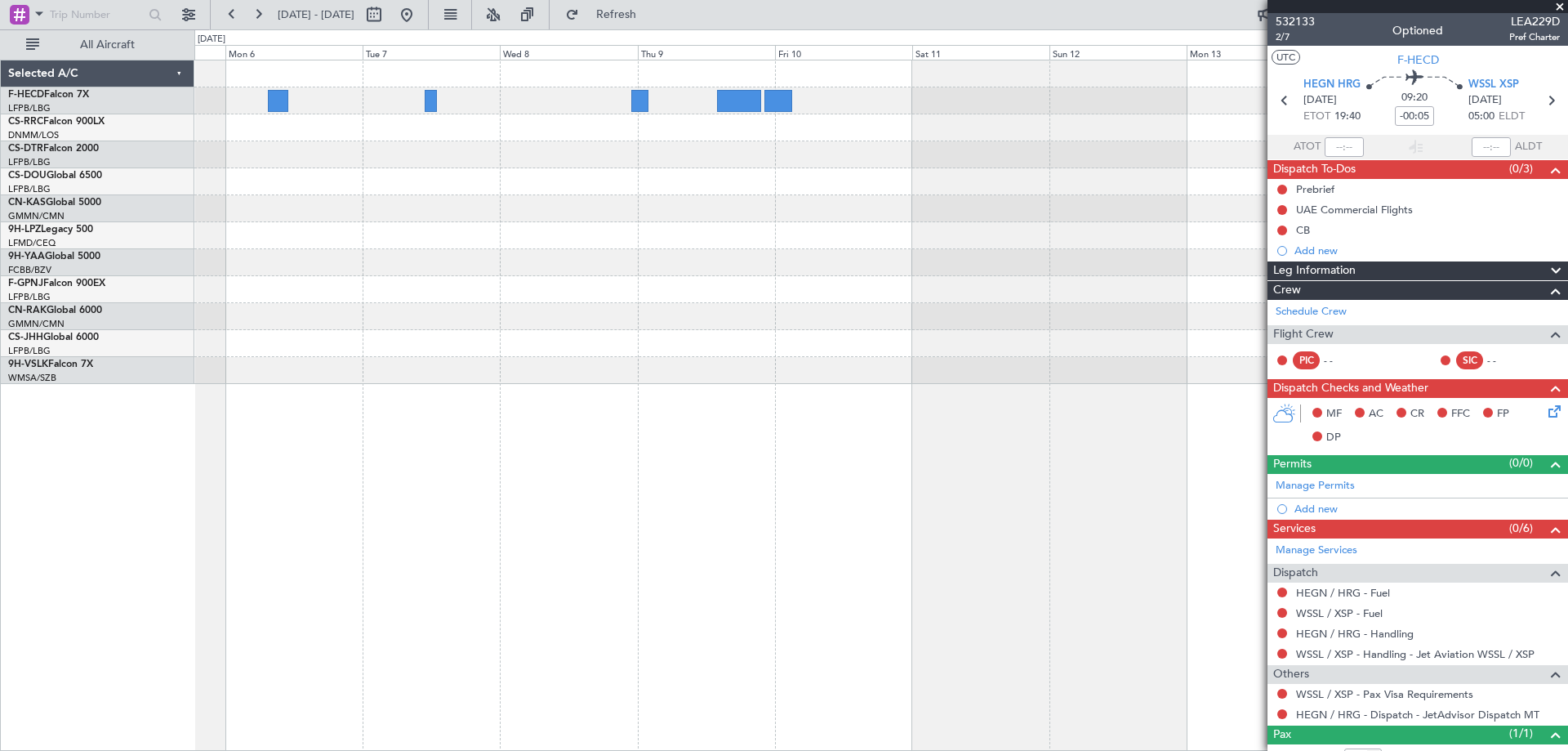
click at [1034, 265] on div at bounding box center [880, 221] width 1372 height 323
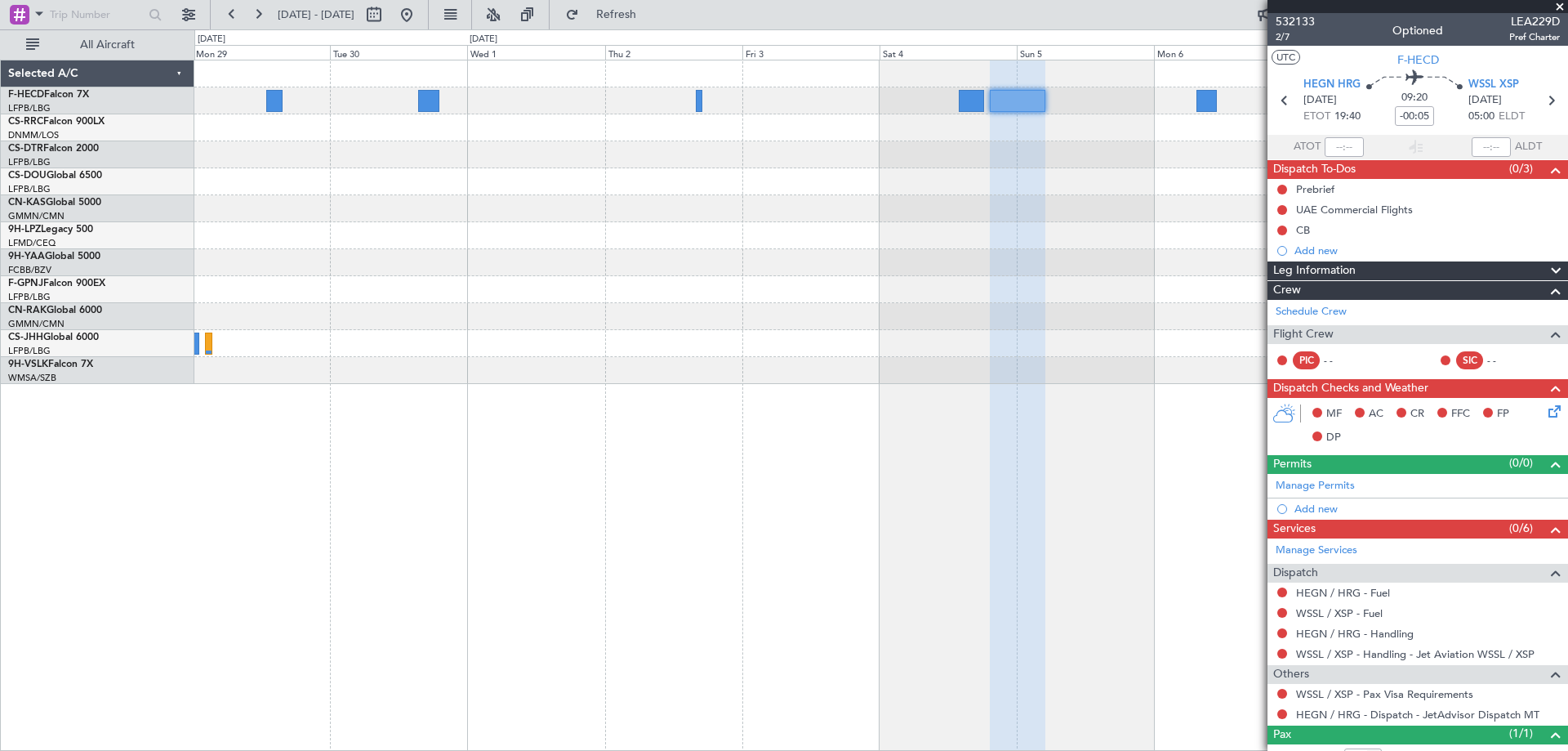
click at [1196, 225] on div at bounding box center [880, 221] width 1372 height 323
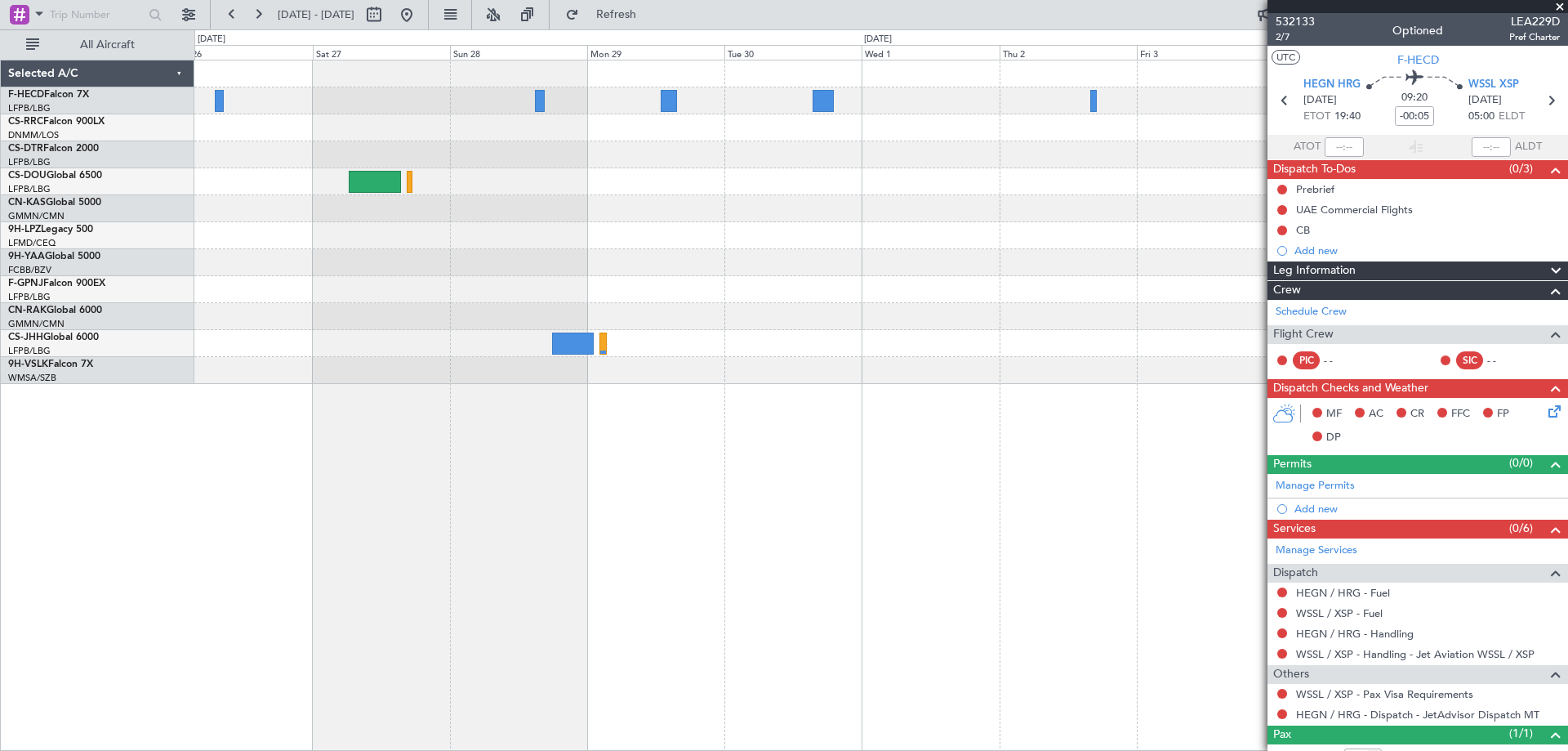
click at [1206, 282] on div "Planned Maint [GEOGRAPHIC_DATA] ([GEOGRAPHIC_DATA]) Planned Maint Casablanca ([…" at bounding box center [880, 221] width 1372 height 323
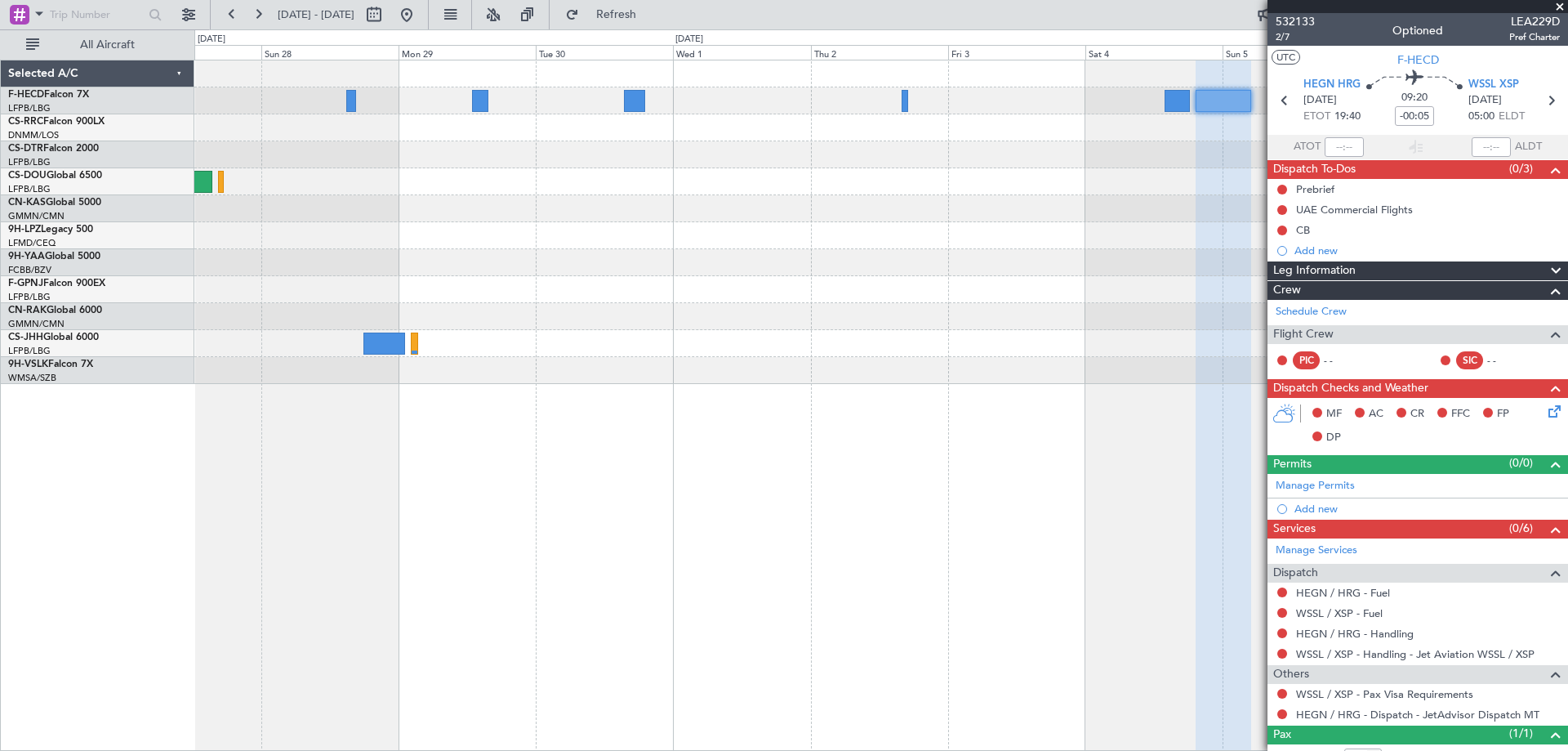
click at [0, 218] on div "Selected A/C F-HECD Falcon 7X LFPB/LBG Paris ([GEOGRAPHIC_DATA]) CS-RRC Falcon …" at bounding box center [784, 390] width 1568 height 721
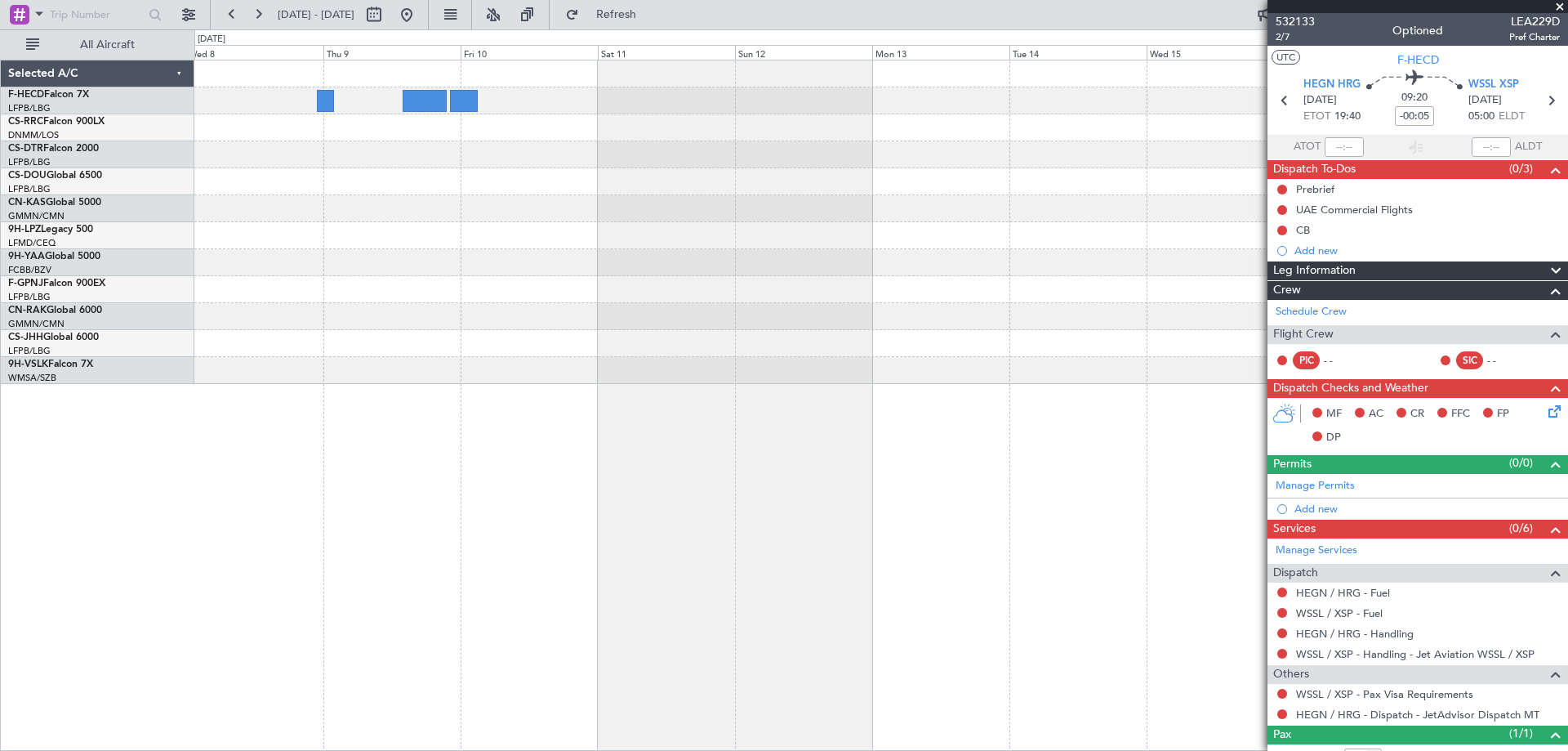
click at [309, 206] on div at bounding box center [880, 221] width 1372 height 323
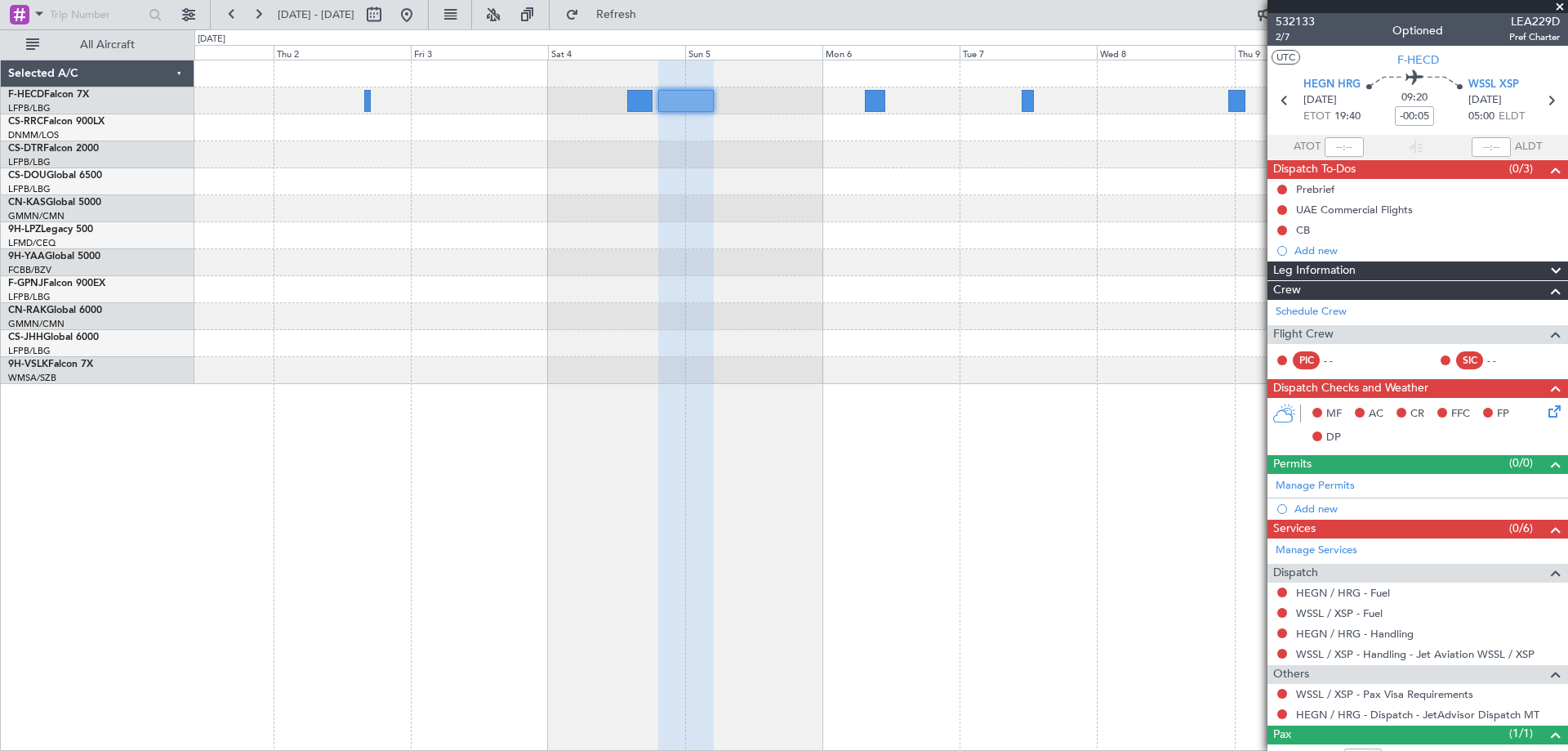
click at [1302, 264] on fb-app "[DATE] - [DATE] Refresh Quick Links All Aircraft Selected A/C F-HECD Falcon 7X …" at bounding box center [784, 382] width 1568 height 739
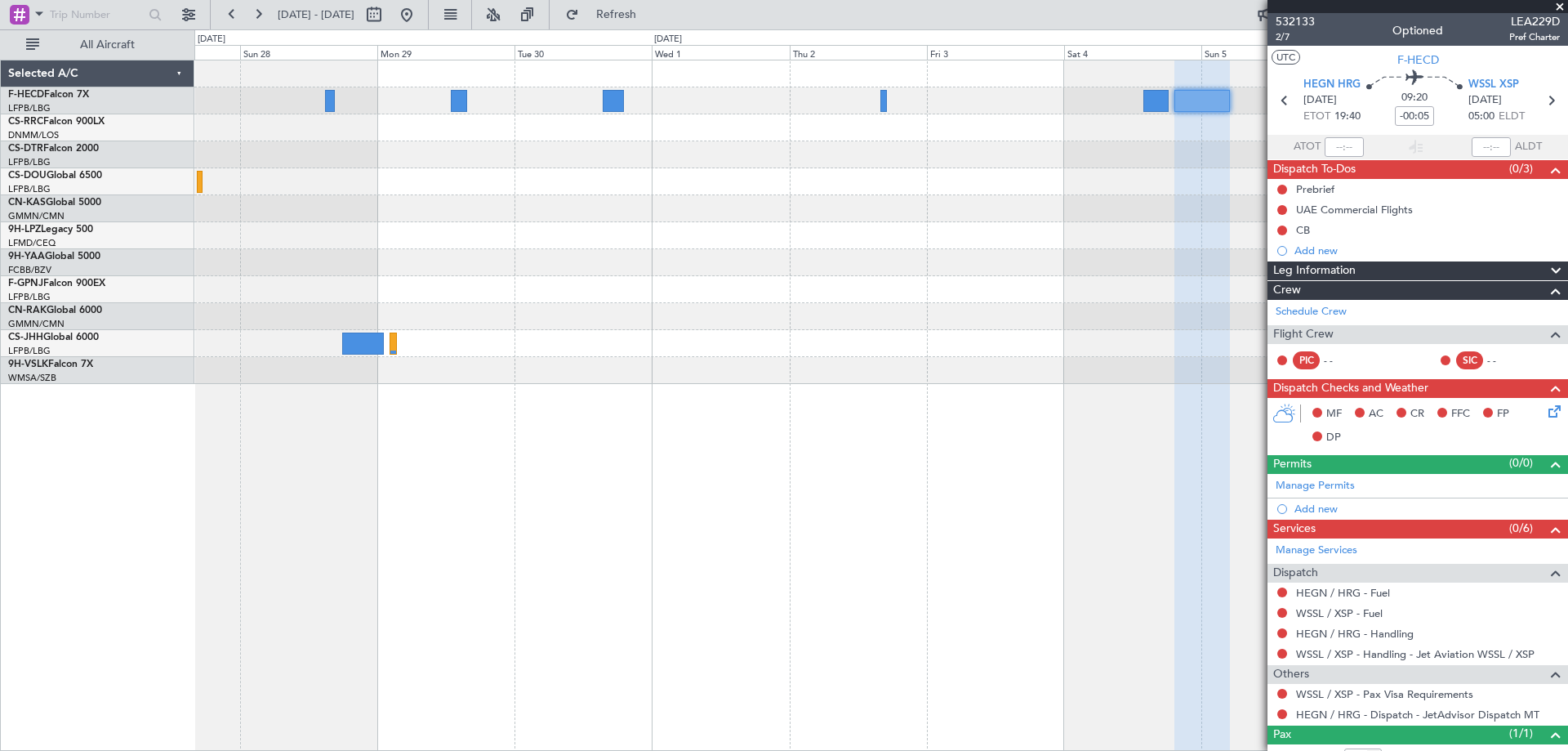
click at [1154, 211] on div at bounding box center [880, 208] width 1372 height 27
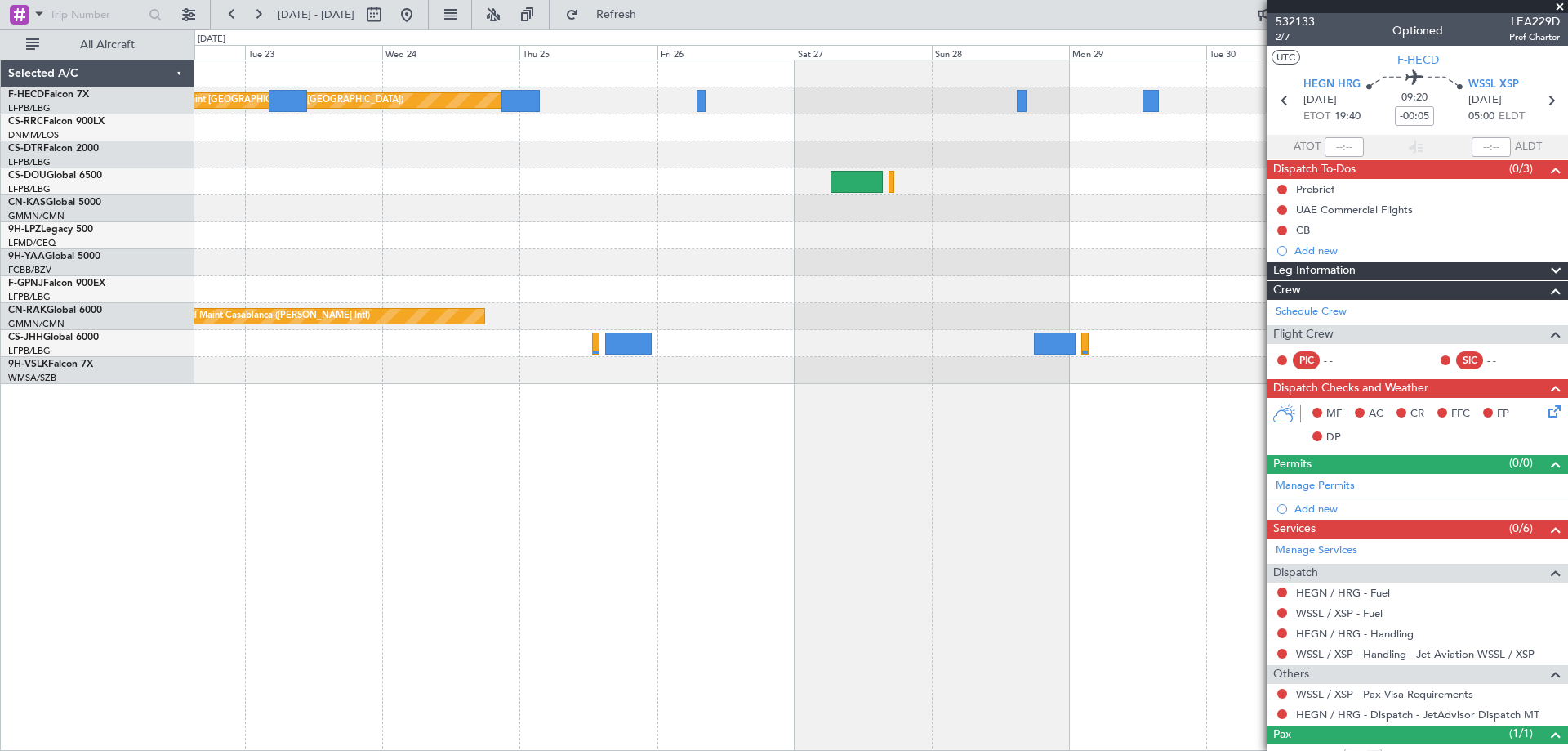
click at [961, 212] on div at bounding box center [880, 208] width 1372 height 27
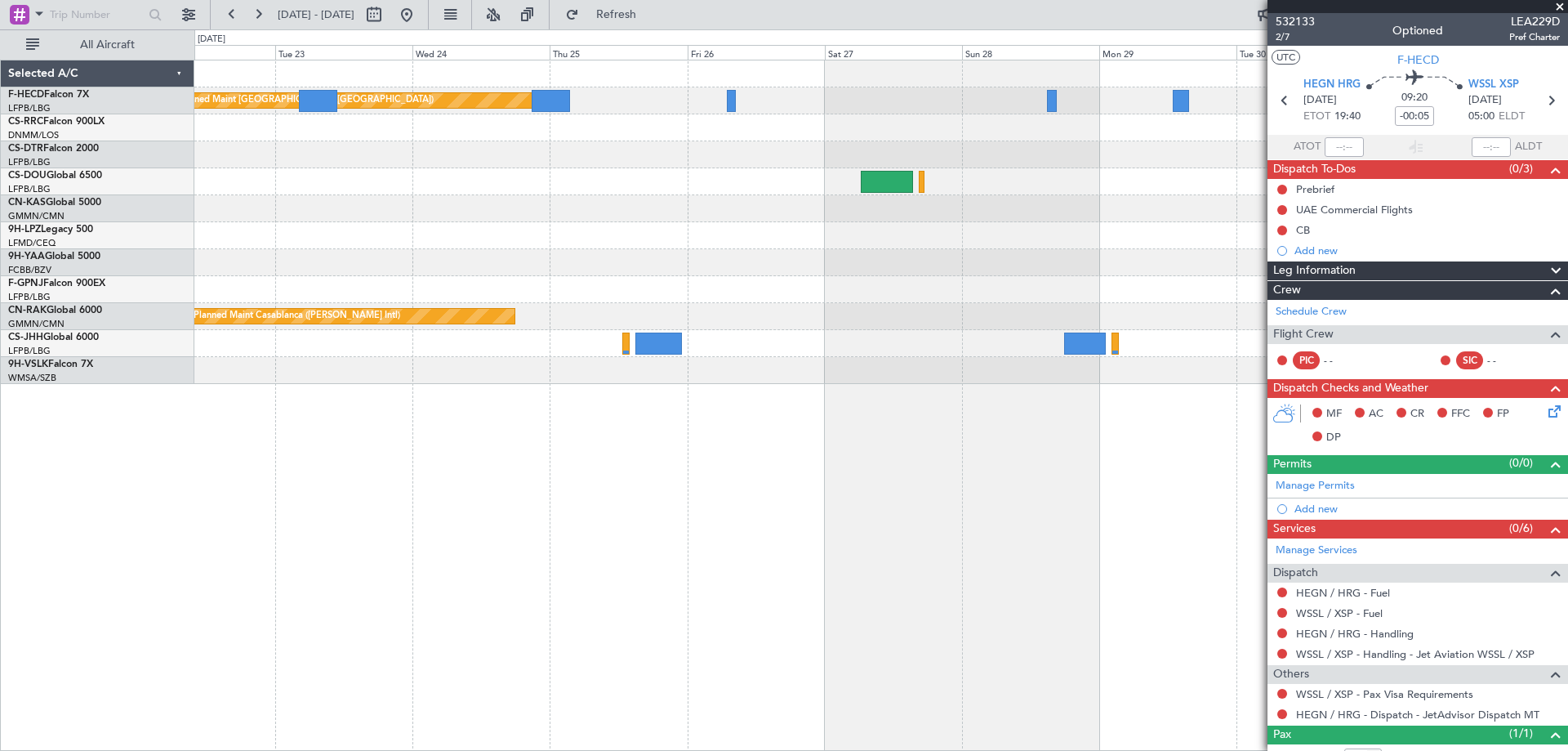
click at [1027, 256] on div "Planned Maint [GEOGRAPHIC_DATA] ([GEOGRAPHIC_DATA]) Planned Maint Casablanca ([…" at bounding box center [880, 221] width 1372 height 323
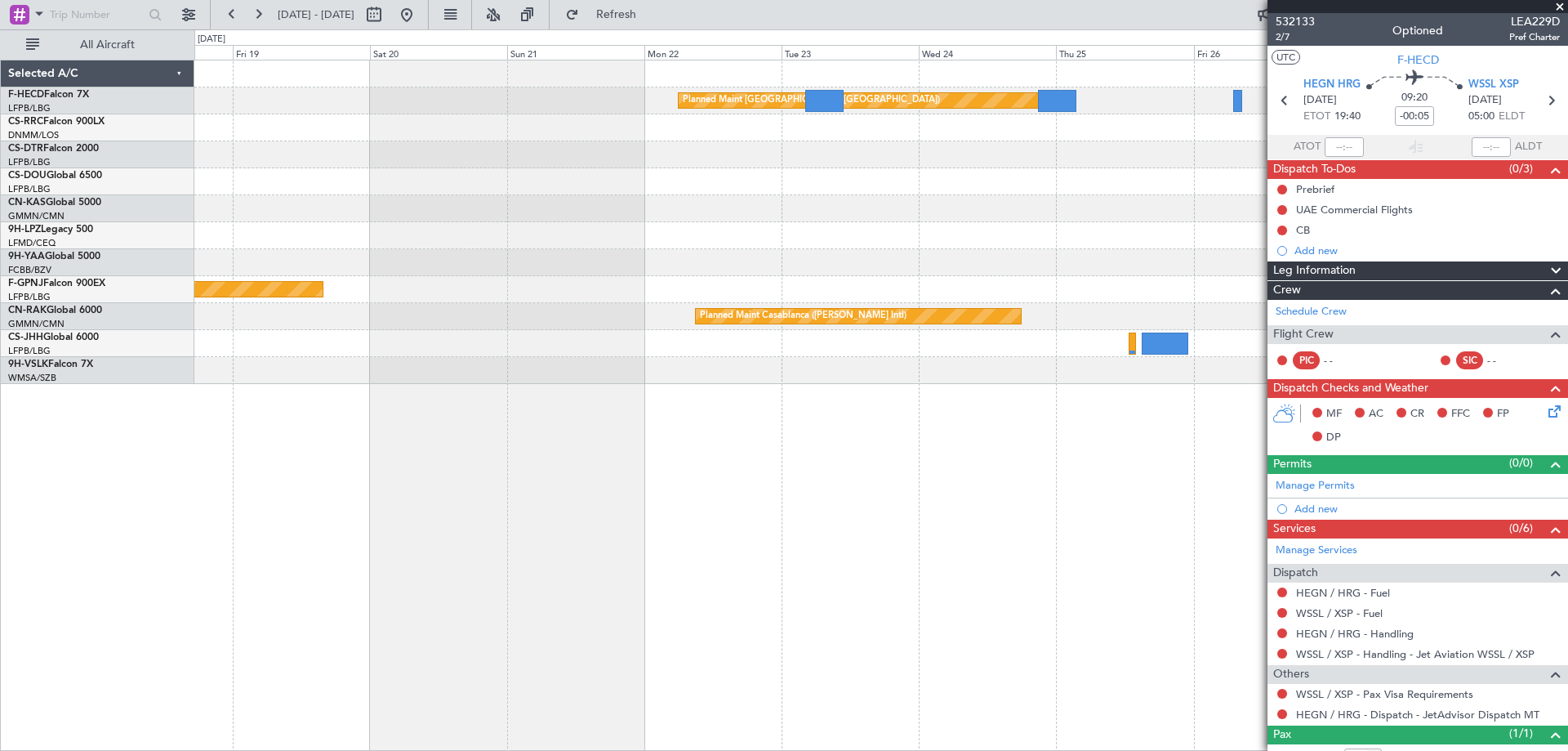
click at [1021, 255] on div "Planned Maint [GEOGRAPHIC_DATA] ([GEOGRAPHIC_DATA]) Planned Maint [GEOGRAPHIC_D…" at bounding box center [880, 221] width 1372 height 323
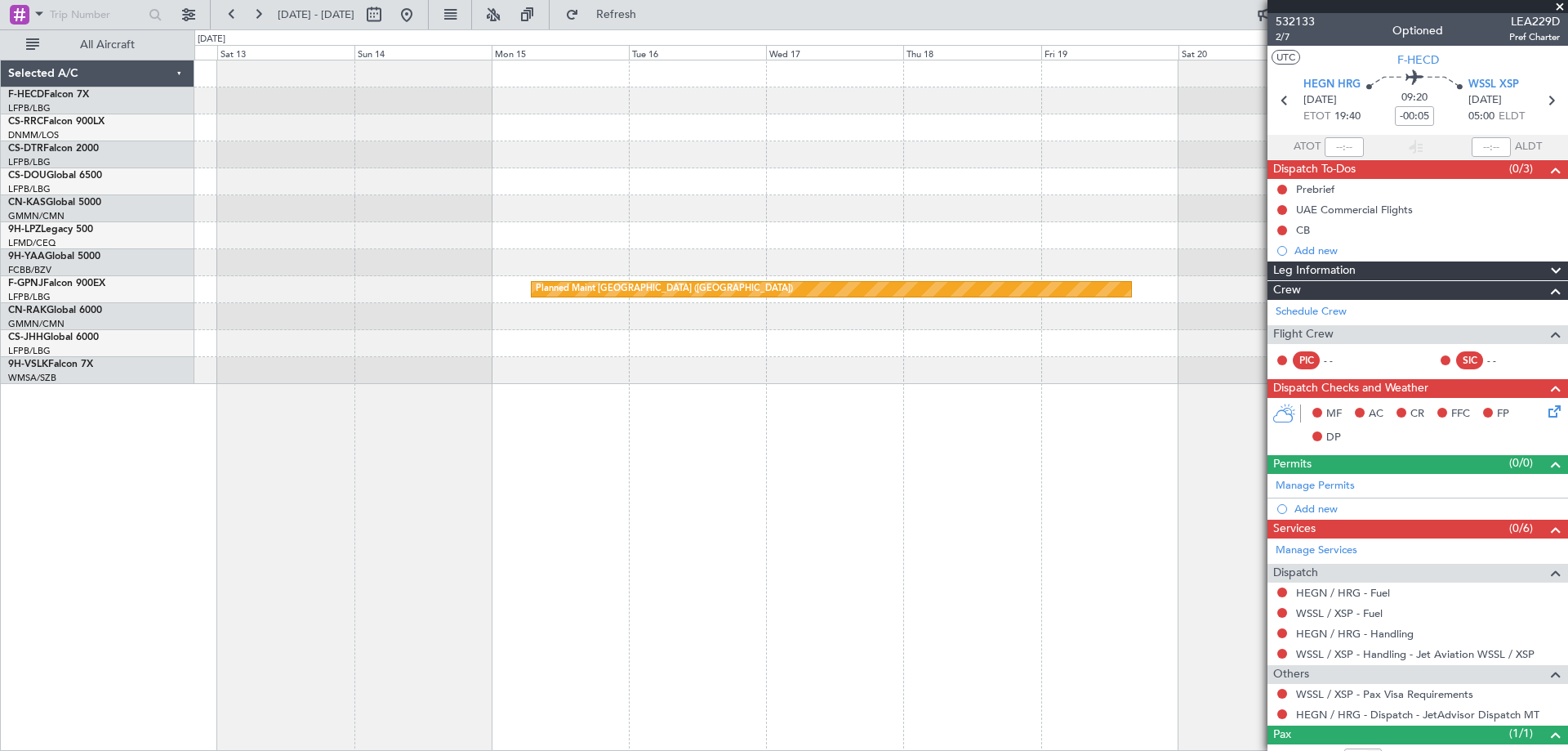
click at [987, 246] on div "Planned Maint [GEOGRAPHIC_DATA] ([GEOGRAPHIC_DATA]) Planned Maint [GEOGRAPHIC_D…" at bounding box center [880, 221] width 1372 height 323
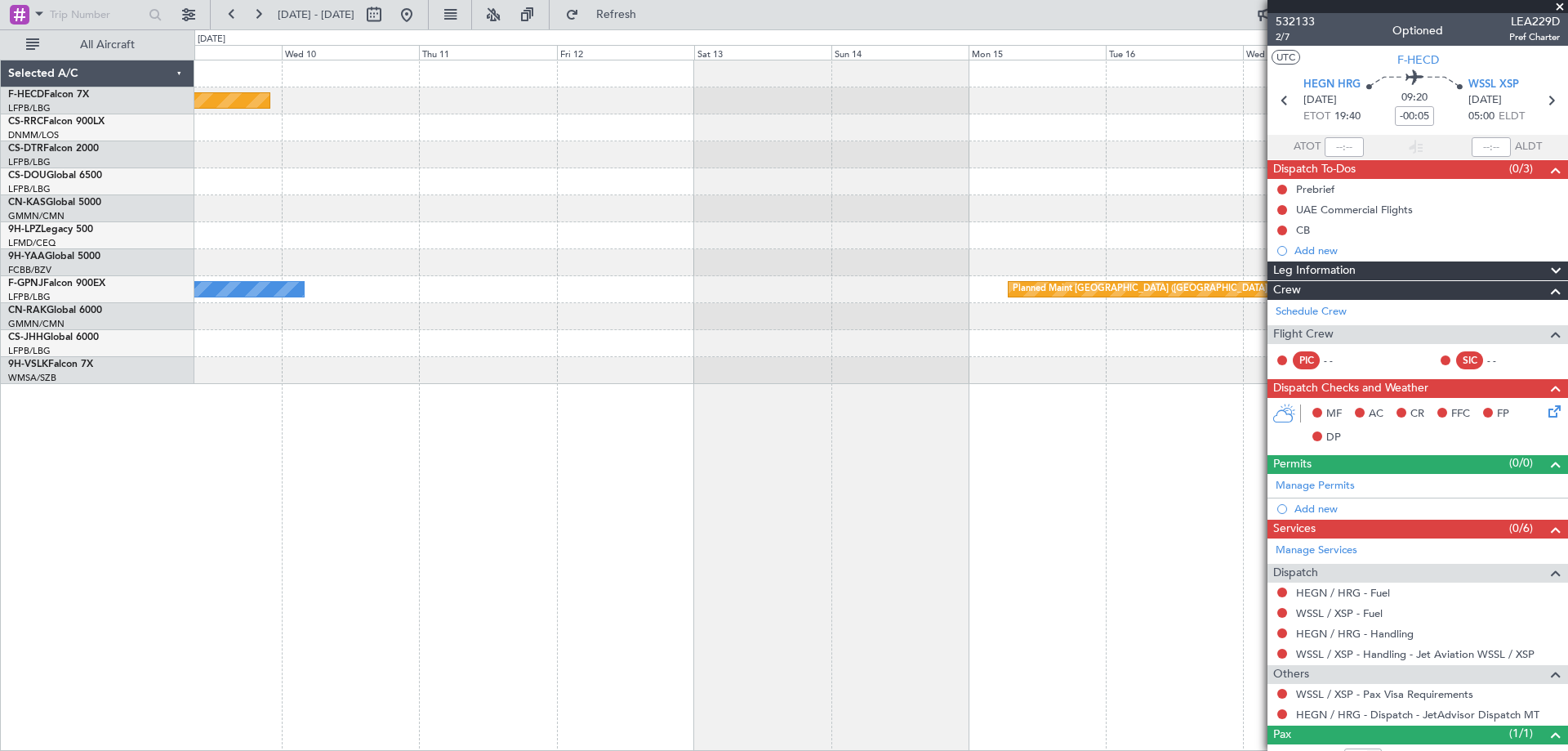
click at [825, 236] on div "Planned Maint [GEOGRAPHIC_DATA] ([GEOGRAPHIC_DATA]) Planned Maint [GEOGRAPHIC_D…" at bounding box center [880, 221] width 1372 height 323
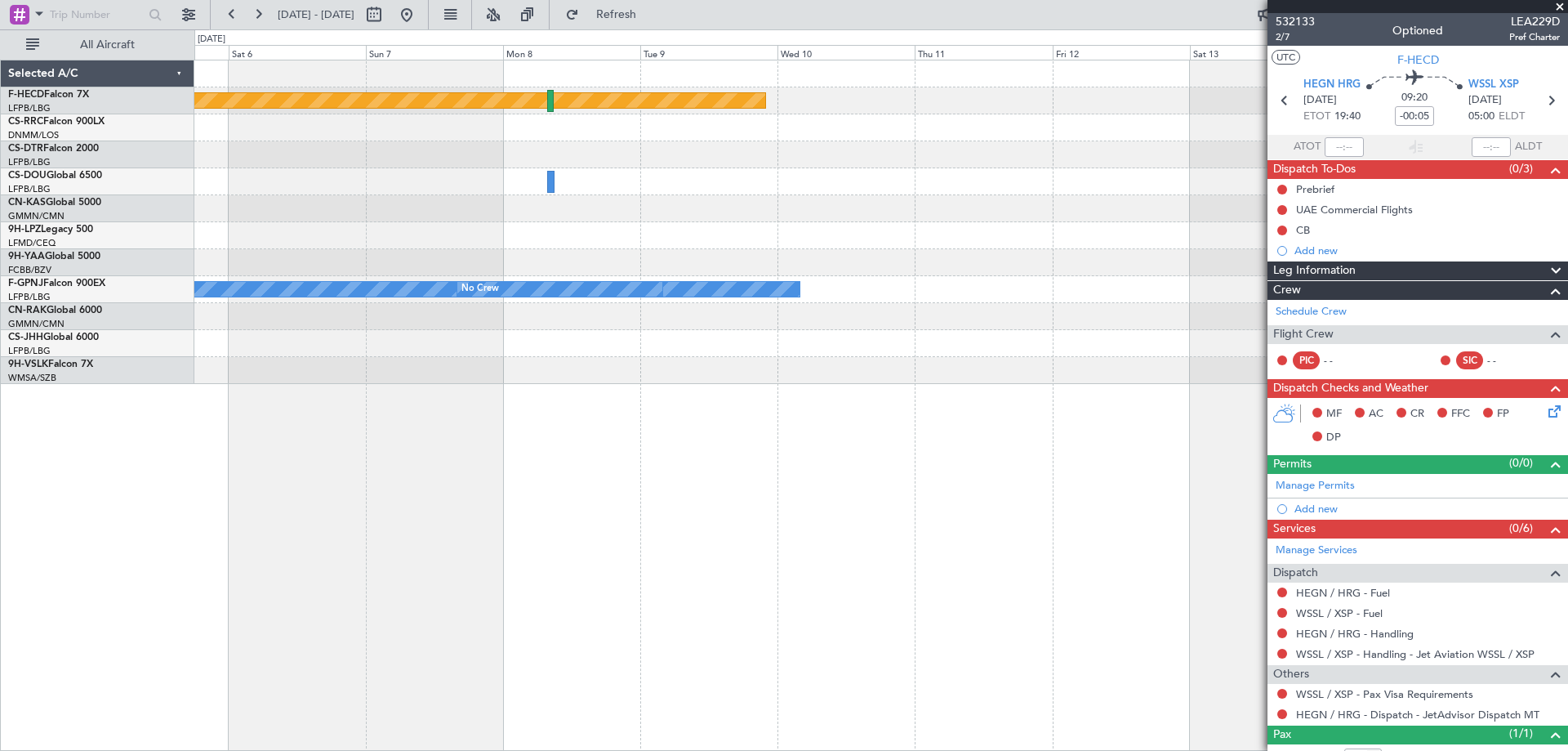
click at [776, 226] on div "Planned Maint [GEOGRAPHIC_DATA] ([GEOGRAPHIC_DATA]) Planned Maint [GEOGRAPHIC_D…" at bounding box center [880, 221] width 1372 height 323
click at [945, 224] on div "Planned Maint [GEOGRAPHIC_DATA] ([GEOGRAPHIC_DATA]) Planned Maint [GEOGRAPHIC_D…" at bounding box center [880, 221] width 1372 height 323
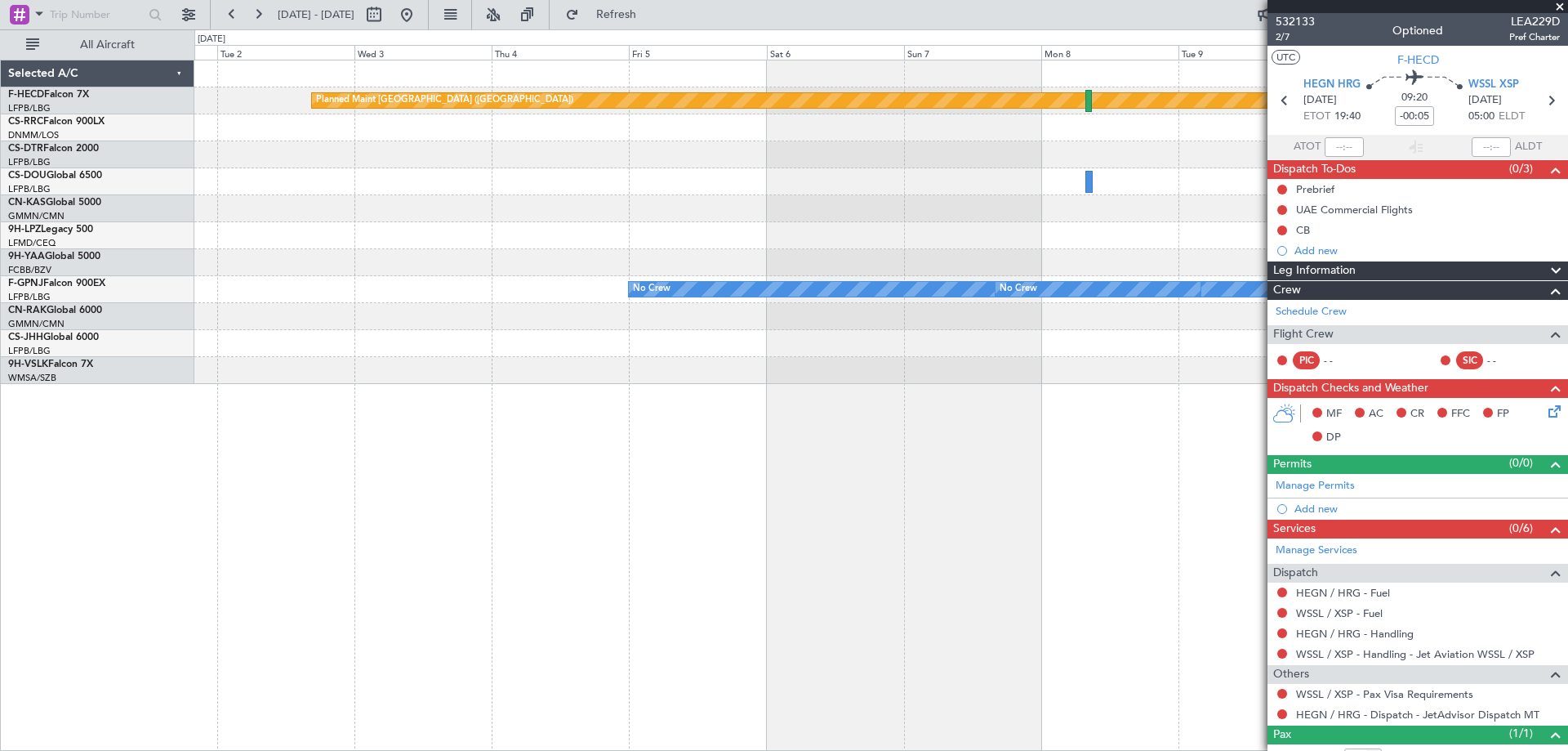
click at [1009, 240] on div "Planned Maint [GEOGRAPHIC_DATA] ([GEOGRAPHIC_DATA]) No Crew No Crew No Crew Pla…" at bounding box center [880, 221] width 1372 height 323
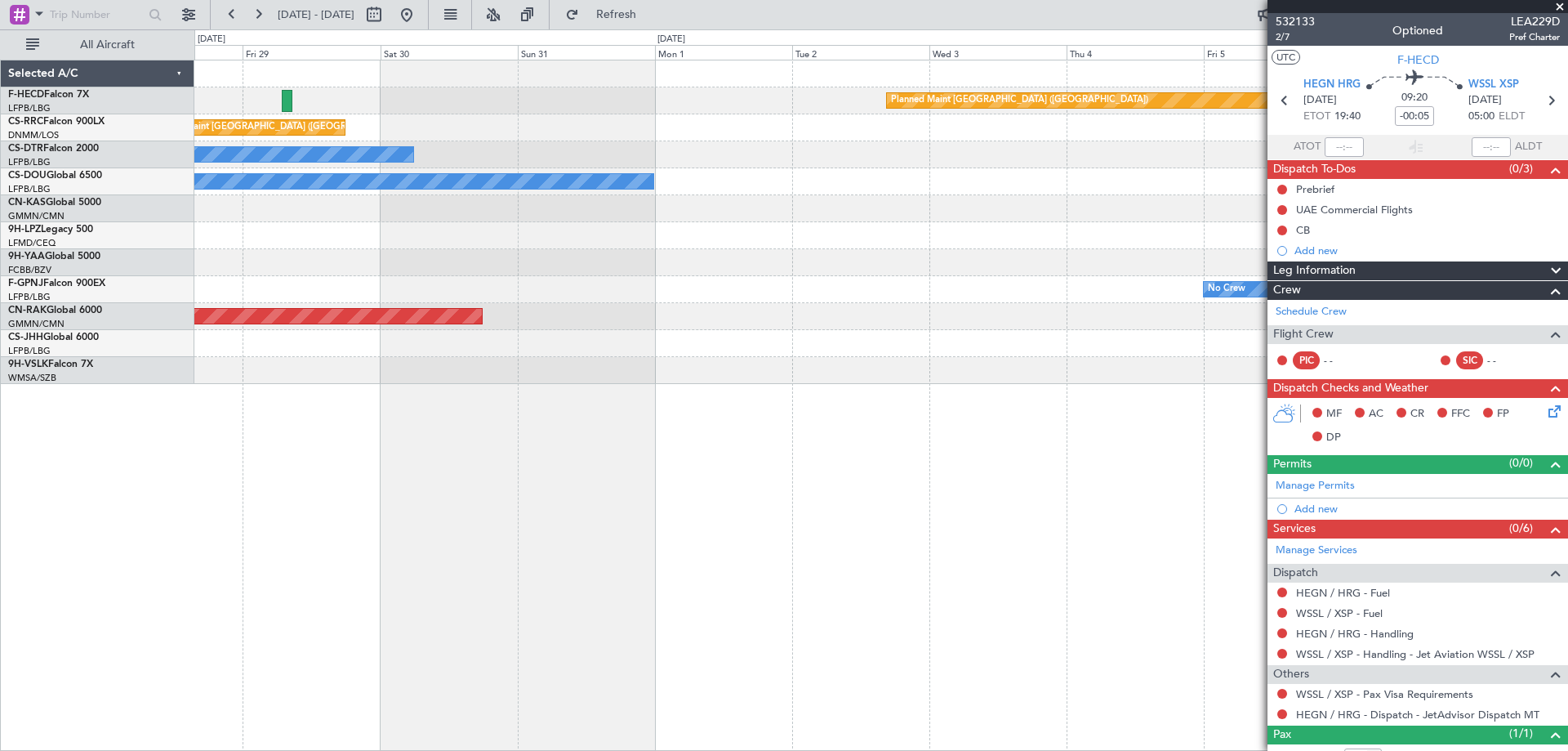
click at [914, 238] on div at bounding box center [880, 235] width 1372 height 27
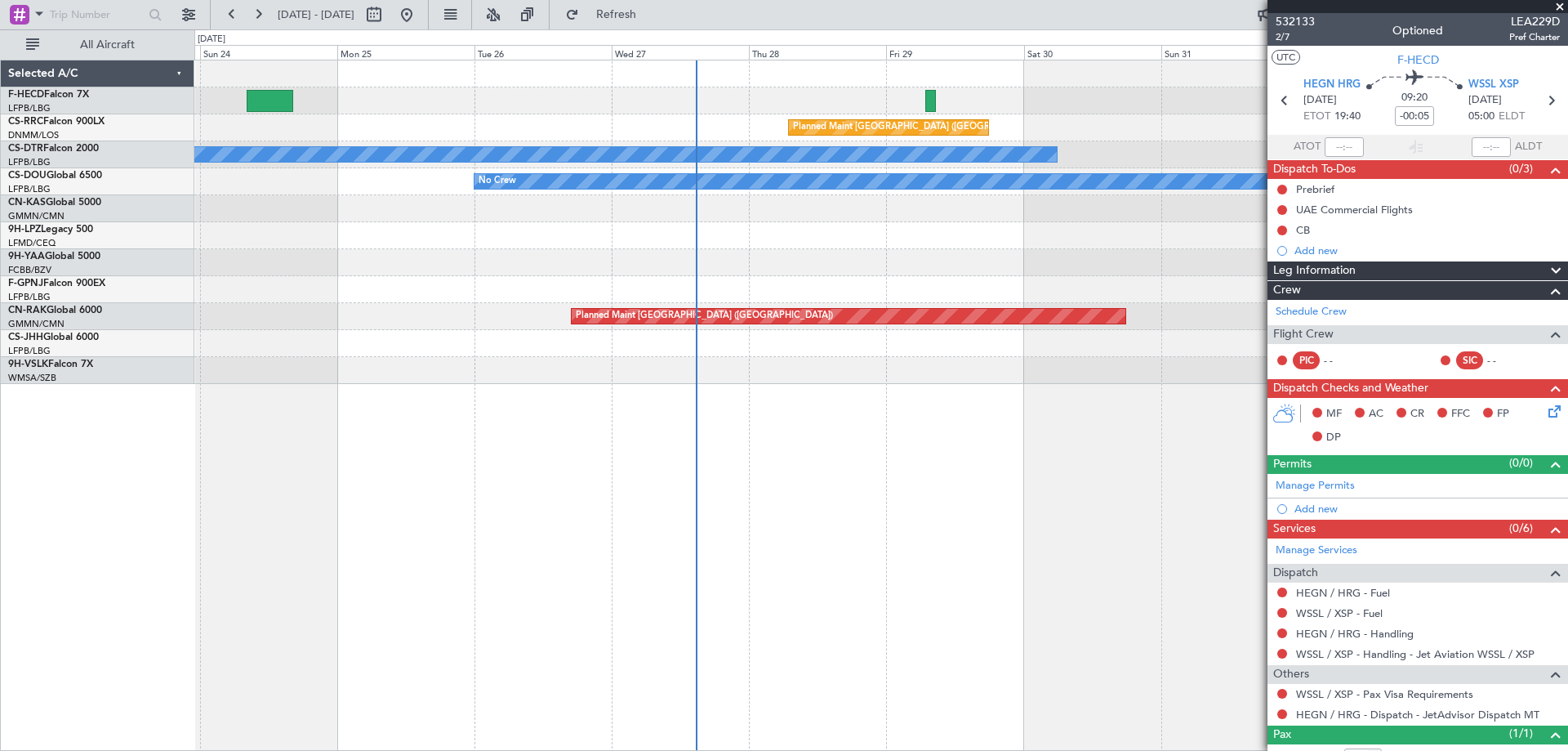
click at [761, 232] on div "Planned Maint [GEOGRAPHIC_DATA] ([GEOGRAPHIC_DATA]) Planned Maint [GEOGRAPHIC_D…" at bounding box center [880, 221] width 1372 height 323
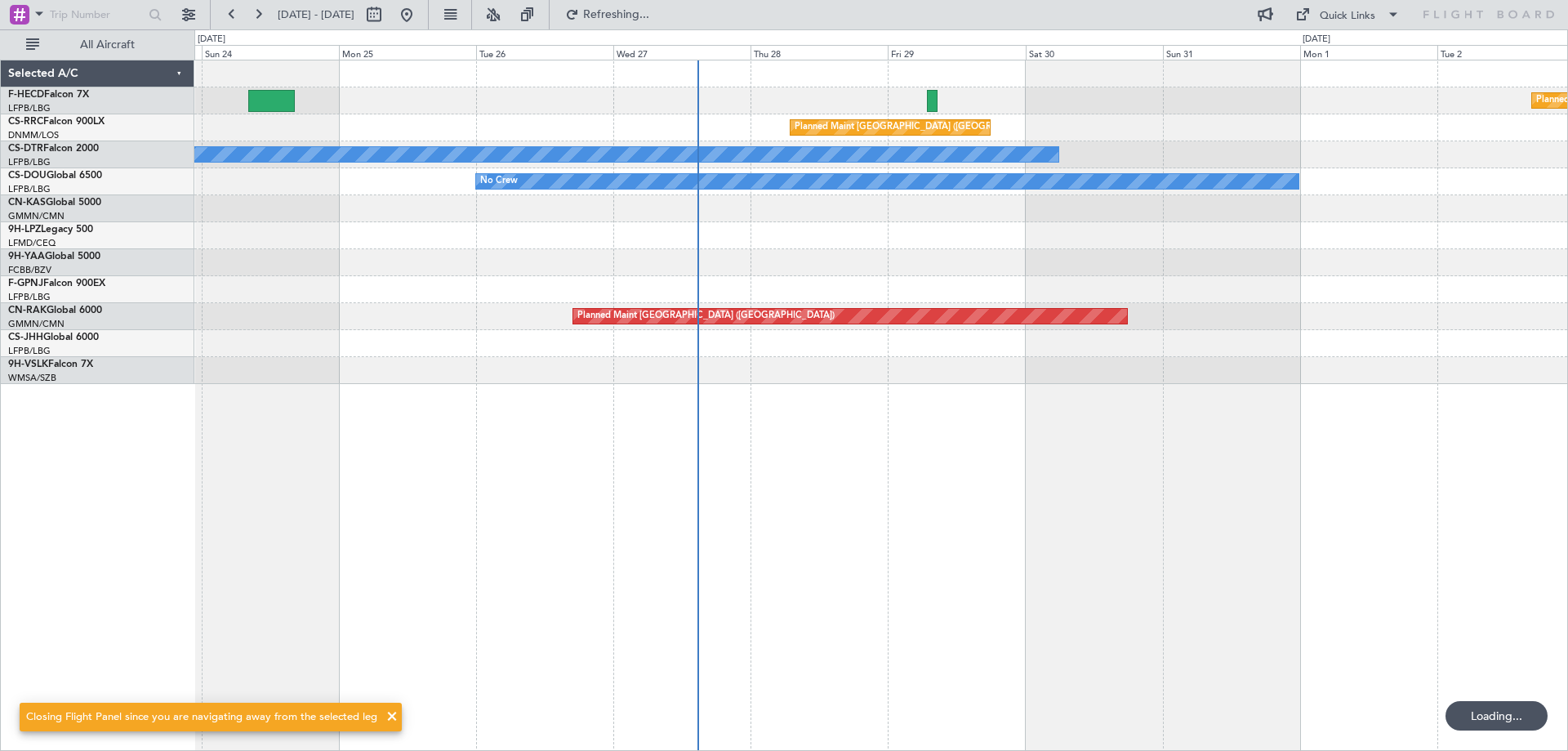
click at [701, 244] on div "Planned Maint [GEOGRAPHIC_DATA] ([GEOGRAPHIC_DATA]) Planned Maint [GEOGRAPHIC_D…" at bounding box center [880, 221] width 1372 height 323
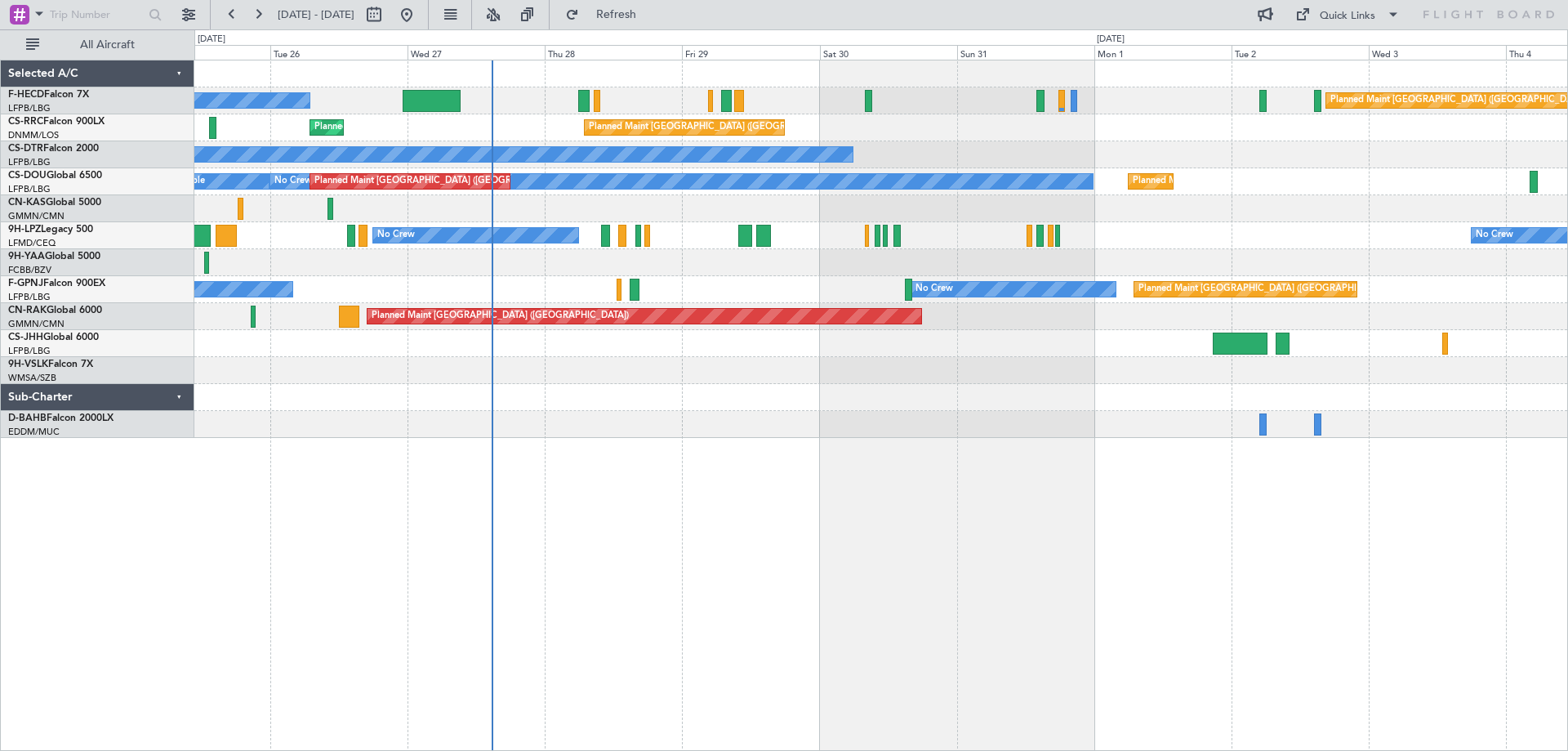
click at [941, 127] on div "Planned Maint [GEOGRAPHIC_DATA] ([GEOGRAPHIC_DATA]) No Crew Planned Maint [GEOG…" at bounding box center [880, 248] width 1372 height 378
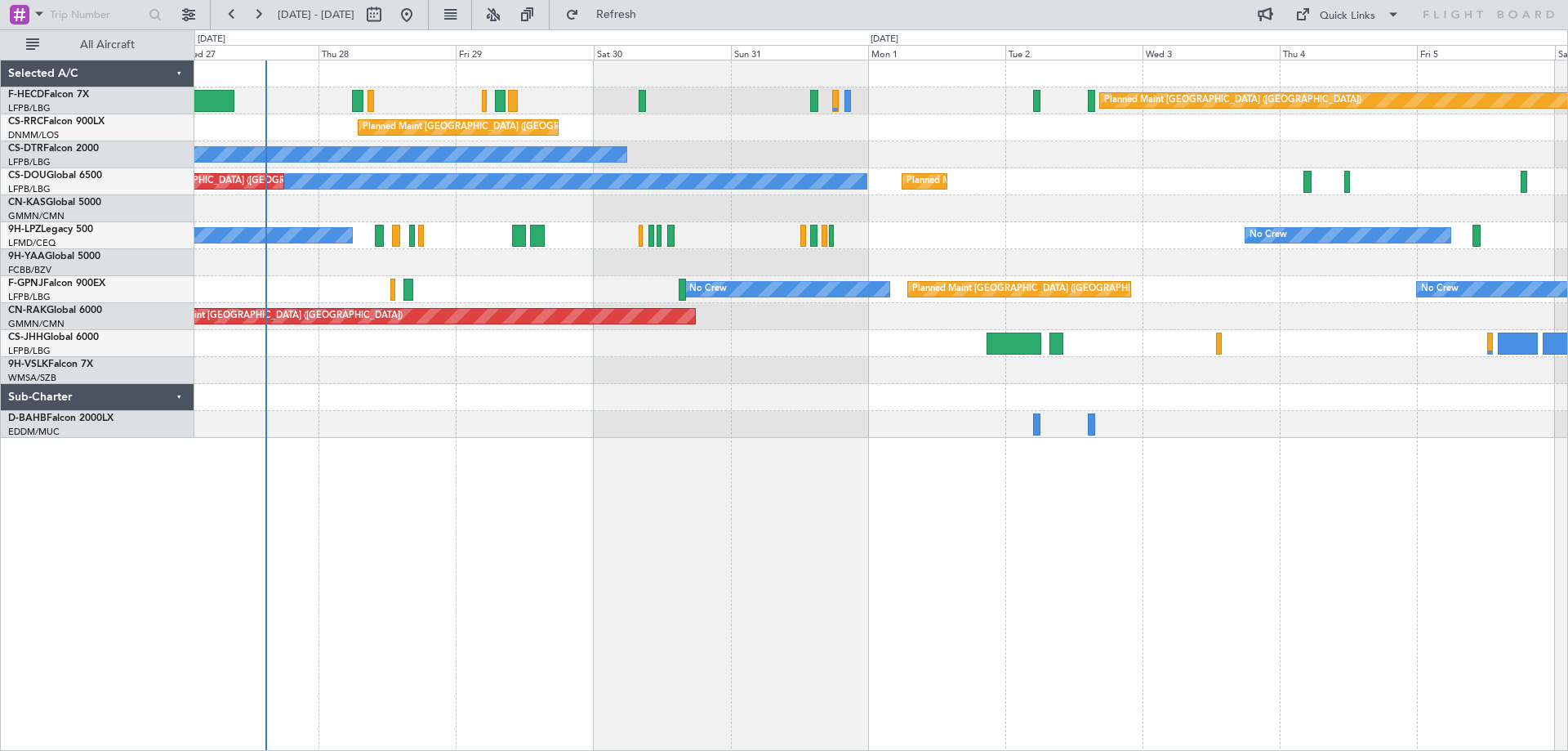
click at [798, 170] on div "No Crew Planned Maint [GEOGRAPHIC_DATA] ([GEOGRAPHIC_DATA]) Planned Maint [GEOG…" at bounding box center [880, 182] width 1372 height 27
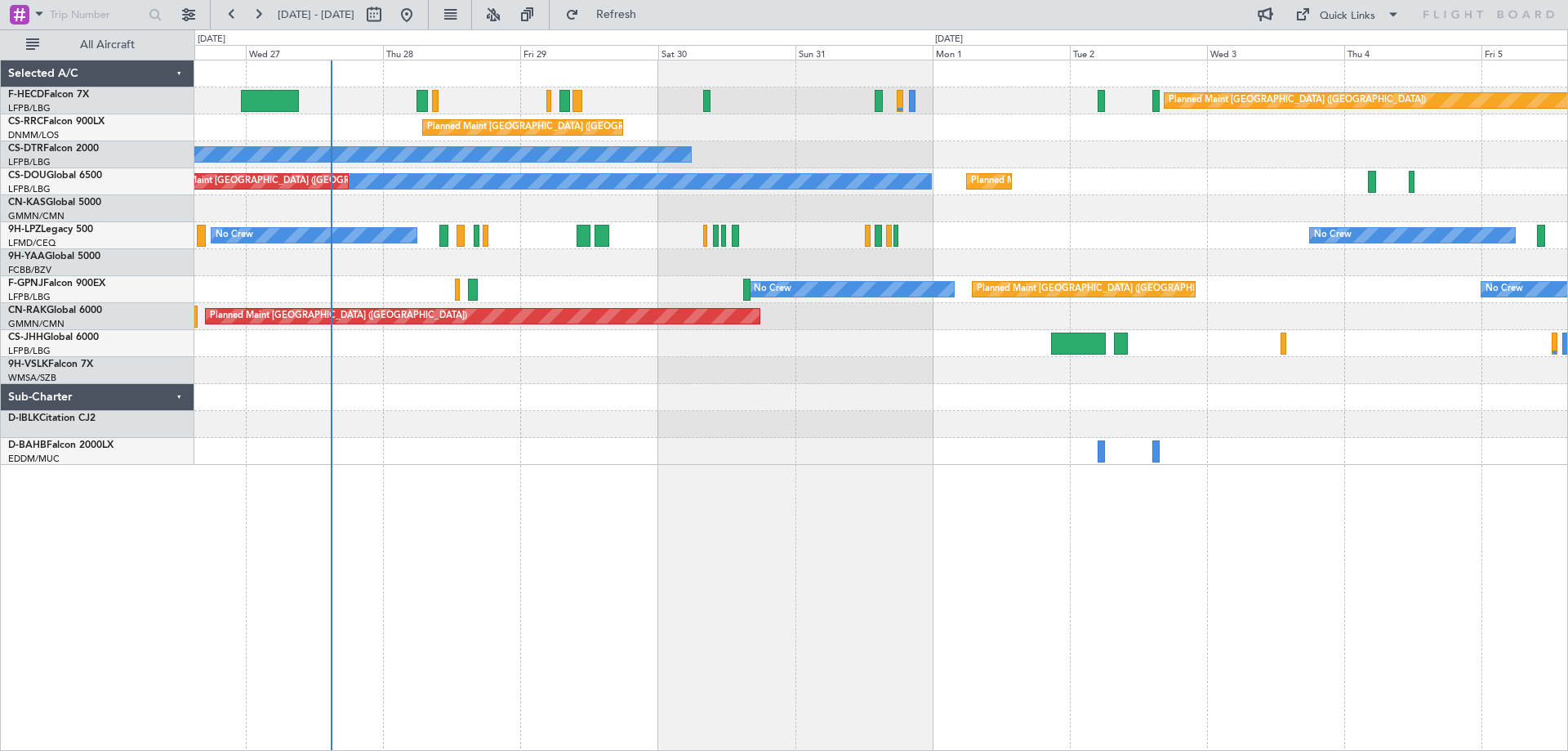
click at [989, 163] on div "Planned Maint [GEOGRAPHIC_DATA] ([GEOGRAPHIC_DATA]) No Crew Planned Maint [GEOG…" at bounding box center [880, 262] width 1372 height 405
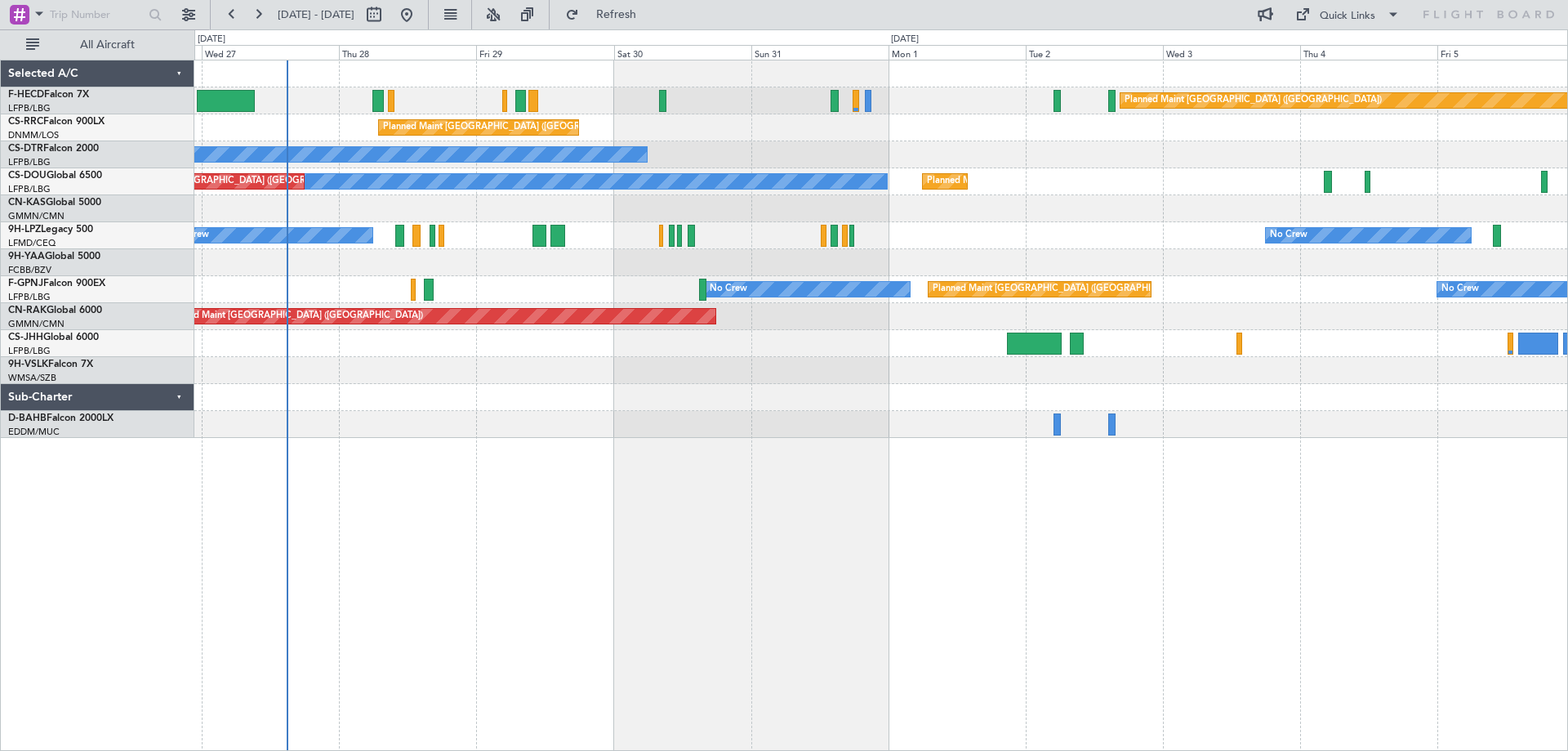
click at [1009, 192] on div "Planned Maint [GEOGRAPHIC_DATA] ([GEOGRAPHIC_DATA]) No Crew Planned Maint [GEOG…" at bounding box center [880, 182] width 1372 height 27
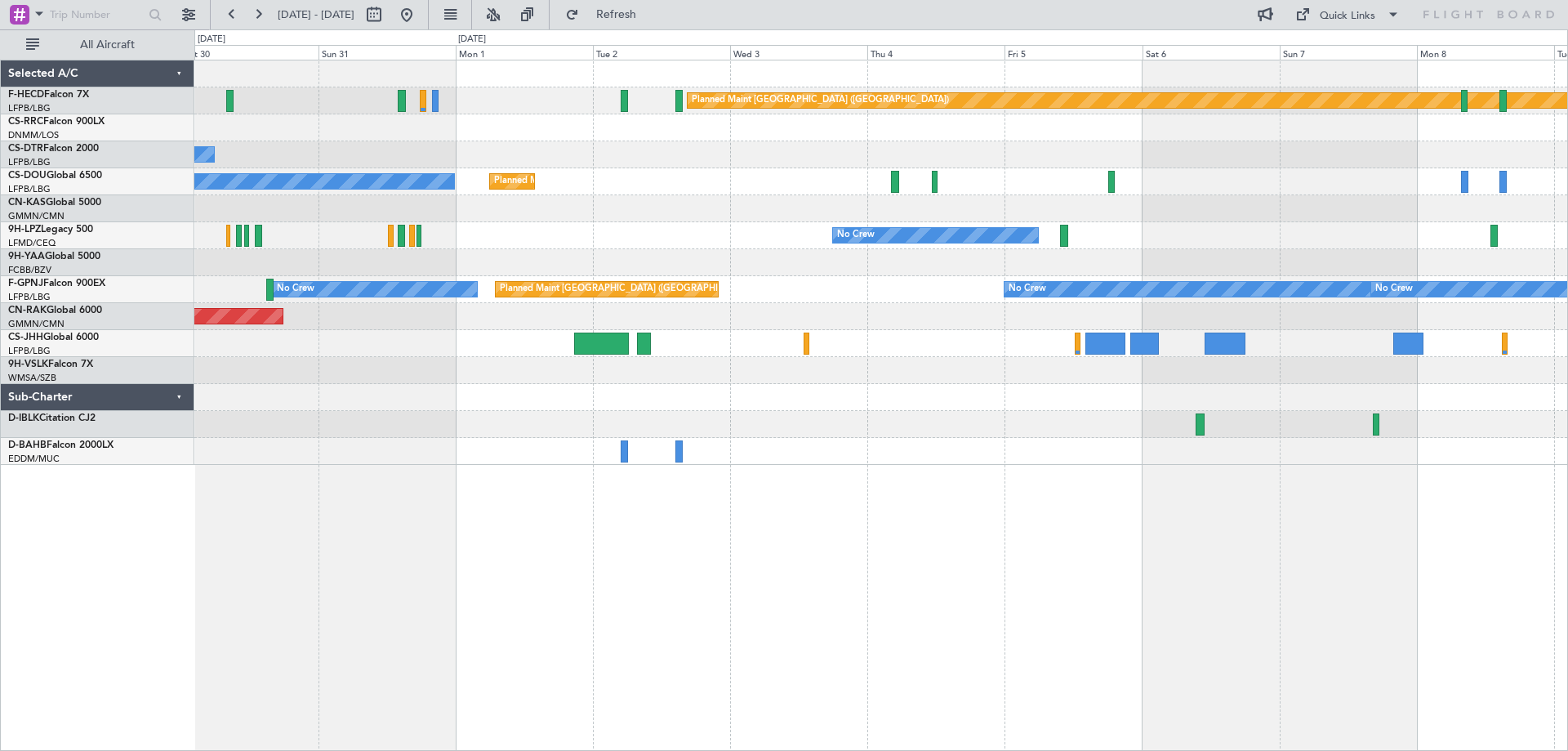
click at [880, 178] on div "Planned Maint [GEOGRAPHIC_DATA] ([GEOGRAPHIC_DATA]) Planned Maint [GEOGRAPHIC_D…" at bounding box center [880, 262] width 1372 height 405
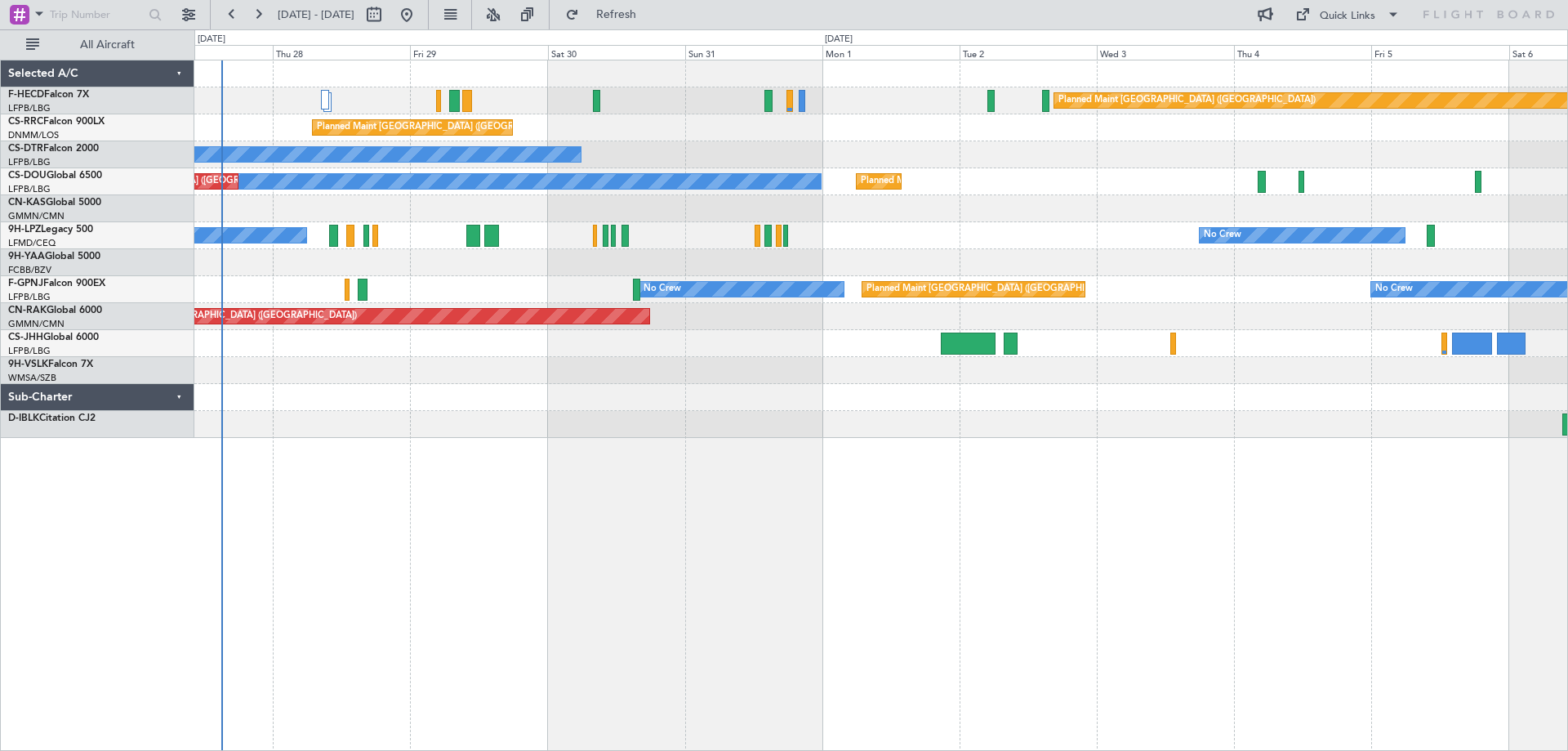
click at [1469, 177] on div "Planned Maint [GEOGRAPHIC_DATA] ([GEOGRAPHIC_DATA]) No Crew Planned Maint [GEOG…" at bounding box center [880, 248] width 1372 height 378
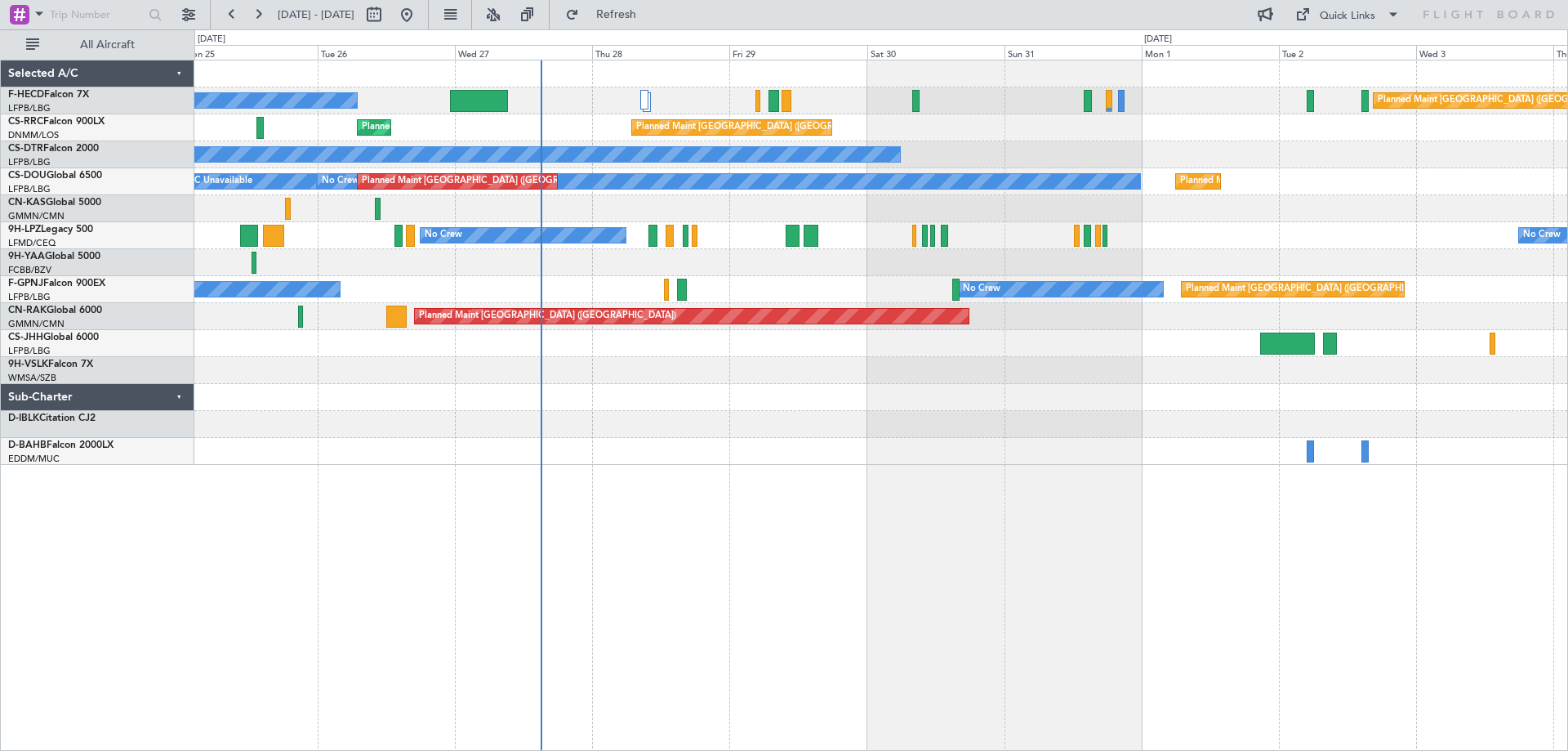
click at [880, 100] on div "Planned Maint [GEOGRAPHIC_DATA] ([GEOGRAPHIC_DATA]) No Crew" at bounding box center [880, 100] width 1372 height 27
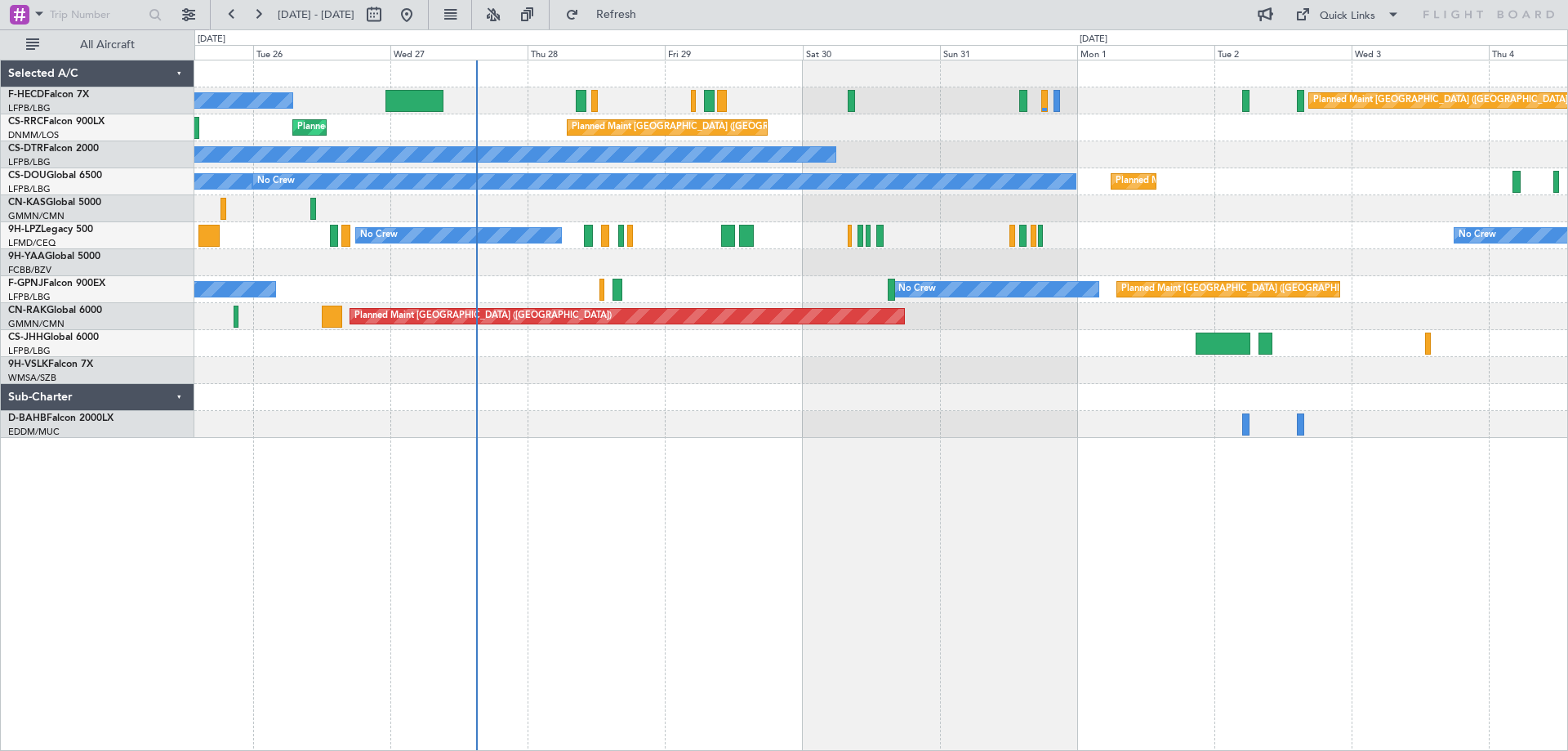
click at [960, 150] on div "No Crew Planned Maint [GEOGRAPHIC_DATA] ([GEOGRAPHIC_DATA]) Planned Maint [GEOG…" at bounding box center [880, 248] width 1372 height 378
